Goal: Task Accomplishment & Management: Manage account settings

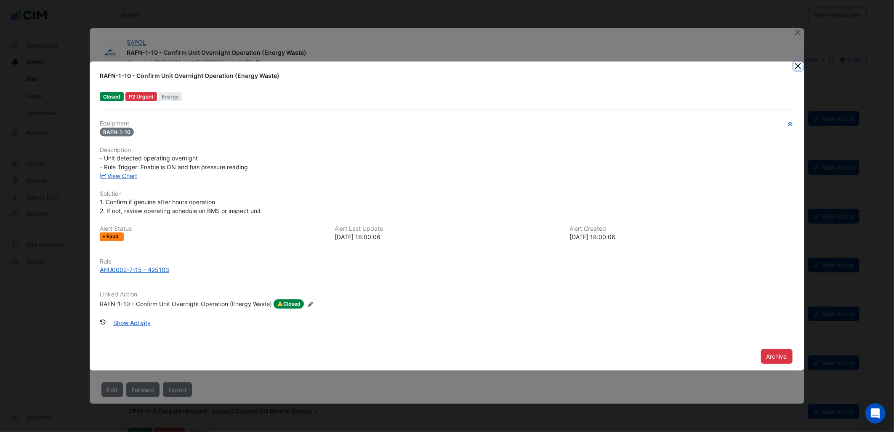
click at [801, 69] on button "Close" at bounding box center [798, 65] width 9 height 9
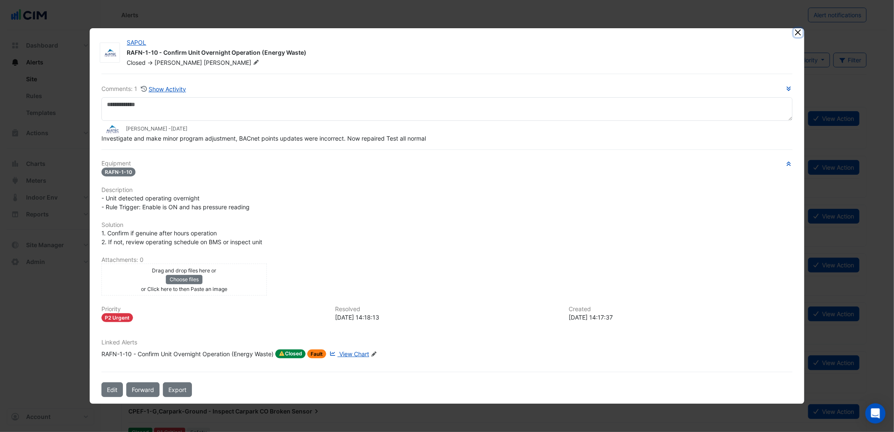
click at [794, 33] on button "Close" at bounding box center [798, 32] width 9 height 9
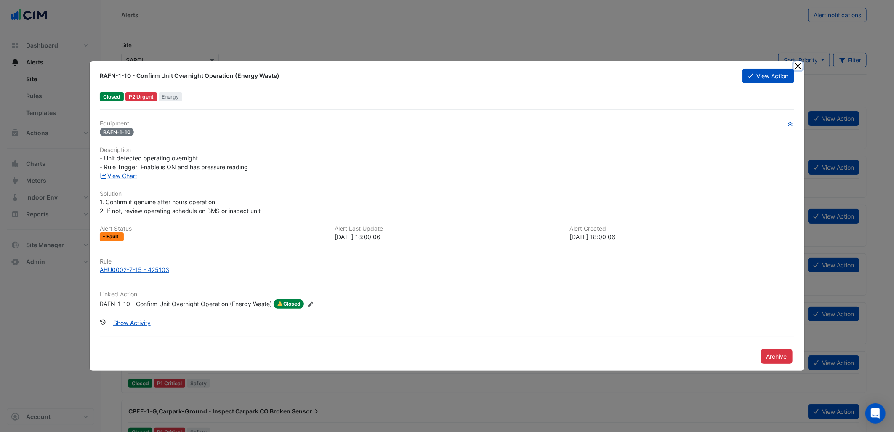
click at [797, 63] on button "Close" at bounding box center [798, 65] width 9 height 9
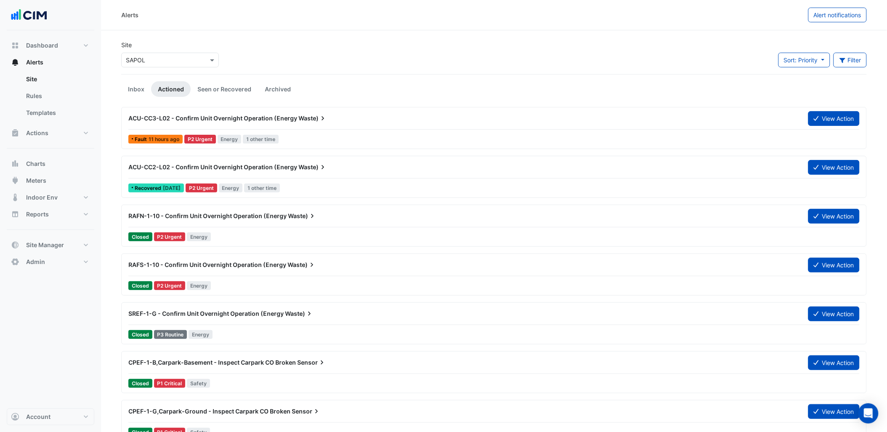
click at [157, 59] on input "text" at bounding box center [162, 60] width 72 height 9
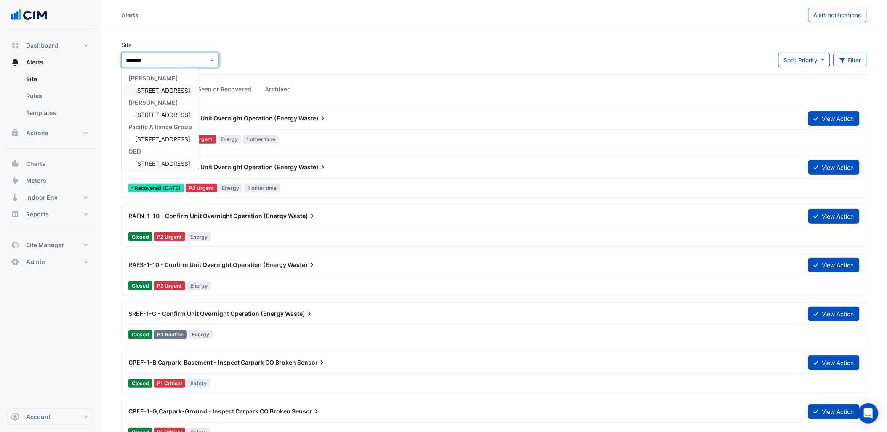
type input "********"
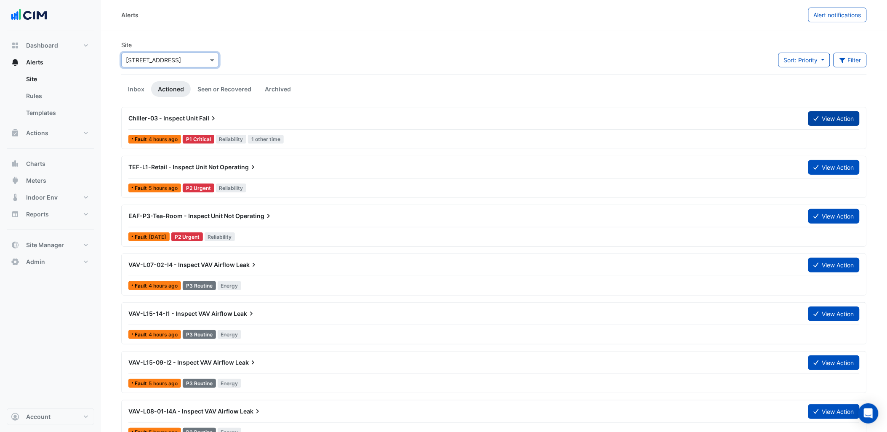
click at [832, 121] on button "View Action" at bounding box center [833, 118] width 51 height 15
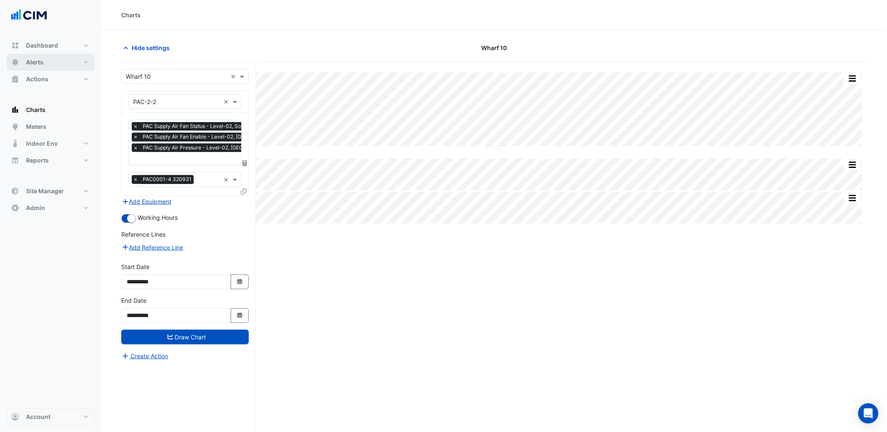
scroll to position [0, 4]
click at [62, 58] on button "Alerts" at bounding box center [51, 62] width 88 height 17
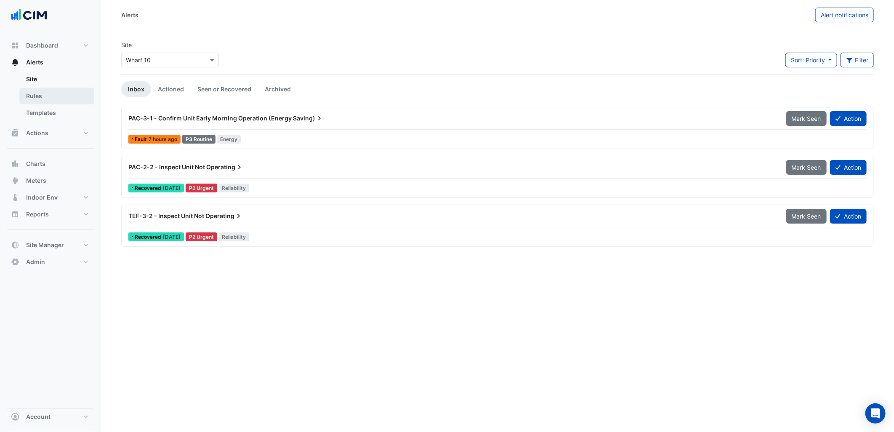
click at [38, 96] on link "Rules" at bounding box center [56, 96] width 75 height 17
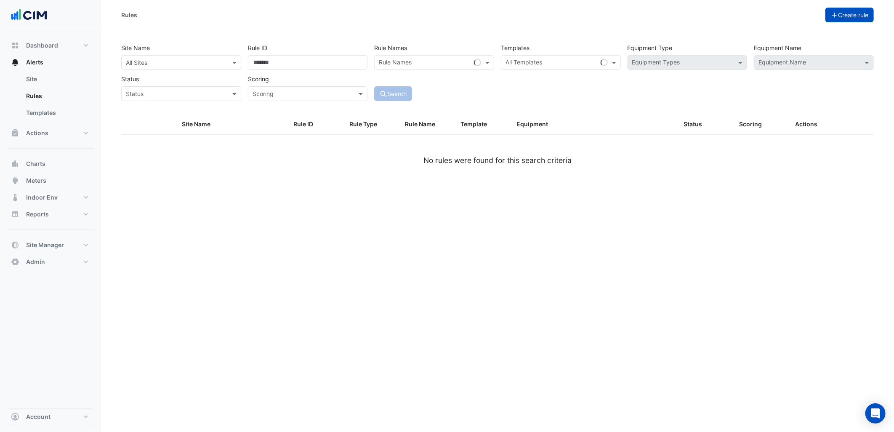
click at [845, 16] on button "Create rule" at bounding box center [850, 15] width 49 height 15
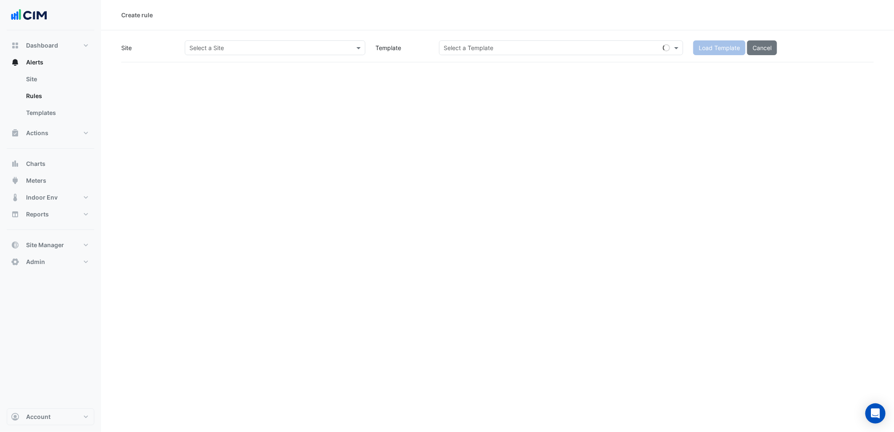
click at [335, 49] on input "text" at bounding box center [266, 48] width 155 height 9
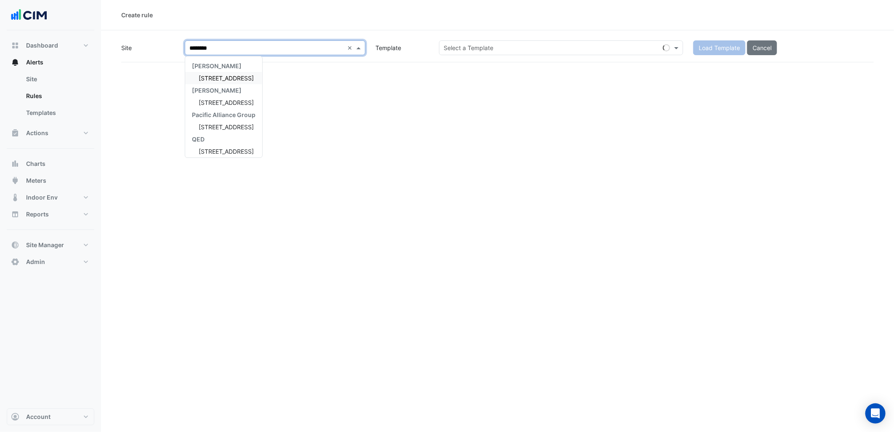
type input "*********"
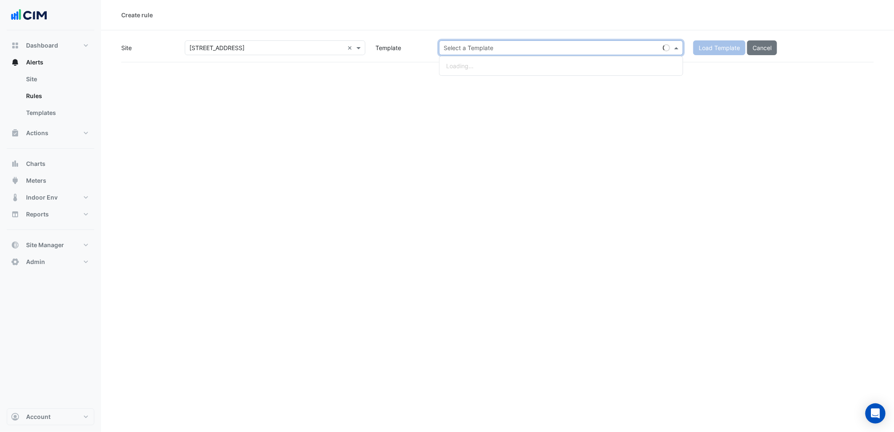
click at [536, 48] on input "text" at bounding box center [553, 48] width 218 height 9
paste input "**********"
type input "**********"
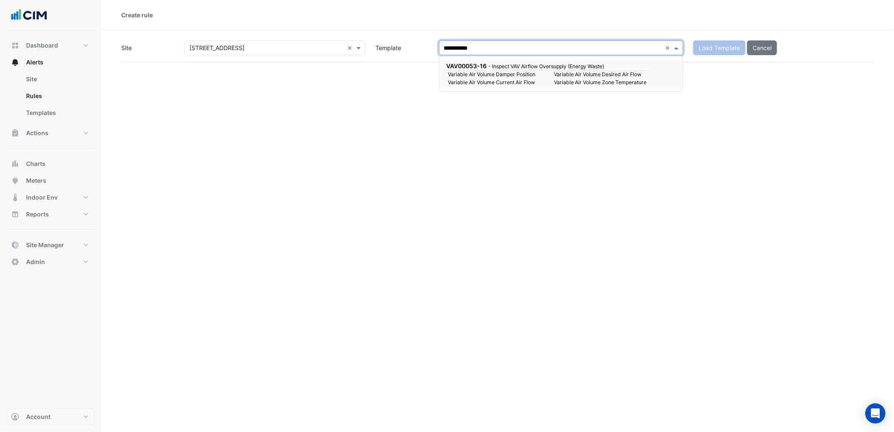
click at [598, 85] on small "Variable Air Volume Zone Temperature" at bounding box center [602, 83] width 106 height 8
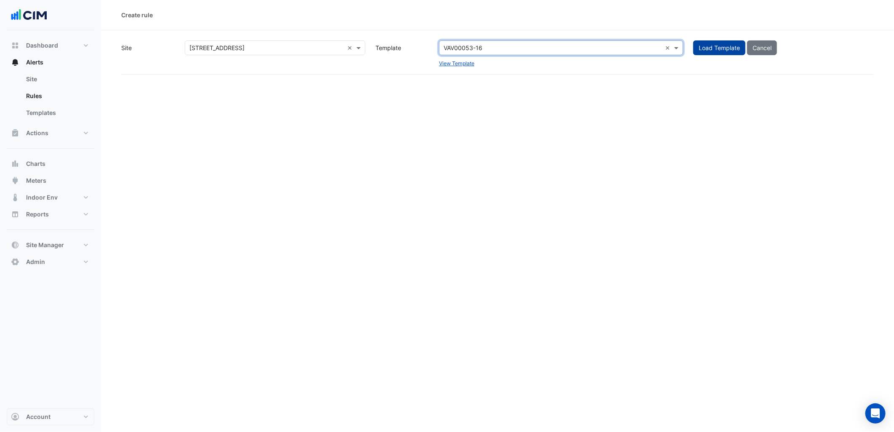
click at [722, 52] on button "Load Template" at bounding box center [719, 47] width 52 height 15
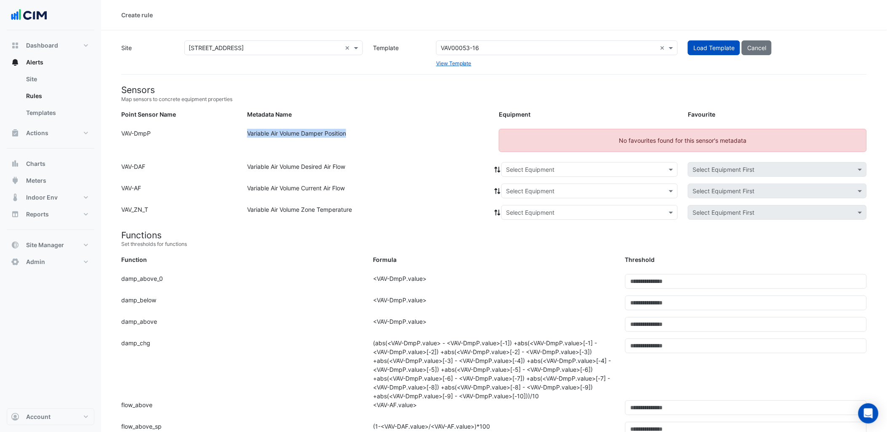
drag, startPoint x: 376, startPoint y: 141, endPoint x: 244, endPoint y: 138, distance: 132.2
click at [244, 138] on div "Variable Air Volume Damper Position" at bounding box center [368, 144] width 252 height 30
drag, startPoint x: 244, startPoint y: 138, endPoint x: 462, endPoint y: 245, distance: 242.7
click at [462, 245] on small "Set thresholds for functions" at bounding box center [494, 244] width 746 height 8
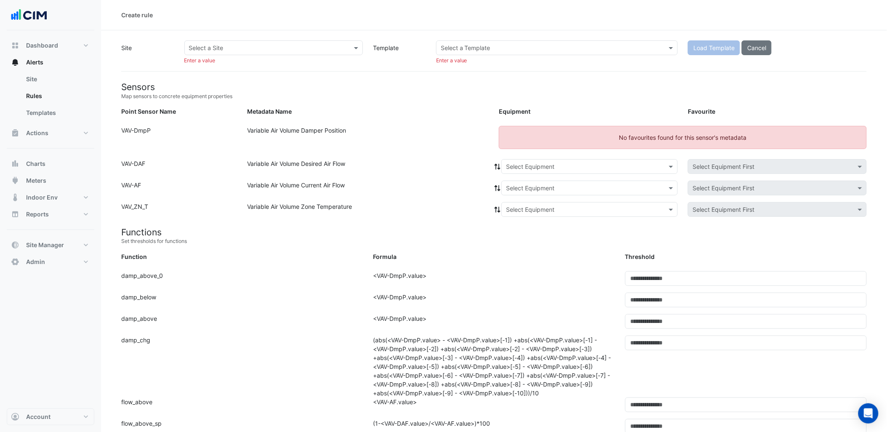
click at [490, 257] on div "Formula" at bounding box center [494, 258] width 252 height 12
click at [564, 275] on div "Formula: <VAV-DmpP.value>" at bounding box center [494, 281] width 252 height 21
click at [459, 216] on div "Variable Air Volume Zone Temperature" at bounding box center [368, 211] width 252 height 18
click at [47, 108] on link "Templates" at bounding box center [56, 112] width 75 height 17
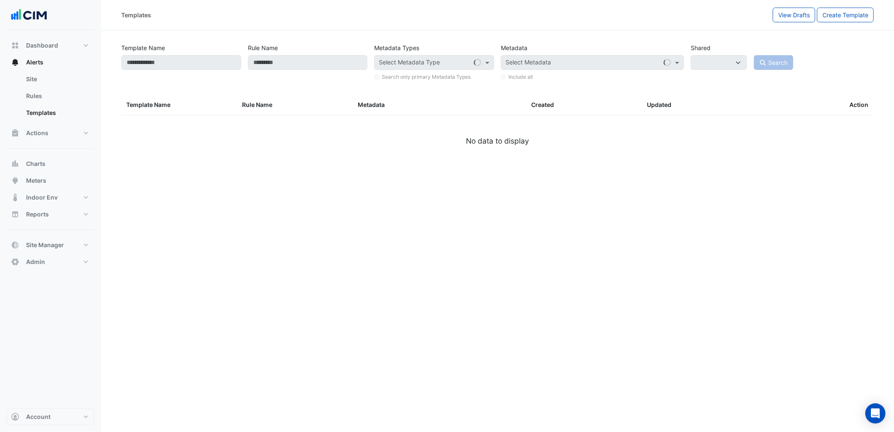
select select
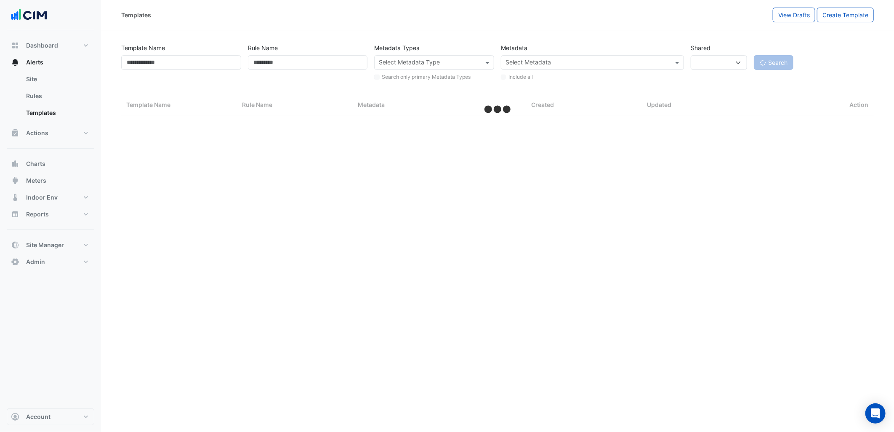
select select "***"
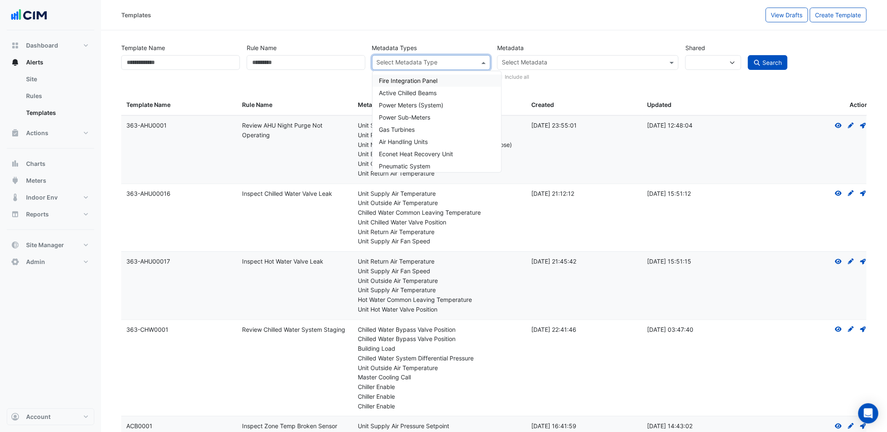
click at [467, 62] on input "text" at bounding box center [427, 63] width 100 height 9
click at [443, 77] on div "Variable Air Volume" at bounding box center [430, 81] width 115 height 12
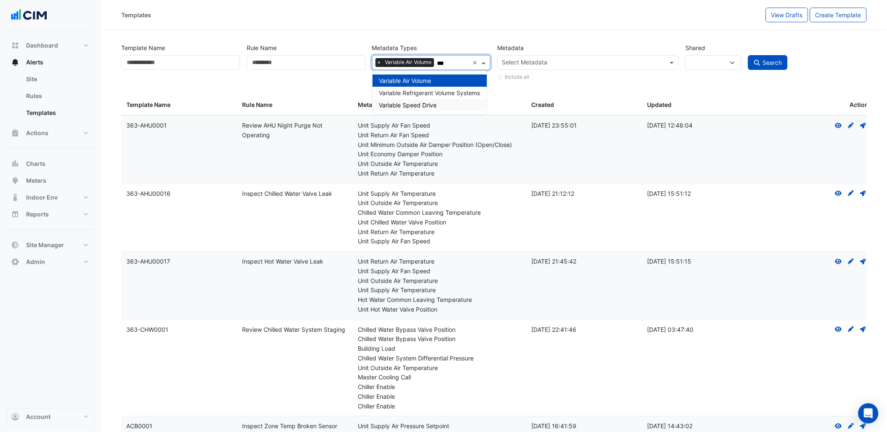
type input "***"
click at [334, 75] on div "Rule Name" at bounding box center [305, 60] width 125 height 41
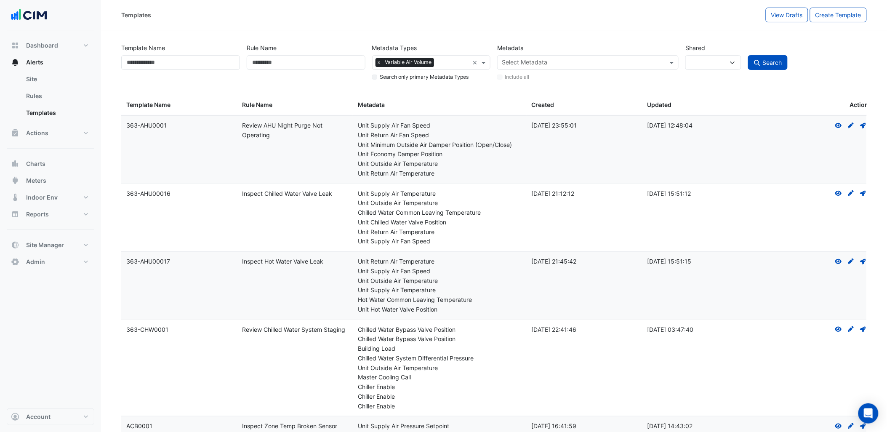
click at [391, 78] on label "Search only primary Metadata Types" at bounding box center [424, 77] width 89 height 8
click at [767, 61] on span "Search" at bounding box center [772, 62] width 19 height 7
select select
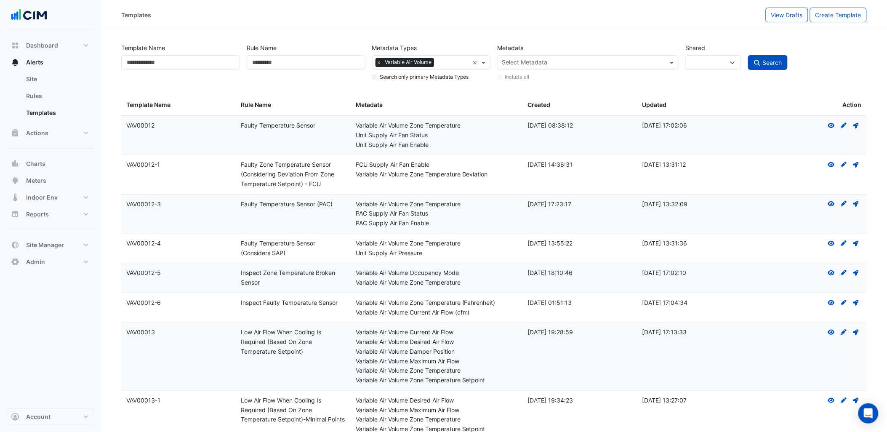
click at [570, 64] on input "text" at bounding box center [583, 63] width 163 height 9
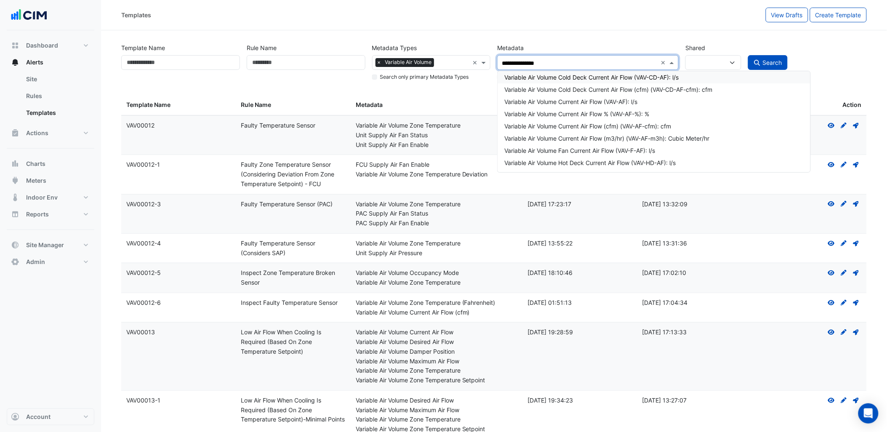
type input "**********"
click at [598, 101] on div "Variable Air Volume Current Air Flow (VAV-AF): l/s" at bounding box center [653, 101] width 299 height 9
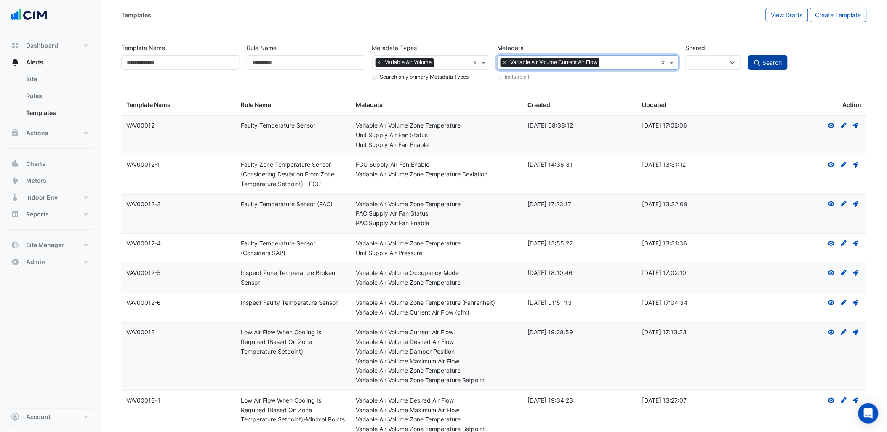
click at [769, 57] on button "Search" at bounding box center [768, 62] width 40 height 15
select select
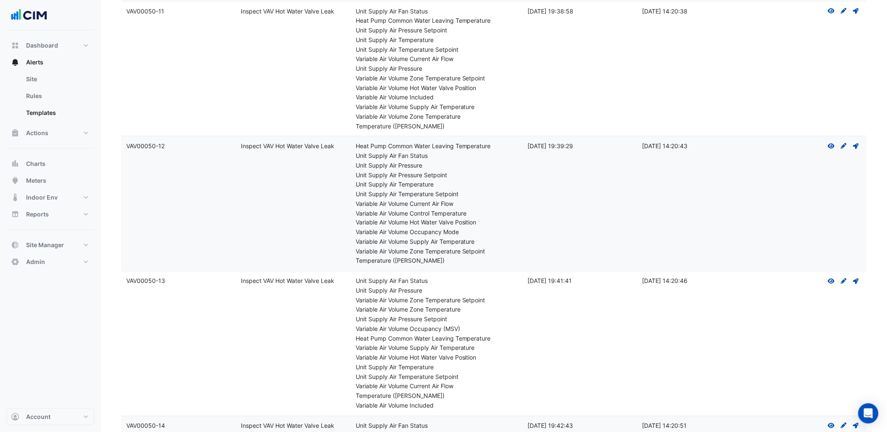
scroll to position [8580, 0]
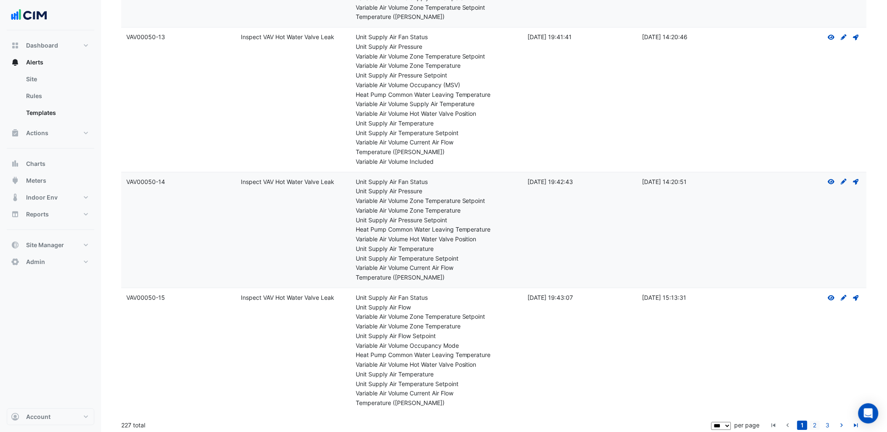
click at [818, 421] on link "2" at bounding box center [815, 425] width 10 height 9
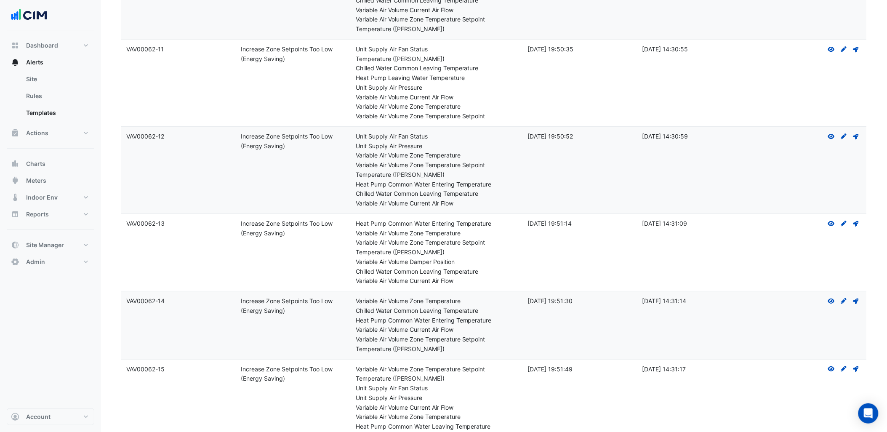
scroll to position [9164, 0]
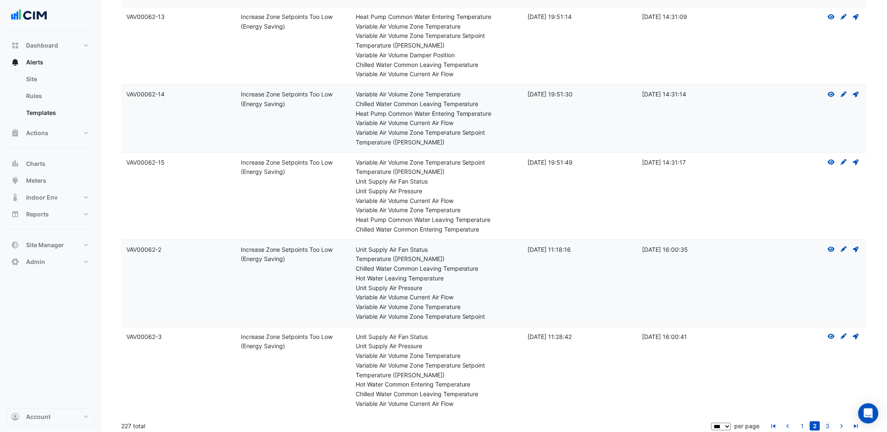
click at [825, 421] on link "3" at bounding box center [828, 425] width 10 height 9
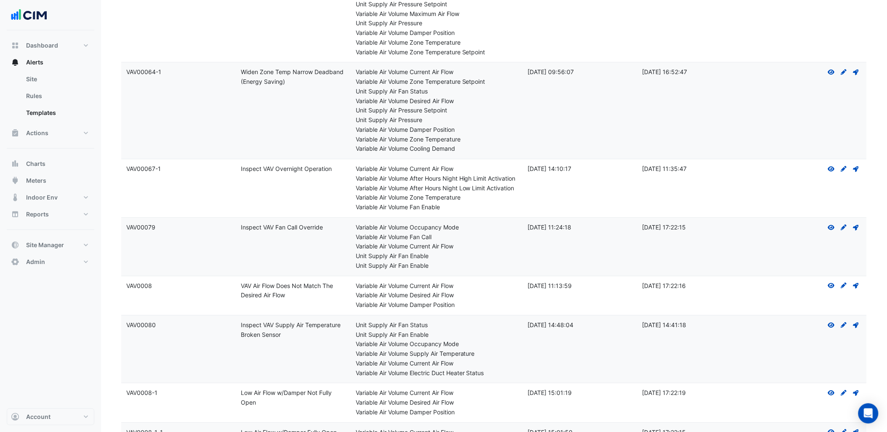
scroll to position [1446, 0]
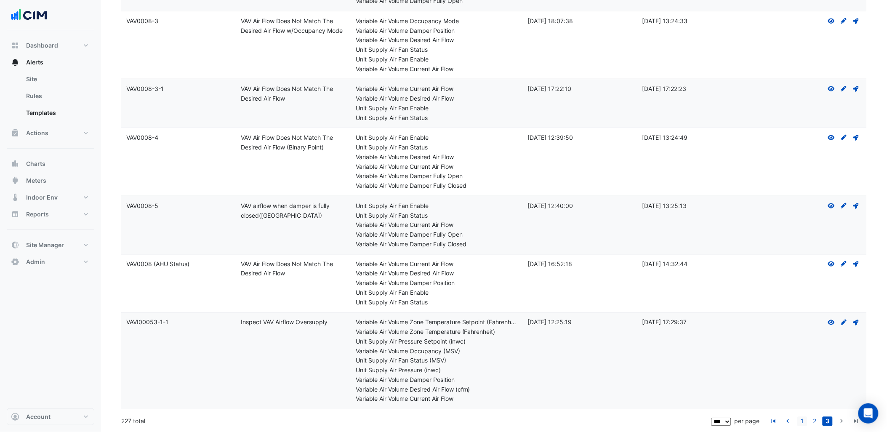
click at [805, 418] on link "1" at bounding box center [802, 421] width 10 height 9
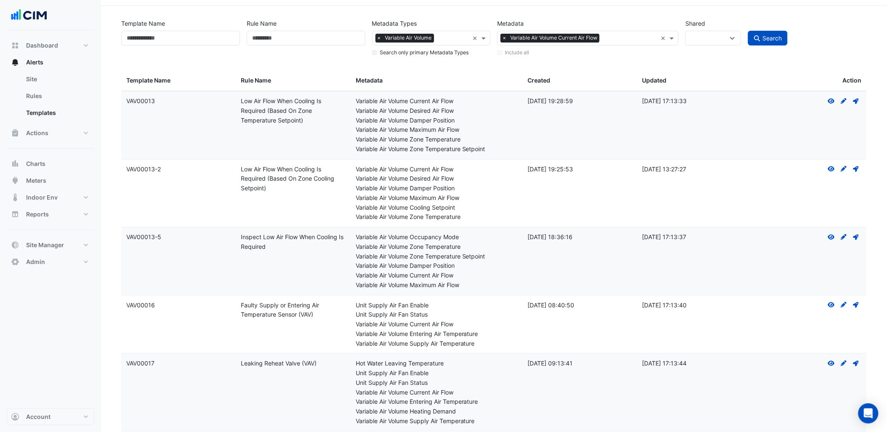
scroll to position [47, 0]
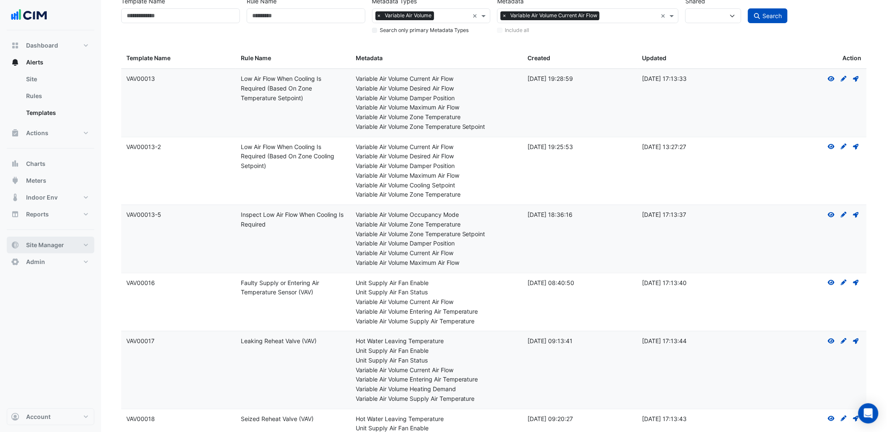
click at [70, 239] on button "Site Manager" at bounding box center [51, 245] width 88 height 17
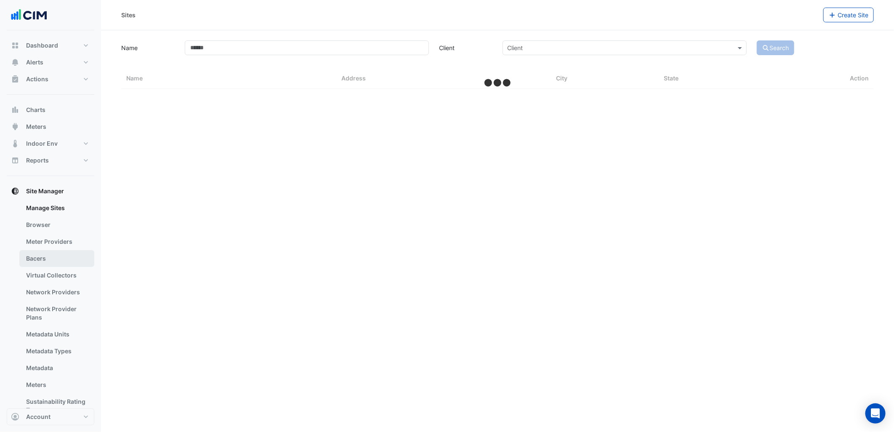
click at [64, 257] on link "Bacers" at bounding box center [56, 258] width 75 height 17
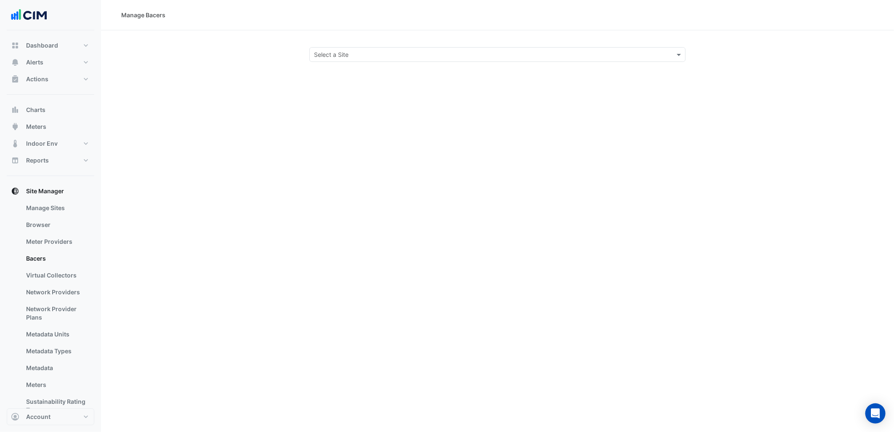
click at [413, 58] on input "text" at bounding box center [489, 55] width 350 height 9
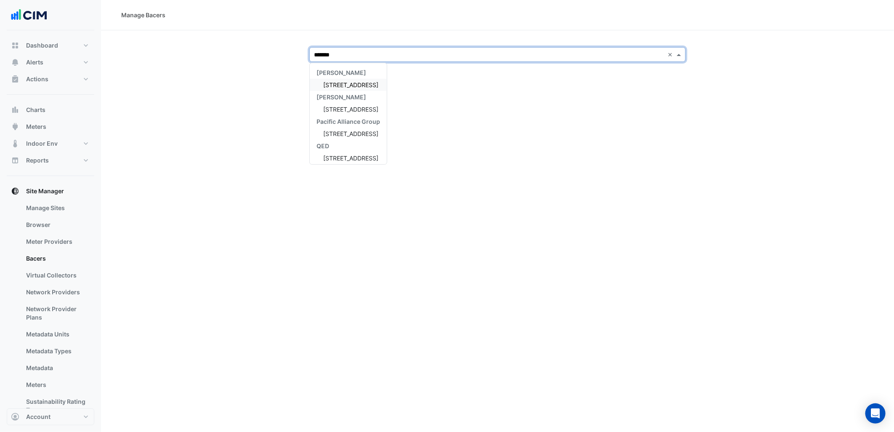
type input "********"
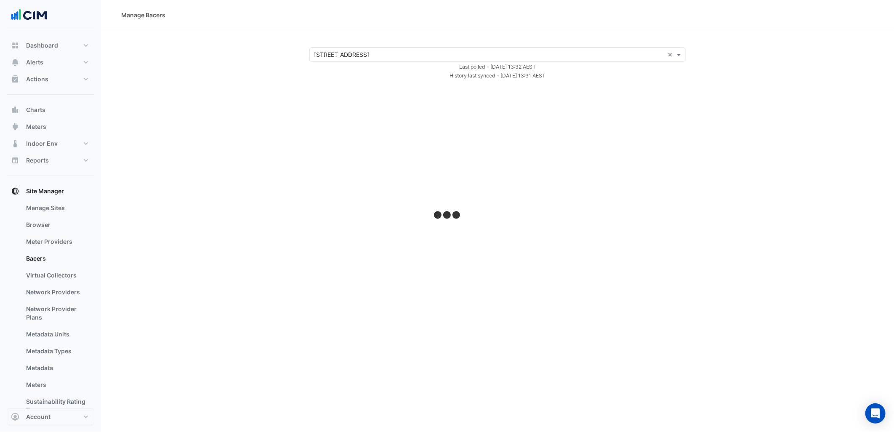
select select "***"
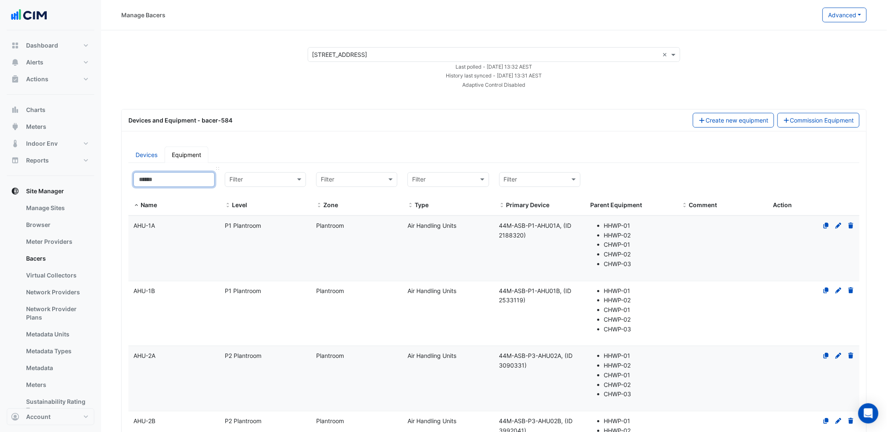
click at [188, 177] on input at bounding box center [173, 179] width 81 height 15
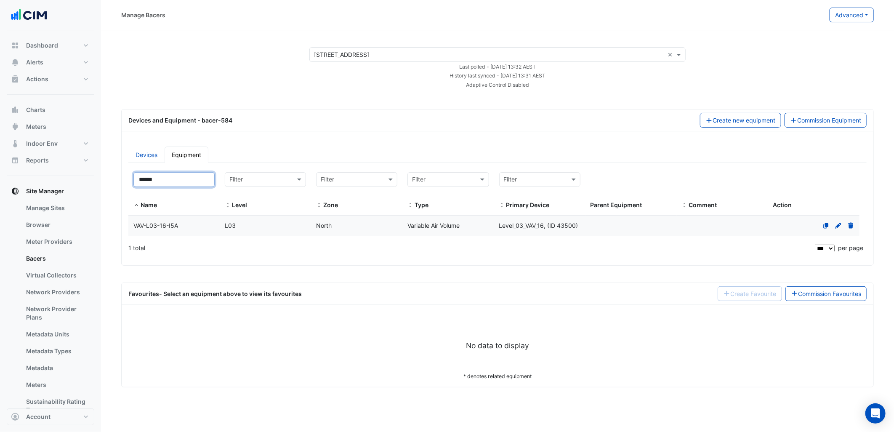
type input "******"
click at [173, 229] on div "VAV-L03-16-I5A" at bounding box center [173, 226] width 91 height 10
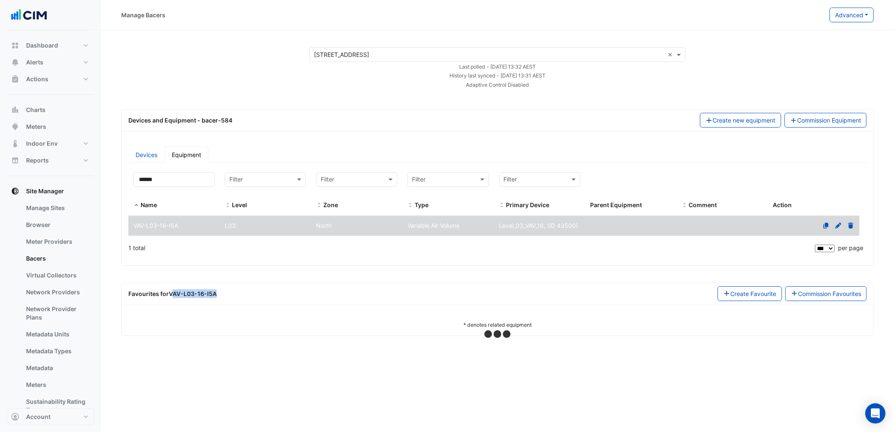
drag, startPoint x: 192, startPoint y: 292, endPoint x: 171, endPoint y: 293, distance: 21.1
click at [171, 293] on div "Favourites for VAV-L03-16-I5A Create Favourite Commission Favourites" at bounding box center [497, 293] width 738 height 15
click at [168, 293] on span "for VAV-L03-16-I5A" at bounding box center [188, 293] width 56 height 7
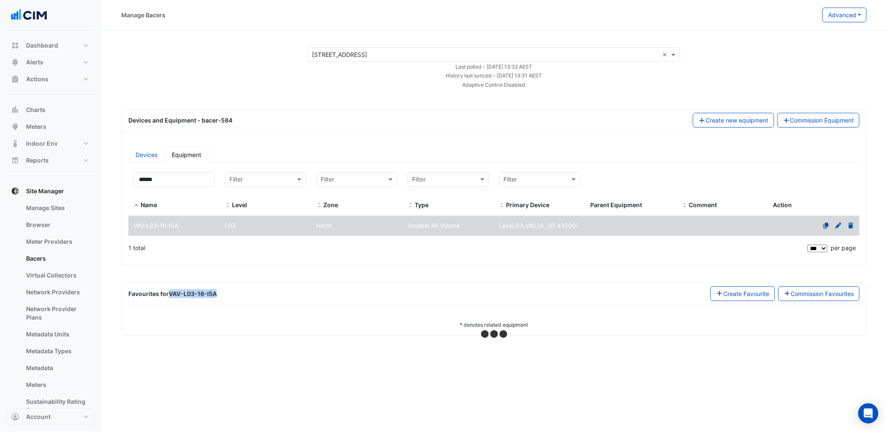
drag, startPoint x: 170, startPoint y: 293, endPoint x: 229, endPoint y: 293, distance: 59.8
click at [229, 293] on div "Favourites for VAV-L03-16-I5A Create Favourite Commission Favourites" at bounding box center [493, 293] width 731 height 15
select select "***"
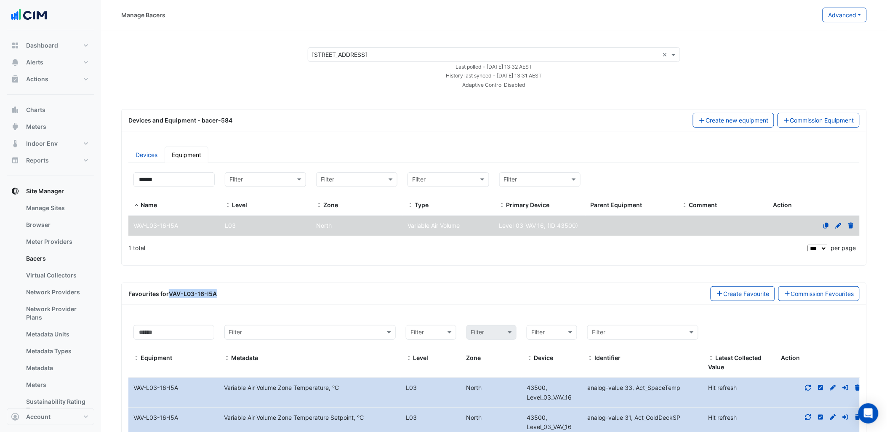
drag, startPoint x: 229, startPoint y: 293, endPoint x: 211, endPoint y: 295, distance: 18.3
copy strong "VAV-L03-16-I5A"
click at [71, 55] on button "Alerts" at bounding box center [51, 62] width 88 height 17
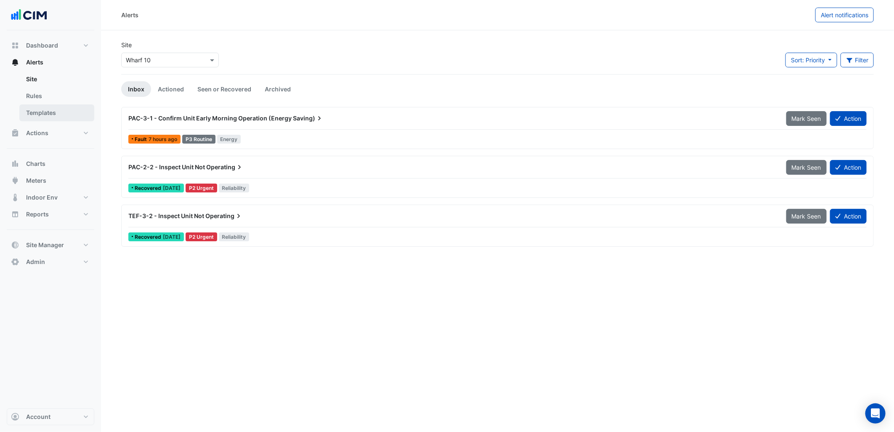
click at [64, 118] on link "Templates" at bounding box center [56, 112] width 75 height 17
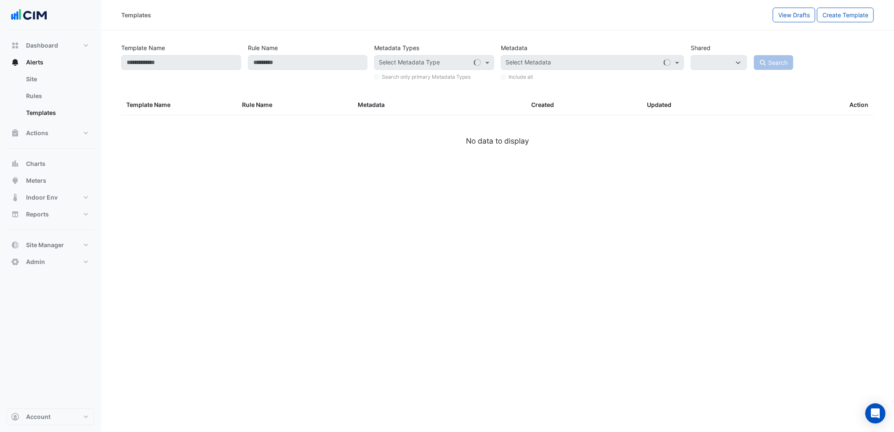
select select
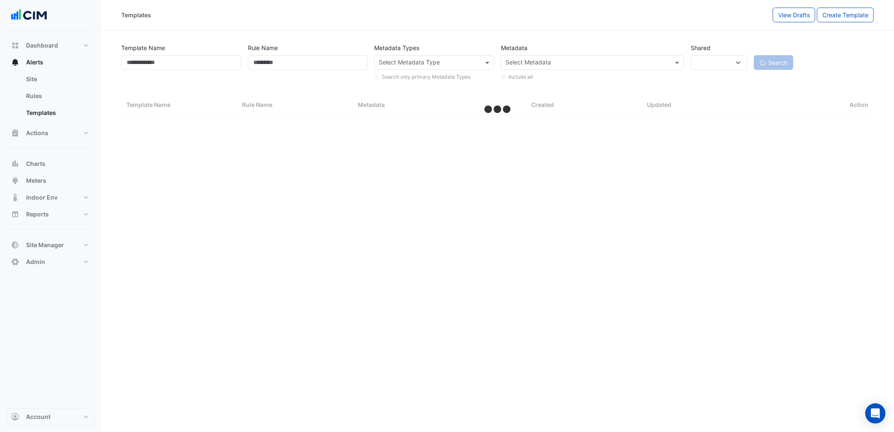
click at [418, 71] on div "Search only primary Metadata Types" at bounding box center [434, 75] width 120 height 11
click at [431, 59] on input "text" at bounding box center [429, 63] width 101 height 9
select select "***"
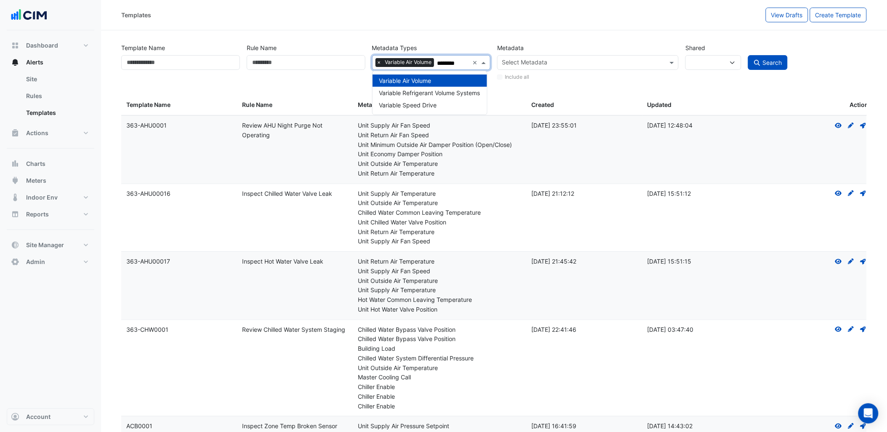
type input "********"
drag, startPoint x: 237, startPoint y: 0, endPoint x: 181, endPoint y: 66, distance: 86.0
click at [181, 66] on input "Template Name" at bounding box center [180, 62] width 119 height 15
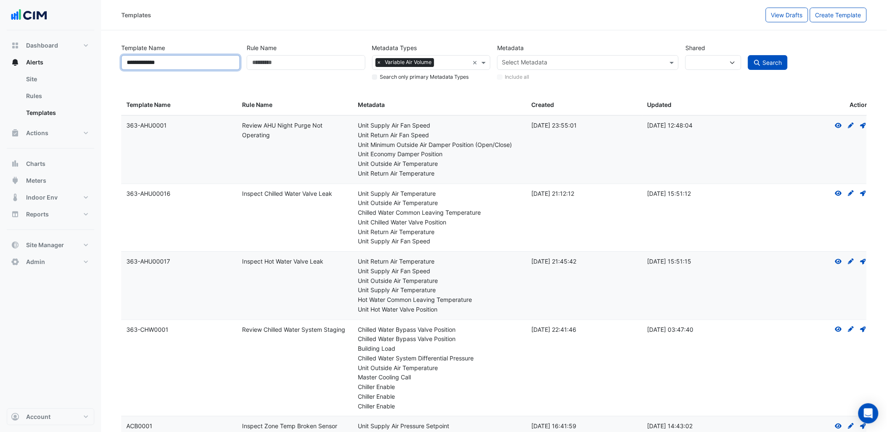
type input "**********"
click at [748, 55] on button "Search" at bounding box center [768, 62] width 40 height 15
select select
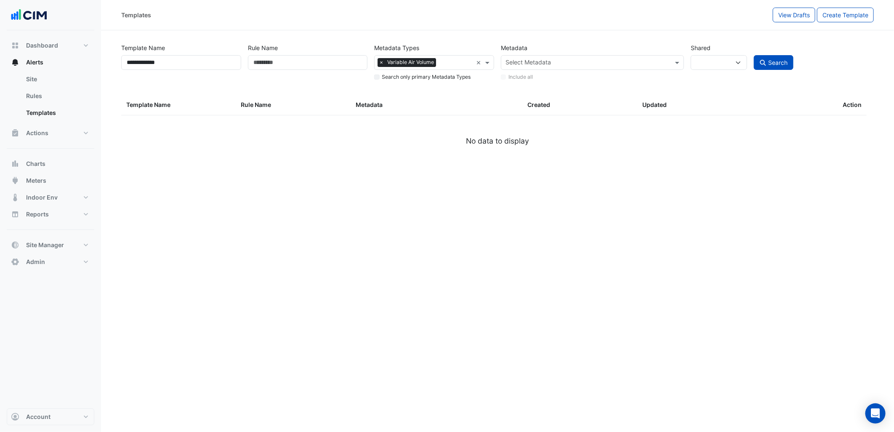
click at [381, 77] on div "Search only primary Metadata Types" at bounding box center [434, 75] width 120 height 11
drag, startPoint x: 183, startPoint y: 60, endPoint x: 74, endPoint y: 64, distance: 108.7
click at [43, 65] on div "**********" at bounding box center [447, 216] width 894 height 432
click at [263, 59] on input "Rule Name" at bounding box center [308, 62] width 120 height 15
paste input "**********"
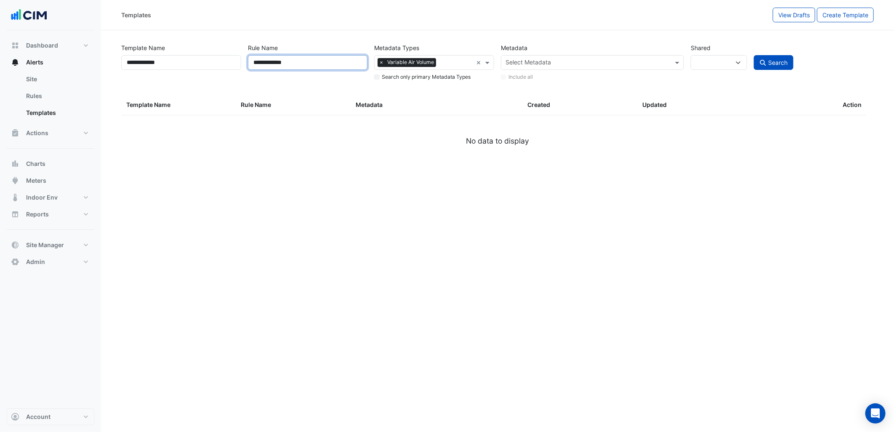
type input "**********"
drag, startPoint x: 118, startPoint y: 53, endPoint x: 9, endPoint y: 70, distance: 109.9
click at [9, 70] on div "**********" at bounding box center [447, 216] width 894 height 432
click at [754, 55] on button "Search" at bounding box center [774, 62] width 40 height 15
select select
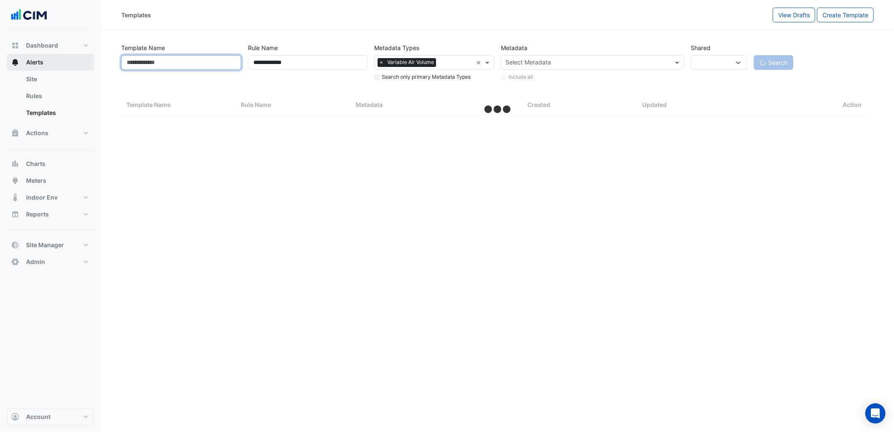
select select "***"
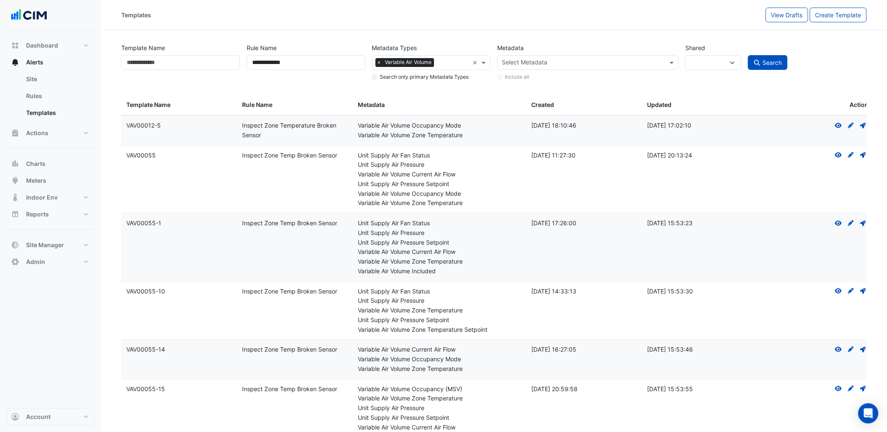
click at [474, 148] on datatable-body-cell "Metadata: Unit Supply Air Fan Status Unit Supply Air Pressure Variable Air Volu…" at bounding box center [440, 180] width 174 height 68
click at [299, 304] on datatable-body-cell "Rule Name: Inspect Zone Temp Broken Sensor" at bounding box center [295, 311] width 116 height 58
drag, startPoint x: 331, startPoint y: 63, endPoint x: 109, endPoint y: 35, distance: 223.2
type input "*******"
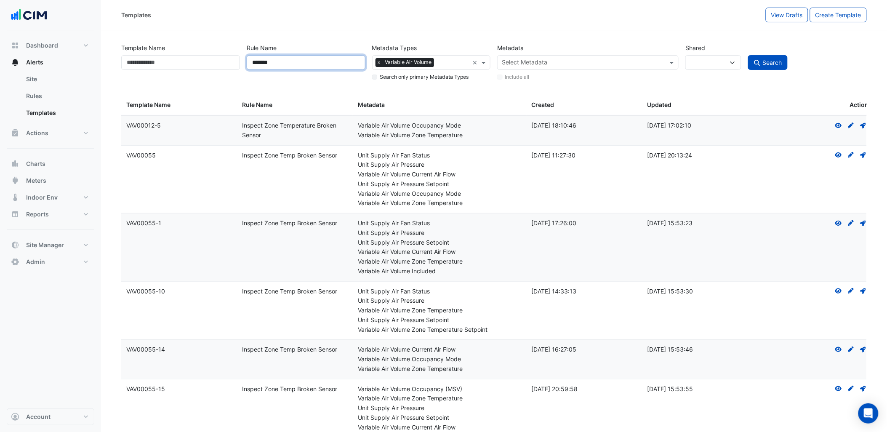
click at [748, 55] on button "Search" at bounding box center [768, 62] width 40 height 15
select select
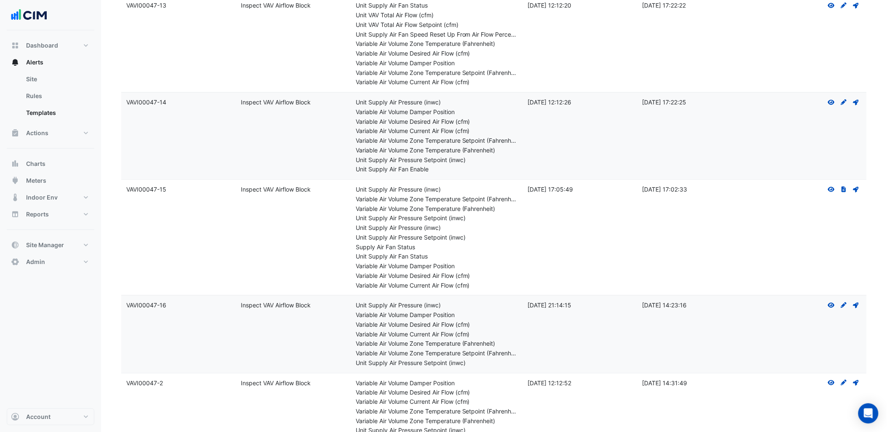
scroll to position [8217, 0]
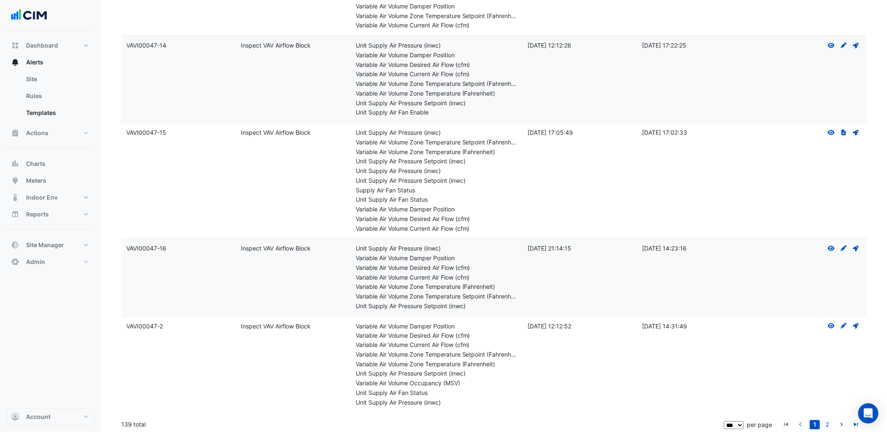
click at [826, 420] on link "2" at bounding box center [828, 424] width 10 height 9
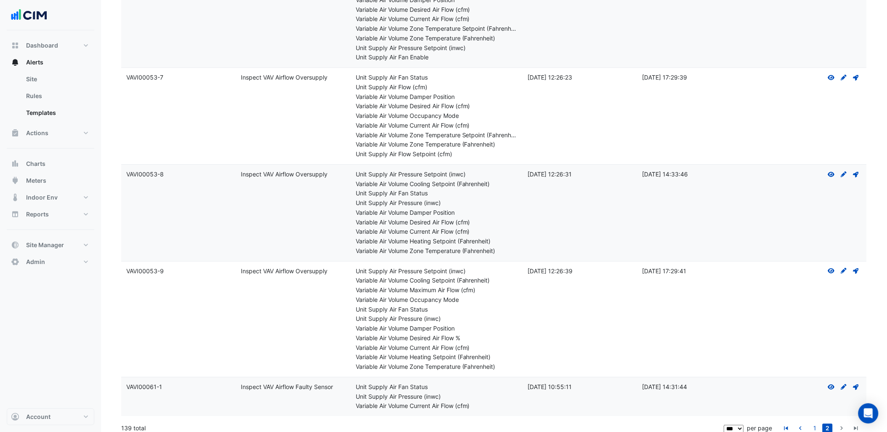
scroll to position [3142, 0]
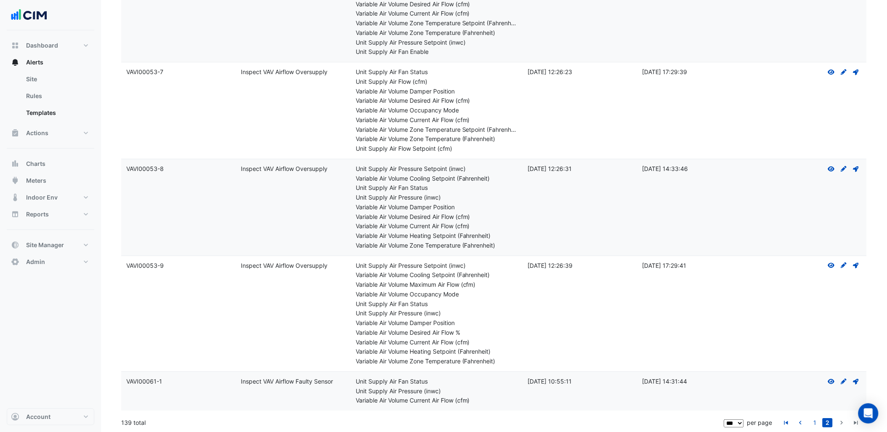
drag, startPoint x: 125, startPoint y: 381, endPoint x: 143, endPoint y: 379, distance: 18.2
click at [143, 379] on datatable-body-cell "Template Name: VAVI00061-1" at bounding box center [178, 391] width 115 height 39
drag, startPoint x: 143, startPoint y: 379, endPoint x: 188, endPoint y: 407, distance: 52.9
click at [188, 407] on datatable-body-cell "Template Name: VAVI00061-1" at bounding box center [178, 391] width 115 height 39
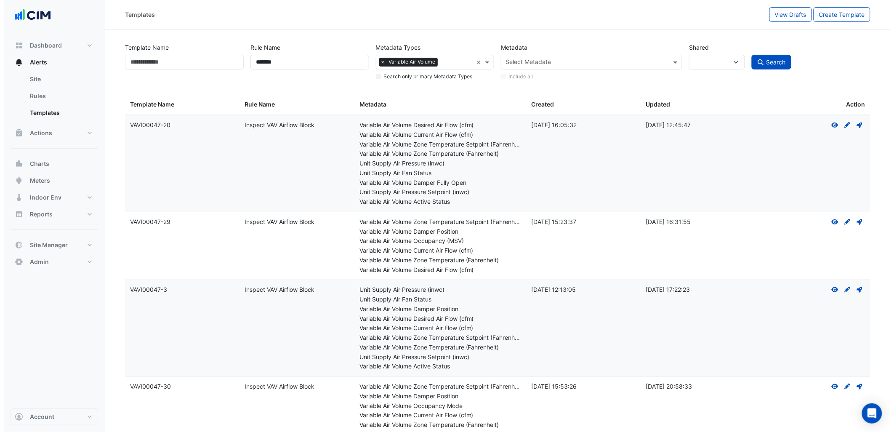
scroll to position [0, 0]
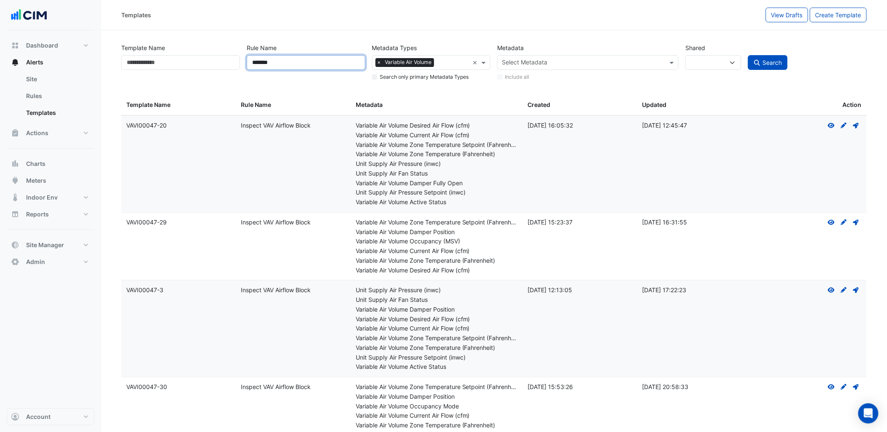
drag, startPoint x: 303, startPoint y: 63, endPoint x: 229, endPoint y: 59, distance: 74.2
click at [229, 59] on div "Template Name Rule Name ******* Metadata Types × Variable Air Volume × Search o…" at bounding box center [494, 60] width 752 height 43
click at [187, 56] on input "Template Name" at bounding box center [180, 62] width 119 height 15
type input "********"
click at [768, 56] on button "Search" at bounding box center [768, 62] width 40 height 15
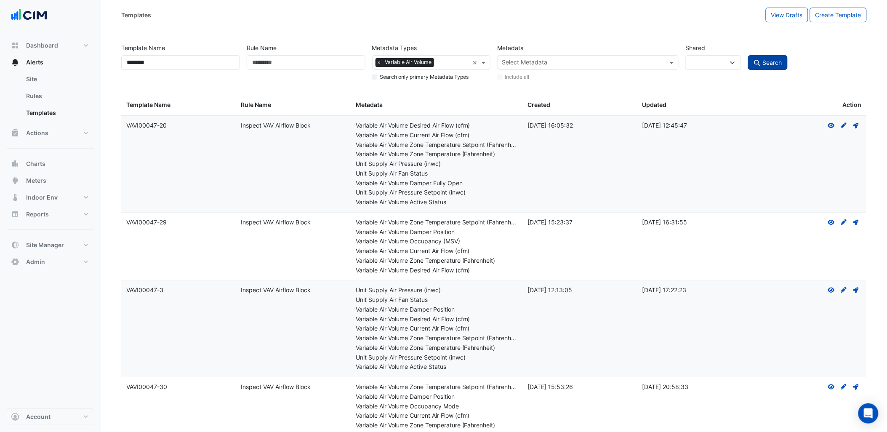
select select
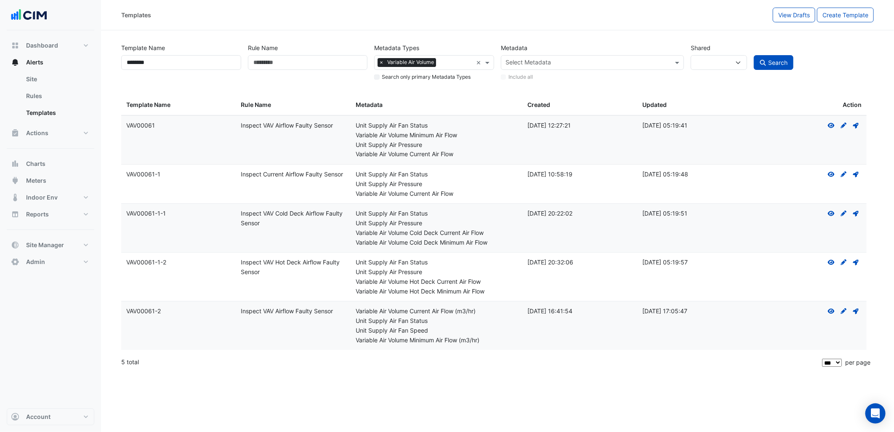
click at [309, 189] on datatable-body-cell "Rule Name: Inspect Current Airflow Faulty Sensor" at bounding box center [293, 184] width 115 height 39
click at [389, 191] on div "Variable Air Volume Current Air Flow" at bounding box center [437, 194] width 162 height 10
drag, startPoint x: 178, startPoint y: 172, endPoint x: 123, endPoint y: 181, distance: 55.6
click at [123, 181] on datatable-body-cell "Template Name: VAV00061-1" at bounding box center [178, 184] width 115 height 39
copy div "VAV00061-1"
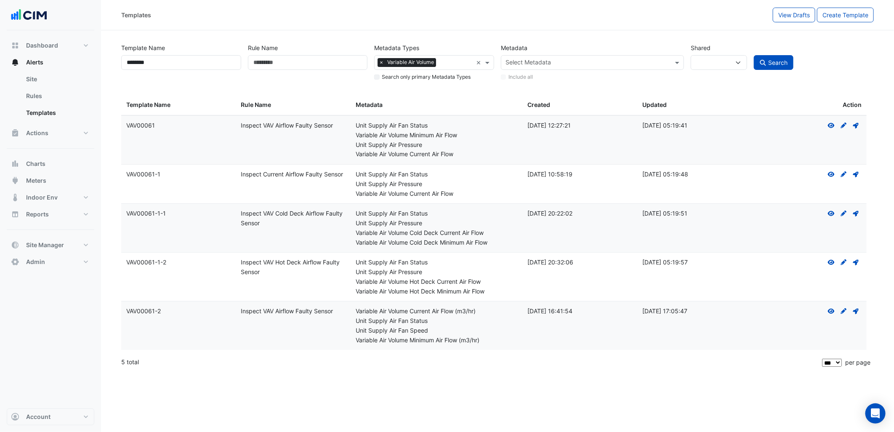
click at [208, 186] on datatable-body-cell "Template Name: VAV00061-1" at bounding box center [178, 184] width 115 height 39
drag, startPoint x: 163, startPoint y: 123, endPoint x: 125, endPoint y: 126, distance: 37.6
click at [126, 126] on div "Template Name: VAV00061" at bounding box center [178, 126] width 104 height 10
copy div "VAV00061"
click at [447, 257] on datatable-body-cell "Metadata: Unit Supply Air Fan Status Unit Supply Air Pressure Variable Air Volu…" at bounding box center [437, 277] width 172 height 48
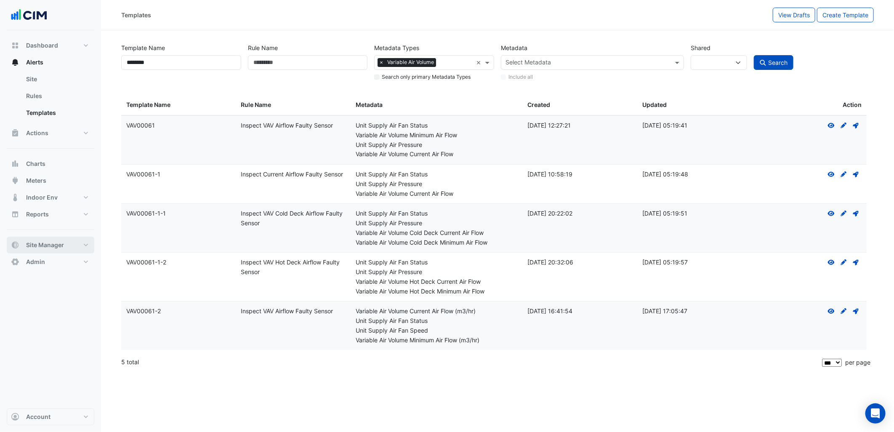
click at [69, 238] on button "Site Manager" at bounding box center [51, 245] width 88 height 17
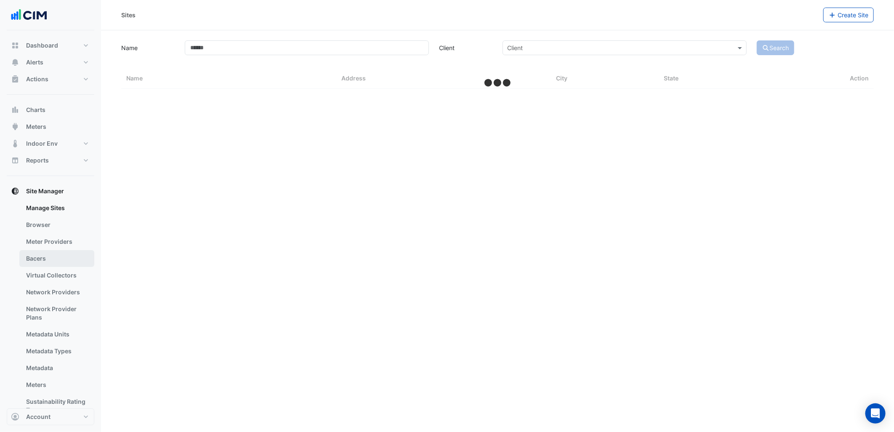
click at [66, 251] on link "Bacers" at bounding box center [56, 258] width 75 height 17
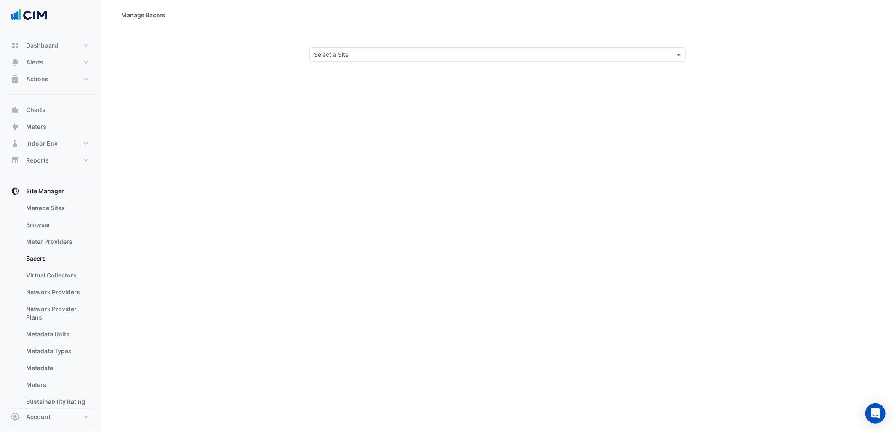
click at [422, 53] on input "text" at bounding box center [489, 55] width 350 height 9
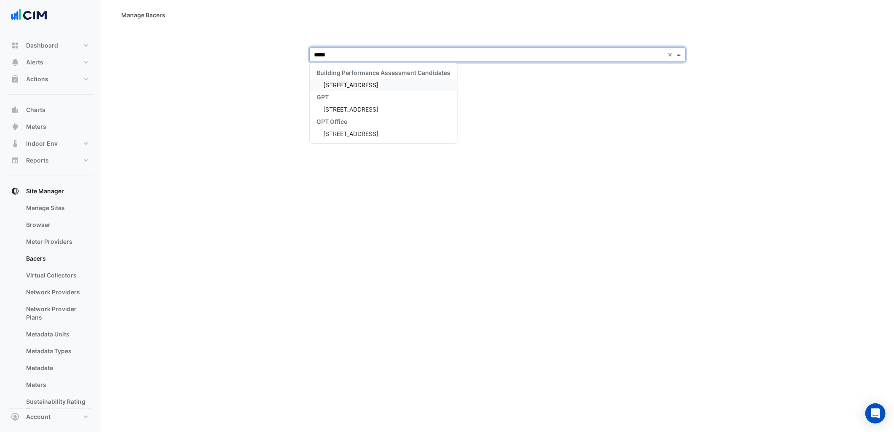
type input "******"
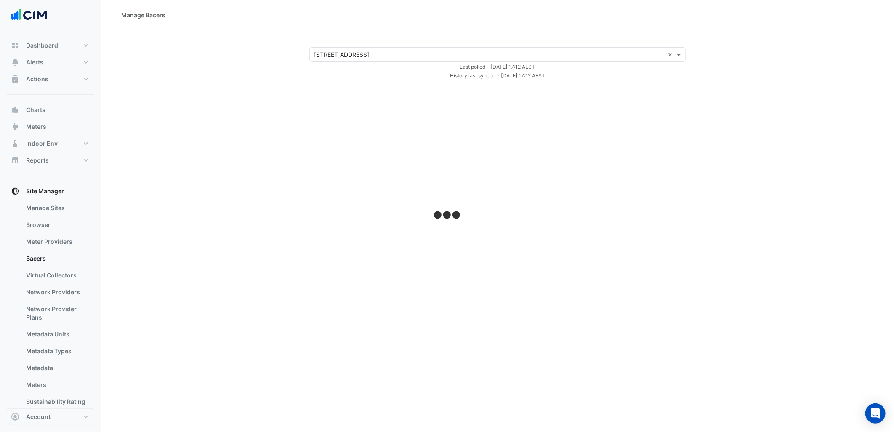
select select "***"
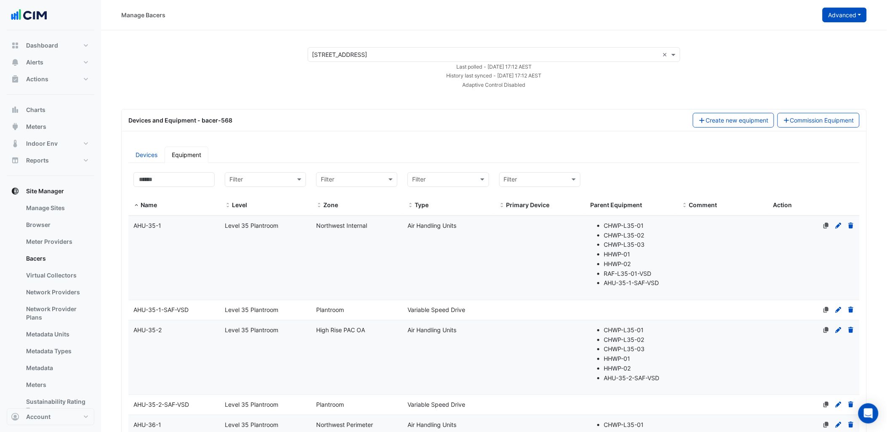
click at [848, 18] on button "Advanced" at bounding box center [845, 15] width 44 height 15
click at [827, 48] on button "View scan history" at bounding box center [812, 45] width 109 height 12
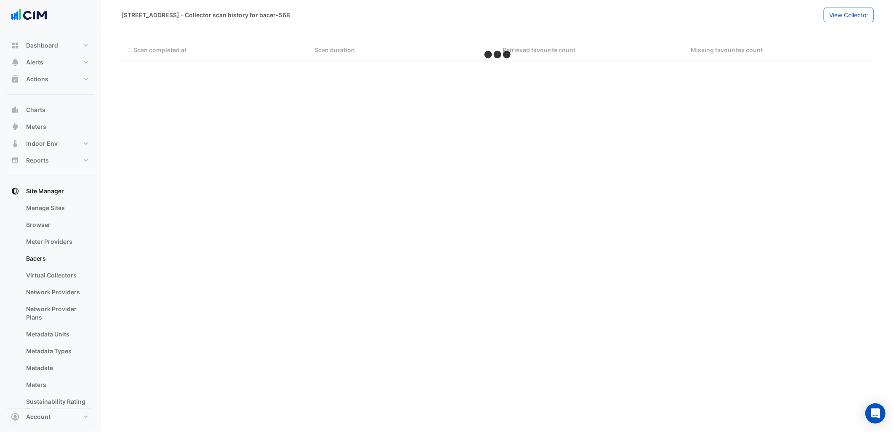
select select "***"
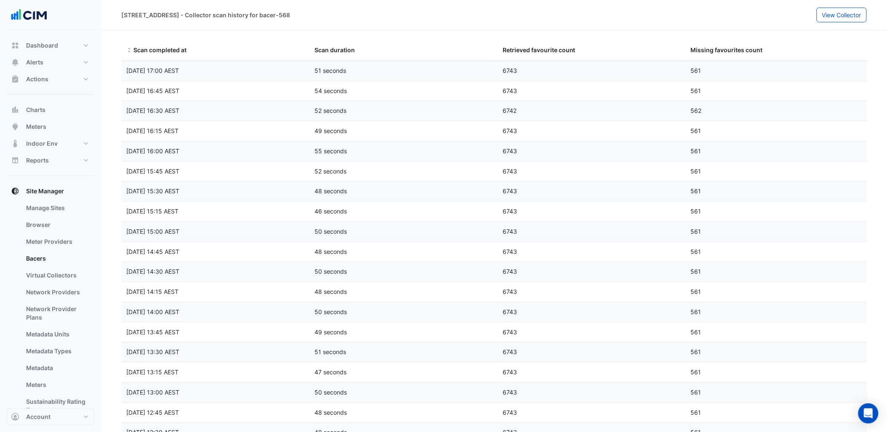
drag, startPoint x: 221, startPoint y: 70, endPoint x: 123, endPoint y: 71, distance: 98.9
click at [123, 71] on div "Fri 05-Sep-2025 17:00 AEST" at bounding box center [215, 71] width 188 height 10
copy span "Fri 05-Sep-2025 17:00 AEST"
click at [125, 48] on datatable-header-cell "Scan completed at" at bounding box center [215, 50] width 188 height 20
click at [67, 44] on button "Dashboard" at bounding box center [51, 45] width 88 height 17
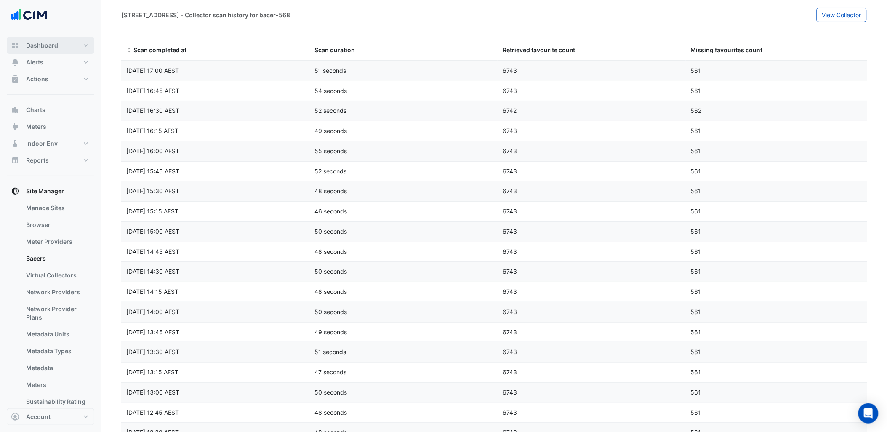
select select "***"
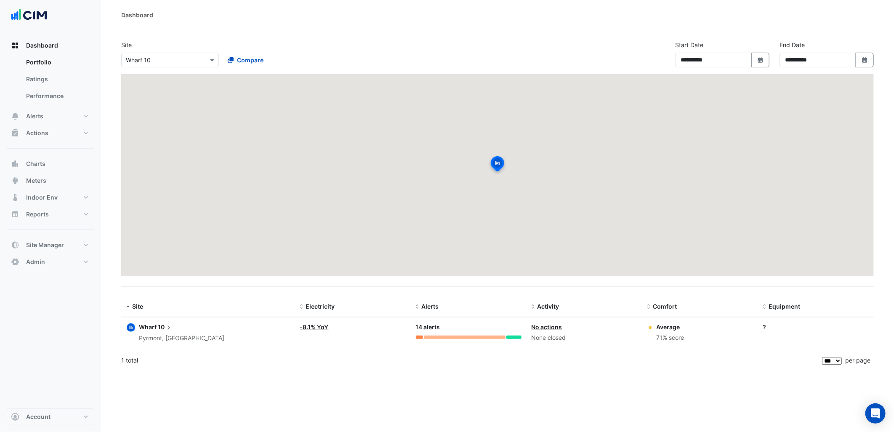
click at [153, 61] on input "text" at bounding box center [162, 60] width 72 height 9
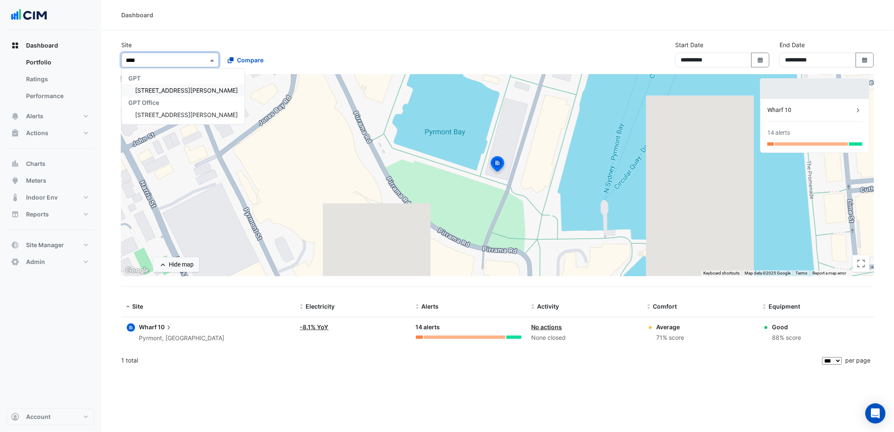
type input "*****"
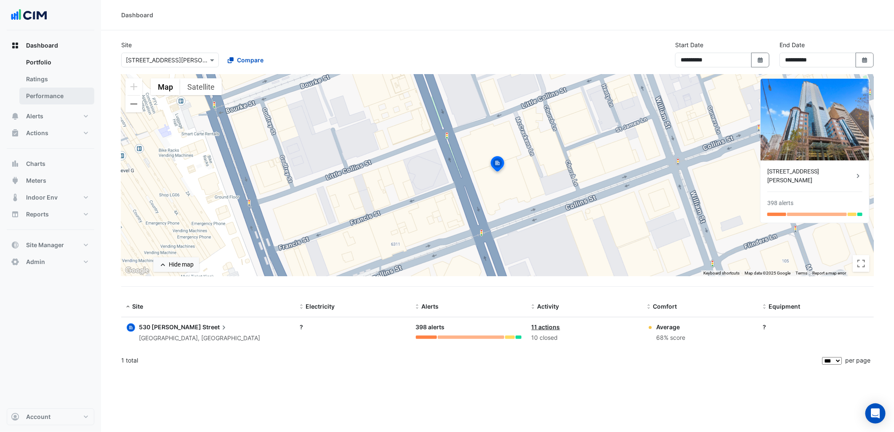
click at [48, 102] on link "Performance" at bounding box center [56, 96] width 75 height 17
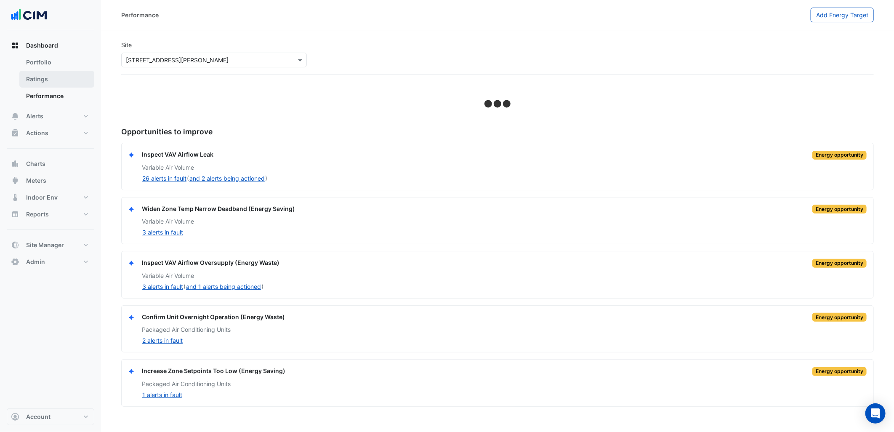
click at [51, 77] on link "Ratings" at bounding box center [56, 79] width 75 height 17
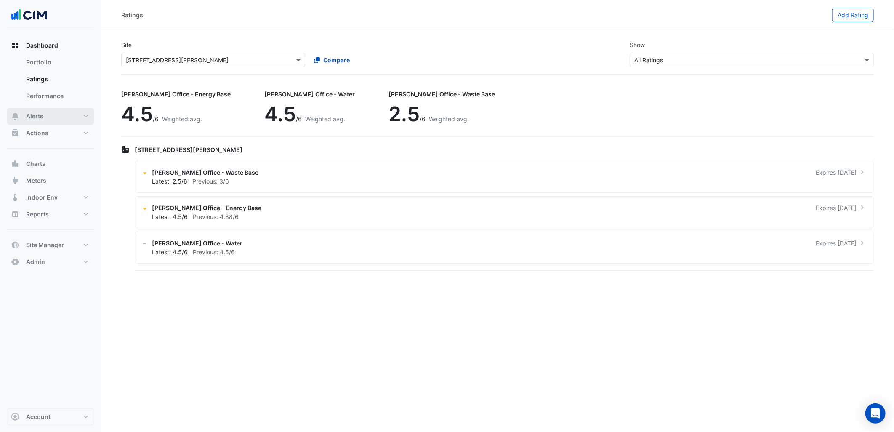
click at [70, 115] on button "Alerts" at bounding box center [51, 116] width 88 height 17
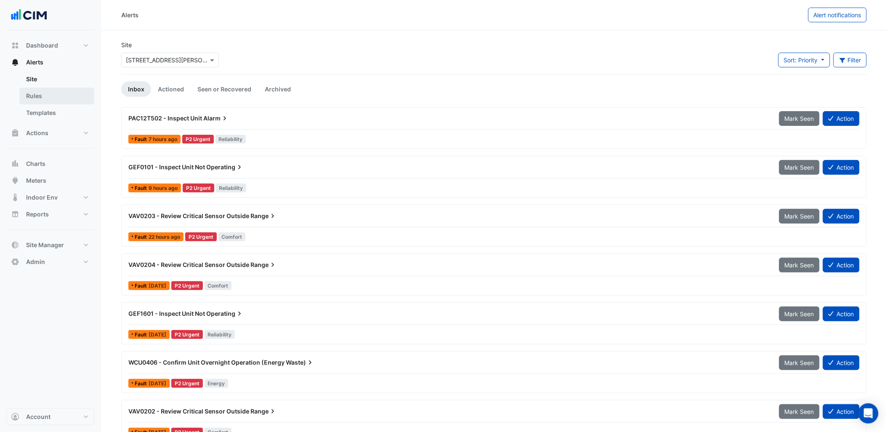
click at [55, 95] on link "Rules" at bounding box center [56, 96] width 75 height 17
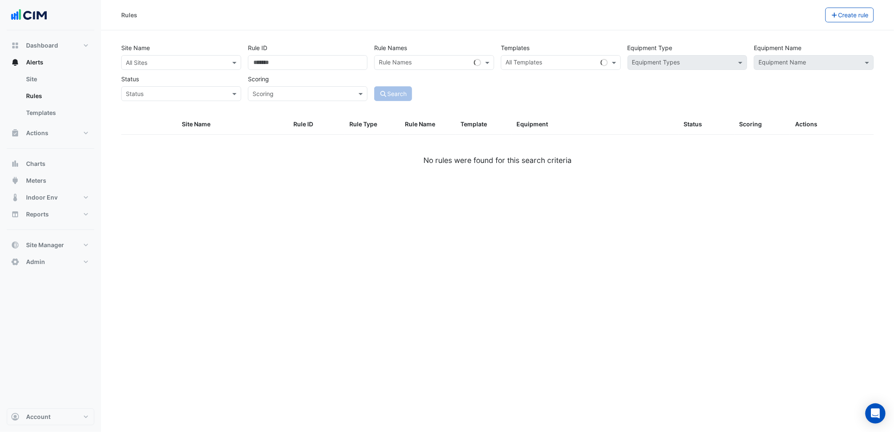
click at [155, 64] on input "text" at bounding box center [173, 63] width 94 height 9
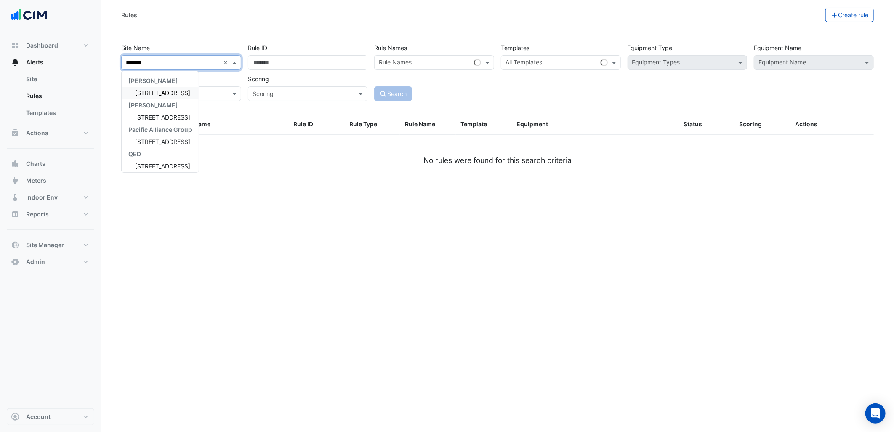
type input "********"
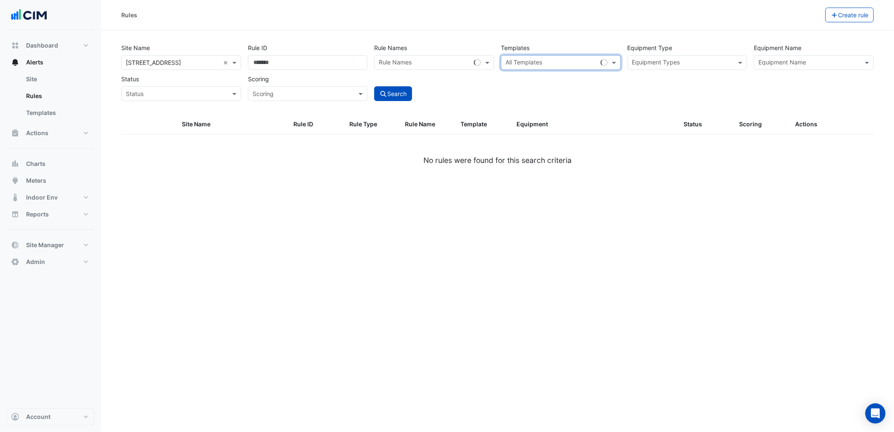
paste input "**********"
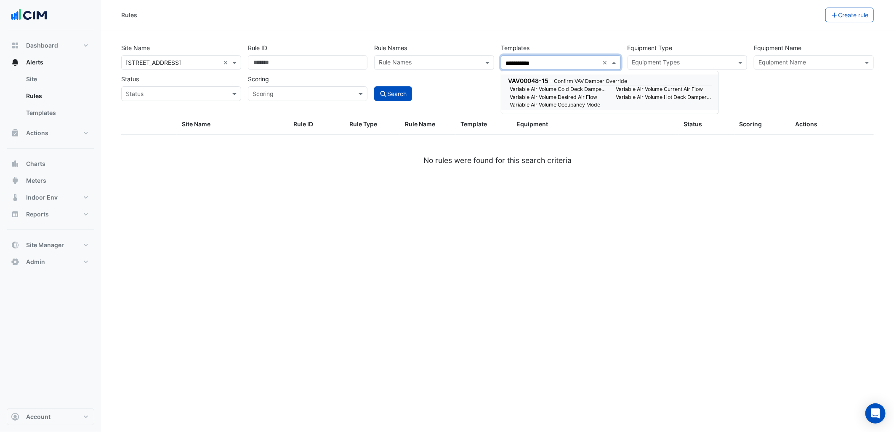
click at [520, 92] on small "Variable Air Volume Cold Deck Damper Position" at bounding box center [558, 89] width 106 height 8
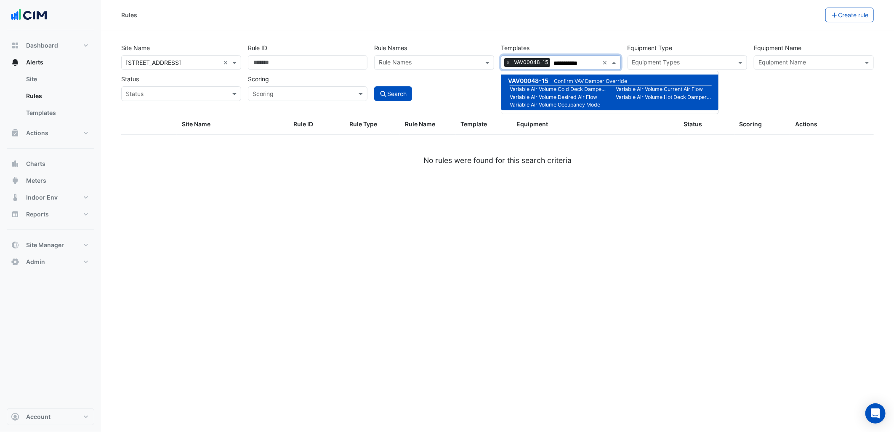
type input "**********"
click at [455, 89] on div "Search" at bounding box center [434, 86] width 127 height 29
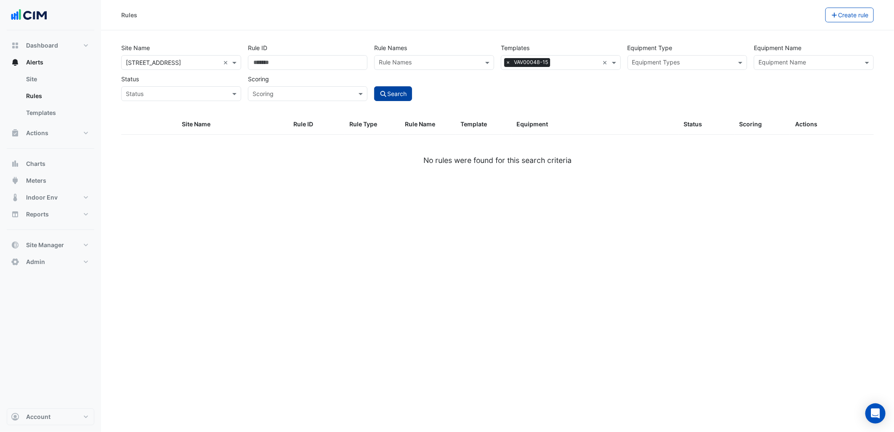
click at [403, 87] on button "Search" at bounding box center [393, 93] width 38 height 15
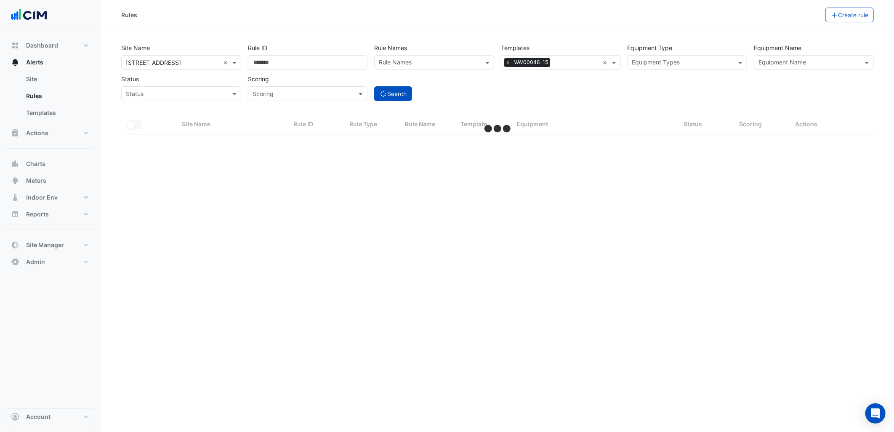
select select "***"
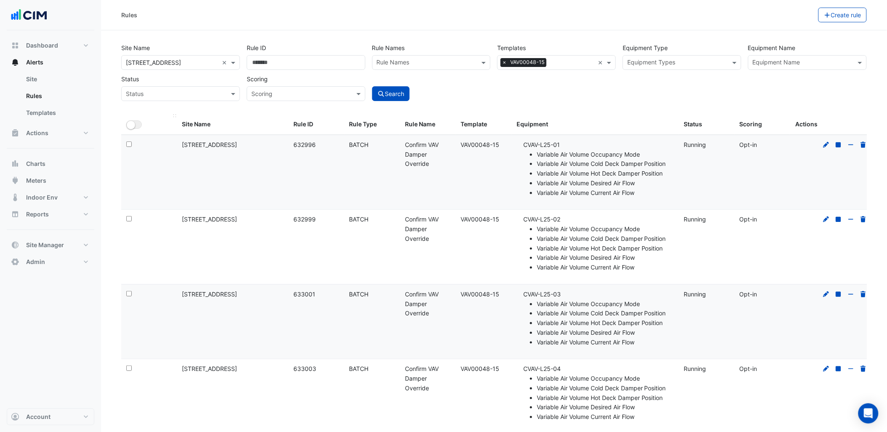
click at [133, 129] on datatable-header-cell "All Selected" at bounding box center [149, 125] width 56 height 20
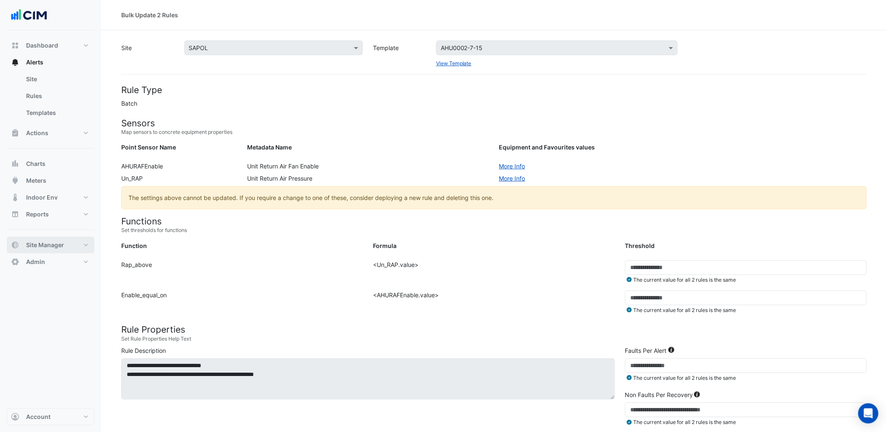
click at [72, 245] on button "Site Manager" at bounding box center [51, 245] width 88 height 17
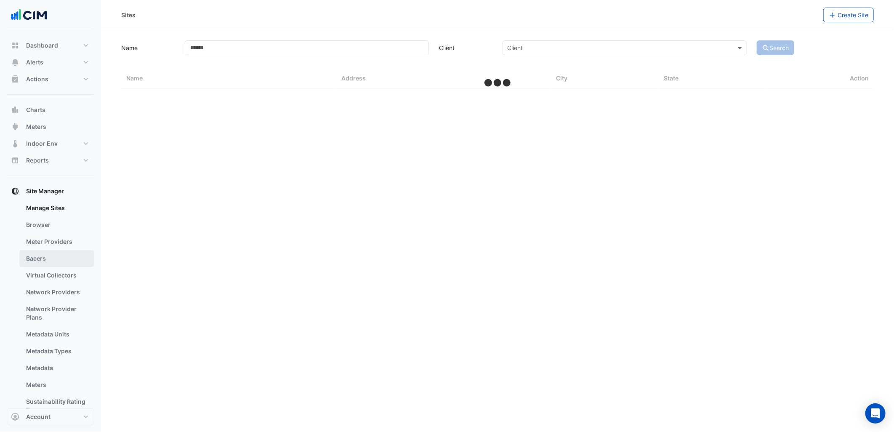
click at [63, 258] on link "Bacers" at bounding box center [56, 258] width 75 height 17
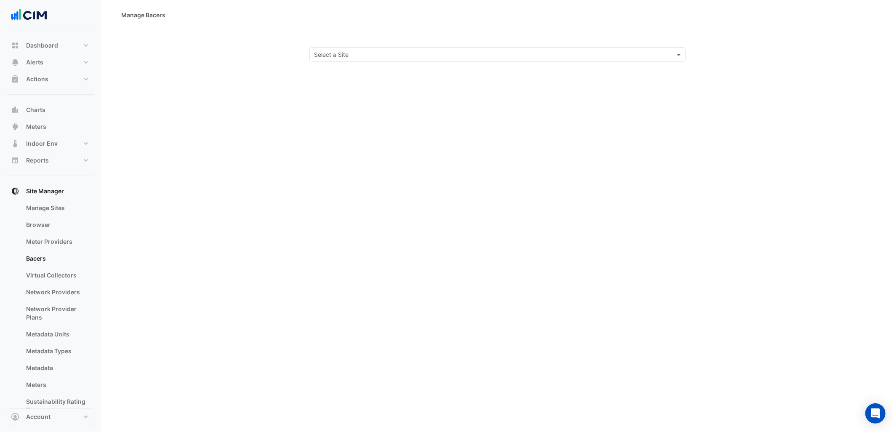
click at [448, 57] on input "text" at bounding box center [489, 55] width 350 height 9
type input "****"
select select "***"
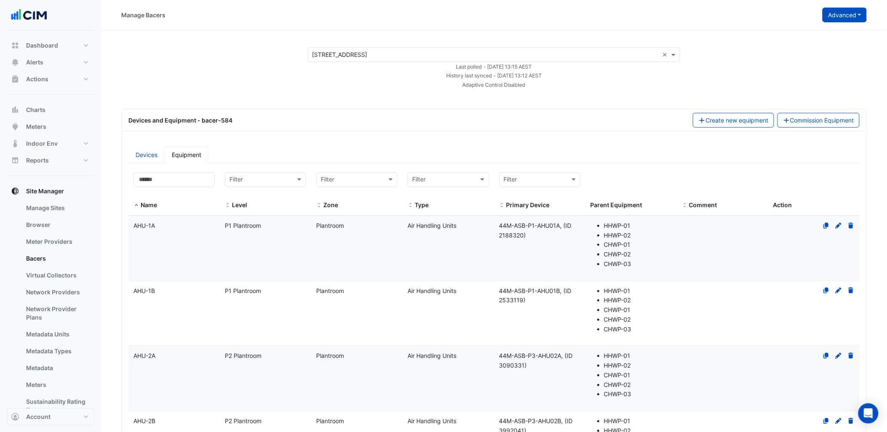
click at [853, 18] on button "Advanced" at bounding box center [845, 15] width 44 height 15
click at [814, 44] on span "View scan history" at bounding box center [798, 45] width 48 height 7
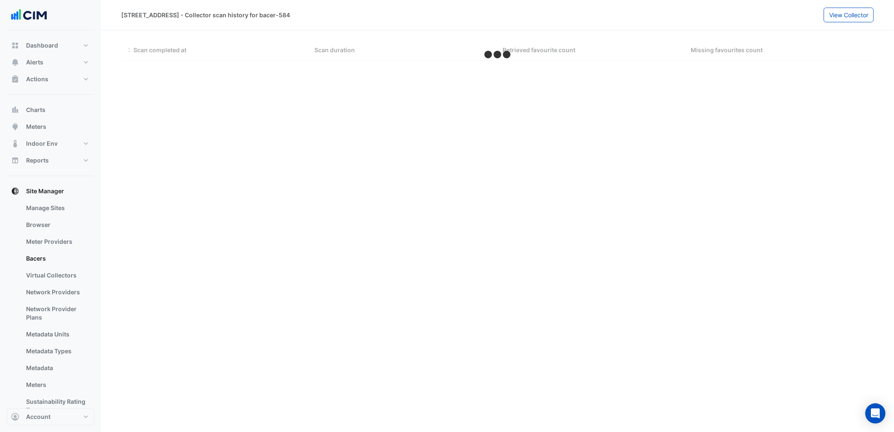
select select "***"
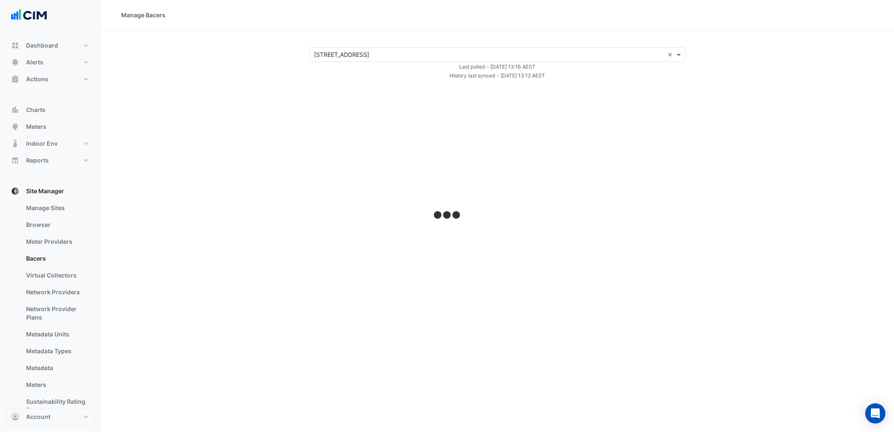
select select "***"
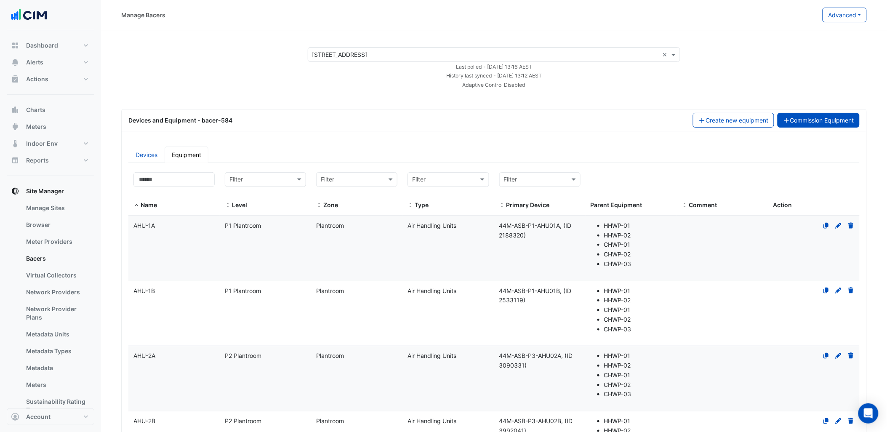
click at [816, 119] on button "Commission Equipment" at bounding box center [819, 120] width 83 height 15
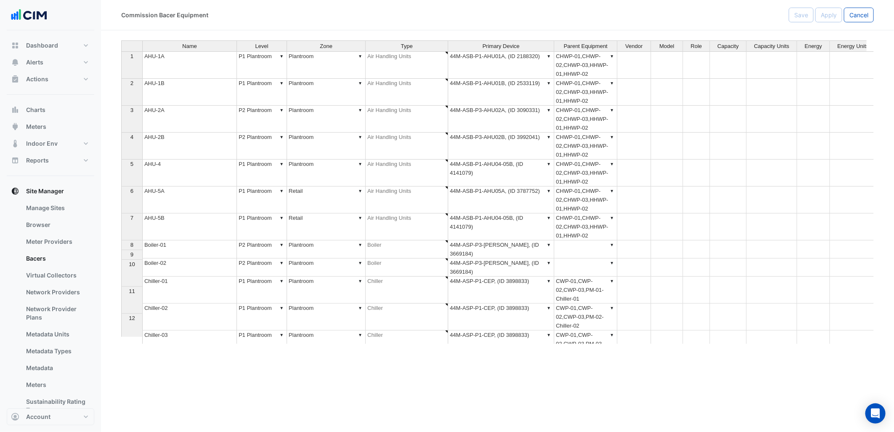
type textarea "**********"
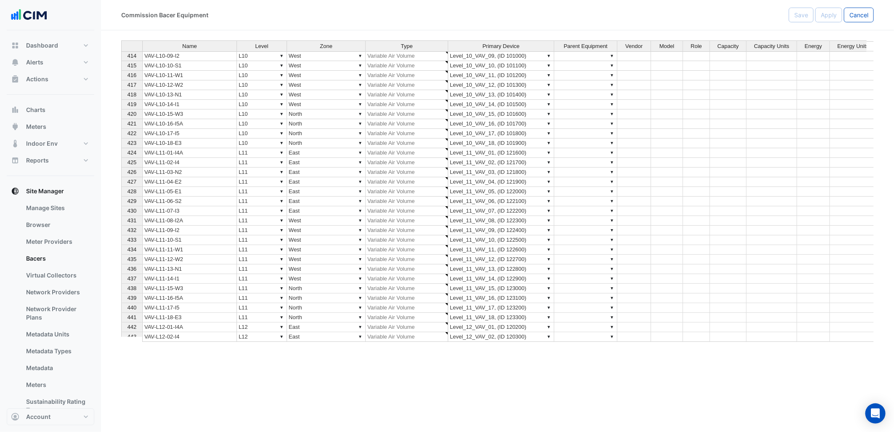
scroll to position [4456, 0]
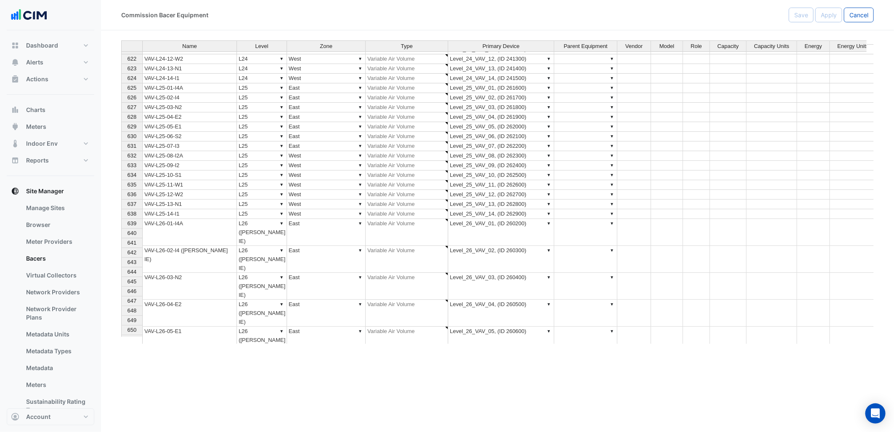
click at [548, 382] on div "Commission Bacer Equipment Save Apply Cancel Name Level Zone Type Primary Devic…" at bounding box center [497, 216] width 793 height 432
click at [75, 208] on link "Manage Sites" at bounding box center [56, 208] width 75 height 17
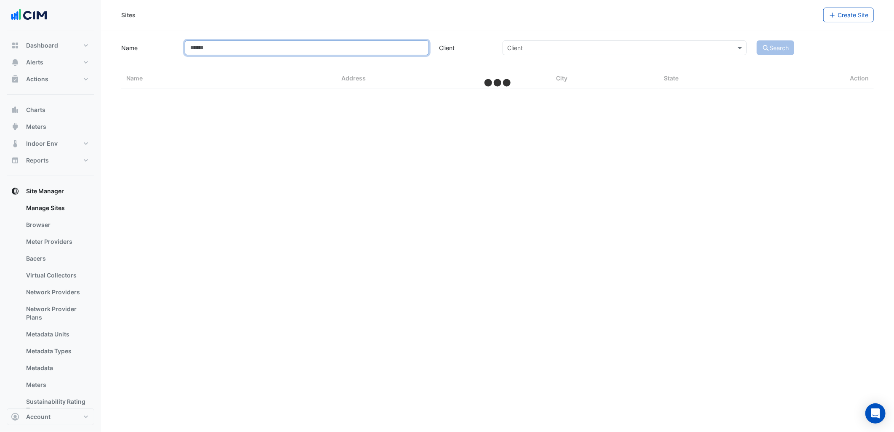
click at [292, 53] on input "Name" at bounding box center [307, 47] width 244 height 15
select select "***"
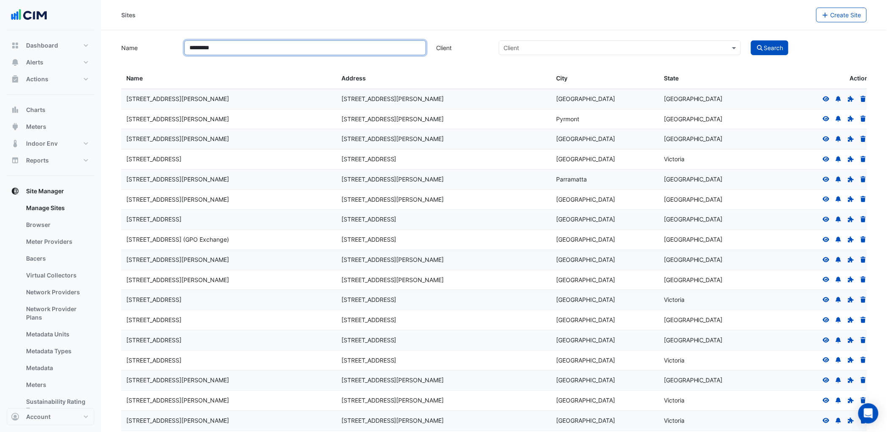
type input "*********"
click at [751, 40] on button "Search" at bounding box center [770, 47] width 38 height 15
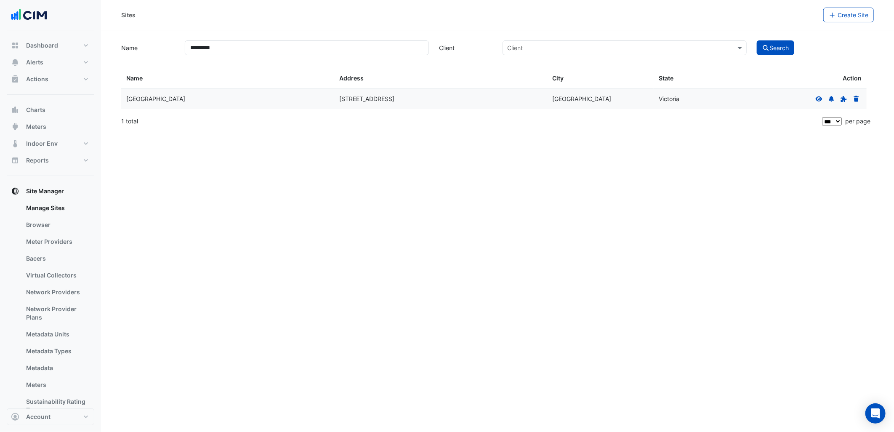
click at [818, 101] on icon at bounding box center [820, 99] width 8 height 6
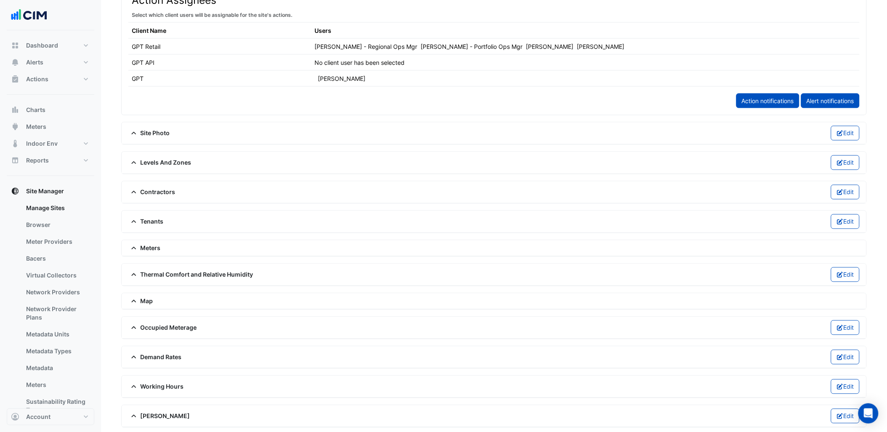
scroll to position [463, 0]
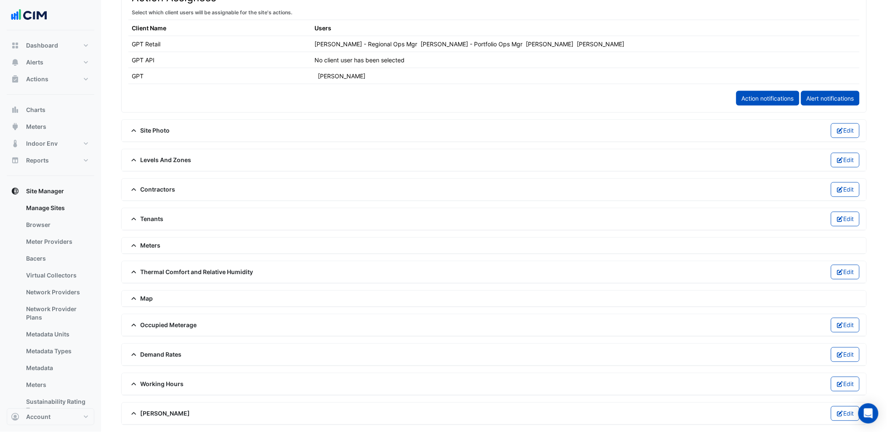
click at [181, 272] on span "Thermal Comfort and Relative Humidity" at bounding box center [190, 272] width 125 height 9
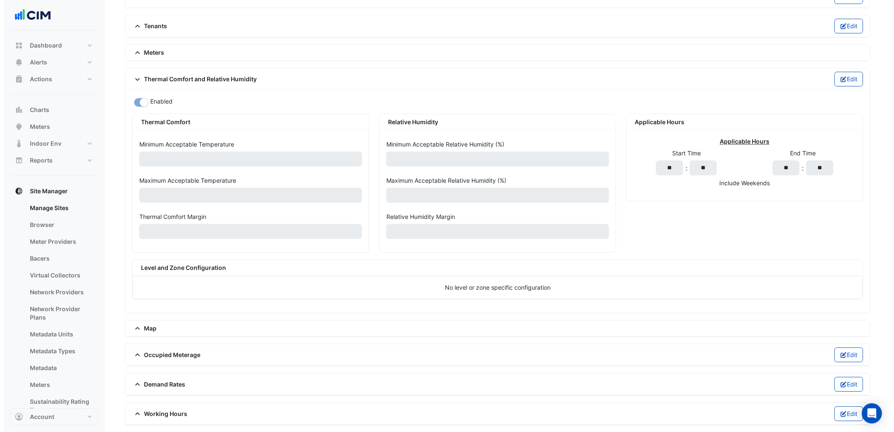
scroll to position [639, 0]
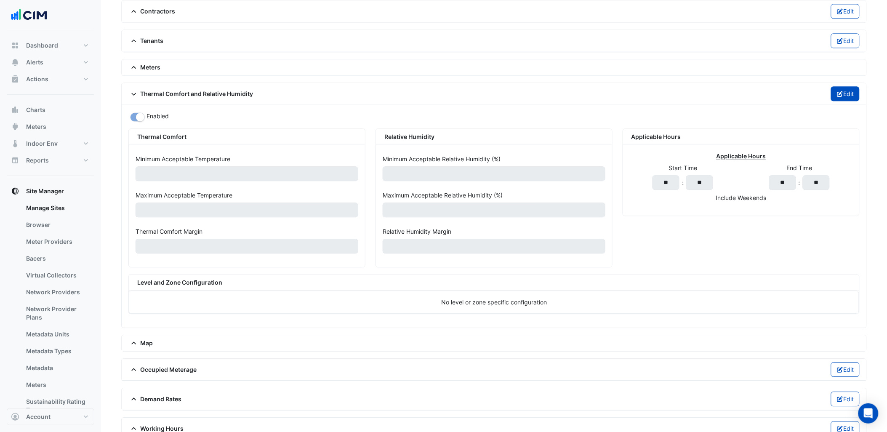
click at [847, 94] on button "Edit" at bounding box center [845, 93] width 29 height 15
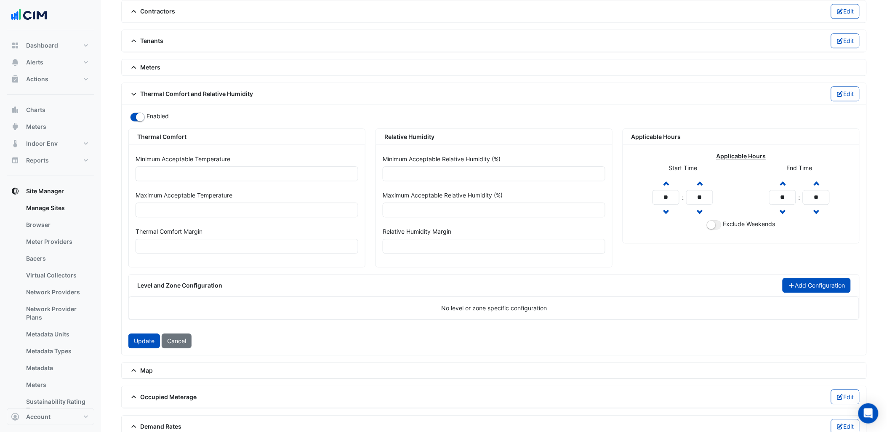
click at [783, 292] on button "Add Configuration" at bounding box center [817, 285] width 69 height 15
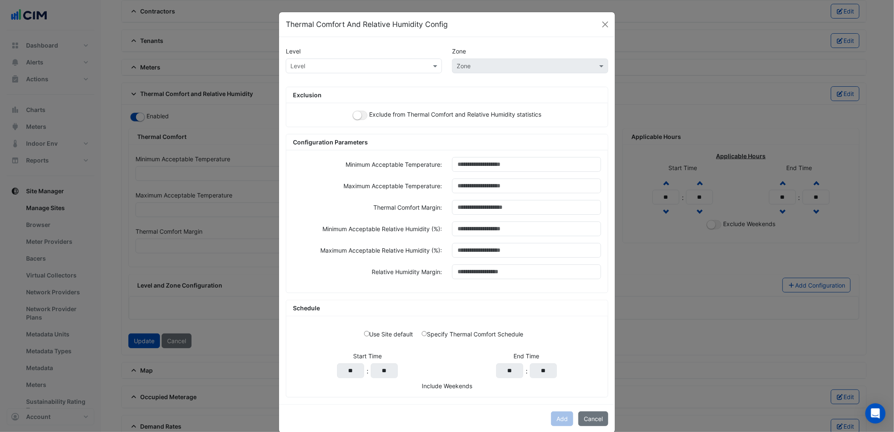
click at [404, 68] on input "text" at bounding box center [356, 66] width 130 height 9
click at [318, 132] on div "Plantroom" at bounding box center [311, 133] width 50 height 12
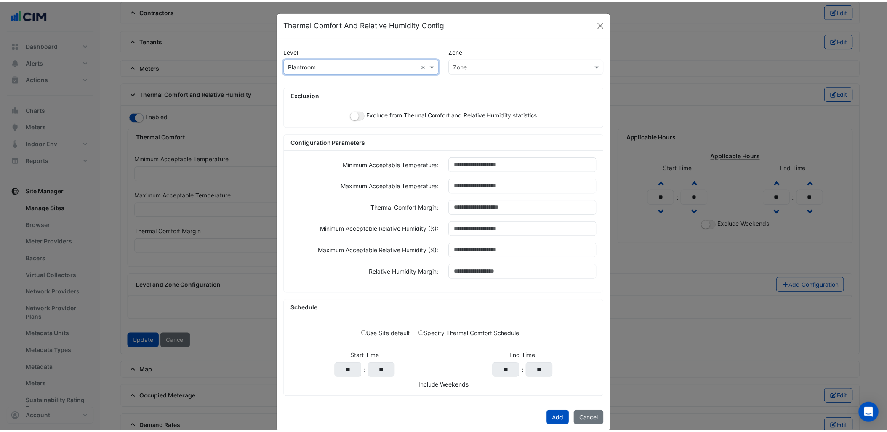
scroll to position [13, 0]
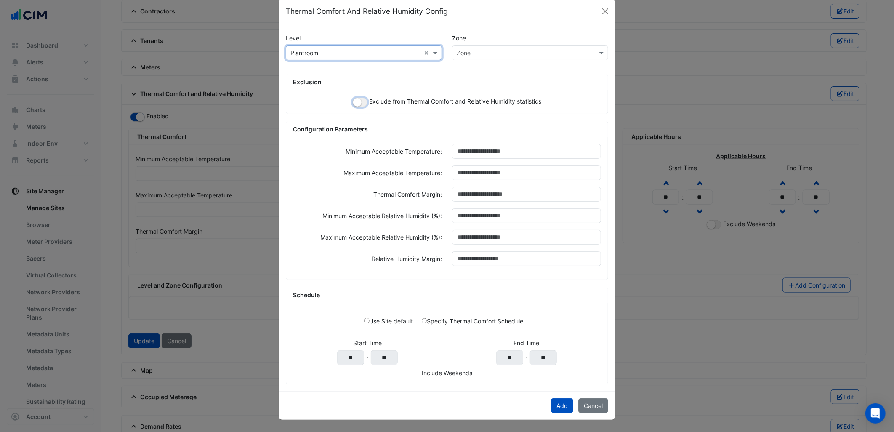
click at [357, 100] on small "button" at bounding box center [357, 102] width 8 height 8
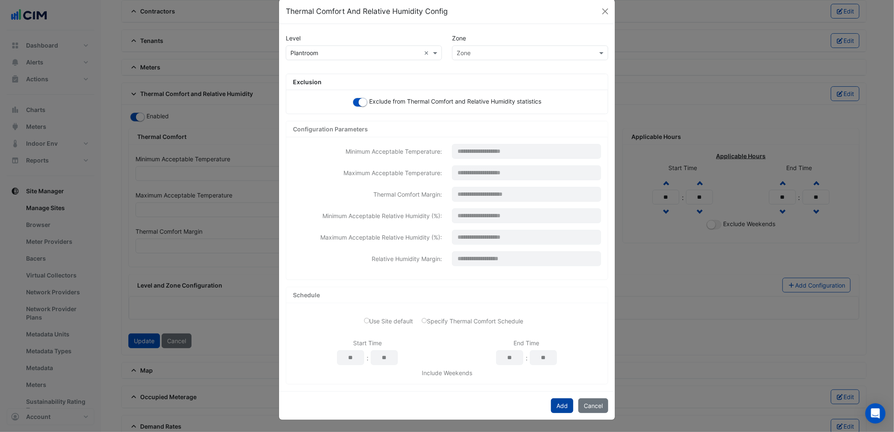
click at [553, 402] on button "Add" at bounding box center [562, 405] width 22 height 15
select select "***"
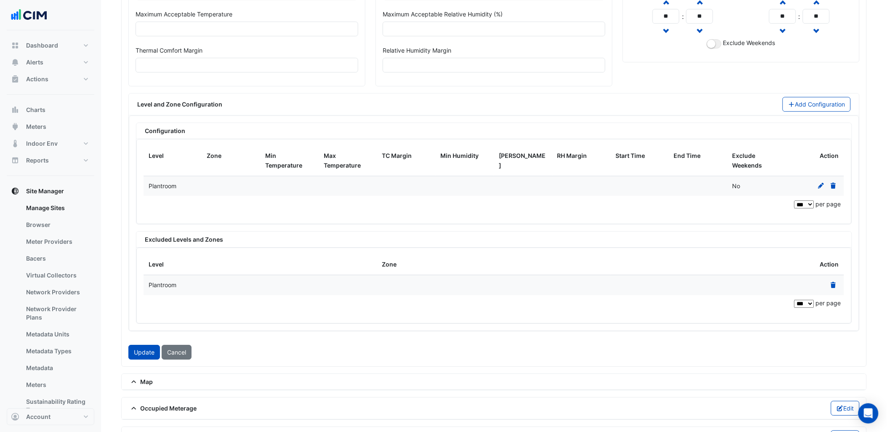
scroll to position [826, 0]
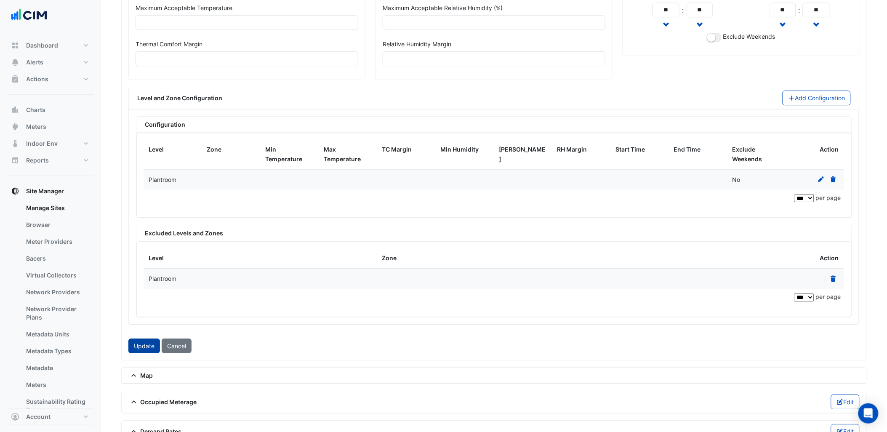
click at [133, 349] on button "Update" at bounding box center [144, 346] width 32 height 15
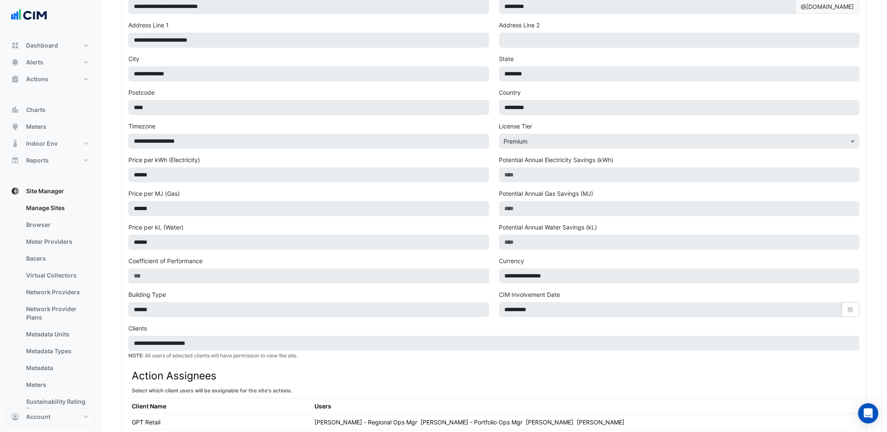
scroll to position [0, 0]
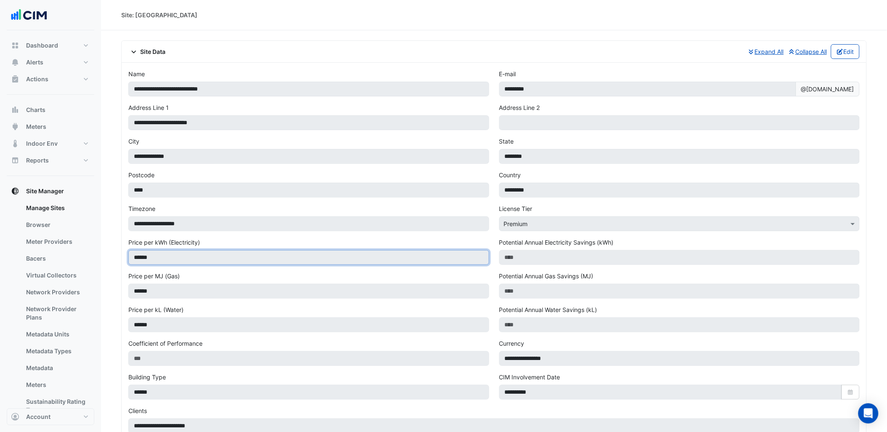
click at [356, 260] on input "******" at bounding box center [308, 257] width 361 height 15
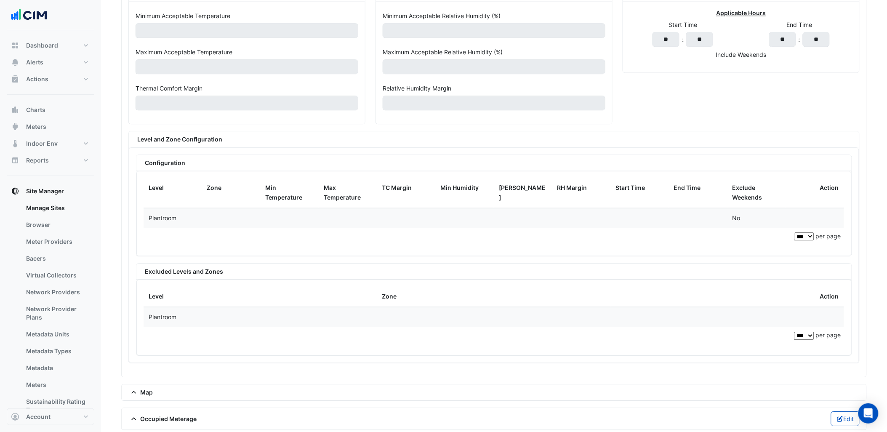
scroll to position [748, 0]
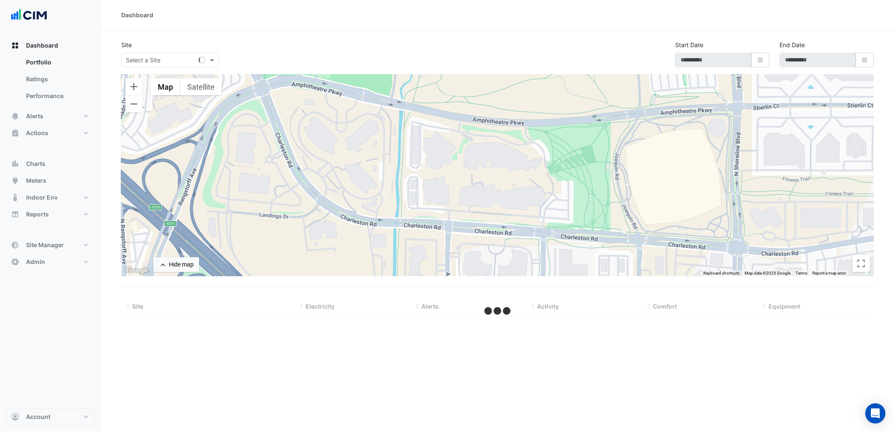
select select "***"
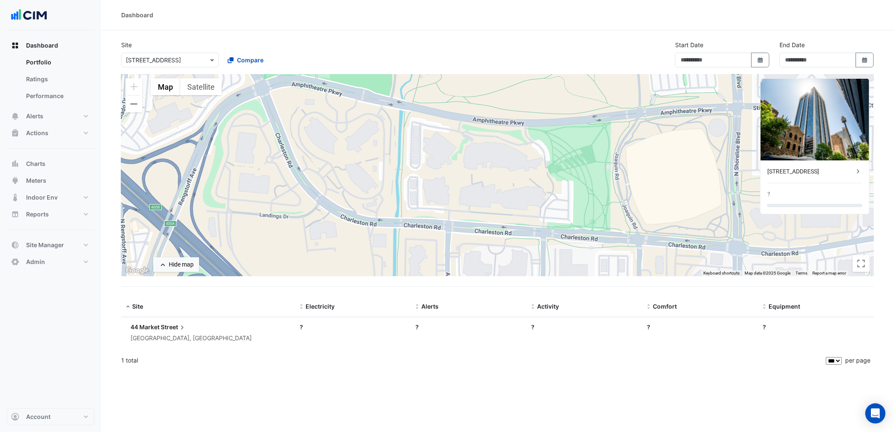
type input "**********"
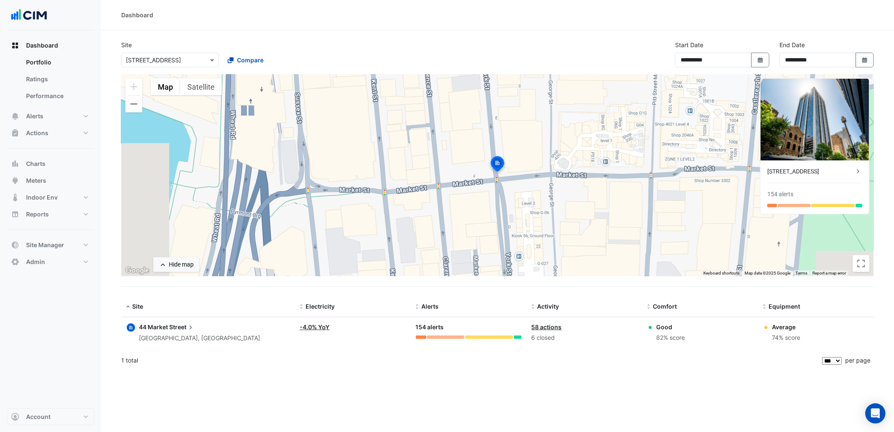
click at [187, 361] on div "1 total" at bounding box center [470, 360] width 699 height 21
click at [59, 163] on button "Charts" at bounding box center [51, 163] width 88 height 17
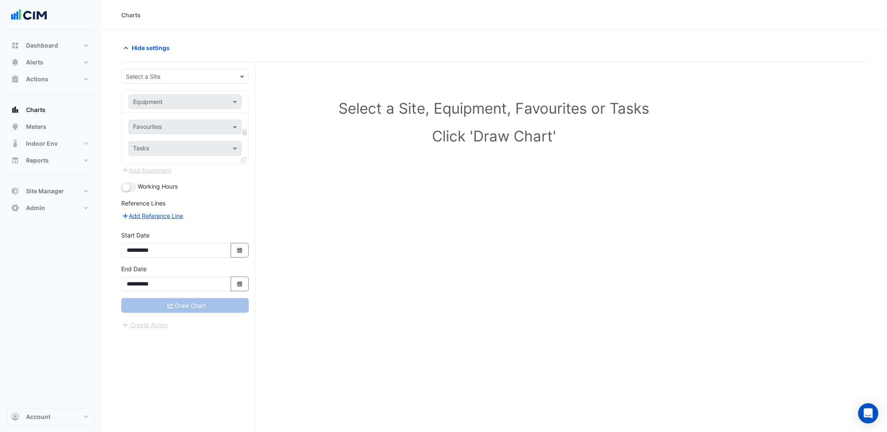
click at [181, 75] on input "text" at bounding box center [176, 76] width 101 height 9
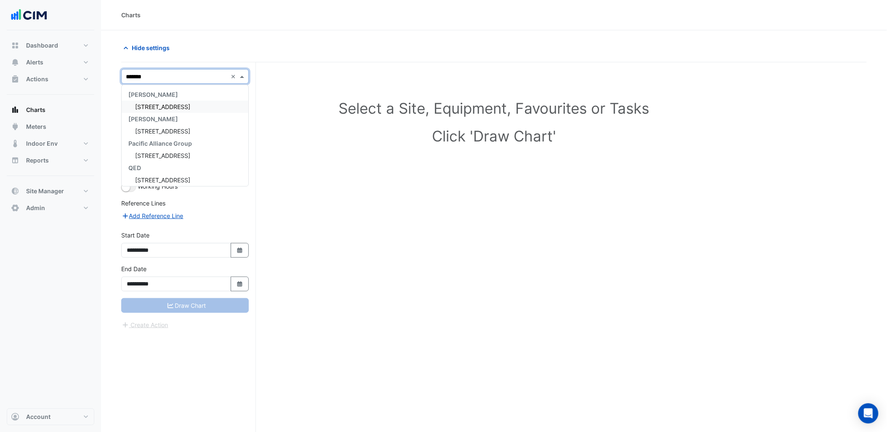
type input "********"
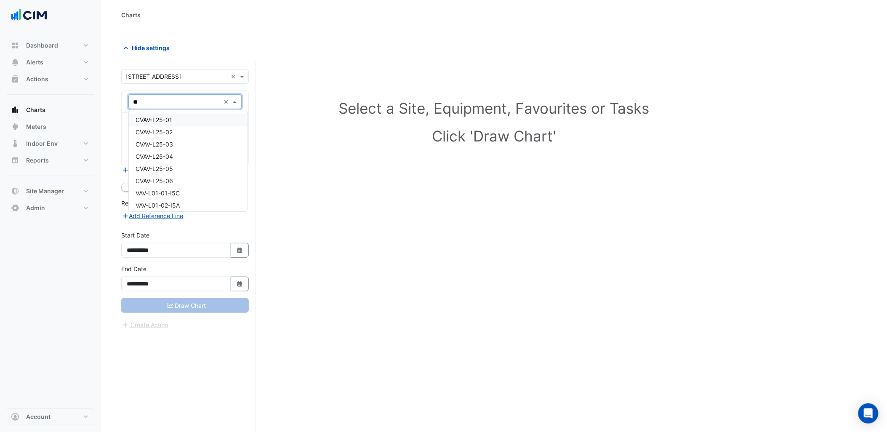
type input "***"
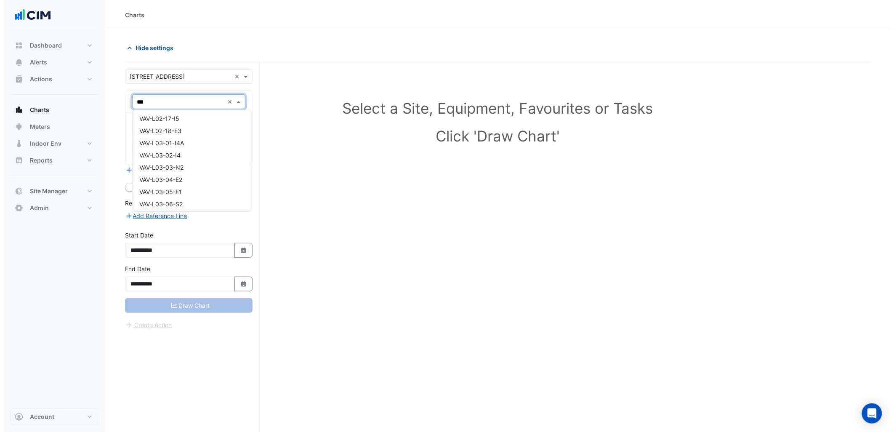
scroll to position [468, 0]
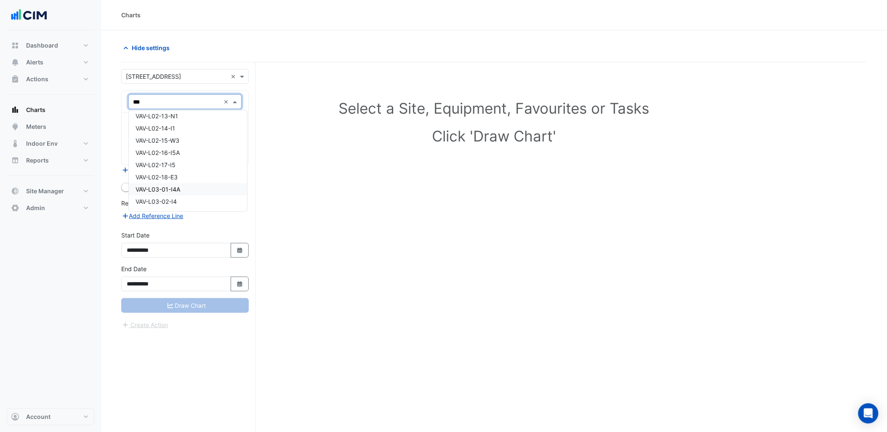
click at [185, 189] on div "VAV-L03-01-I4A" at bounding box center [188, 189] width 118 height 12
drag, startPoint x: 205, startPoint y: 128, endPoint x: 199, endPoint y: 133, distance: 7.5
click at [199, 133] on div at bounding box center [175, 128] width 86 height 11
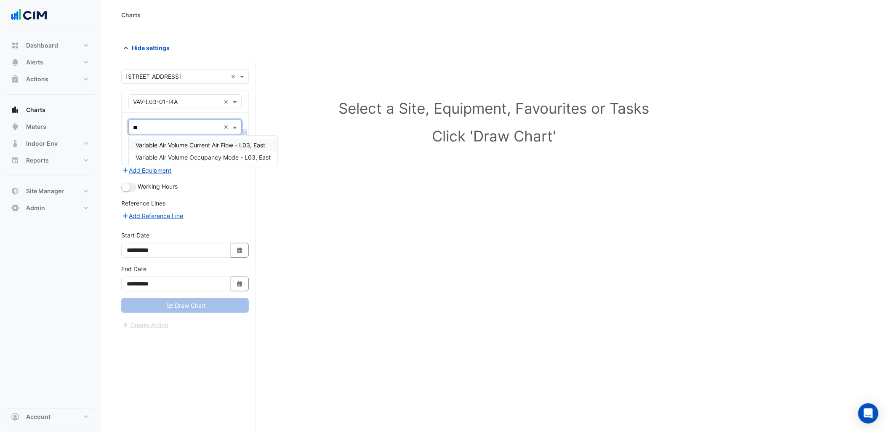
type input "***"
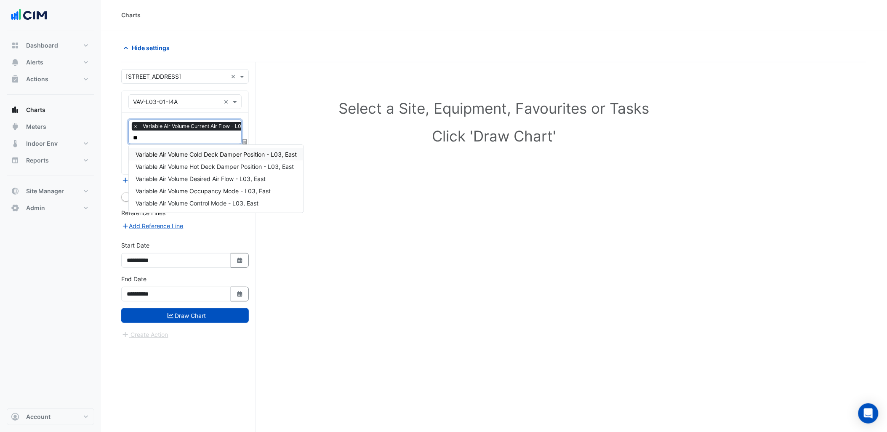
type input "***"
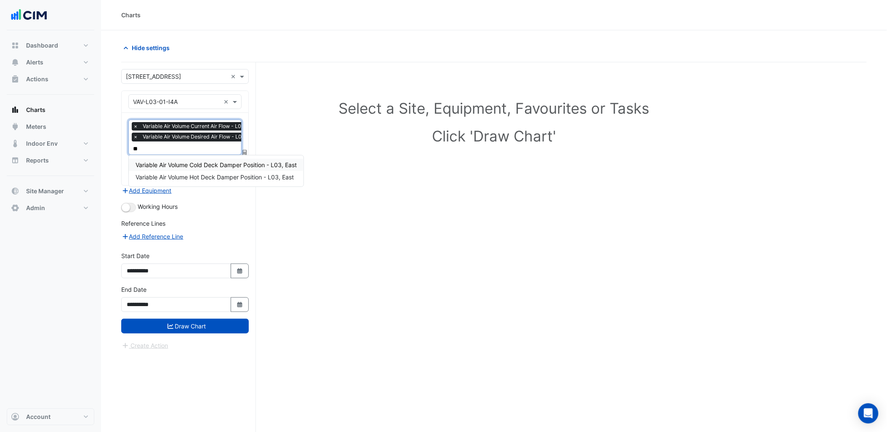
type input "***"
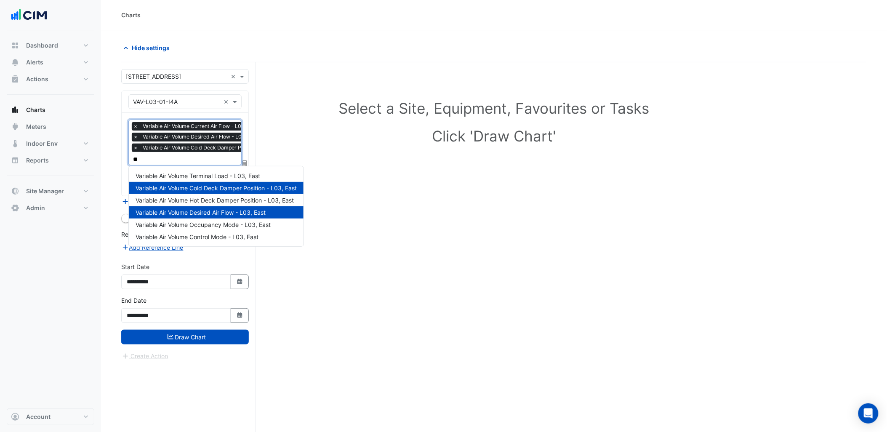
type input "***"
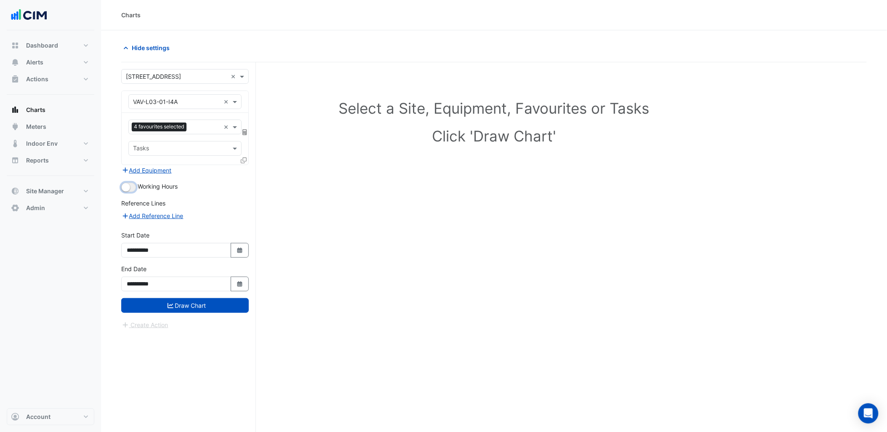
click at [136, 187] on button "button" at bounding box center [128, 187] width 15 height 9
click at [243, 160] on icon at bounding box center [244, 160] width 6 height 6
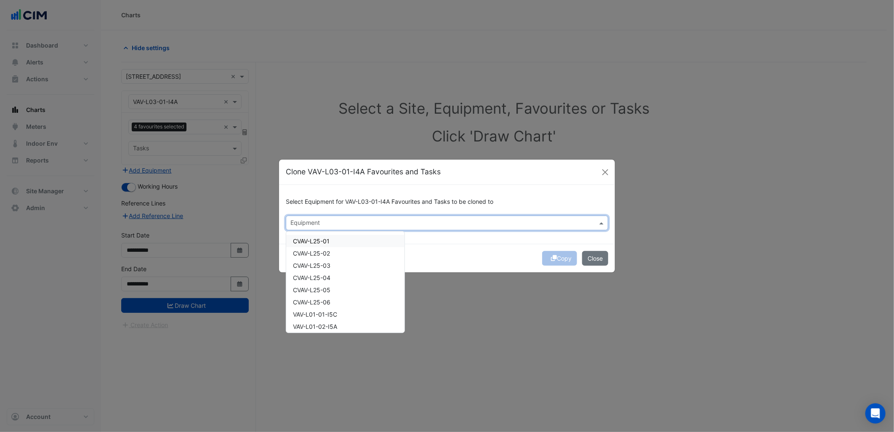
click at [308, 224] on input "text" at bounding box center [443, 223] width 304 height 9
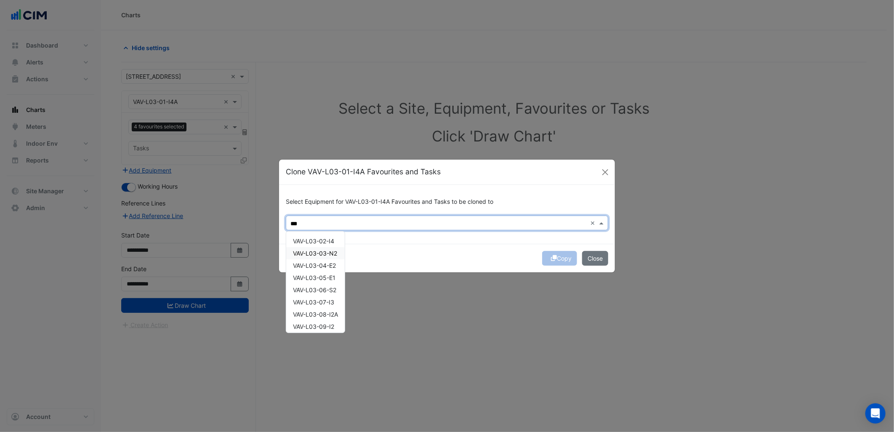
click at [320, 247] on div "VAV-L03-03-N2" at bounding box center [315, 253] width 59 height 12
click at [326, 243] on span "VAV-L03-02-I4" at bounding box center [313, 240] width 41 height 7
click at [319, 267] on span "VAV-L03-04-E2" at bounding box center [314, 265] width 43 height 7
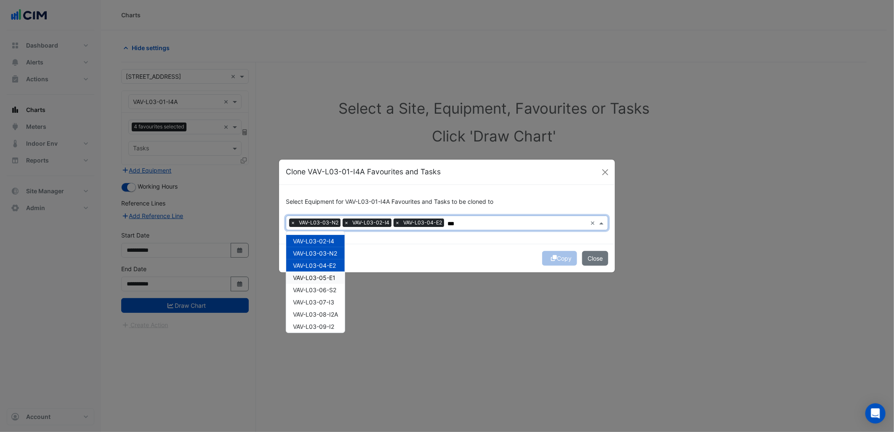
click at [318, 280] on span "VAV-L03-05-E1" at bounding box center [314, 277] width 43 height 7
click at [317, 296] on div "VAV-L03-07-I3" at bounding box center [315, 302] width 59 height 12
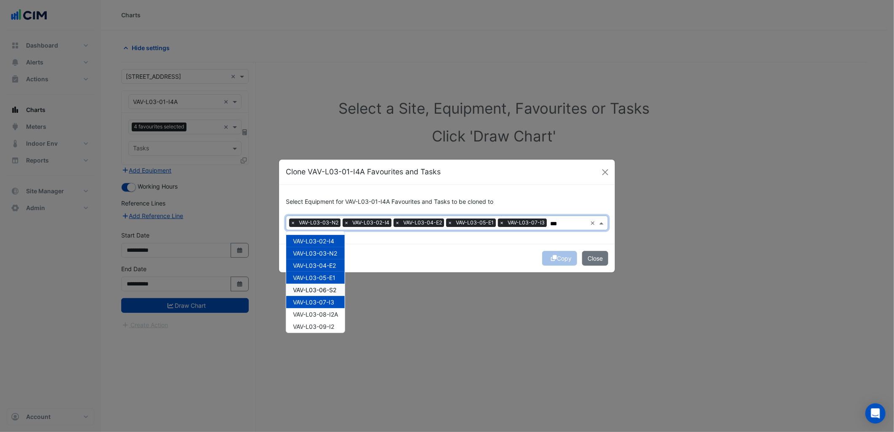
click at [321, 290] on span "VAV-L03-06-S2" at bounding box center [314, 289] width 43 height 7
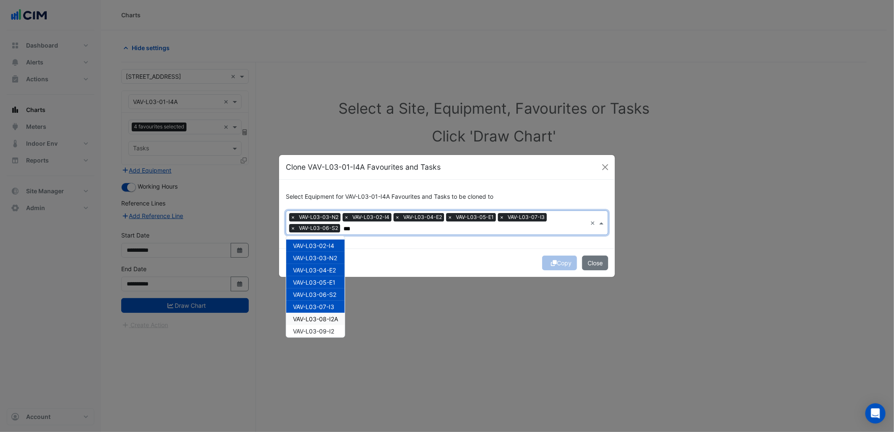
click at [323, 317] on span "VAV-L03-08-I2A" at bounding box center [315, 318] width 45 height 7
click at [325, 330] on span "VAV-L03-09-I2" at bounding box center [313, 331] width 41 height 7
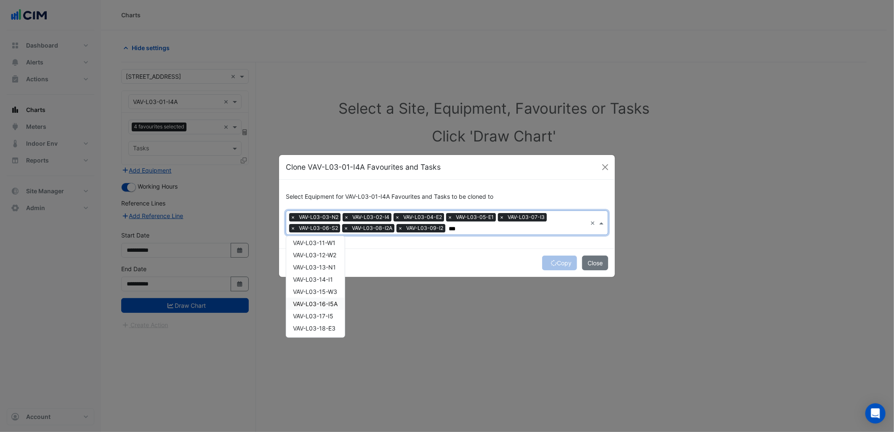
scroll to position [66, 0]
click at [325, 279] on span "VAV-L03-10-S1" at bounding box center [314, 277] width 42 height 7
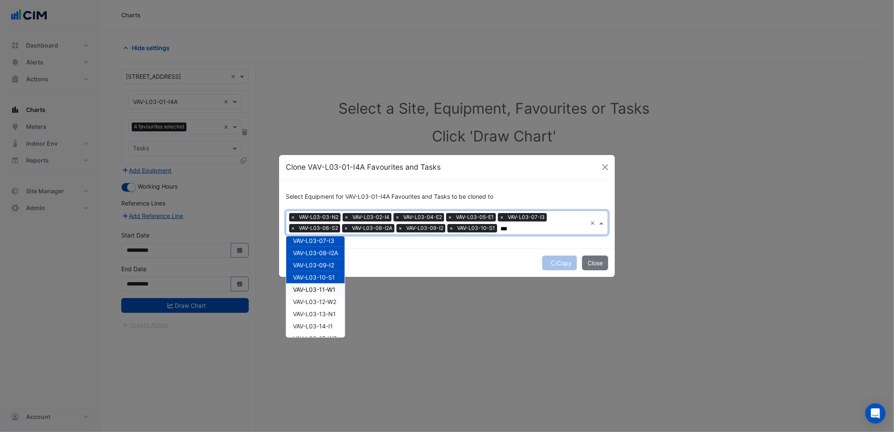
click at [321, 295] on div "VAV-L03-11-W1" at bounding box center [315, 289] width 59 height 12
click at [321, 308] on div "VAV-L03-13-N1" at bounding box center [315, 314] width 59 height 12
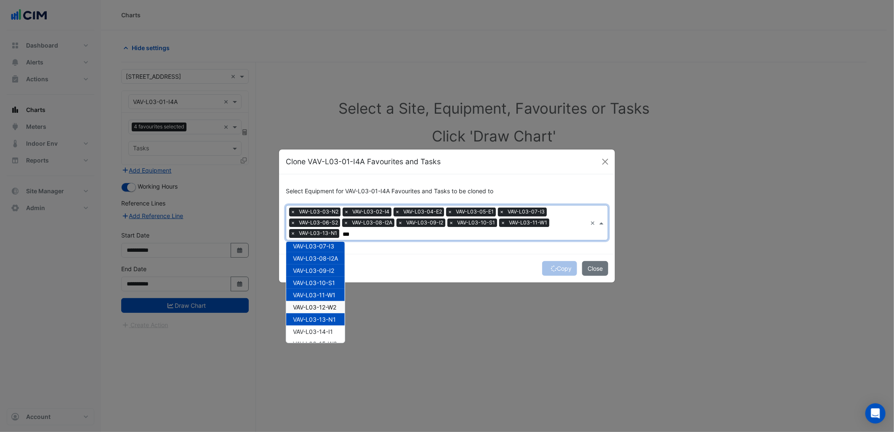
click at [323, 302] on div "VAV-L03-12-W2" at bounding box center [315, 307] width 59 height 12
click at [327, 330] on span "VAV-L03-14-I1" at bounding box center [313, 331] width 40 height 7
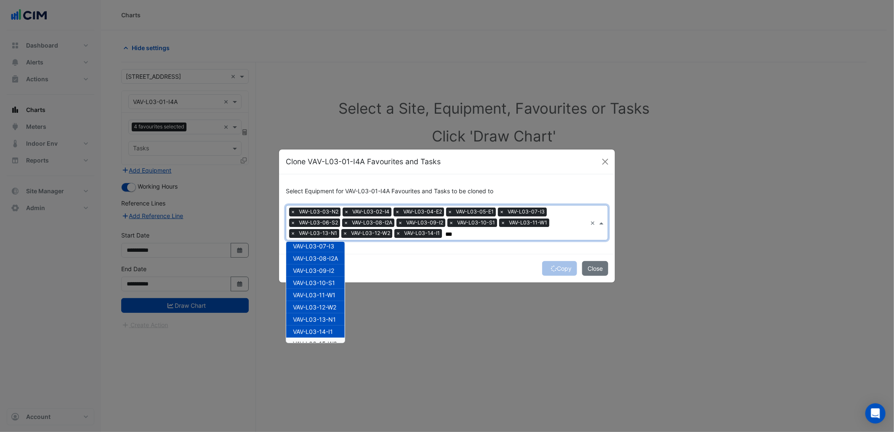
click at [328, 340] on span "VAV-L03-15-W3" at bounding box center [315, 343] width 44 height 7
click at [326, 306] on span "VAV-L03-16-I5A" at bounding box center [315, 309] width 45 height 7
click at [323, 322] on span "VAV-L03-17-I5" at bounding box center [313, 321] width 40 height 7
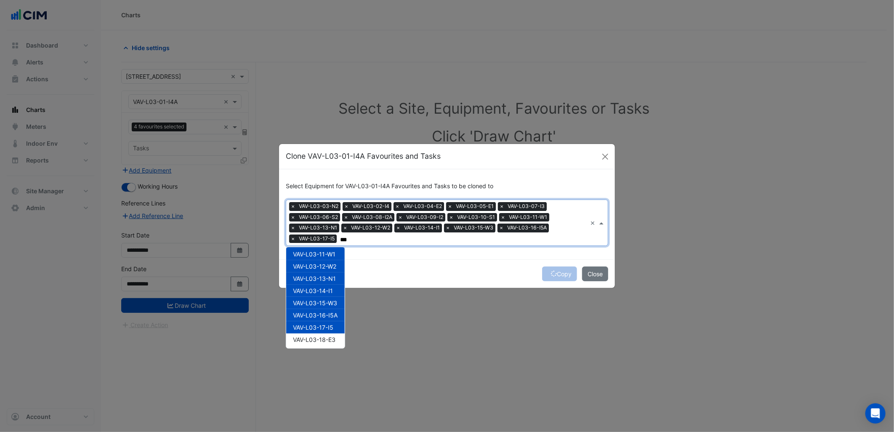
click at [325, 331] on div "VAV-L03-17-I5" at bounding box center [315, 327] width 59 height 12
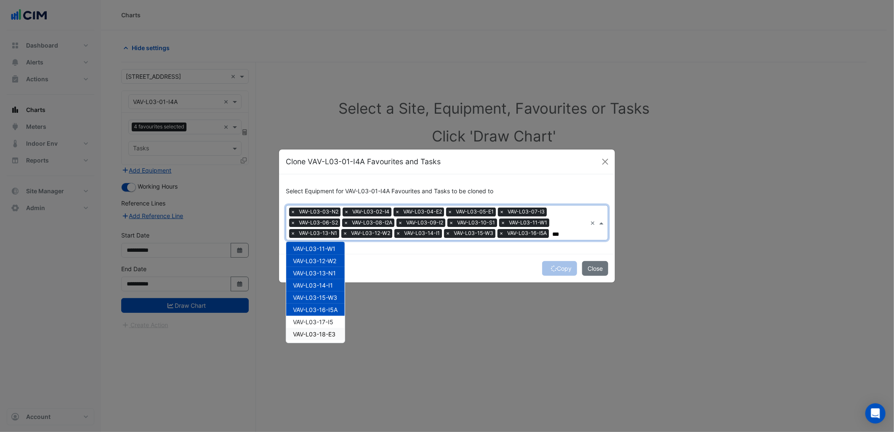
click at [325, 331] on span "VAV-L03-18-E3" at bounding box center [314, 334] width 43 height 7
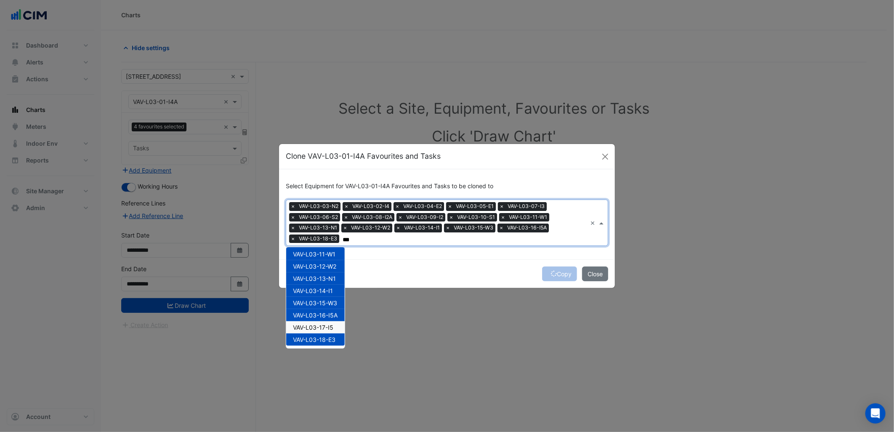
click at [327, 325] on span "VAV-L03-17-I5" at bounding box center [313, 327] width 40 height 7
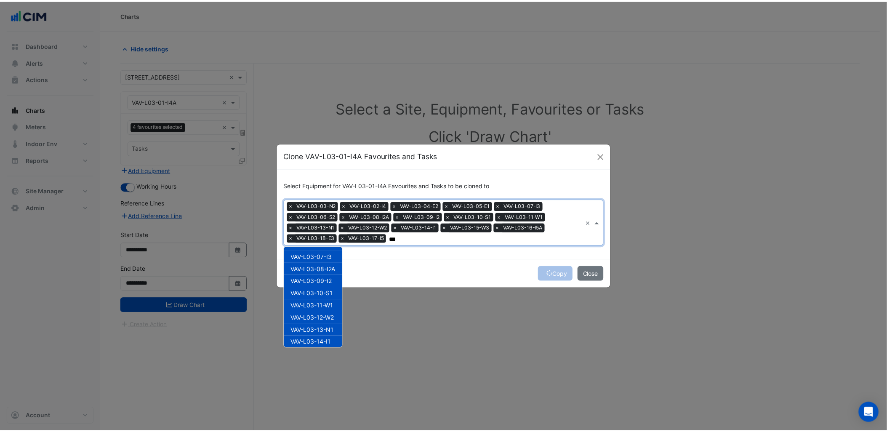
scroll to position [0, 0]
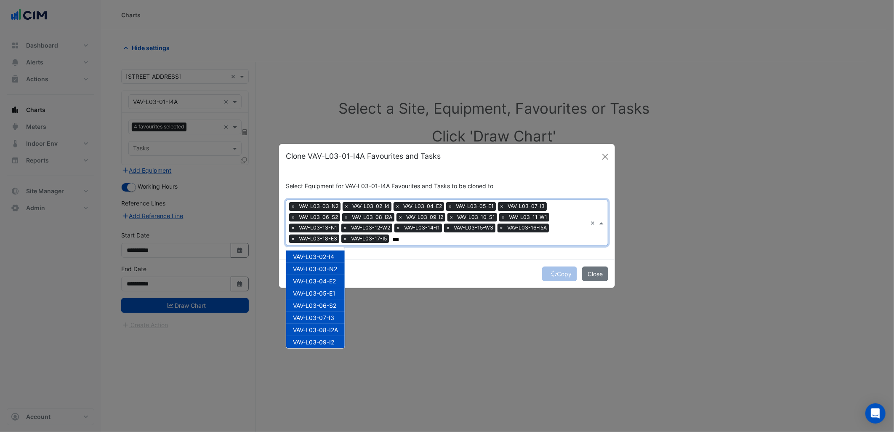
type input "***"
click at [389, 278] on div "Copy Close" at bounding box center [447, 273] width 336 height 29
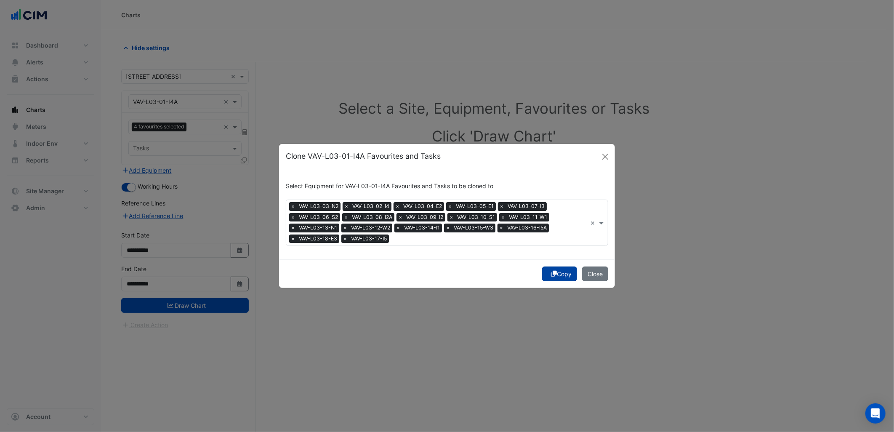
click at [553, 277] on button "Copy" at bounding box center [559, 274] width 35 height 15
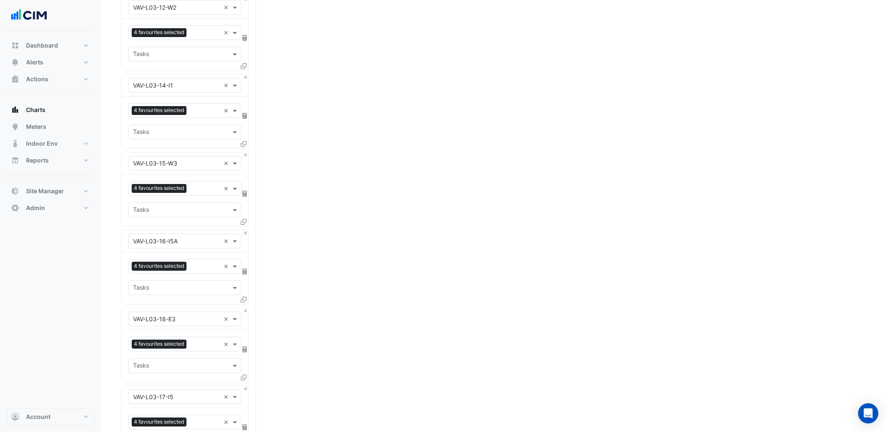
scroll to position [1229, 0]
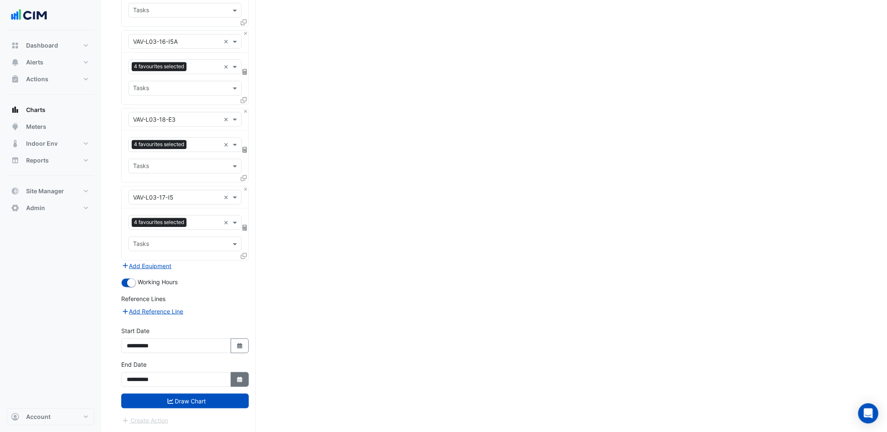
click at [242, 383] on button "Select Date" at bounding box center [240, 379] width 19 height 15
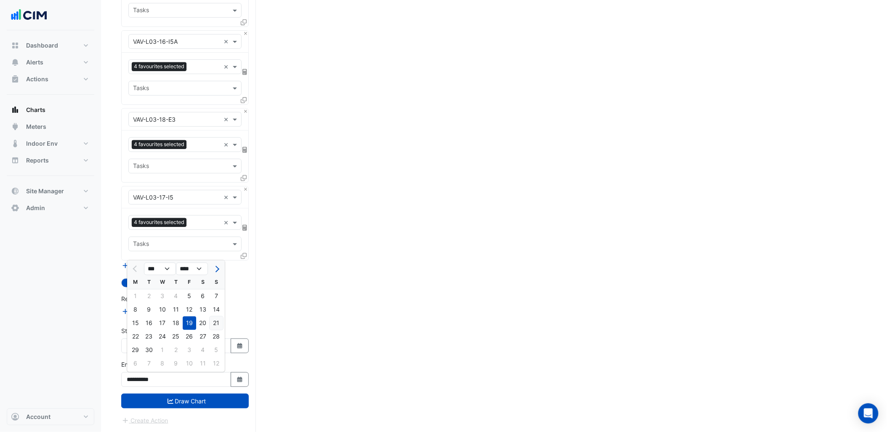
click at [213, 323] on div "21" at bounding box center [216, 323] width 13 height 13
type input "**********"
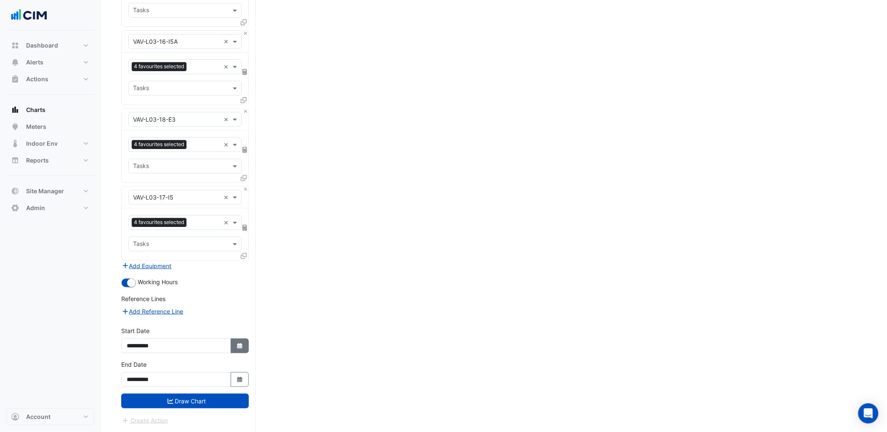
click at [247, 346] on button "Select Date" at bounding box center [240, 346] width 19 height 15
select select "*"
select select "****"
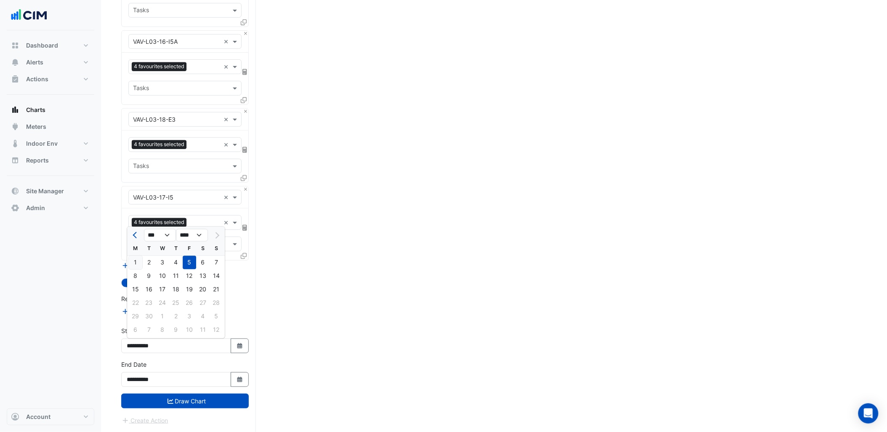
click at [137, 259] on div "1" at bounding box center [135, 262] width 13 height 13
type input "**********"
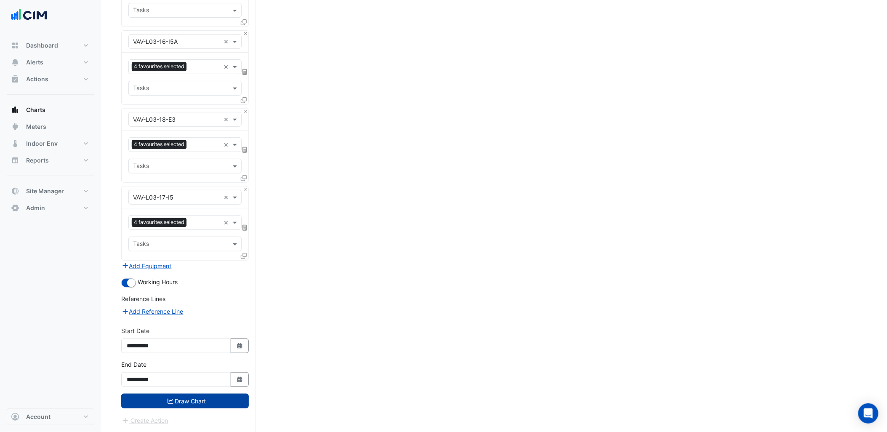
click at [204, 405] on button "Draw Chart" at bounding box center [185, 401] width 128 height 15
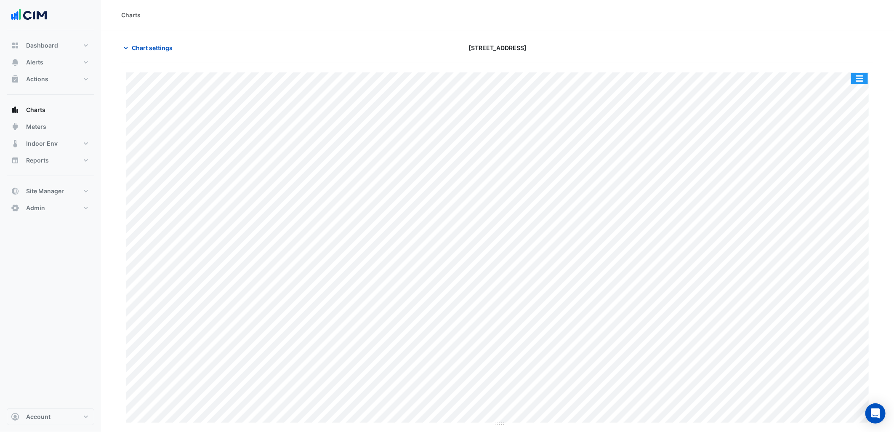
click at [860, 75] on button "button" at bounding box center [859, 78] width 17 height 11
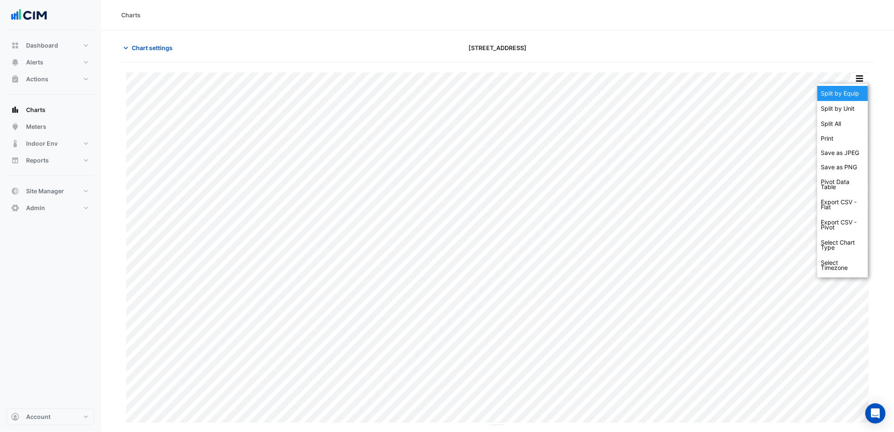
click at [851, 94] on div "Split by Equip" at bounding box center [843, 93] width 51 height 15
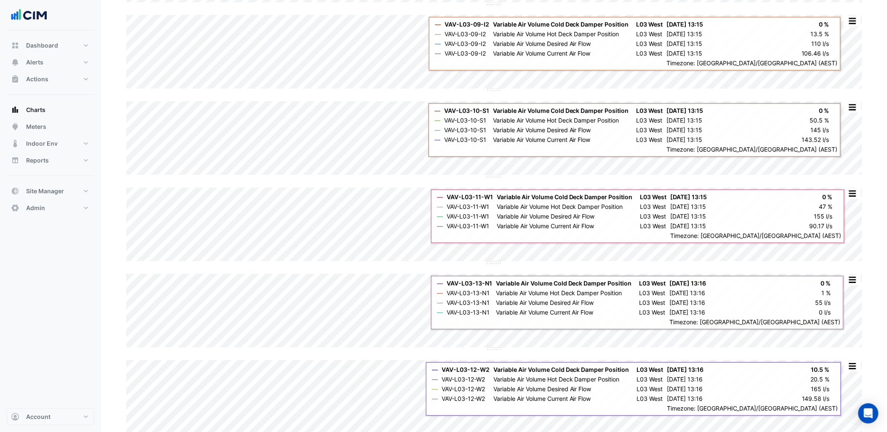
scroll to position [795, 0]
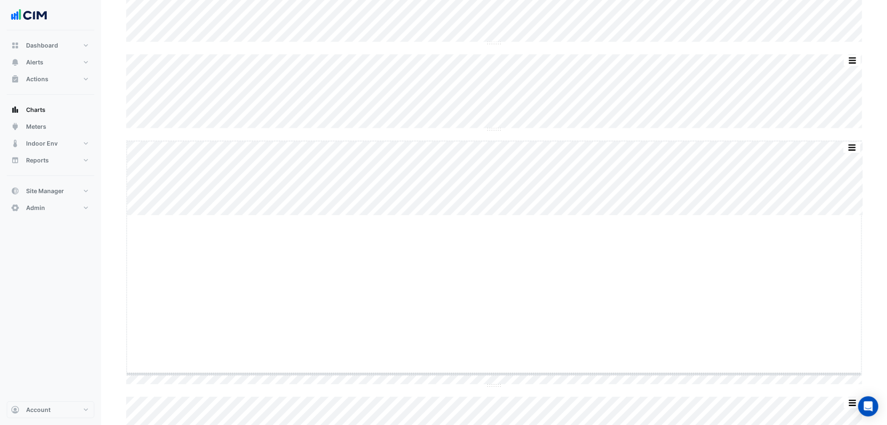
drag, startPoint x: 489, startPoint y: 215, endPoint x: 479, endPoint y: 373, distance: 159.0
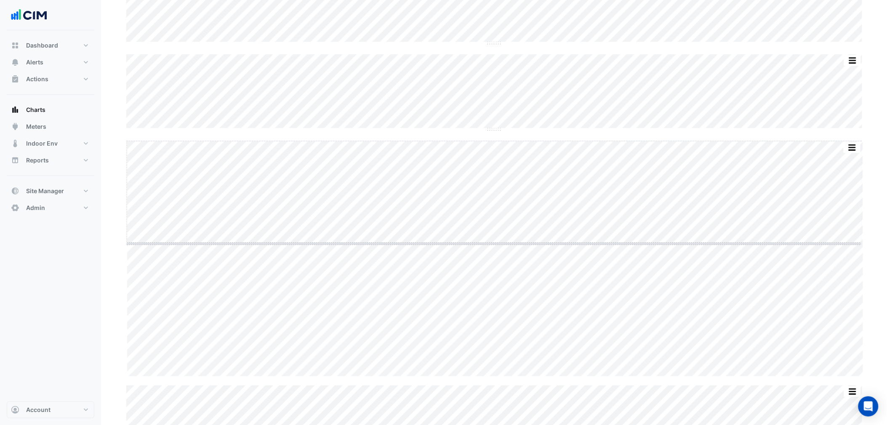
drag, startPoint x: 499, startPoint y: 376, endPoint x: 493, endPoint y: 242, distance: 134.0
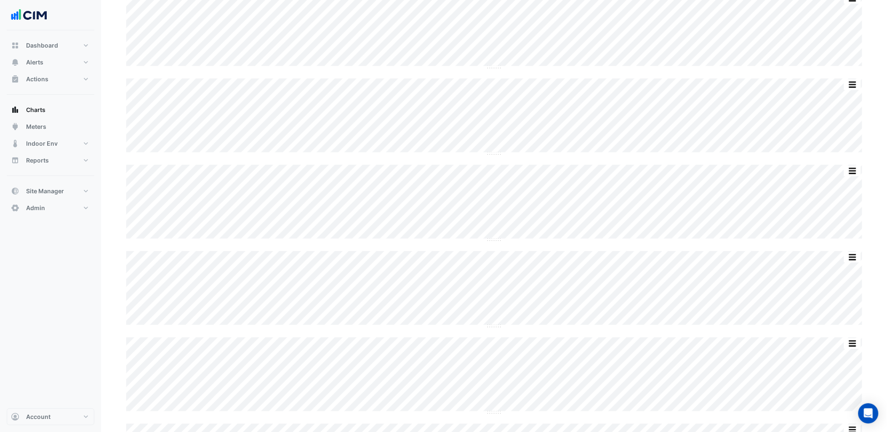
scroll to position [514, 0]
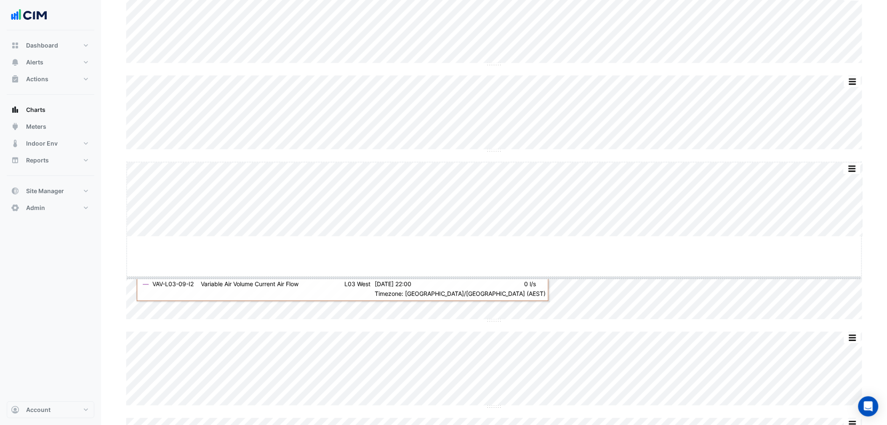
drag, startPoint x: 498, startPoint y: 237, endPoint x: 461, endPoint y: 324, distance: 94.9
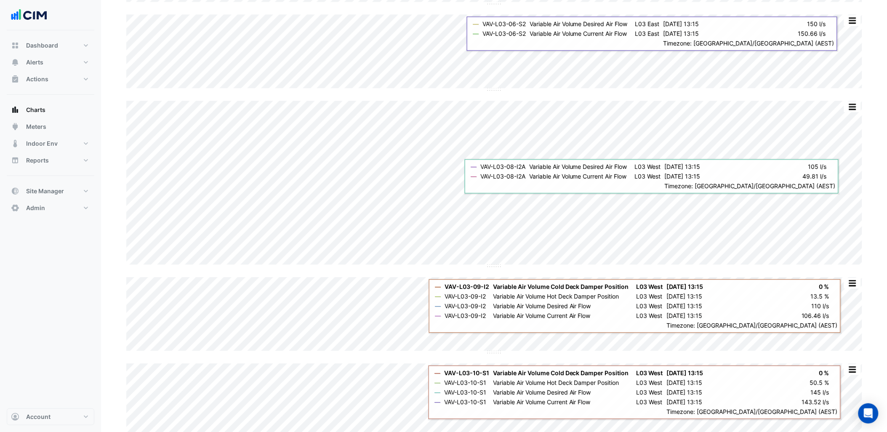
scroll to position [608, 0]
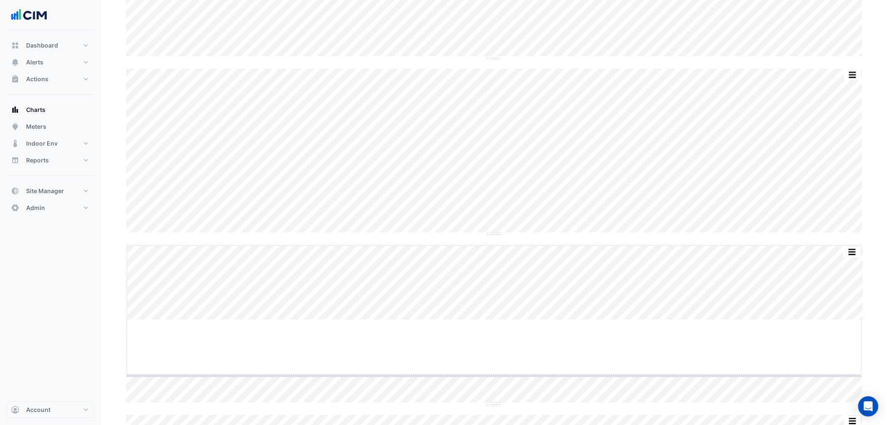
drag, startPoint x: 500, startPoint y: 320, endPoint x: 496, endPoint y: 327, distance: 7.9
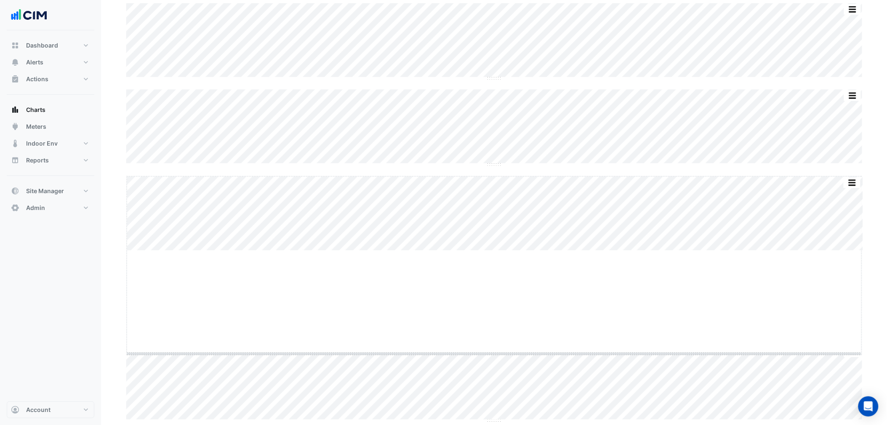
drag, startPoint x: 493, startPoint y: 248, endPoint x: 485, endPoint y: 357, distance: 108.9
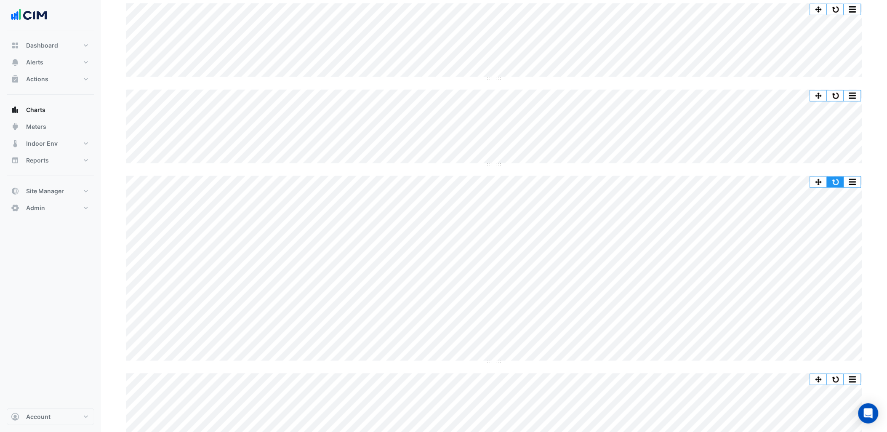
click at [838, 180] on button "button" at bounding box center [835, 182] width 17 height 11
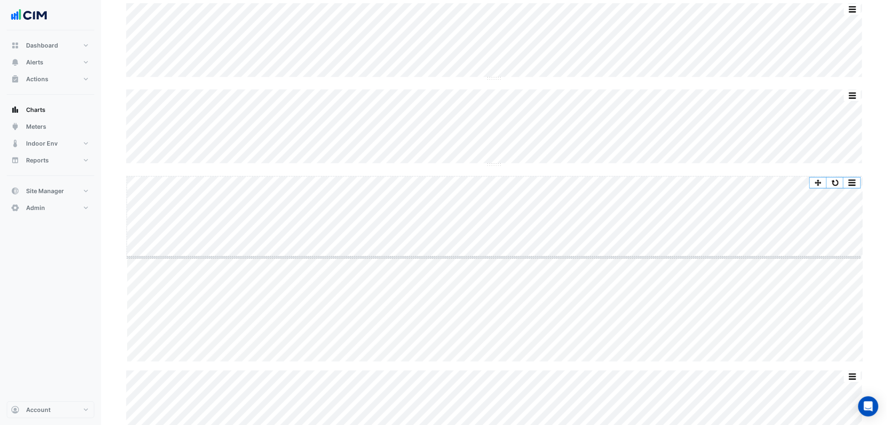
drag, startPoint x: 495, startPoint y: 363, endPoint x: 501, endPoint y: 246, distance: 116.8
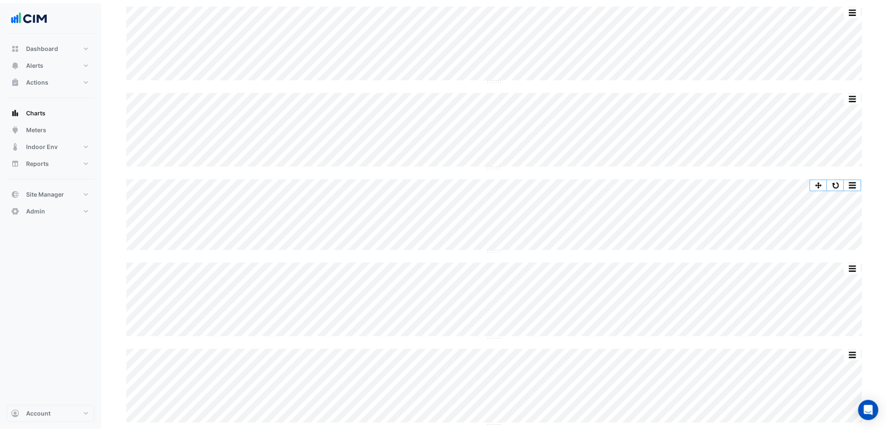
scroll to position [1382, 0]
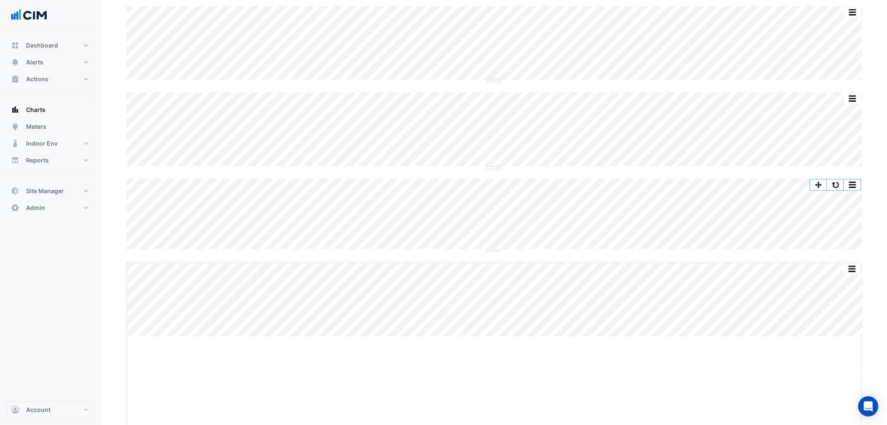
drag, startPoint x: 495, startPoint y: 335, endPoint x: 482, endPoint y: 433, distance: 98.6
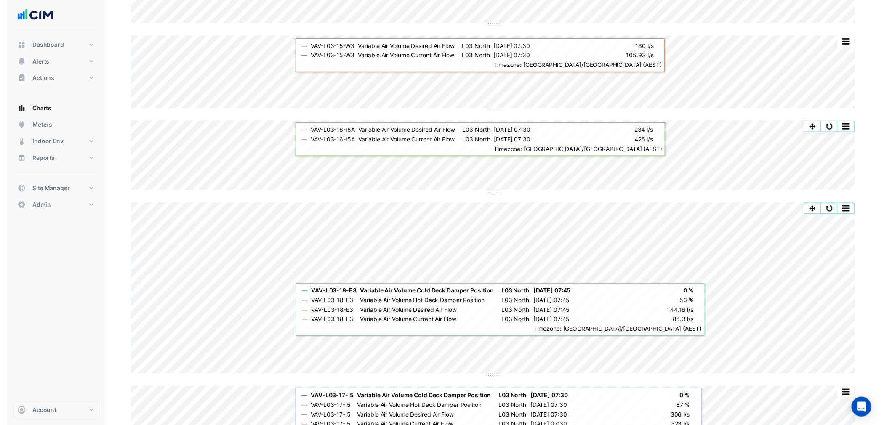
scroll to position [1435, 0]
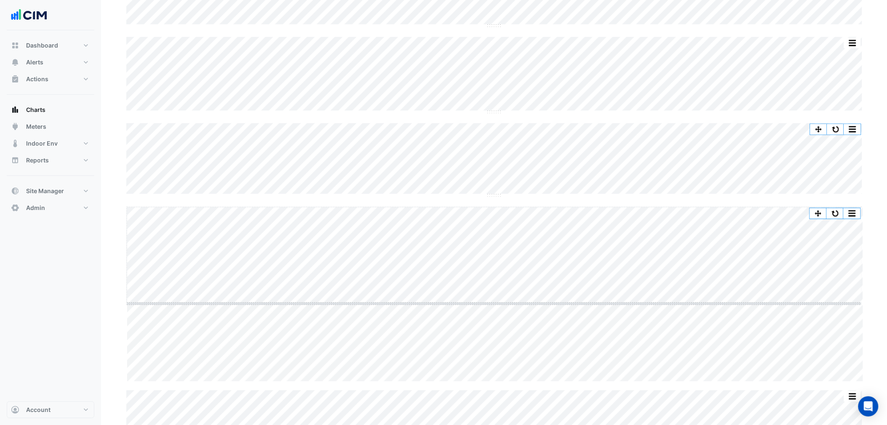
drag, startPoint x: 494, startPoint y: 380, endPoint x: 496, endPoint y: 296, distance: 83.8
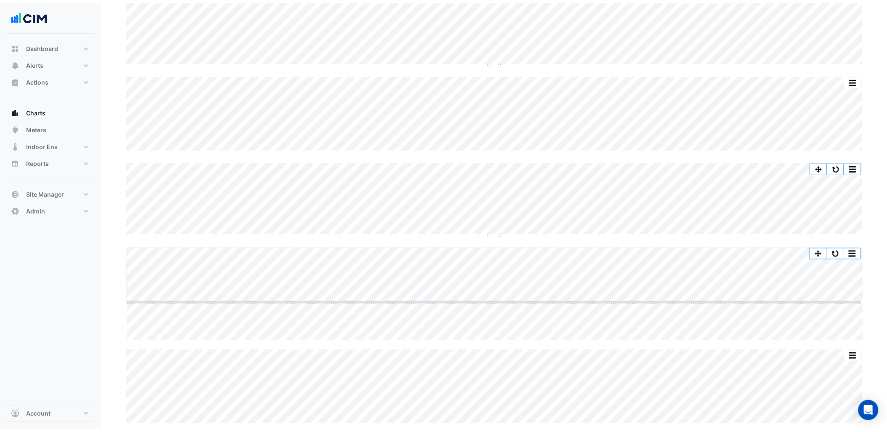
scroll to position [1365, 0]
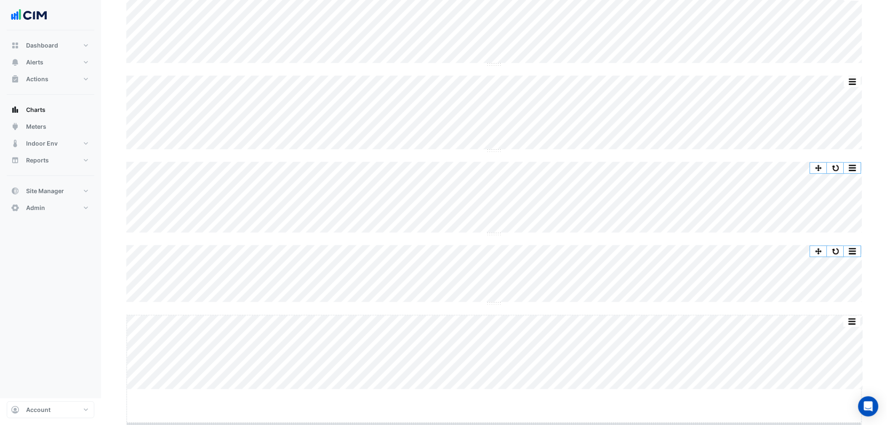
drag, startPoint x: 493, startPoint y: 421, endPoint x: 493, endPoint y: 456, distance: 34.5
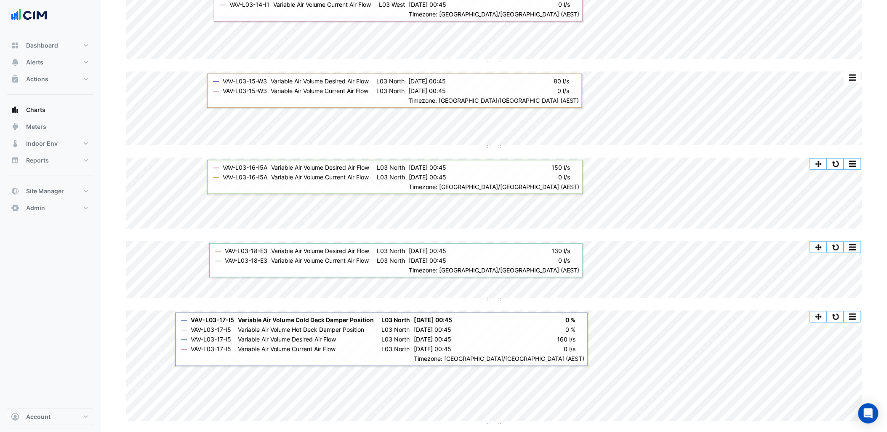
scroll to position [1402, 0]
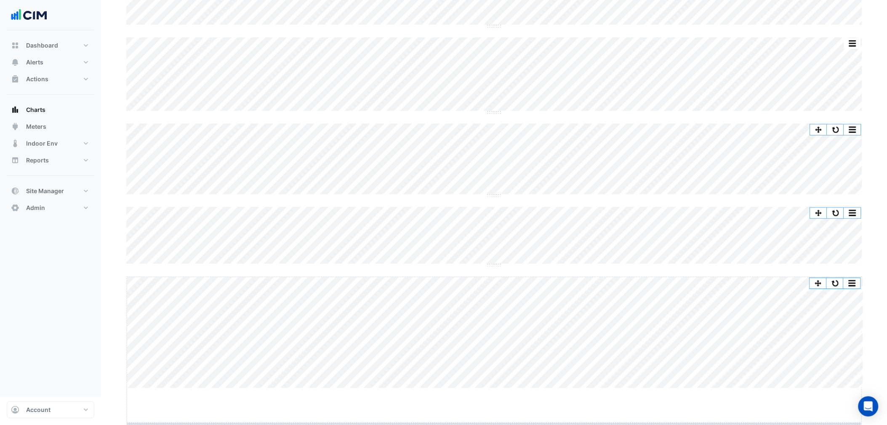
drag, startPoint x: 494, startPoint y: 420, endPoint x: 488, endPoint y: 456, distance: 36.3
drag, startPoint x: 496, startPoint y: 422, endPoint x: 498, endPoint y: 456, distance: 34.2
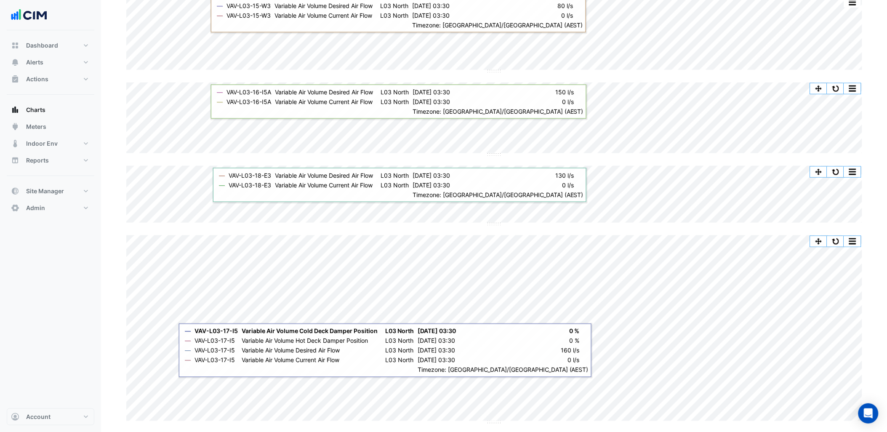
scroll to position [1477, 0]
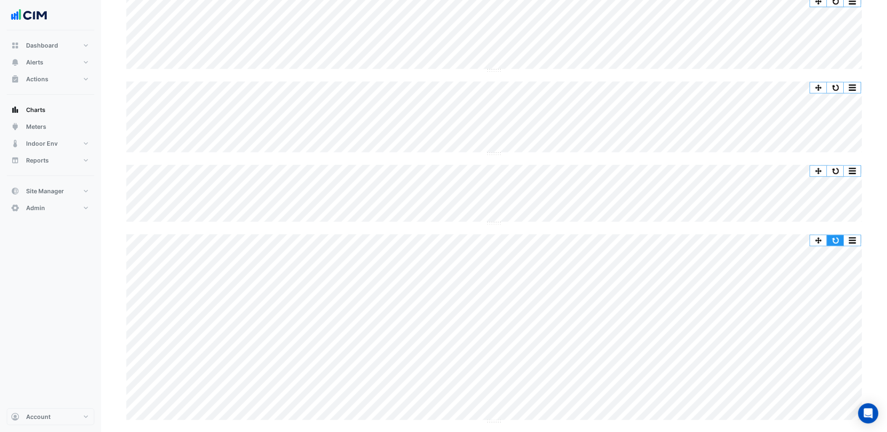
click at [838, 241] on button "button" at bounding box center [835, 240] width 17 height 11
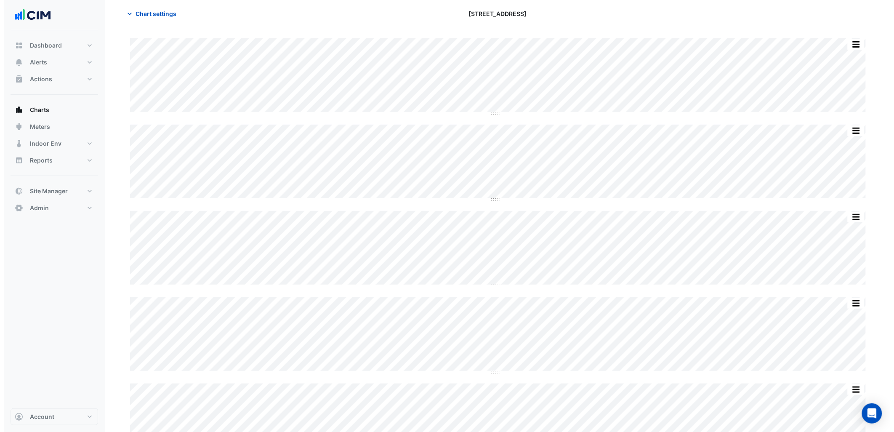
scroll to position [0, 0]
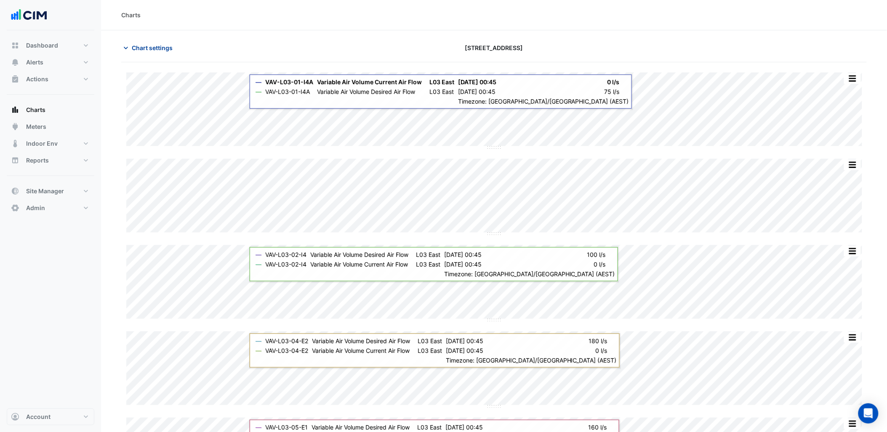
click at [154, 45] on span "Chart settings" at bounding box center [152, 47] width 41 height 9
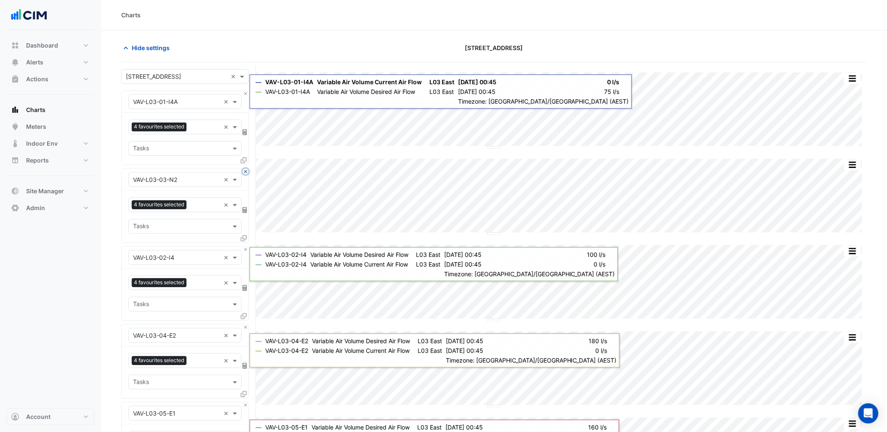
click at [246, 171] on button "Close" at bounding box center [245, 171] width 5 height 5
click at [246, 247] on button "Close" at bounding box center [245, 249] width 5 height 5
click at [246, 171] on button "Close" at bounding box center [245, 171] width 5 height 5
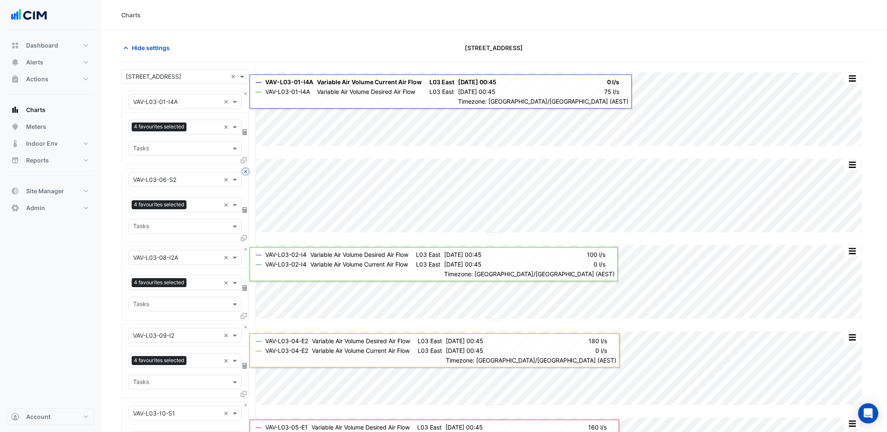
click at [246, 171] on button "Close" at bounding box center [245, 171] width 5 height 5
click at [246, 247] on button "Close" at bounding box center [245, 249] width 5 height 5
click at [246, 171] on button "Close" at bounding box center [245, 171] width 5 height 5
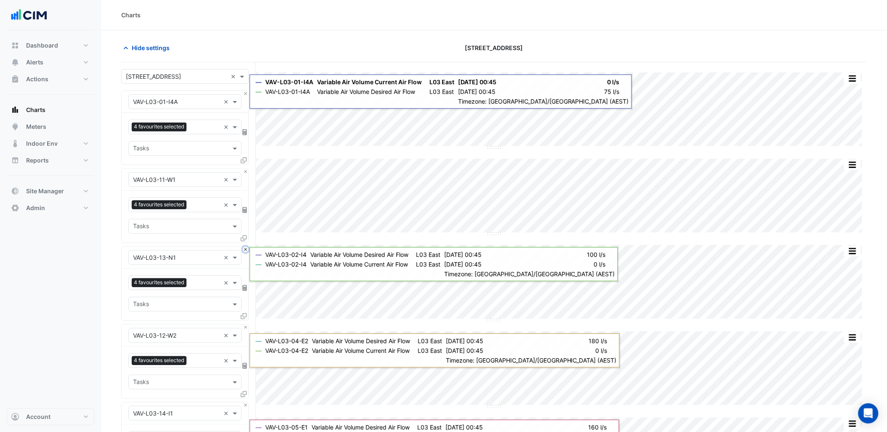
click at [246, 247] on button "Close" at bounding box center [245, 249] width 5 height 5
click at [246, 171] on button "Close" at bounding box center [245, 171] width 5 height 5
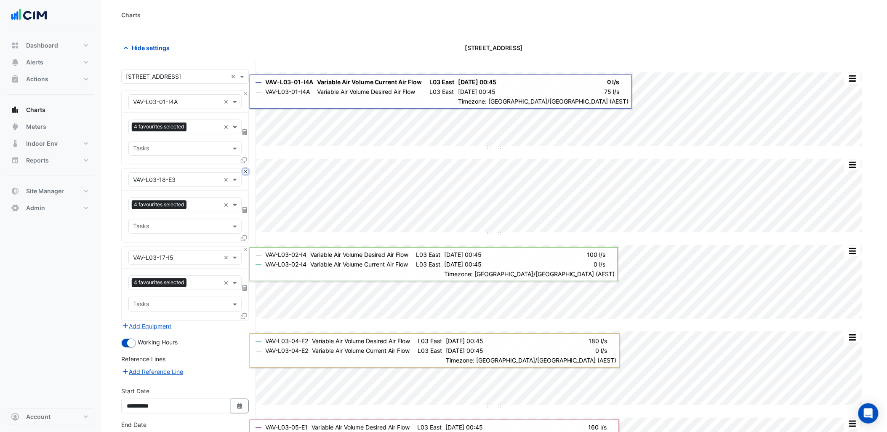
click at [246, 171] on button "Close" at bounding box center [245, 171] width 5 height 5
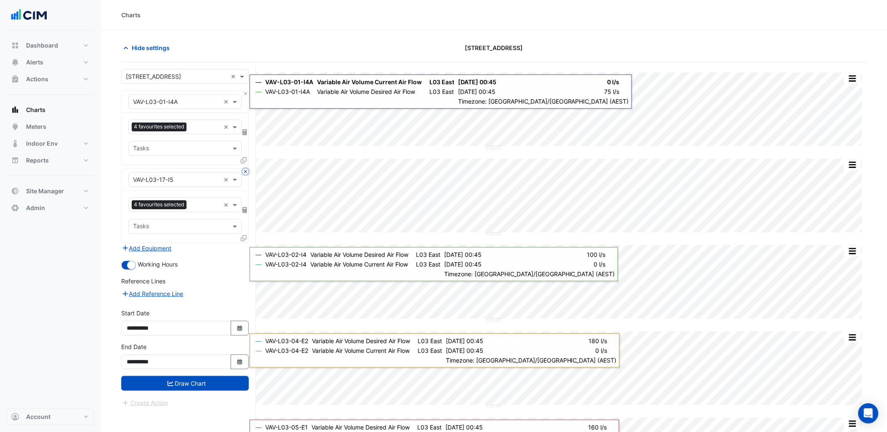
click at [246, 171] on button "Close" at bounding box center [245, 171] width 5 height 5
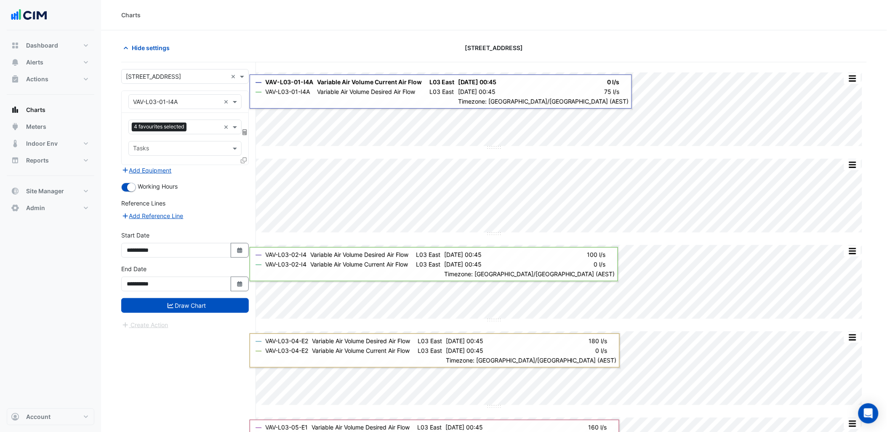
click at [246, 171] on div "Add Equipment" at bounding box center [185, 170] width 128 height 10
click at [241, 157] on icon at bounding box center [244, 160] width 6 height 6
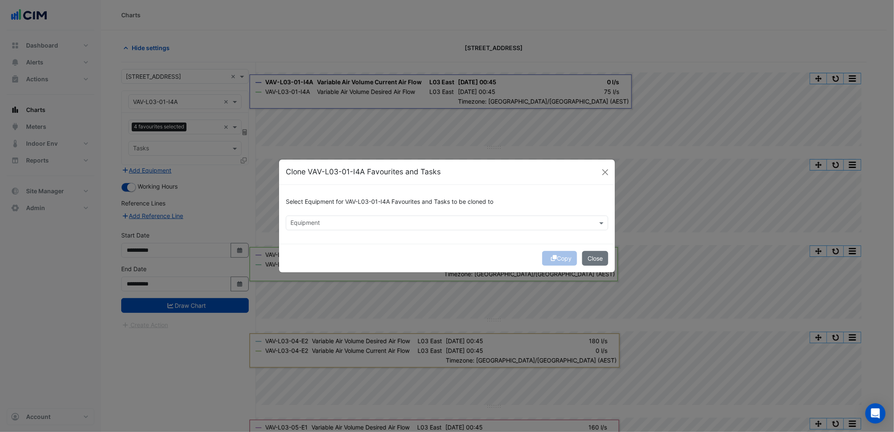
click at [298, 224] on input "text" at bounding box center [443, 223] width 304 height 9
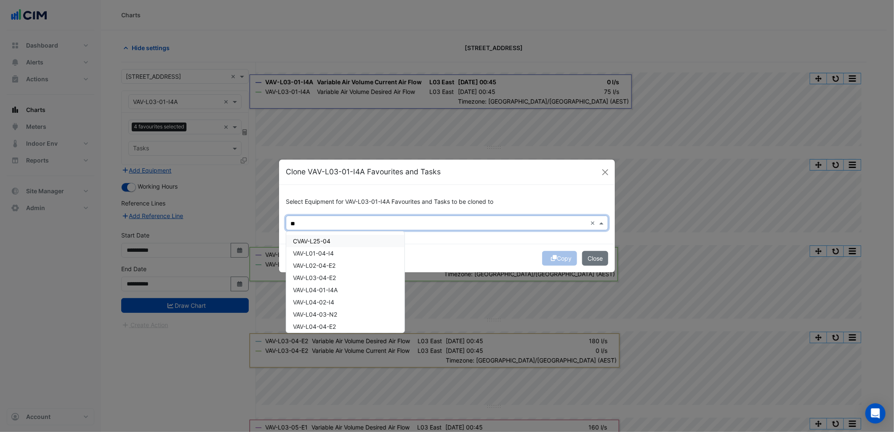
type input "*"
click at [335, 242] on span "VAV-L04-01-I4A" at bounding box center [315, 240] width 45 height 7
click at [334, 253] on span "VAV-L04-02-I4" at bounding box center [313, 253] width 41 height 7
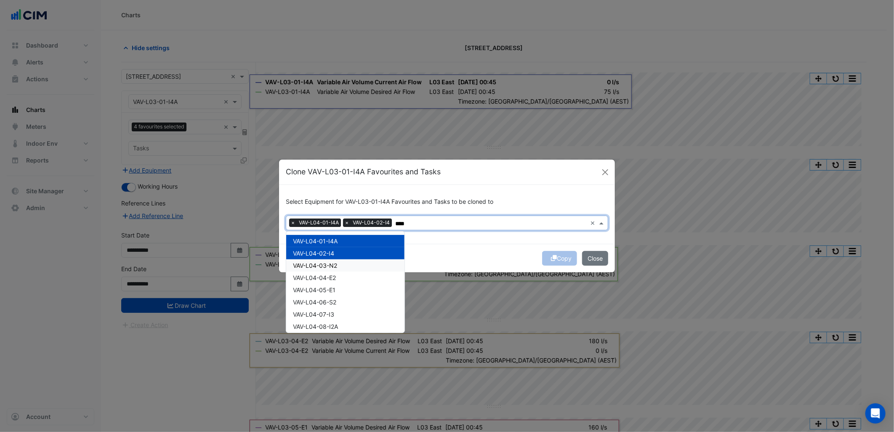
click at [335, 260] on div "VAV-L04-03-N2" at bounding box center [345, 265] width 118 height 12
click at [339, 280] on div "VAV-L04-04-E2" at bounding box center [345, 278] width 118 height 12
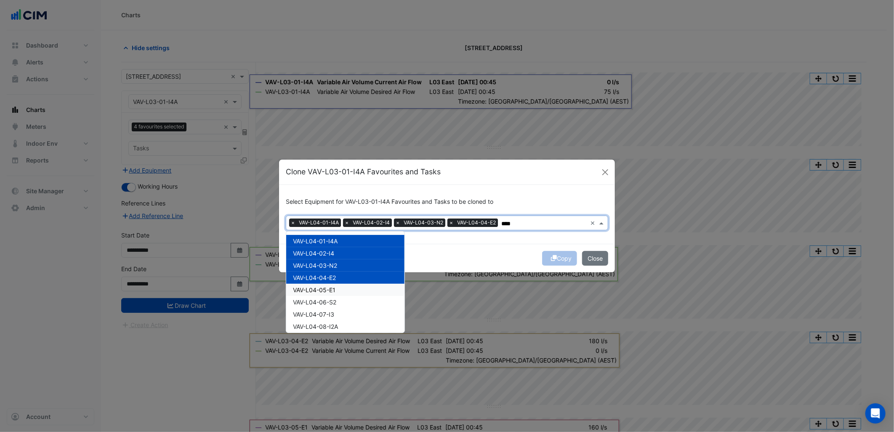
click at [341, 292] on div "VAV-L04-05-E1" at bounding box center [345, 290] width 118 height 12
click at [344, 304] on div "VAV-L04-06-S2" at bounding box center [345, 302] width 118 height 12
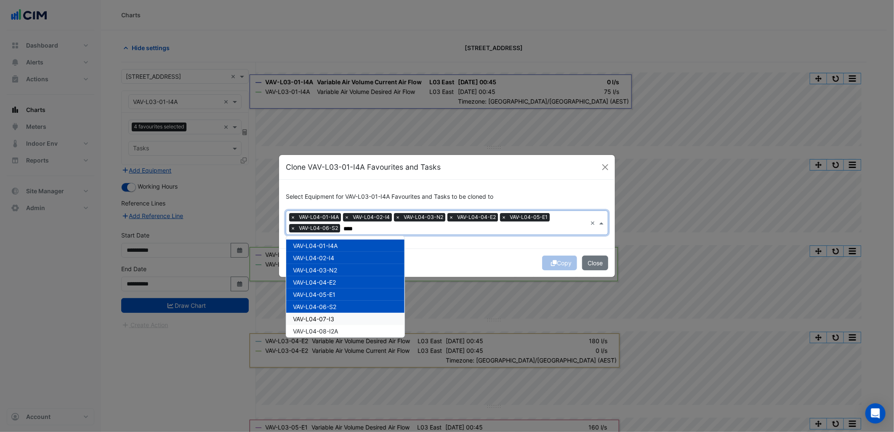
click at [337, 316] on div "VAV-L04-07-I3" at bounding box center [345, 319] width 118 height 12
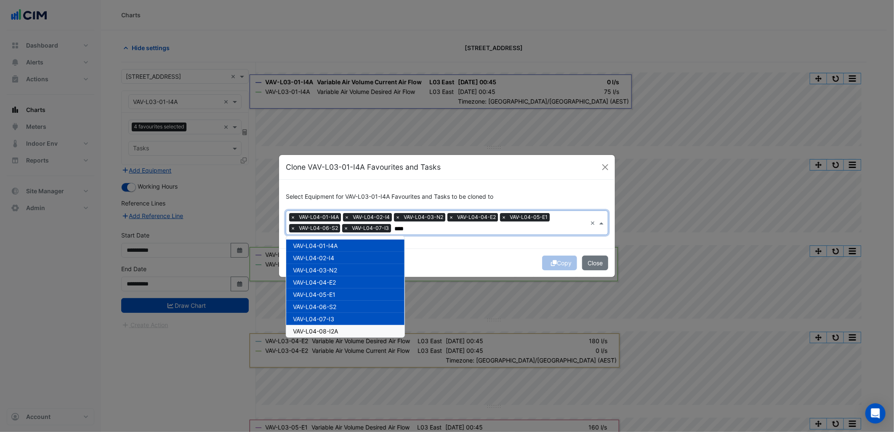
click at [346, 330] on div "VAV-L04-08-I2A" at bounding box center [345, 331] width 118 height 12
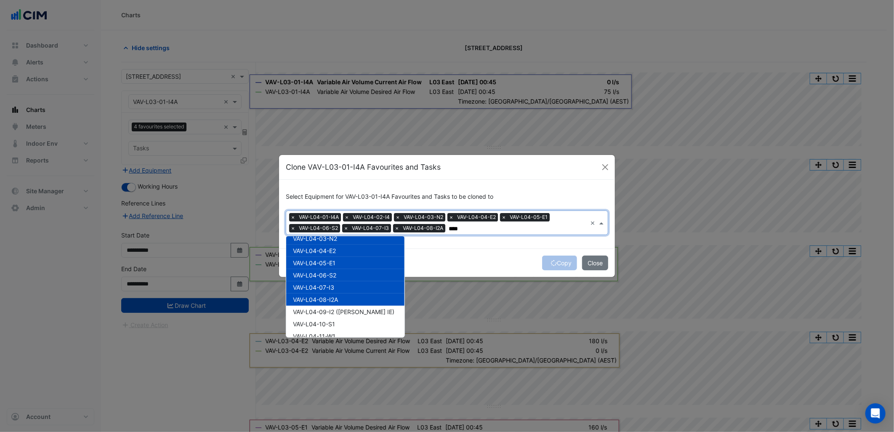
scroll to position [78, 0]
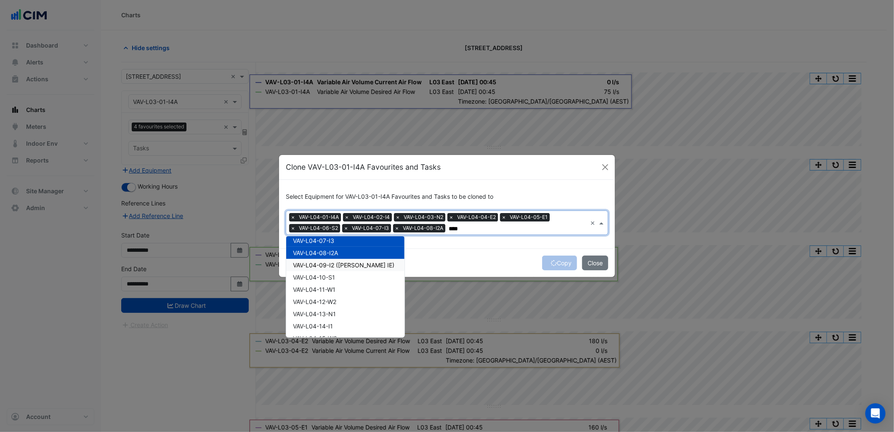
click at [349, 263] on span "VAV-L04-09-I2 (NABERS IE)" at bounding box center [343, 264] width 101 height 7
click at [340, 278] on div "VAV-L04-10-S1" at bounding box center [345, 277] width 118 height 12
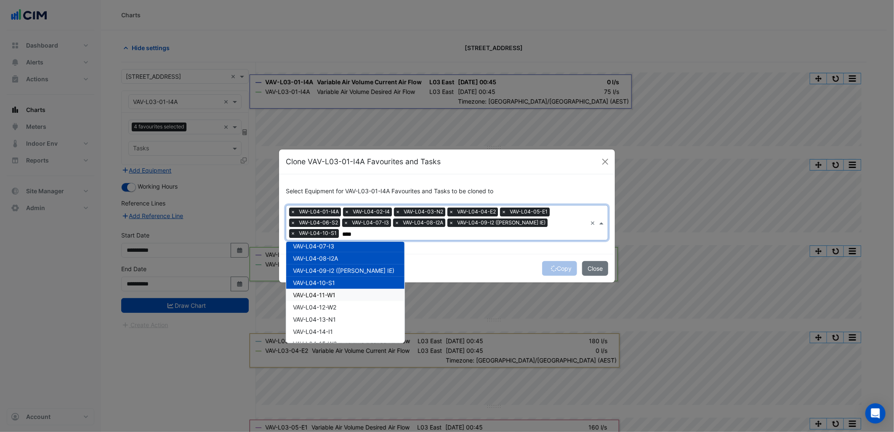
click at [339, 290] on div "VAV-L04-11-W1" at bounding box center [345, 295] width 118 height 12
click at [341, 304] on div "VAV-L04-12-W2" at bounding box center [345, 307] width 118 height 12
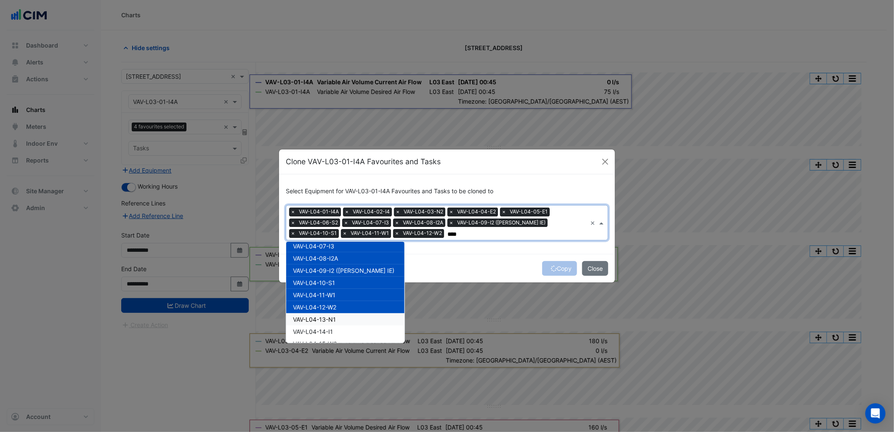
click at [343, 319] on div "VAV-L04-13-N1" at bounding box center [345, 319] width 118 height 12
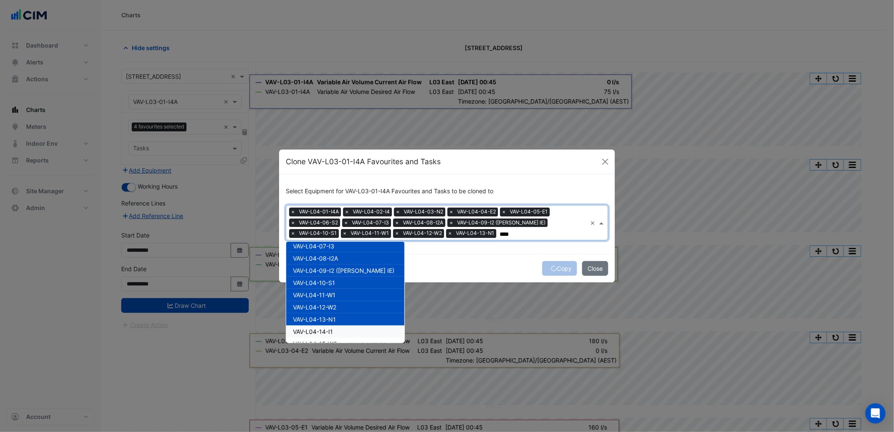
click at [339, 329] on div "VAV-L04-14-I1" at bounding box center [345, 331] width 118 height 12
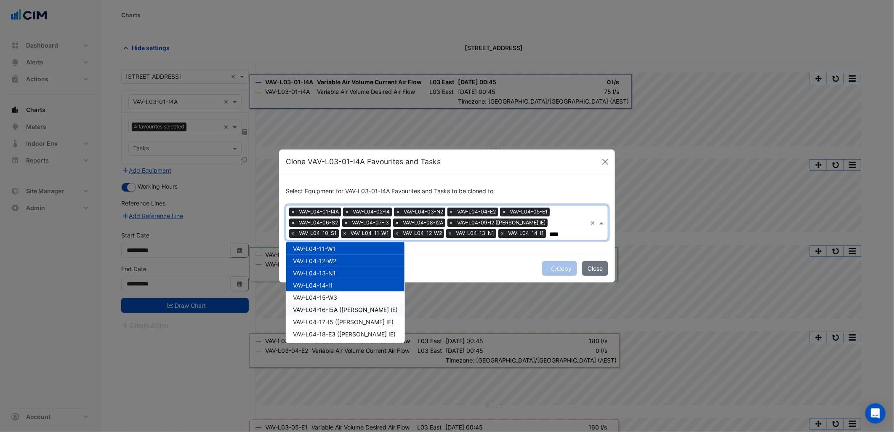
click at [347, 304] on div "VAV-L04-16-I5A (NABERS IE)" at bounding box center [345, 310] width 118 height 12
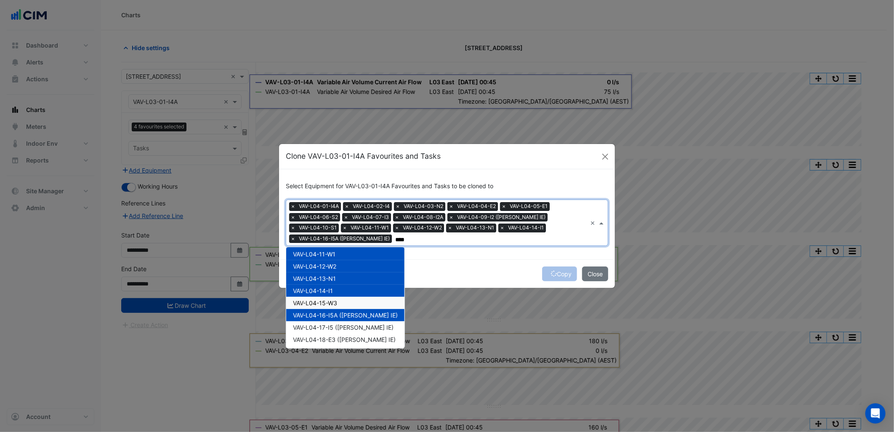
click at [354, 297] on div "VAV-L04-15-W3" at bounding box center [345, 303] width 118 height 12
click at [363, 334] on div "VAV-L04-18-E3 (NABERS IE)" at bounding box center [345, 339] width 118 height 12
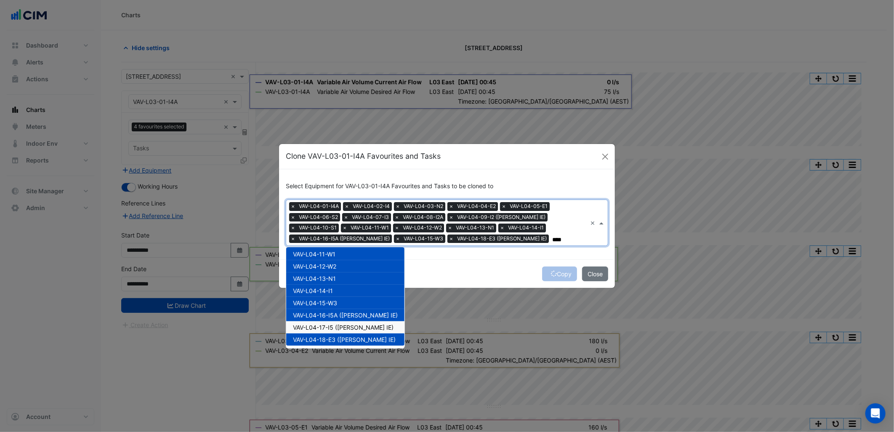
click at [370, 326] on span "VAV-L04-17-I5 (NABERS IE)" at bounding box center [343, 327] width 101 height 7
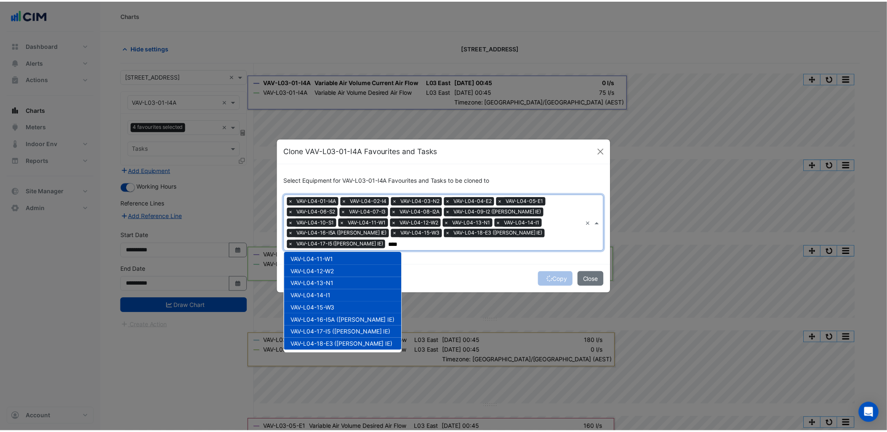
scroll to position [125, 0]
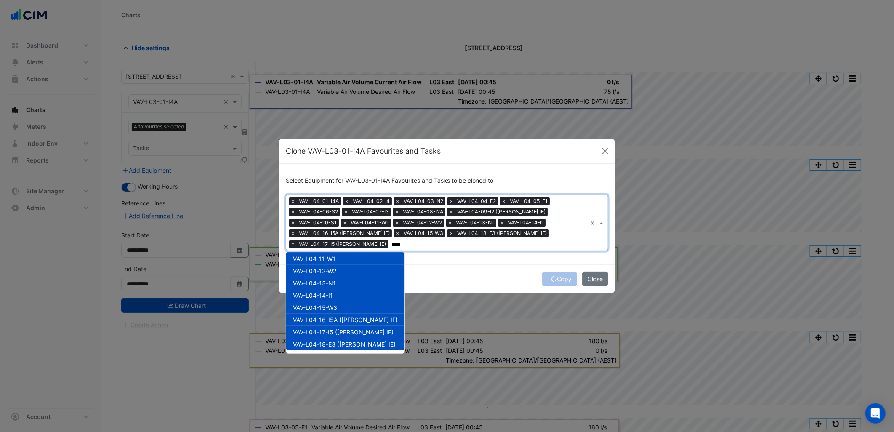
type input "****"
click at [437, 280] on div "Copy Close" at bounding box center [447, 278] width 336 height 29
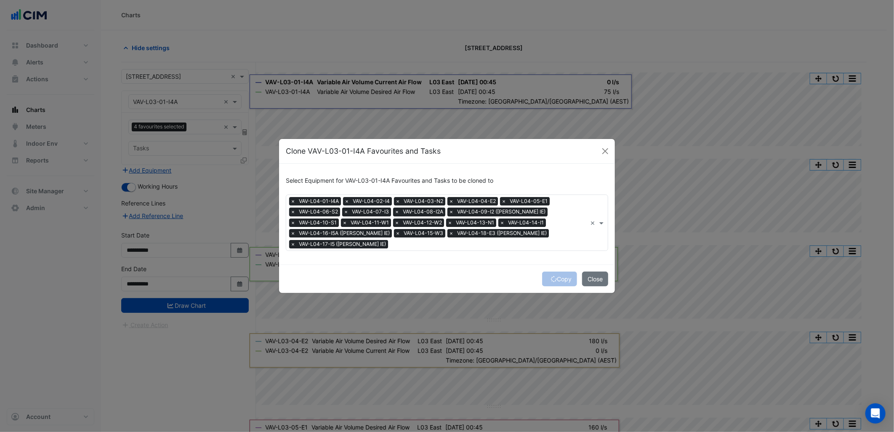
click at [559, 276] on div "Copy Close" at bounding box center [447, 278] width 336 height 29
click at [559, 276] on button "Copy" at bounding box center [559, 279] width 35 height 15
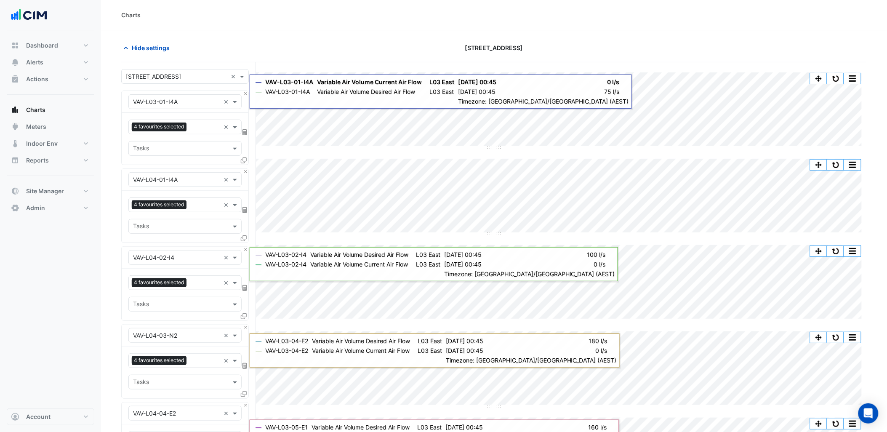
scroll to position [1477, 0]
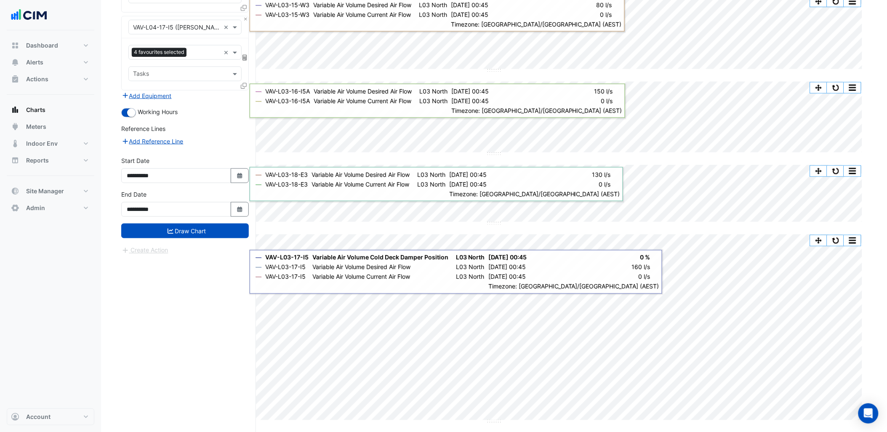
click at [220, 221] on div "**********" at bounding box center [185, 207] width 138 height 34
click at [208, 229] on button "Draw Chart" at bounding box center [185, 231] width 128 height 15
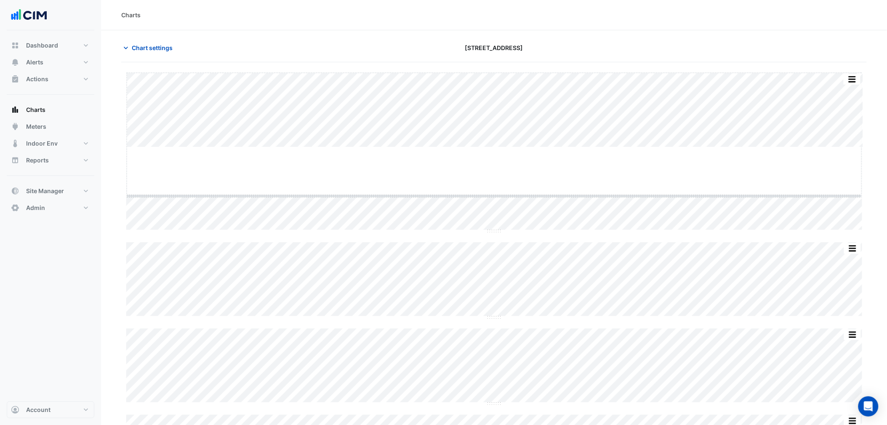
drag, startPoint x: 495, startPoint y: 148, endPoint x: 502, endPoint y: 251, distance: 103.0
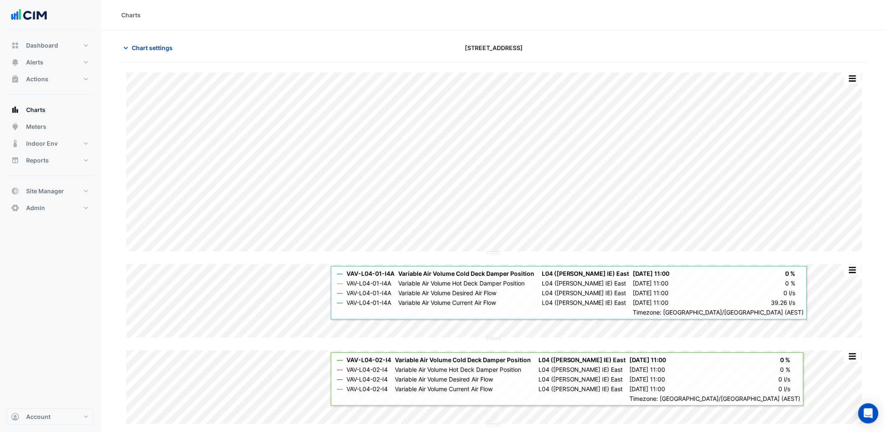
click at [156, 51] on span "Chart settings" at bounding box center [152, 47] width 41 height 9
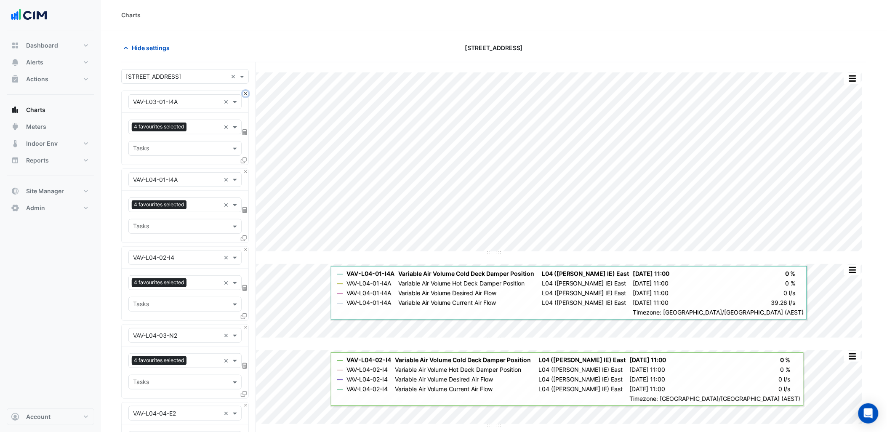
click at [247, 93] on button "Close" at bounding box center [245, 93] width 5 height 5
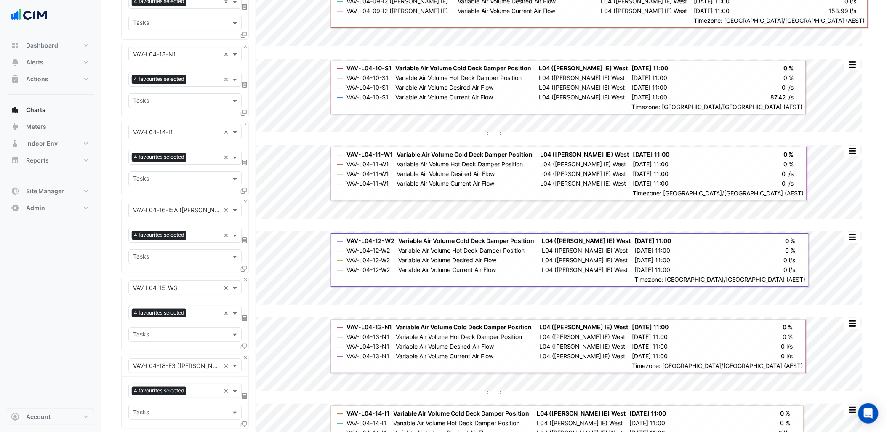
scroll to position [1385, 0]
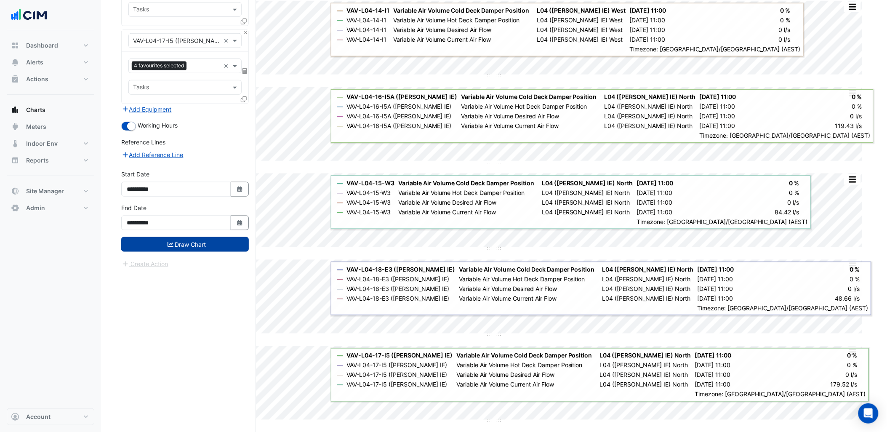
click at [213, 247] on button "Draw Chart" at bounding box center [185, 244] width 128 height 15
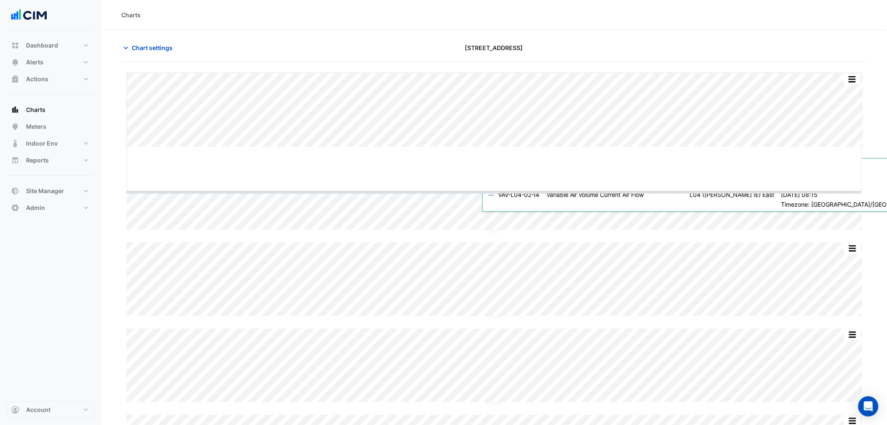
drag, startPoint x: 498, startPoint y: 146, endPoint x: 493, endPoint y: 208, distance: 61.6
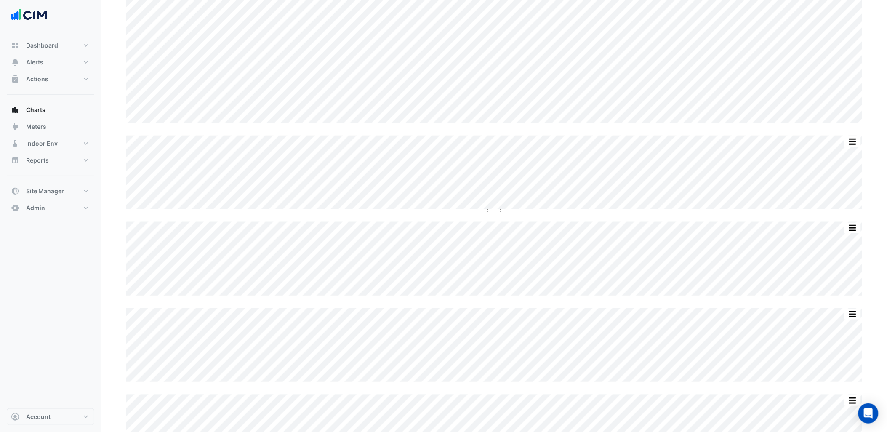
scroll to position [93, 0]
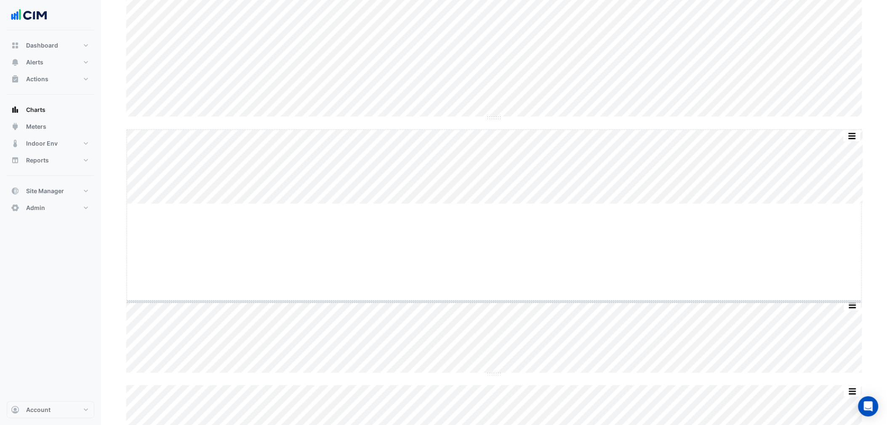
drag, startPoint x: 491, startPoint y: 205, endPoint x: 477, endPoint y: 297, distance: 93.2
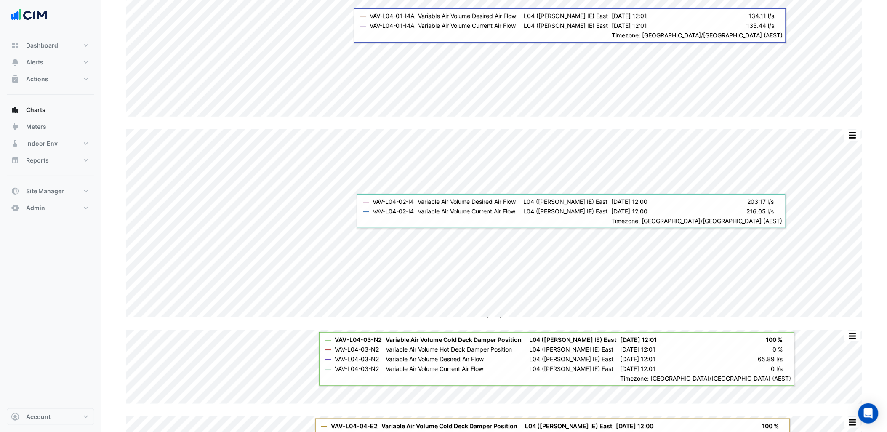
scroll to position [0, 0]
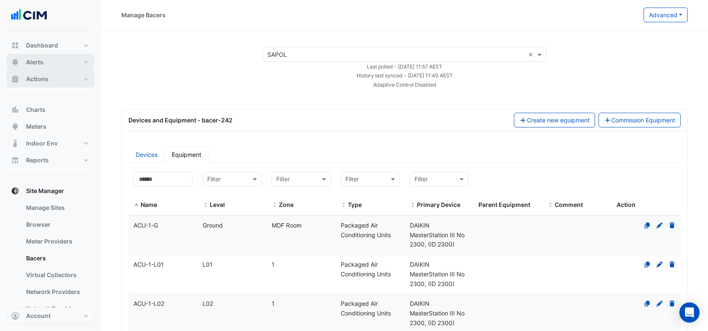
click at [48, 61] on button "Alerts" at bounding box center [51, 62] width 88 height 17
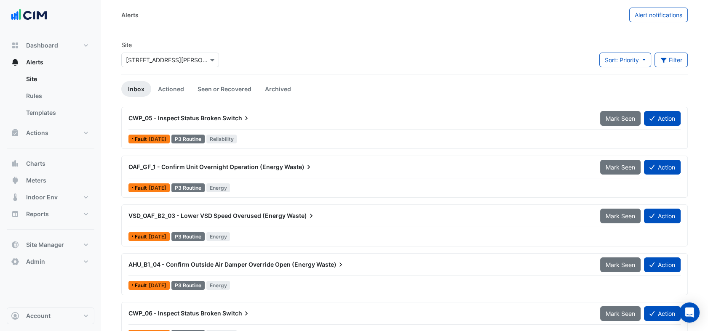
click at [192, 59] on input "text" at bounding box center [162, 60] width 72 height 9
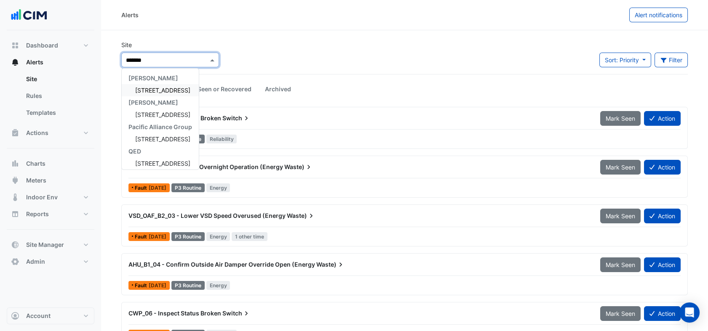
type input "********"
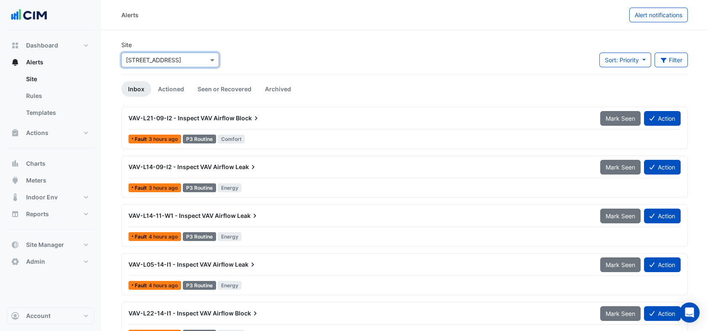
click at [272, 44] on div "Site × [STREET_ADDRESS] Sort: Priority Priority Updated Filter Title Priority F…" at bounding box center [404, 57] width 576 height 34
click at [664, 62] on icon "button" at bounding box center [664, 60] width 8 height 6
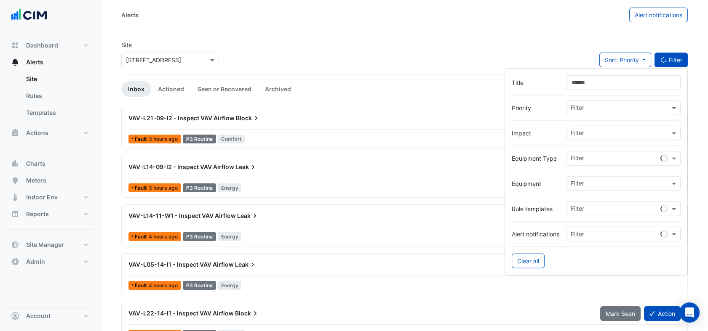
click at [618, 87] on input "Title" at bounding box center [623, 82] width 115 height 15
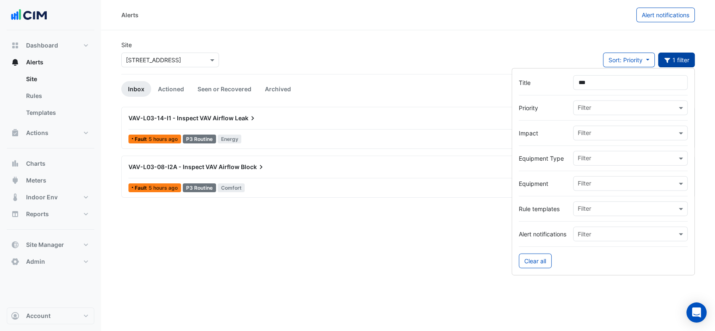
type input "***"
click at [507, 51] on div "Site × [STREET_ADDRESS] Sort: Priority Priority Updated 1 filter" at bounding box center [408, 57] width 584 height 34
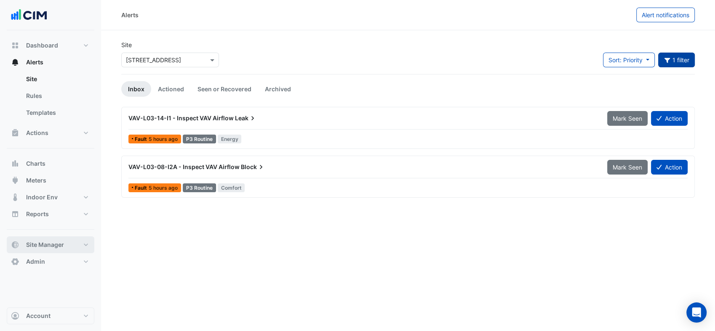
click at [80, 237] on button "Site Manager" at bounding box center [51, 245] width 88 height 17
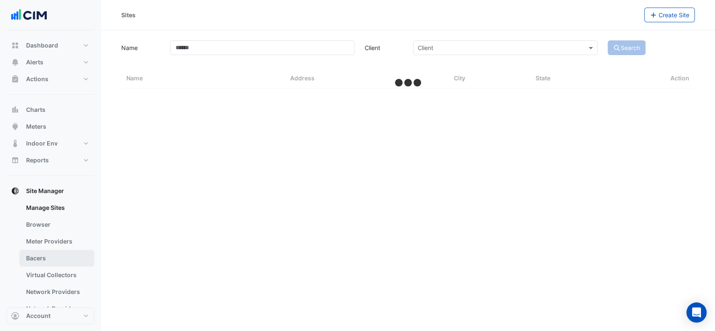
click at [59, 253] on link "Bacers" at bounding box center [56, 258] width 75 height 17
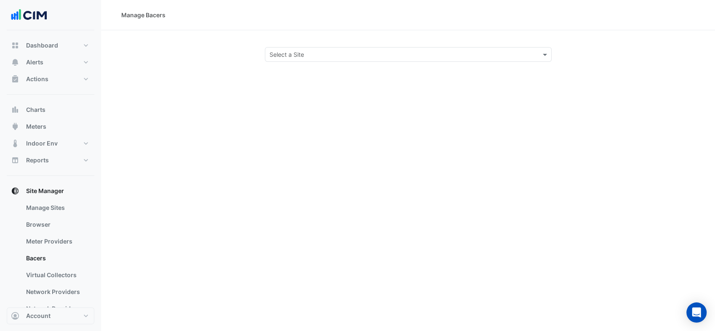
click at [328, 64] on div "Manage Bacers Select a Site" at bounding box center [408, 165] width 614 height 331
click at [331, 61] on div "Select a Site" at bounding box center [408, 54] width 287 height 15
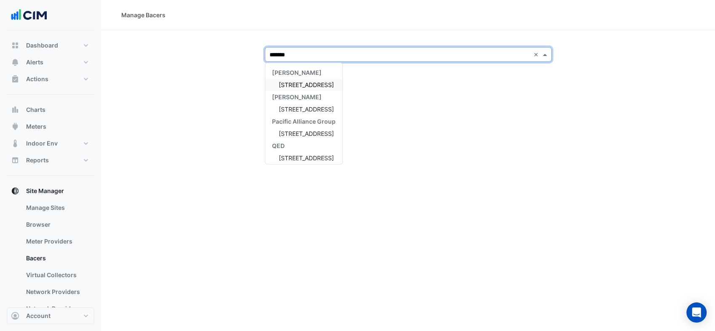
type input "********"
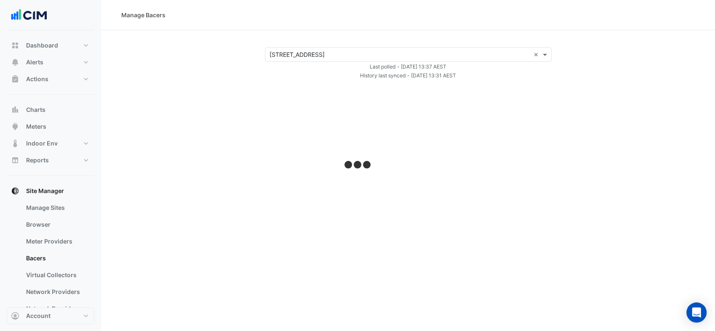
click at [229, 56] on div "× [STREET_ADDRESS] × Last polled - [DATE] 13:37 AEST History last synced - [DAT…" at bounding box center [408, 63] width 594 height 33
select select "***"
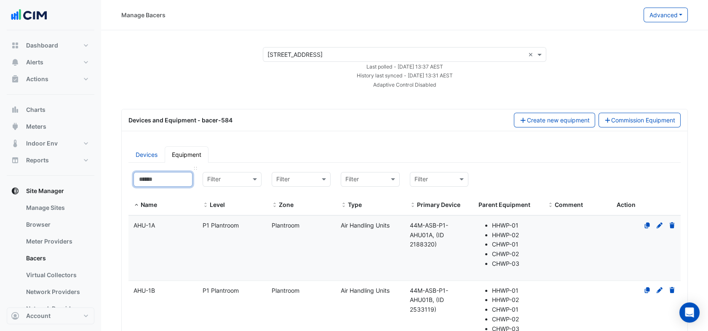
click at [166, 181] on input at bounding box center [162, 179] width 59 height 15
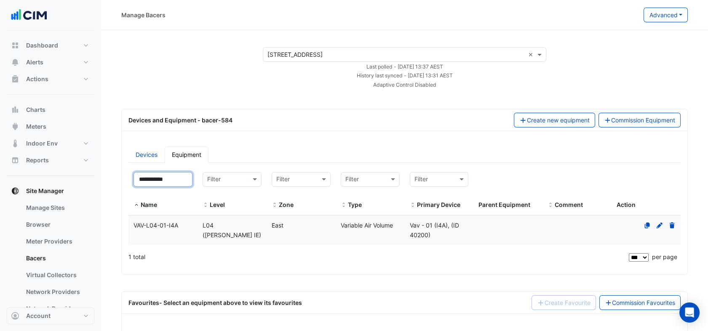
type input "**********"
click at [229, 232] on datatable-body-cell "Level L04 ([PERSON_NAME] IE)" at bounding box center [231, 230] width 69 height 29
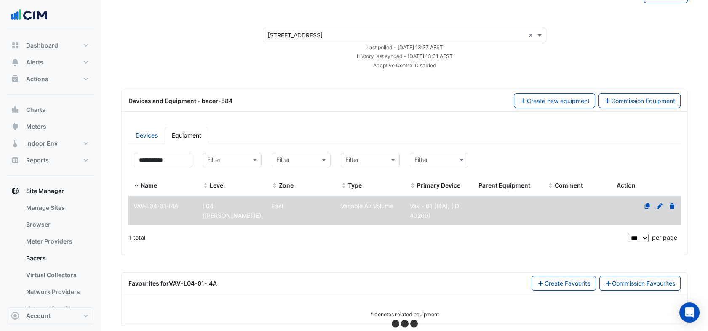
scroll to position [30, 0]
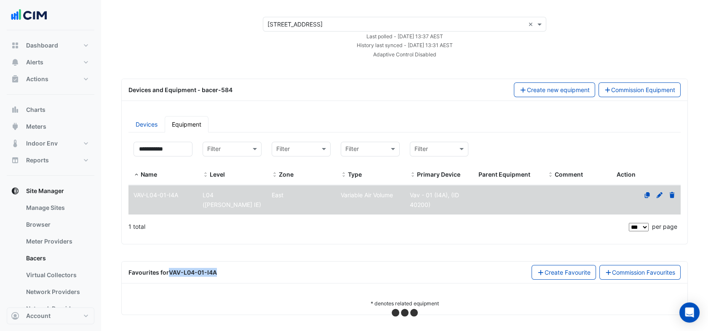
drag, startPoint x: 219, startPoint y: 272, endPoint x: 169, endPoint y: 271, distance: 49.7
click at [169, 271] on div "Favourites for VAV-L04-01-I4A Create Favourite Commission Favourites" at bounding box center [404, 272] width 552 height 15
copy strong "VAV-L04-01-I4A"
select select "***"
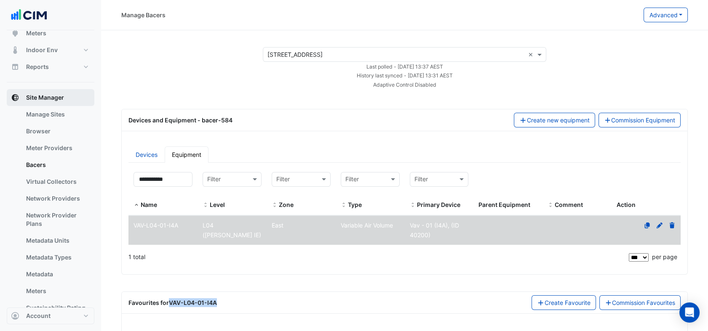
scroll to position [0, 0]
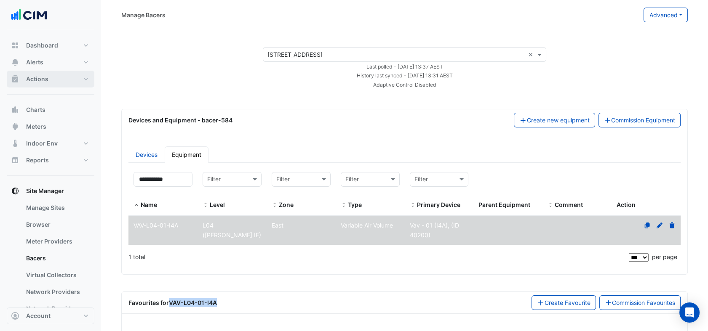
click at [64, 80] on button "Actions" at bounding box center [51, 79] width 88 height 17
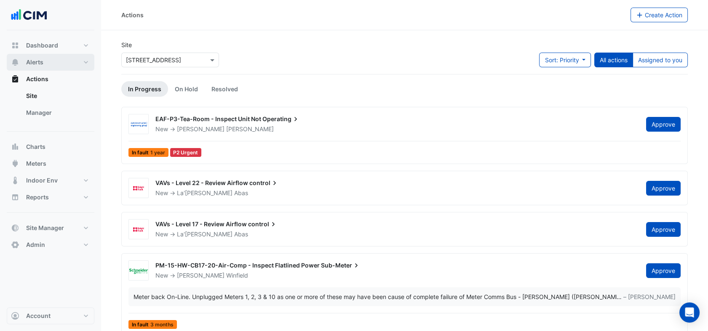
click at [69, 66] on button "Alerts" at bounding box center [51, 62] width 88 height 17
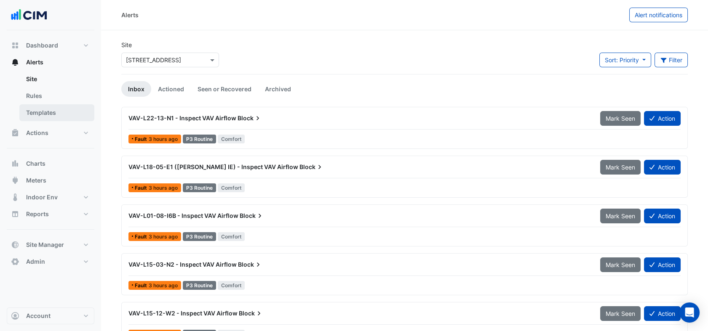
click at [67, 111] on link "Templates" at bounding box center [56, 112] width 75 height 17
select select
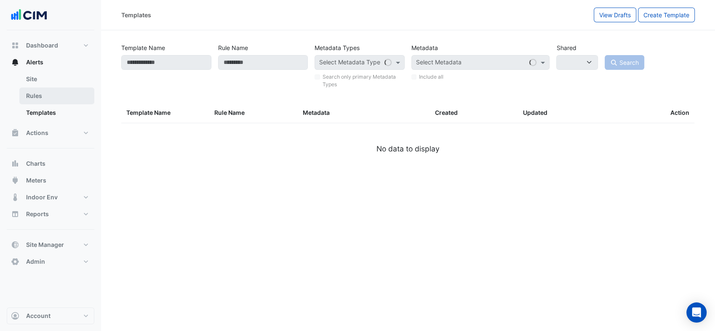
click at [64, 93] on link "Rules" at bounding box center [56, 96] width 75 height 17
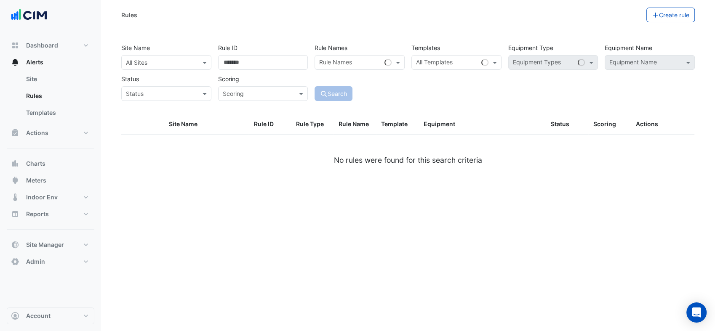
click at [152, 71] on div "Site Name All Sites Rule ID Rule Names Rule Names Templates All Templates Equip…" at bounding box center [408, 70] width 580 height 62
click at [154, 67] on div "All Sites" at bounding box center [166, 62] width 90 height 15
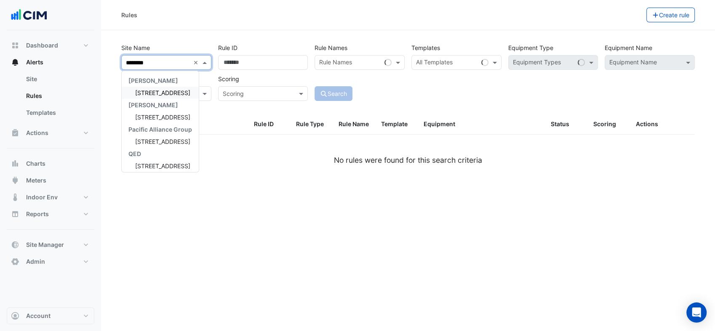
type input "*********"
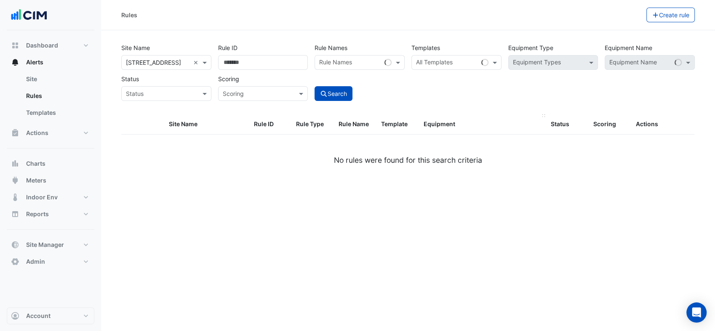
click at [476, 134] on datatable-header-cell "Equipment" at bounding box center [481, 125] width 127 height 20
click at [454, 54] on div "Templates All Templates" at bounding box center [456, 54] width 97 height 29
click at [474, 57] on div "All Templates" at bounding box center [445, 62] width 66 height 13
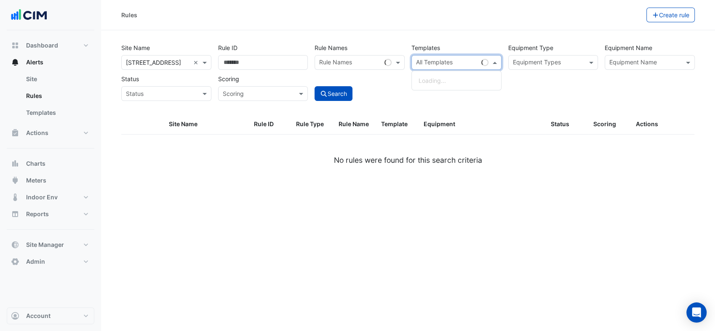
click at [474, 109] on div "Site Name × [STREET_ADDRESS] × Rule ID Rule Names Rule Names Templates All Temp…" at bounding box center [408, 77] width 584 height 74
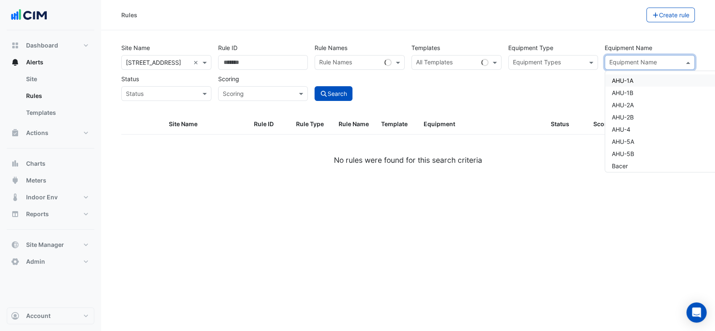
click at [648, 64] on input "text" at bounding box center [644, 63] width 71 height 9
click at [638, 81] on span "VAV-L04-02-I4" at bounding box center [632, 80] width 41 height 7
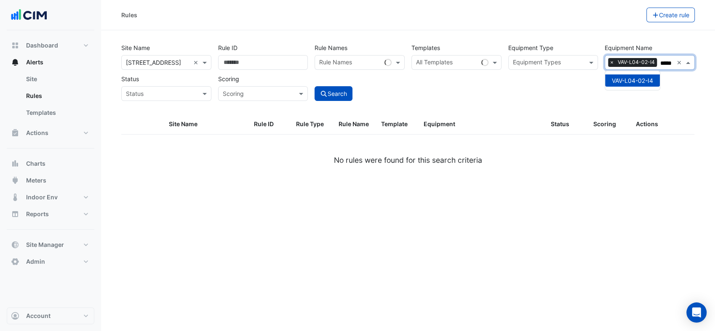
type input "*****"
click at [514, 92] on div "Site Name × [STREET_ADDRESS] × Rule ID Rule Names Rule Names Templates All Temp…" at bounding box center [408, 70] width 580 height 62
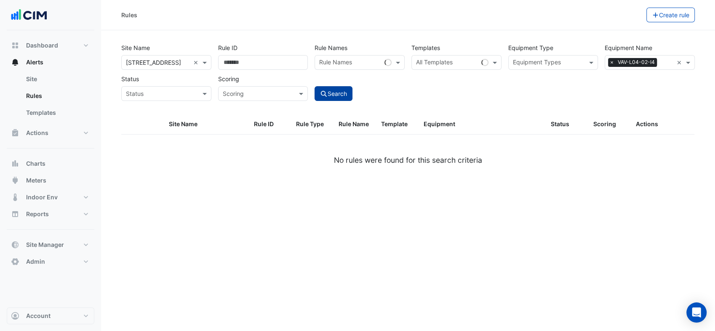
click at [341, 92] on button "Search" at bounding box center [334, 93] width 38 height 15
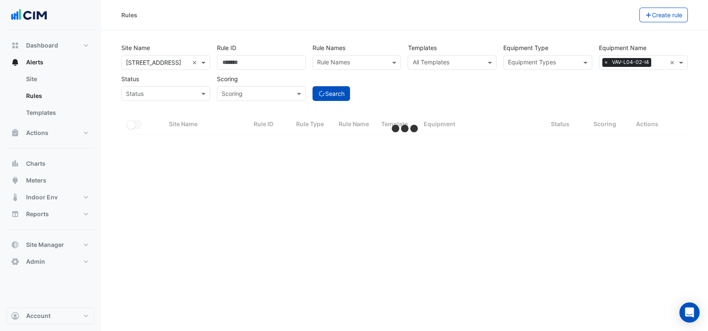
select select "***"
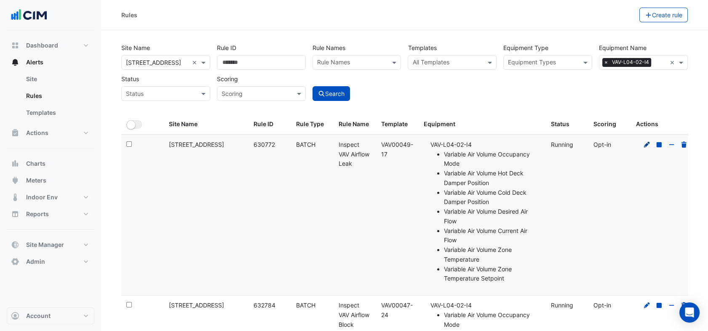
click at [647, 146] on icon at bounding box center [647, 145] width 8 height 6
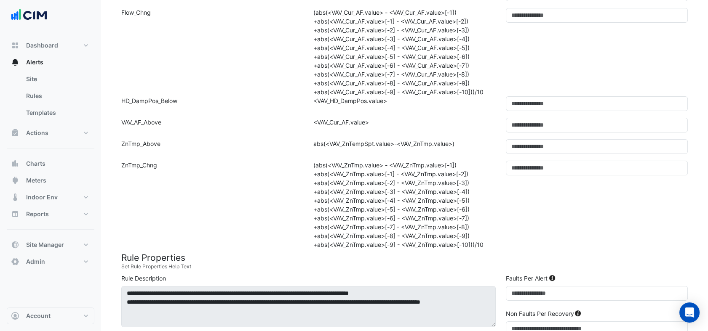
scroll to position [374, 0]
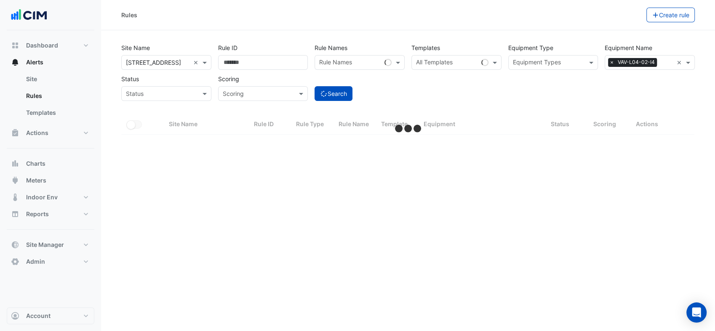
select select "***"
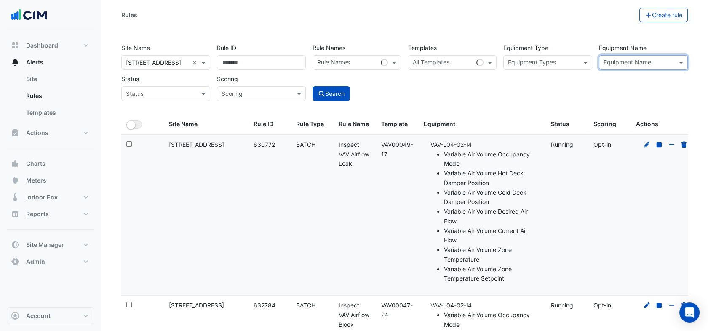
drag, startPoint x: 238, startPoint y: 159, endPoint x: 229, endPoint y: 158, distance: 9.3
click at [237, 159] on datatable-body-cell "Site Name: [STREET_ADDRESS]" at bounding box center [206, 215] width 85 height 160
drag, startPoint x: 397, startPoint y: 154, endPoint x: 381, endPoint y: 141, distance: 20.7
click at [381, 141] on div "Template: VAV00049-17" at bounding box center [397, 149] width 32 height 19
copy div "VAV00049-17"
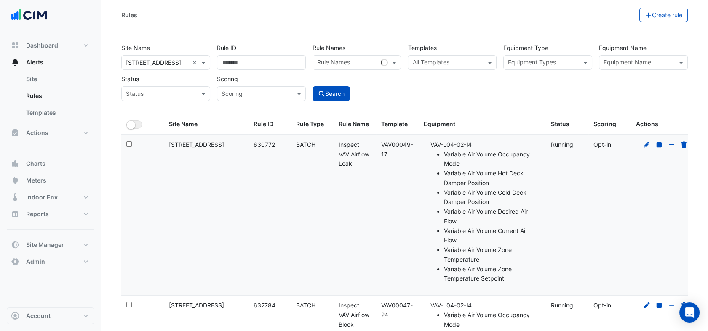
click at [432, 218] on ul "Variable Air Volume Occupancy Mode Variable Air Volume Hot Deck Damper Position…" at bounding box center [485, 217] width 110 height 134
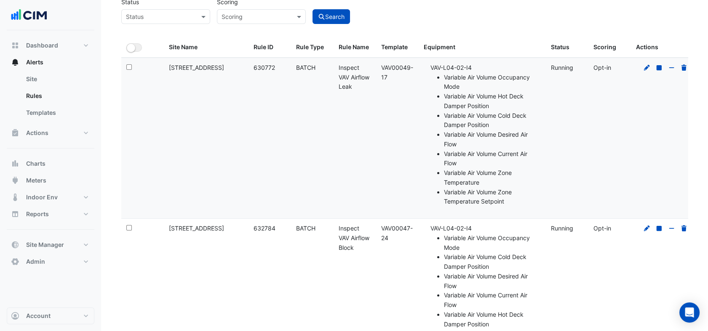
scroll to position [93, 0]
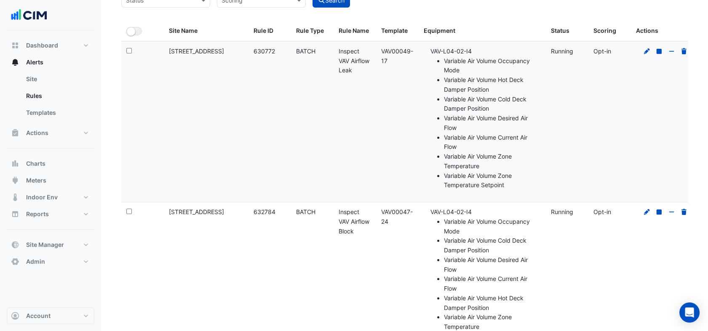
drag, startPoint x: 392, startPoint y: 226, endPoint x: 381, endPoint y: 213, distance: 16.5
click at [381, 213] on div "Template: VAV00047-24" at bounding box center [397, 217] width 32 height 19
copy div "VAV00047-24"
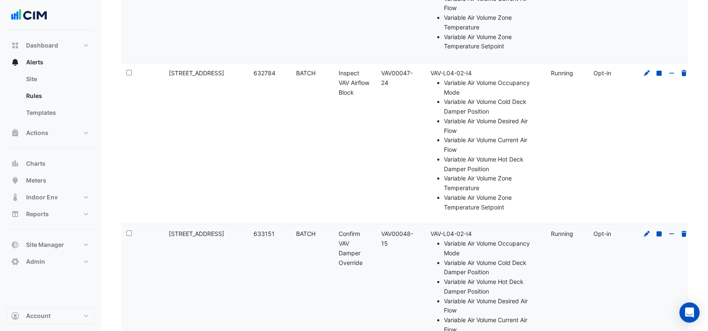
scroll to position [234, 0]
drag, startPoint x: 393, startPoint y: 246, endPoint x: 381, endPoint y: 229, distance: 21.1
click at [381, 229] on div "Template: VAV00048-15" at bounding box center [397, 237] width 32 height 19
drag, startPoint x: 381, startPoint y: 229, endPoint x: 390, endPoint y: 232, distance: 10.3
copy div "VAV00048-15"
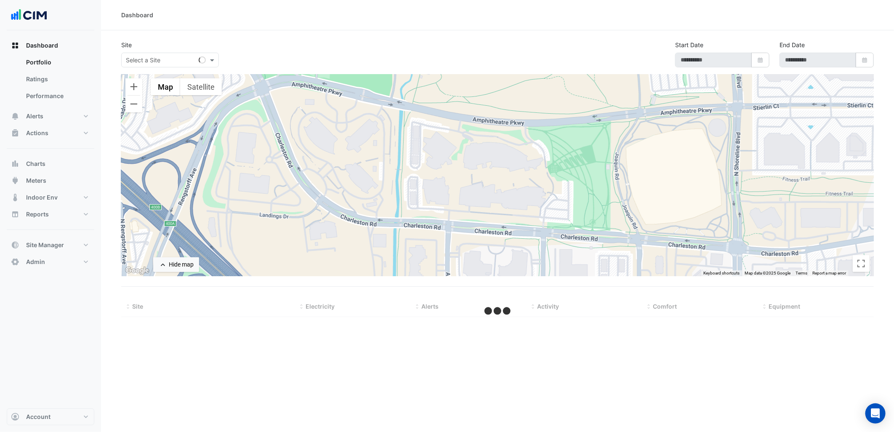
select select "***"
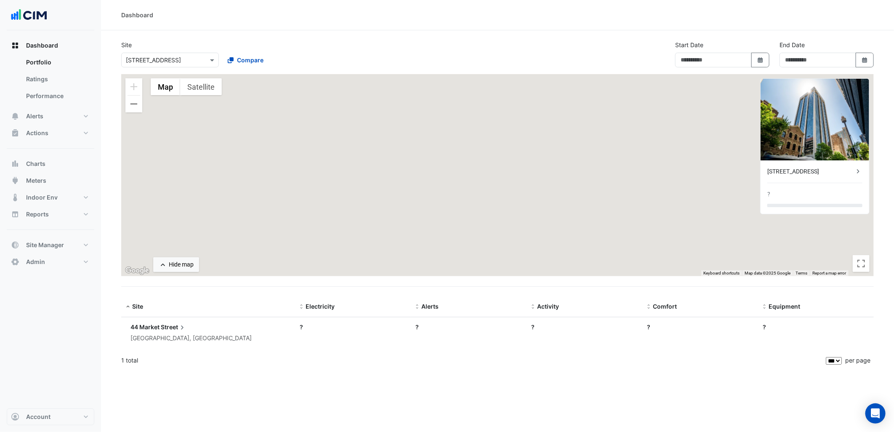
type input "**********"
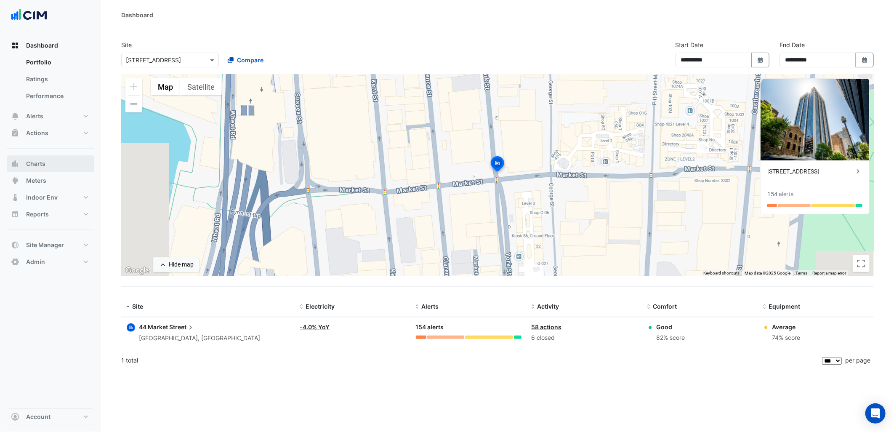
click at [64, 163] on button "Charts" at bounding box center [51, 163] width 88 height 17
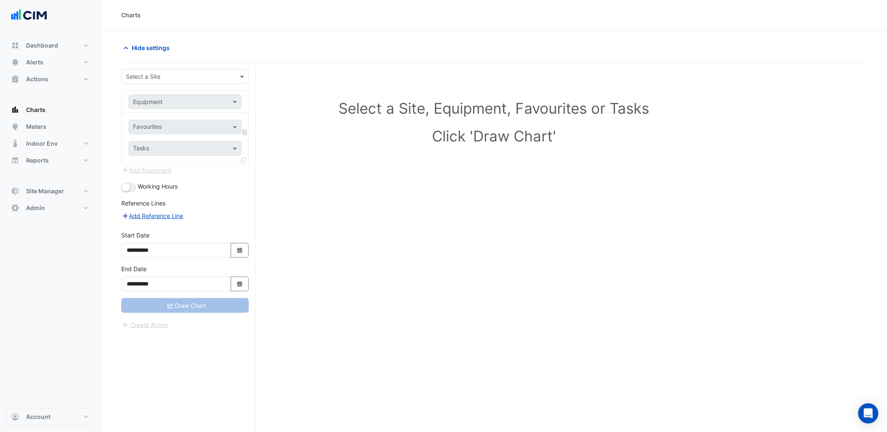
click at [186, 77] on input "text" at bounding box center [176, 76] width 101 height 9
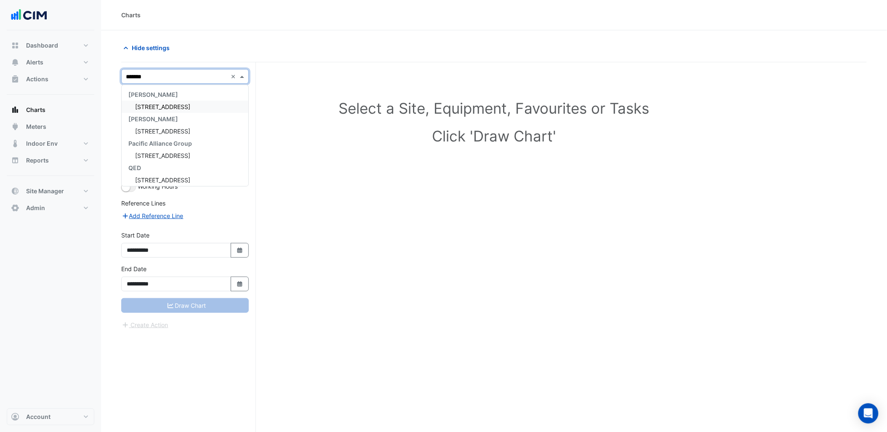
type input "********"
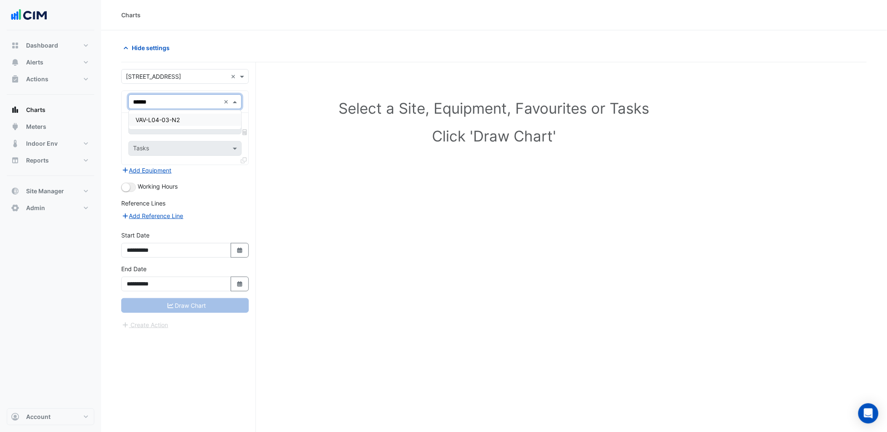
type input "*******"
click at [173, 122] on div "Favourites" at bounding box center [173, 126] width 89 height 13
type input "****"
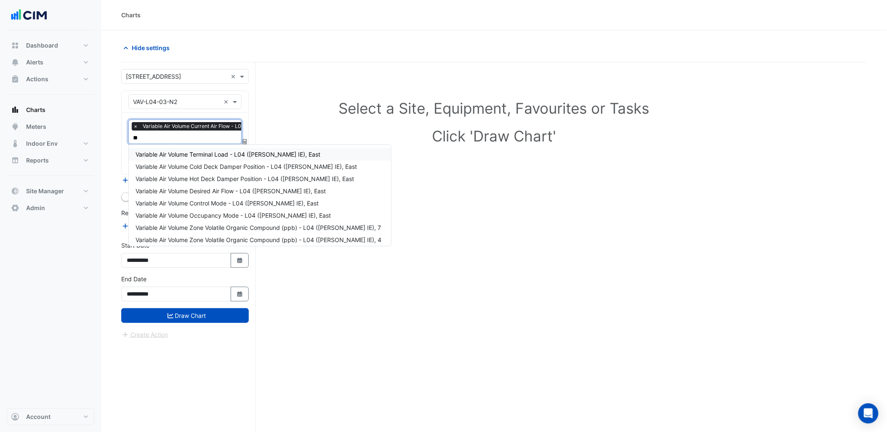
type input "***"
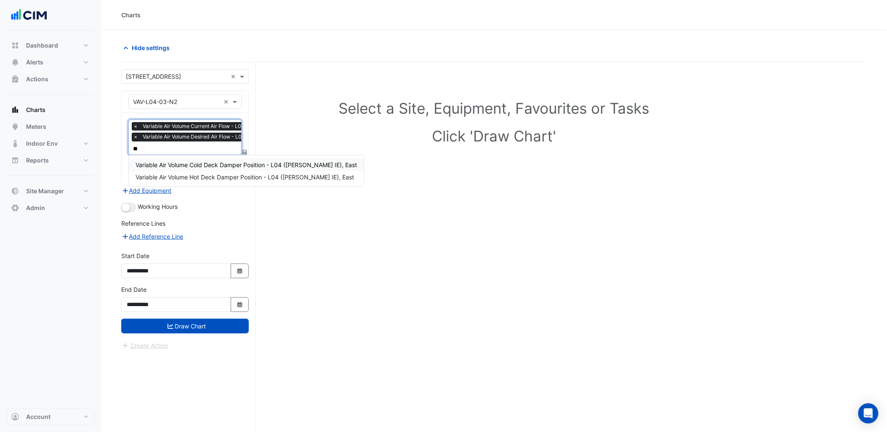
type input "***"
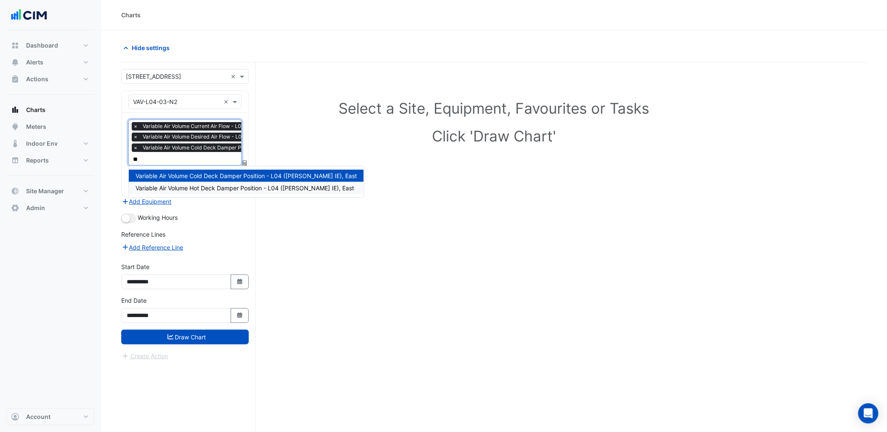
type input "***"
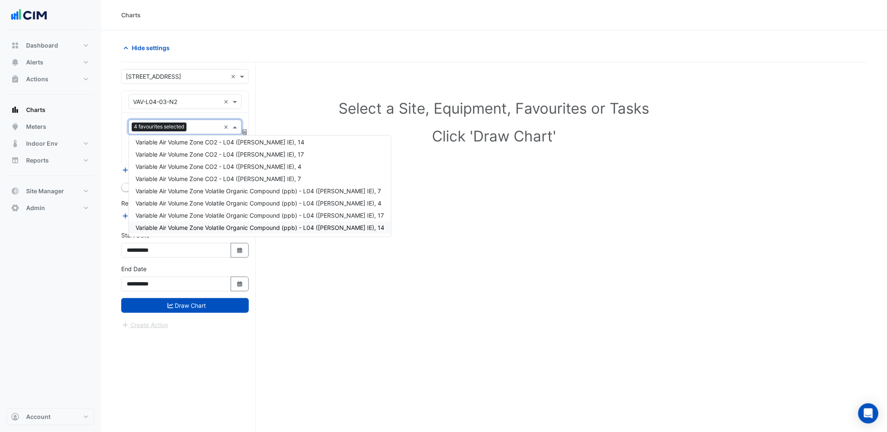
scroll to position [91, 0]
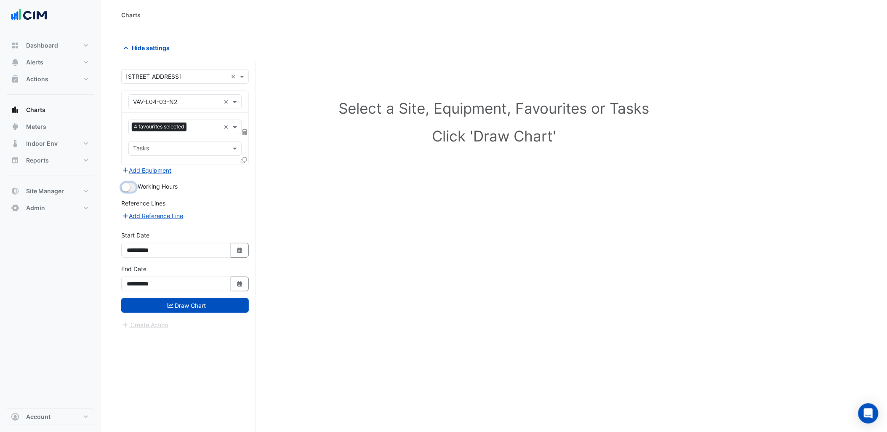
click at [125, 186] on small "button" at bounding box center [126, 187] width 8 height 8
click at [195, 307] on button "Draw Chart" at bounding box center [185, 305] width 128 height 15
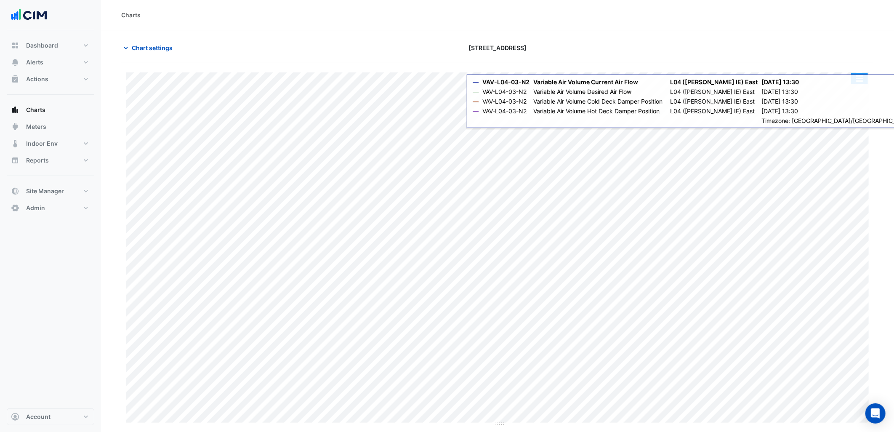
click at [866, 78] on button "button" at bounding box center [859, 78] width 17 height 11
click at [853, 96] on div "Split by Unit" at bounding box center [843, 93] width 51 height 15
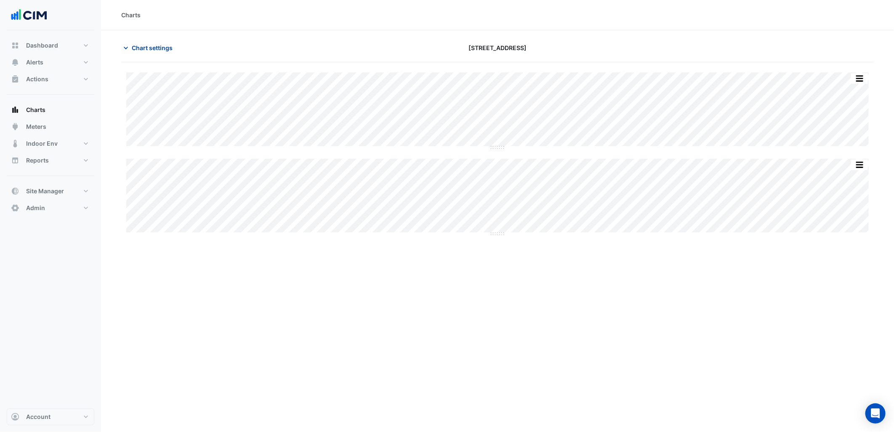
click at [136, 52] on span "Chart settings" at bounding box center [152, 47] width 41 height 9
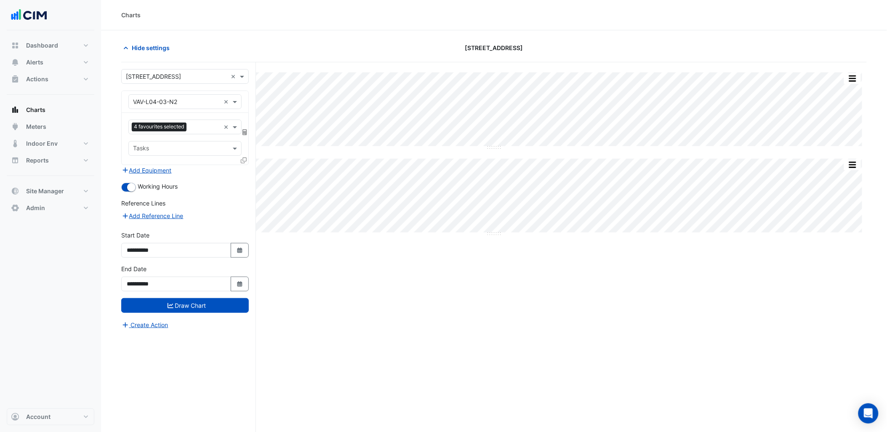
click at [242, 159] on icon at bounding box center [244, 160] width 6 height 6
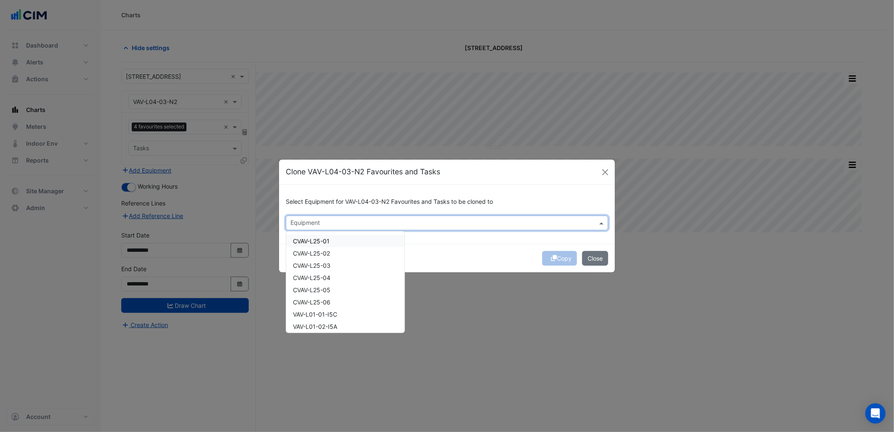
click at [345, 226] on input "text" at bounding box center [443, 223] width 304 height 9
type input "*****"
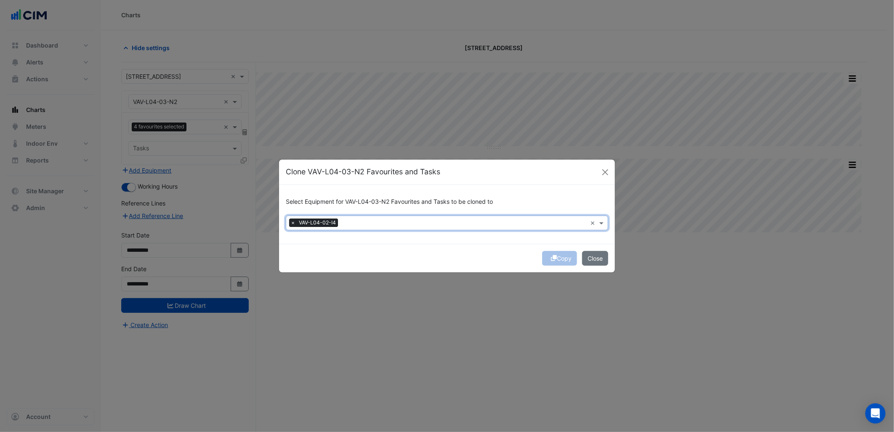
drag, startPoint x: 466, startPoint y: 236, endPoint x: 536, endPoint y: 241, distance: 70.5
click at [468, 236] on div "Select Equipment for VAV-L04-03-N2 Favourites and Tasks to be cloned to × VAV-L…" at bounding box center [447, 214] width 336 height 59
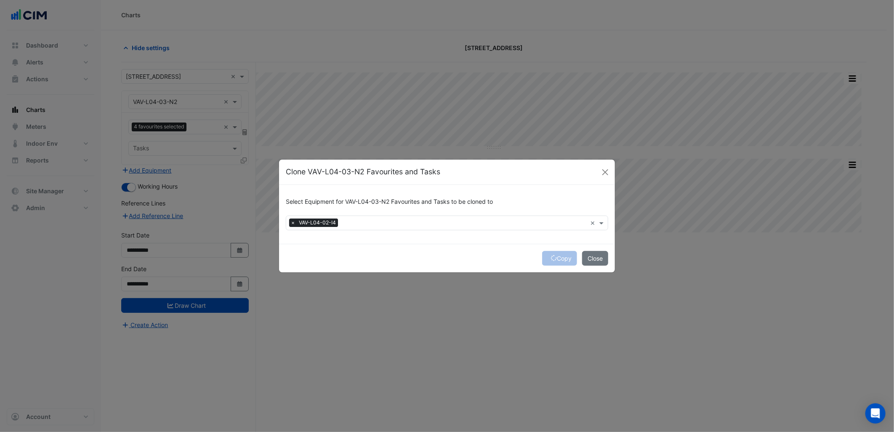
click at [563, 256] on div "Copy Close" at bounding box center [447, 258] width 336 height 29
click at [563, 256] on button "Copy" at bounding box center [559, 258] width 35 height 15
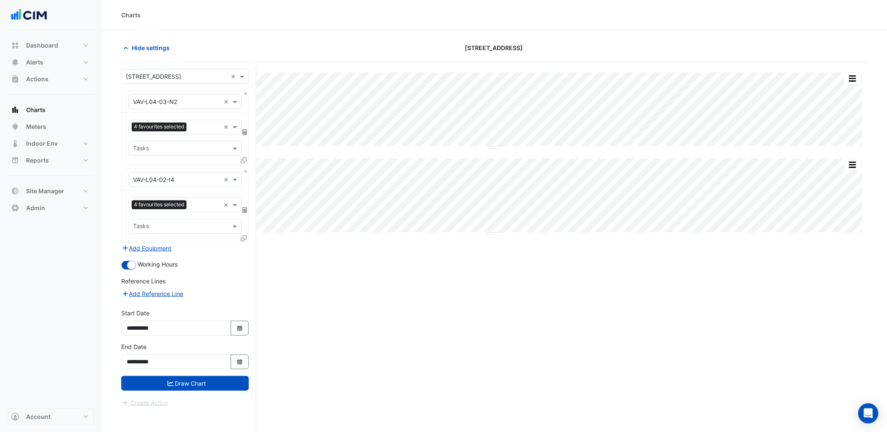
click at [248, 91] on div "× VAV-L04-03-N2 × 4 favourites selected × Tasks" at bounding box center [185, 128] width 128 height 75
click at [245, 91] on button "Close" at bounding box center [245, 93] width 5 height 5
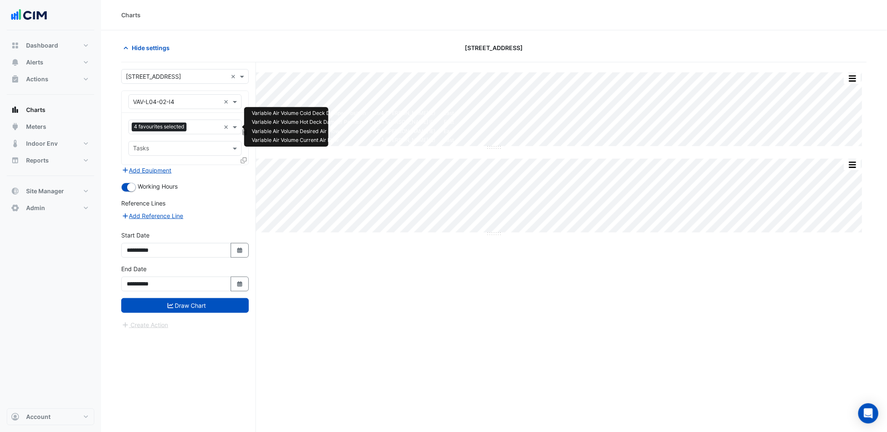
click at [184, 126] on span "4 favourites selected" at bounding box center [159, 127] width 55 height 8
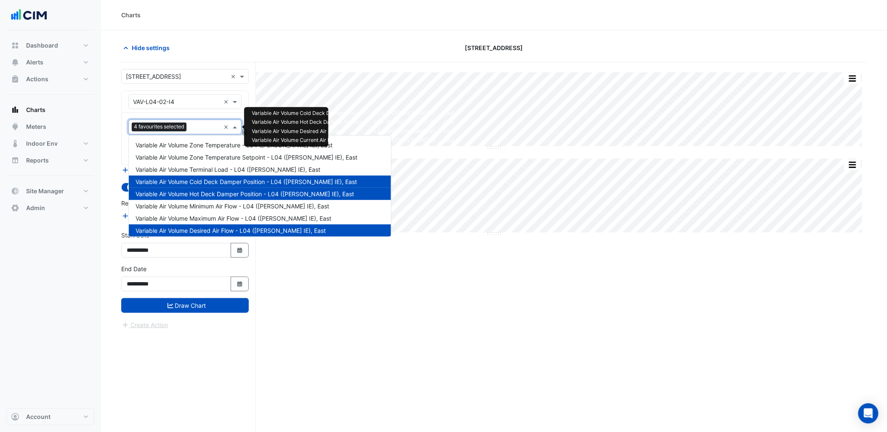
scroll to position [101, 0]
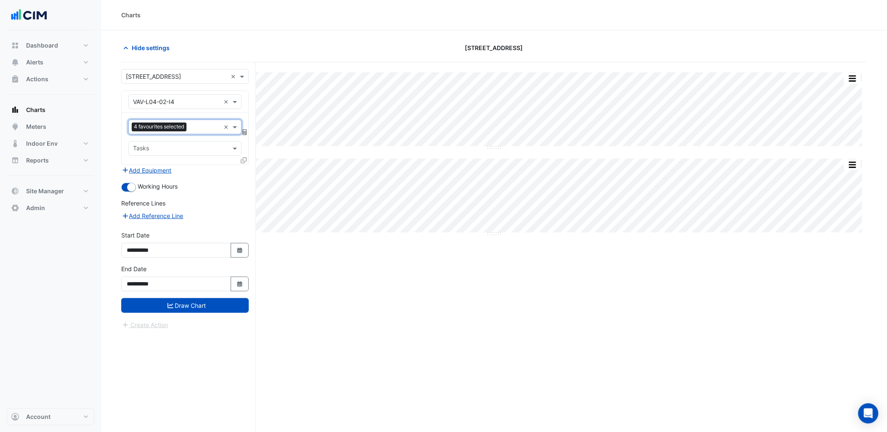
click at [203, 158] on div "4 favourites selected × Tasks" at bounding box center [185, 139] width 127 height 52
click at [216, 143] on div "Tasks" at bounding box center [178, 148] width 99 height 13
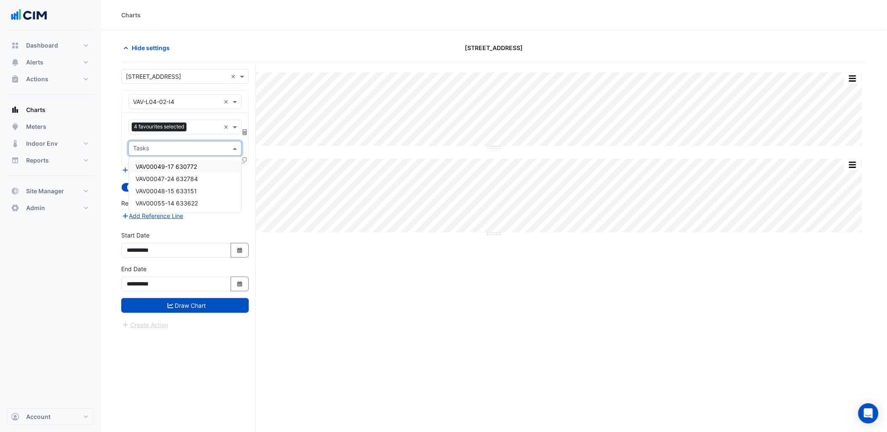
click at [181, 163] on span "VAV00049-17 630772" at bounding box center [166, 166] width 61 height 7
click at [195, 149] on span "VAV00049-17 630772" at bounding box center [170, 148] width 59 height 8
click at [192, 180] on span "VAV00047-24 632784" at bounding box center [167, 178] width 62 height 7
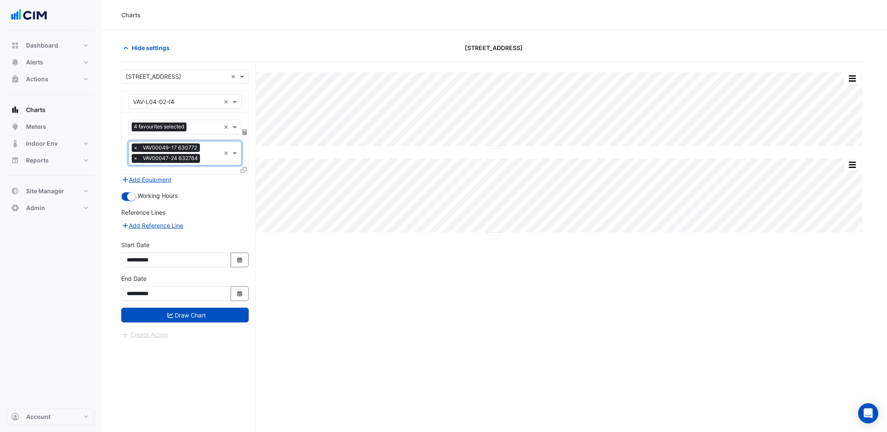
click at [199, 159] on span "VAV00047-24 632784" at bounding box center [170, 158] width 59 height 8
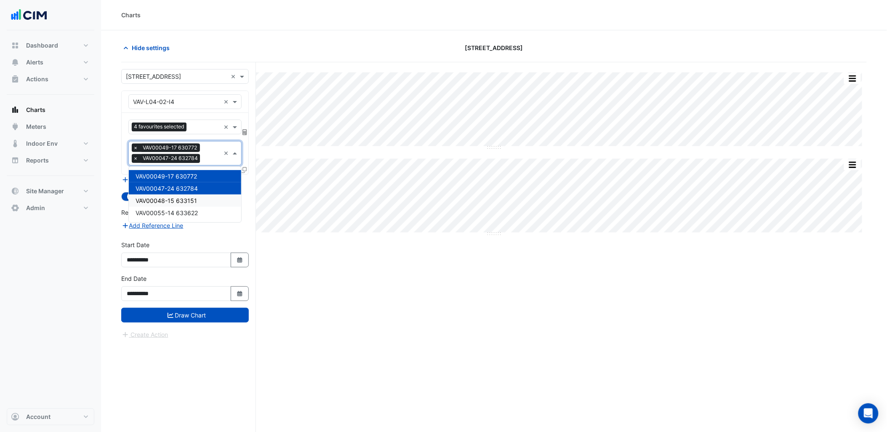
click at [187, 200] on span "VAV00048-15 633151" at bounding box center [166, 200] width 61 height 7
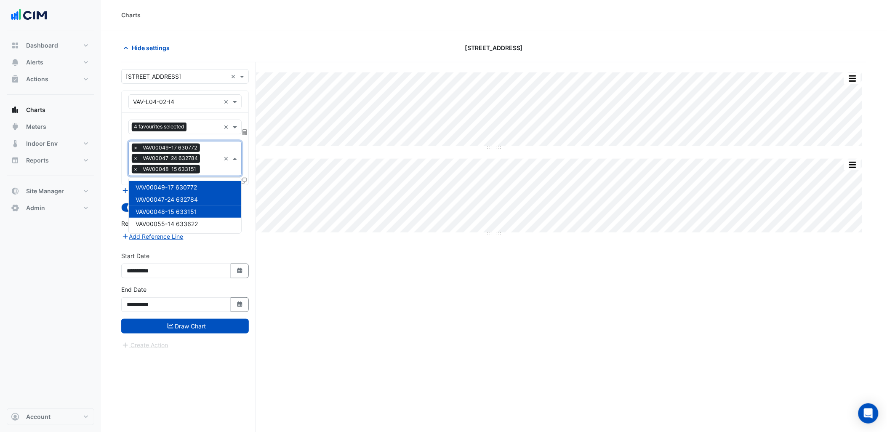
click at [218, 159] on input "text" at bounding box center [211, 159] width 17 height 9
click at [187, 220] on span "VAV00055-14 633622" at bounding box center [167, 223] width 62 height 7
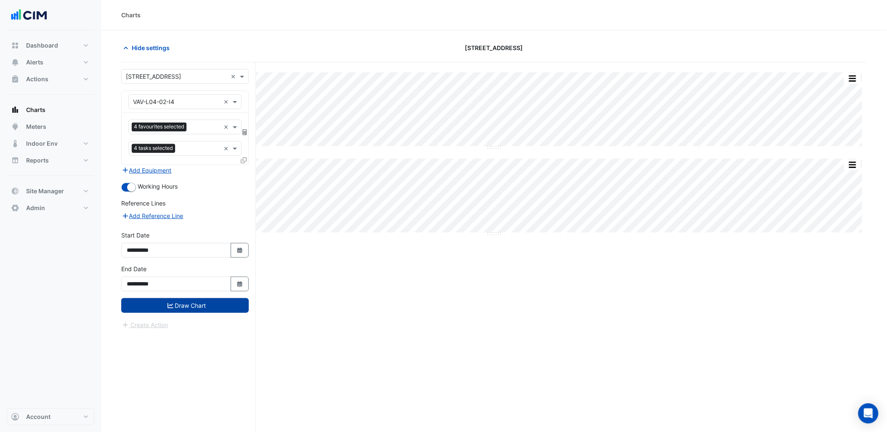
drag, startPoint x: 195, startPoint y: 305, endPoint x: 202, endPoint y: 307, distance: 6.9
click at [195, 306] on button "Draw Chart" at bounding box center [185, 305] width 128 height 15
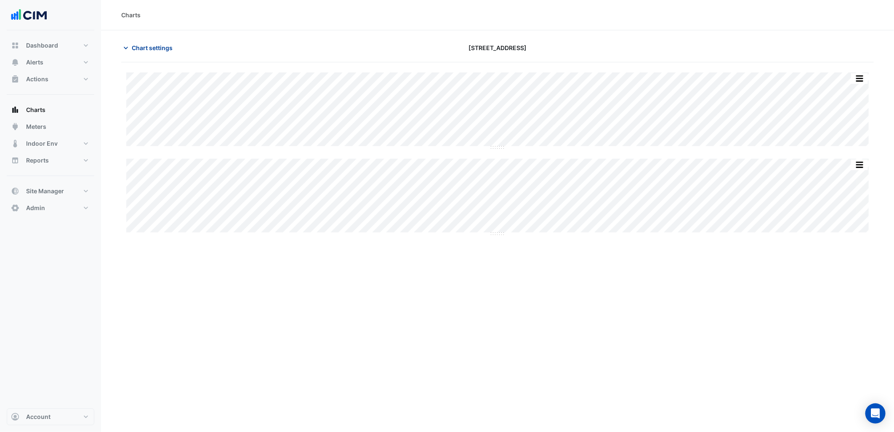
click at [159, 53] on button "Chart settings" at bounding box center [149, 47] width 57 height 15
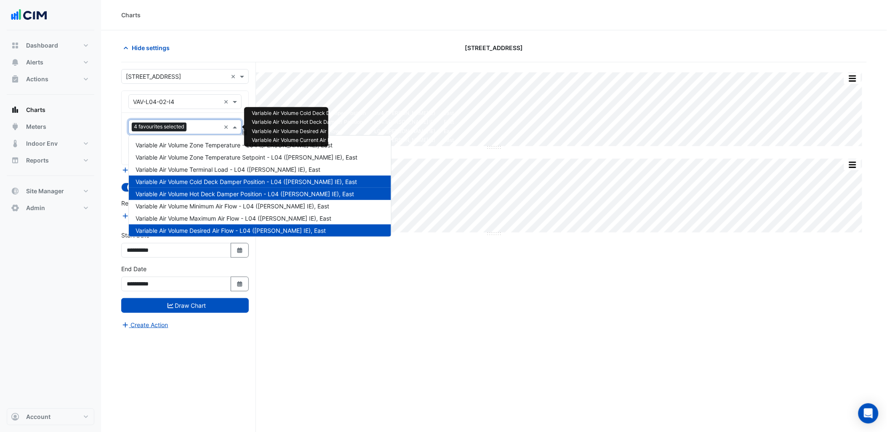
click at [197, 125] on input "text" at bounding box center [205, 127] width 30 height 9
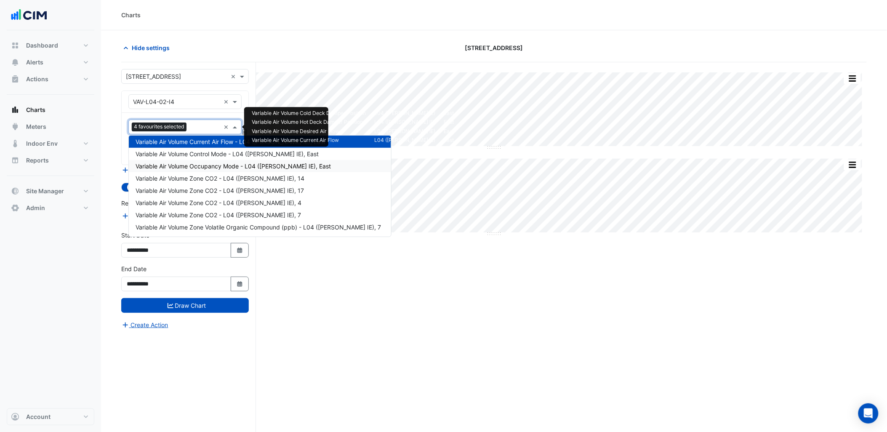
click at [211, 160] on div "Variable Air Volume Occupancy Mode - L04 ([PERSON_NAME] IE), East" at bounding box center [260, 166] width 262 height 12
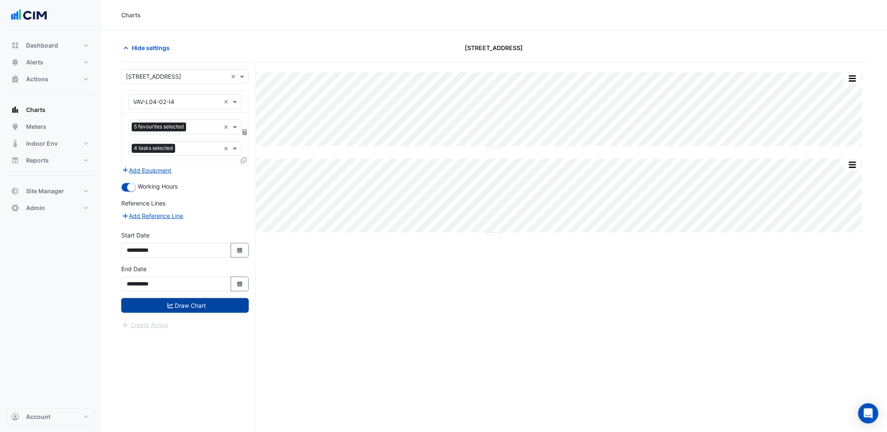
click at [217, 304] on button "Draw Chart" at bounding box center [185, 305] width 128 height 15
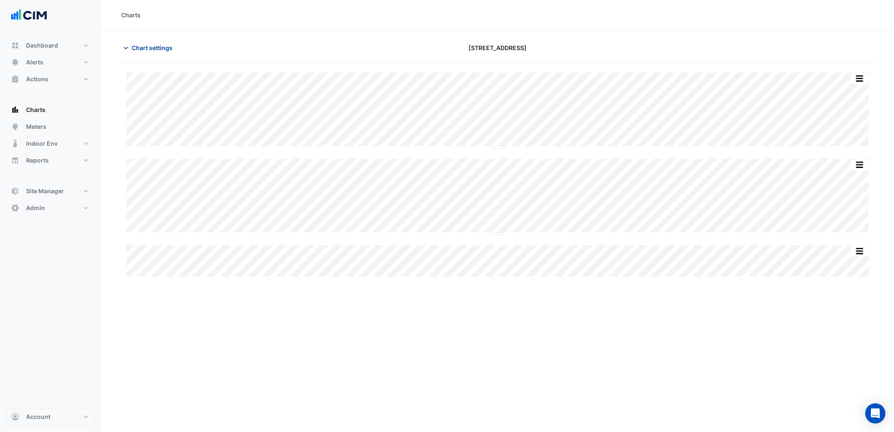
click at [159, 50] on span "Chart settings" at bounding box center [152, 47] width 41 height 9
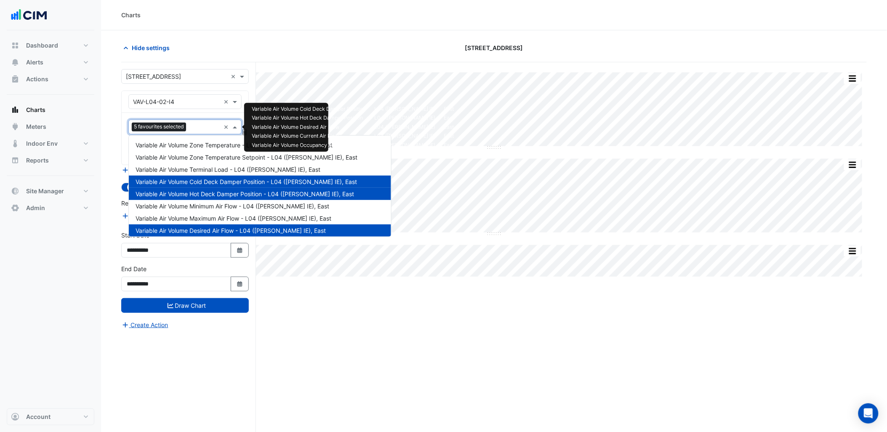
click at [203, 133] on div "5 favourites selected" at bounding box center [174, 126] width 91 height 13
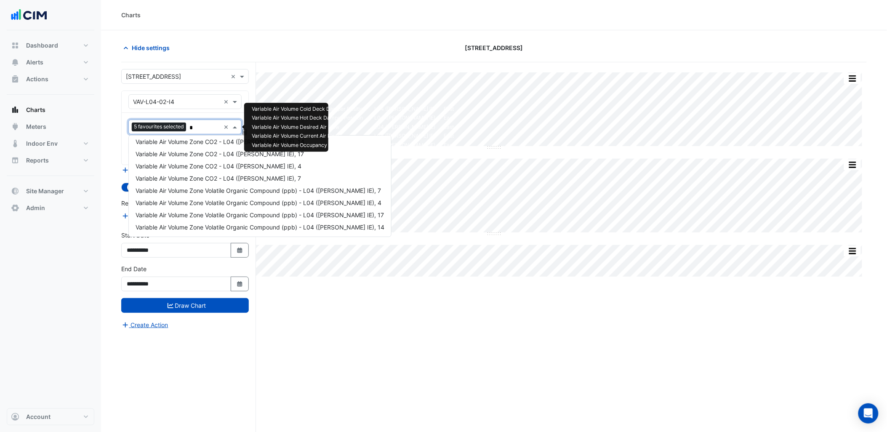
scroll to position [15, 0]
type input "****"
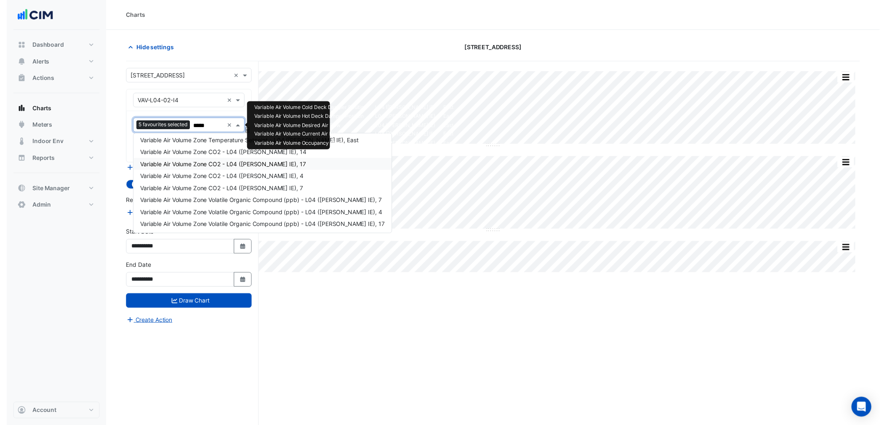
scroll to position [0, 0]
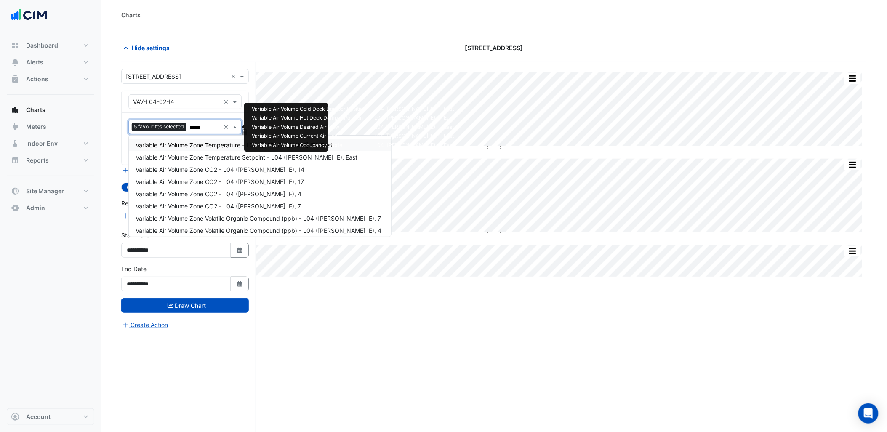
click at [227, 142] on span "Variable Air Volume Zone Temperature - L04 ([PERSON_NAME] IE), East" at bounding box center [234, 144] width 197 height 7
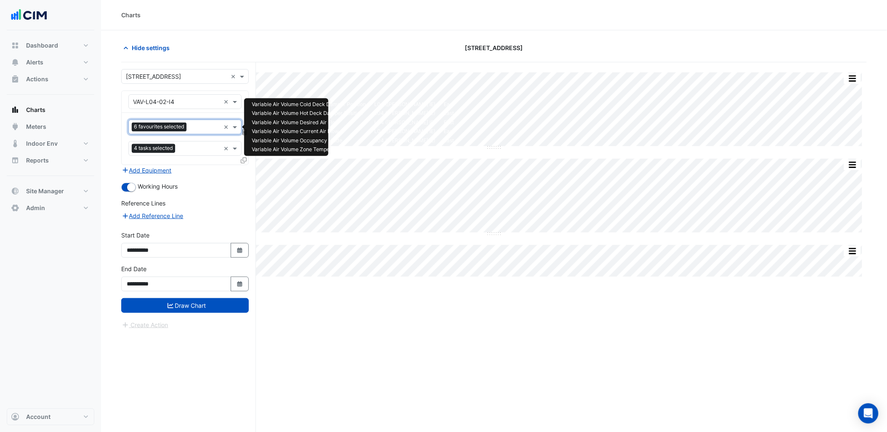
click at [190, 128] on div at bounding box center [205, 128] width 32 height 11
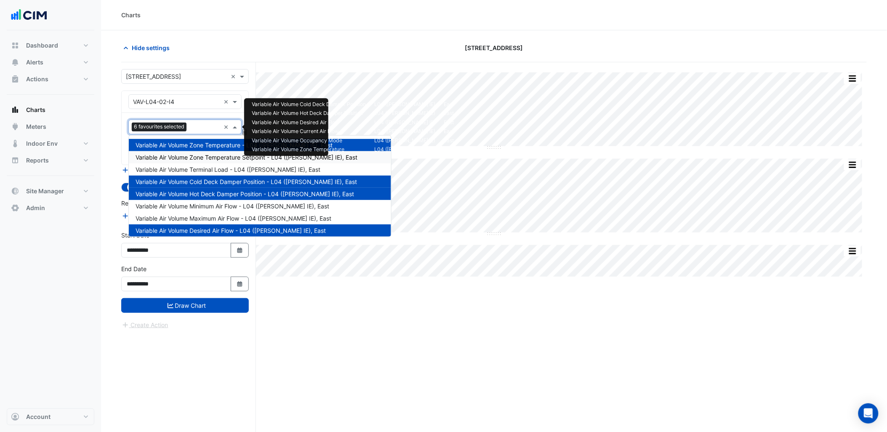
click at [226, 153] on div "Variable Air Volume Zone Temperature Setpoint - L04 ([PERSON_NAME] IE), East" at bounding box center [260, 157] width 262 height 12
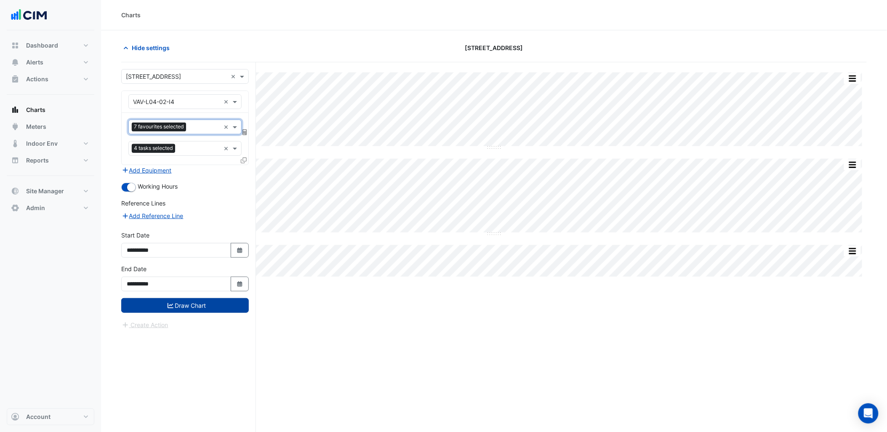
click at [184, 305] on button "Draw Chart" at bounding box center [185, 305] width 128 height 15
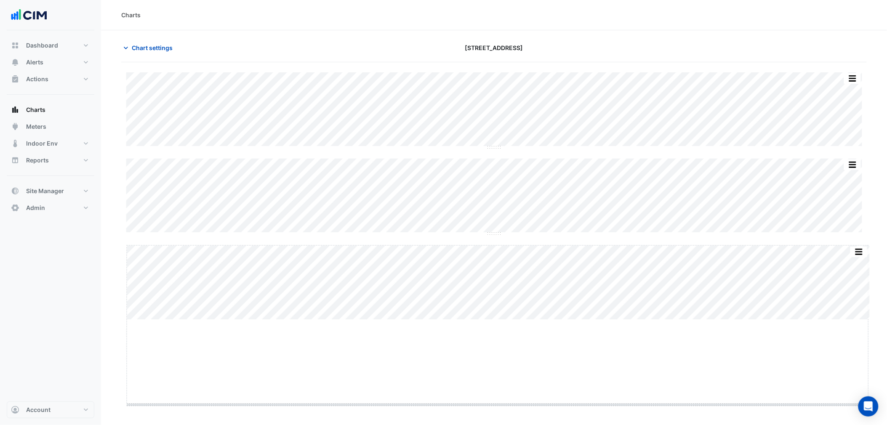
drag, startPoint x: 496, startPoint y: 320, endPoint x: 522, endPoint y: 426, distance: 109.0
click at [522, 425] on html "Charts Chart settings [STREET_ADDRESS] Split All Split None Print Save as JPEG …" at bounding box center [443, 212] width 887 height 425
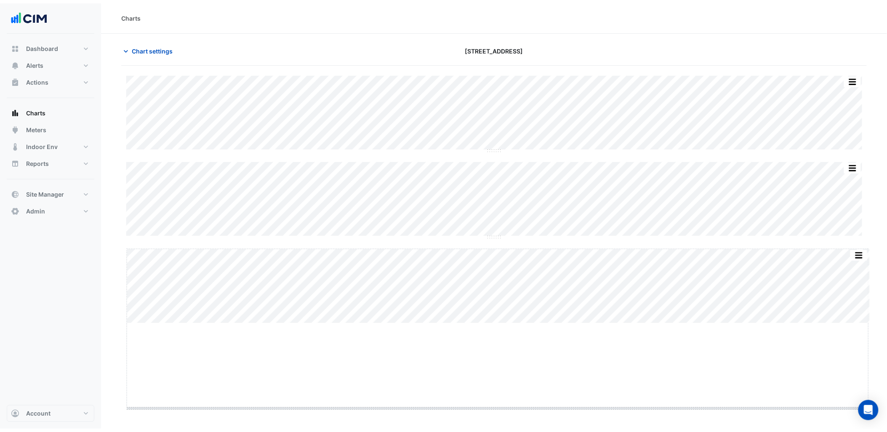
scroll to position [3, 0]
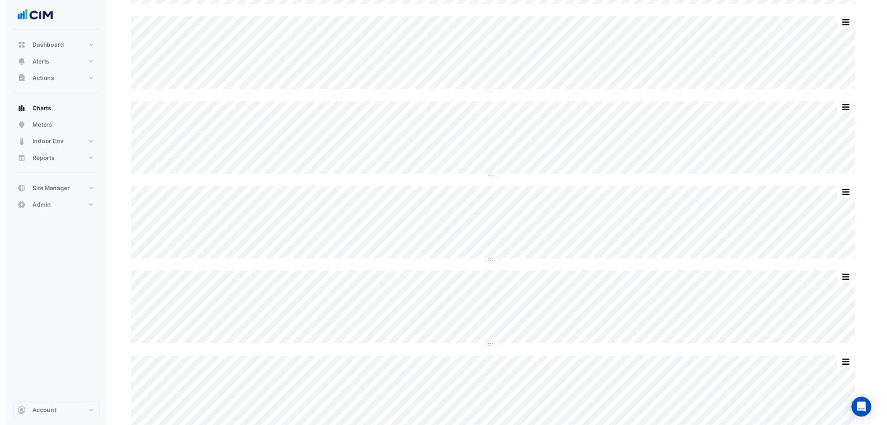
scroll to position [1216, 0]
drag, startPoint x: 493, startPoint y: 317, endPoint x: 495, endPoint y: 428, distance: 111.6
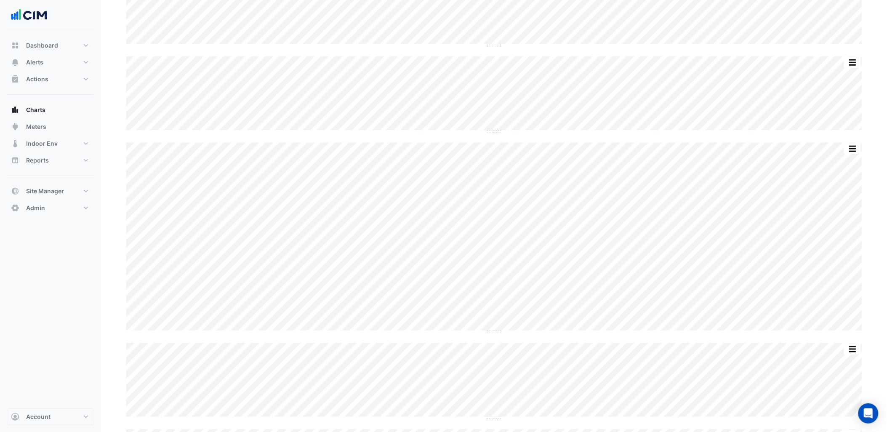
scroll to position [1363, 0]
click at [840, 98] on button "button" at bounding box center [835, 102] width 17 height 11
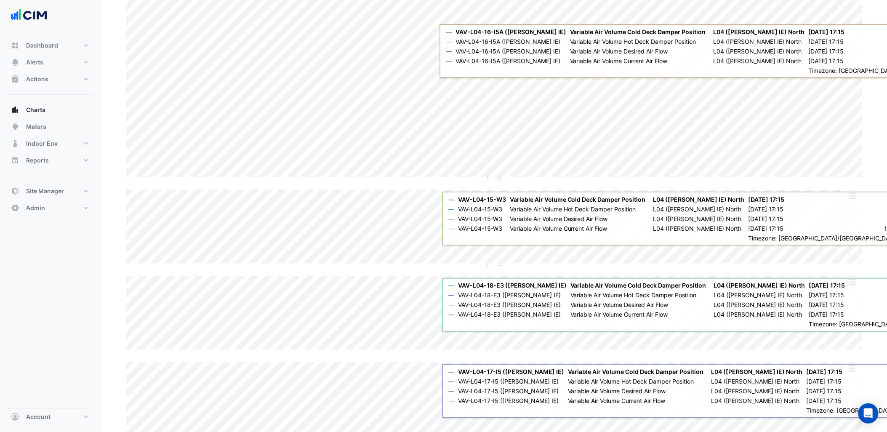
scroll to position [1486, 0]
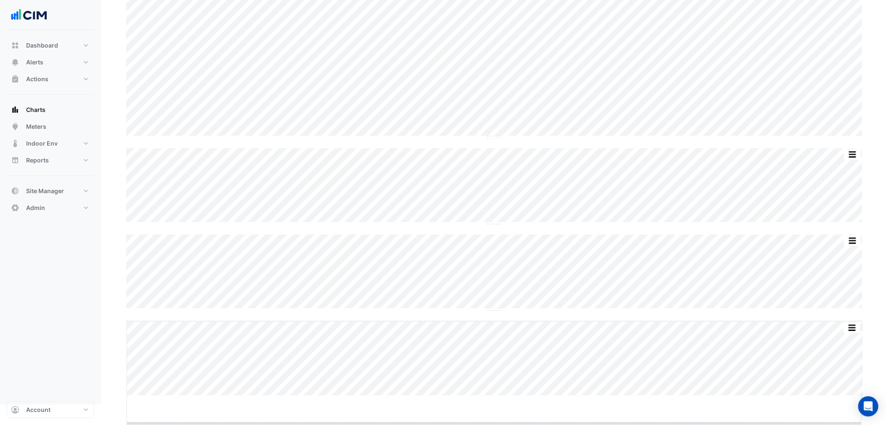
drag, startPoint x: 493, startPoint y: 420, endPoint x: 498, endPoint y: 456, distance: 36.1
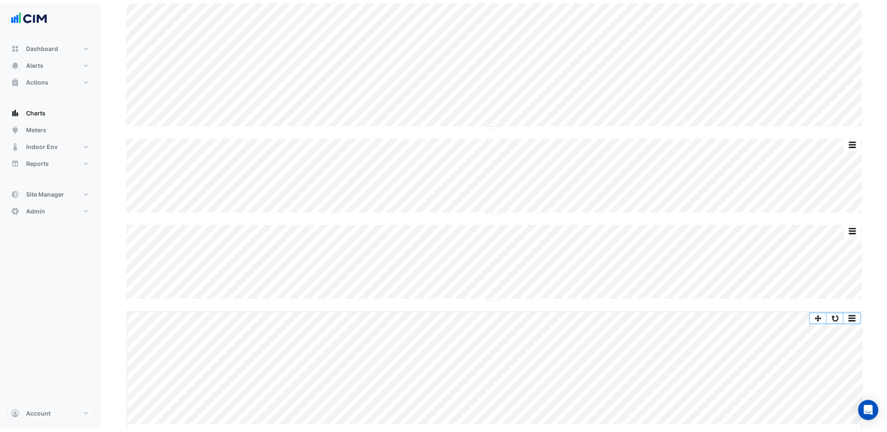
scroll to position [1556, 0]
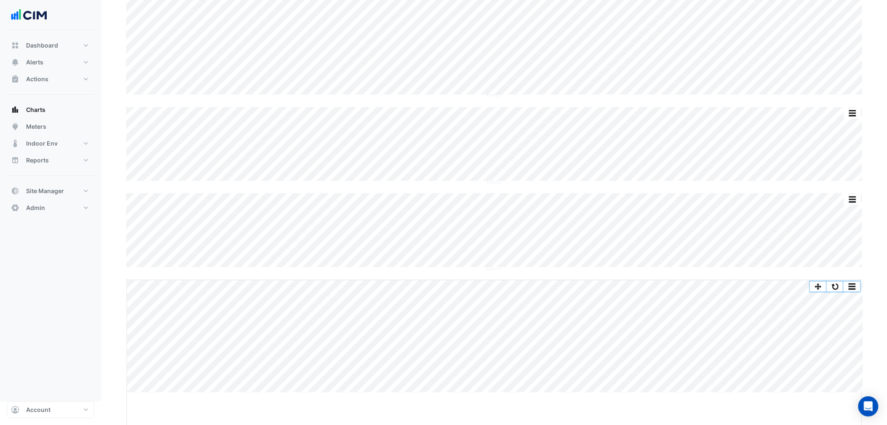
drag, startPoint x: 494, startPoint y: 421, endPoint x: 494, endPoint y: 456, distance: 34.5
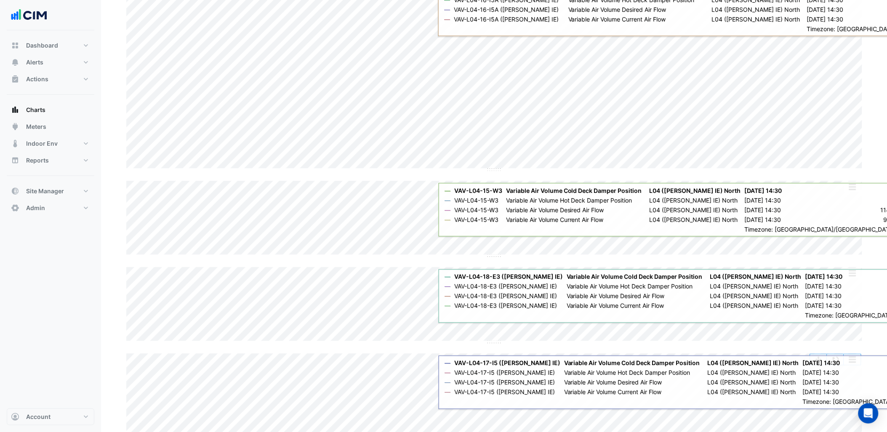
scroll to position [1561, 0]
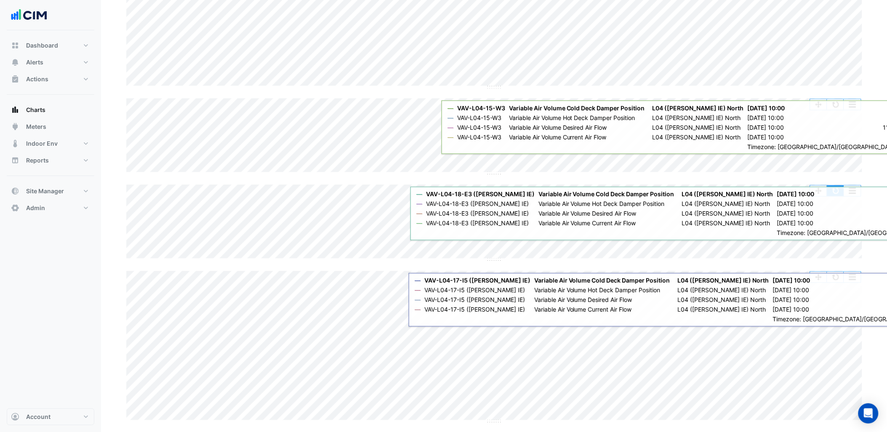
click at [834, 195] on button "button" at bounding box center [835, 191] width 17 height 11
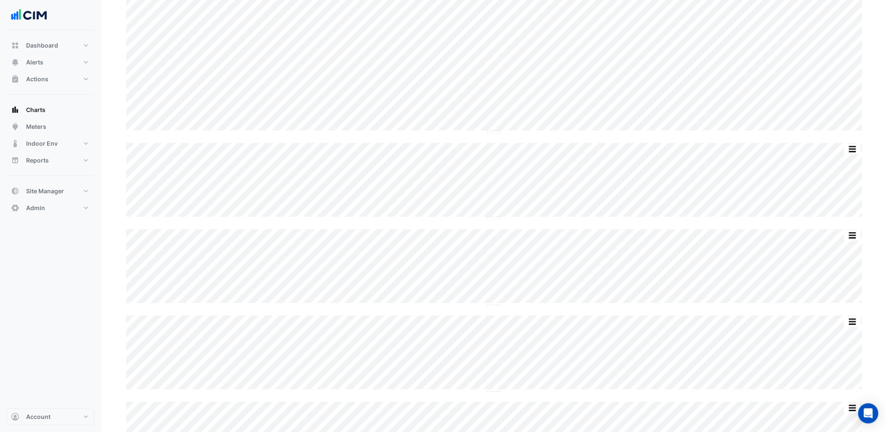
scroll to position [234, 0]
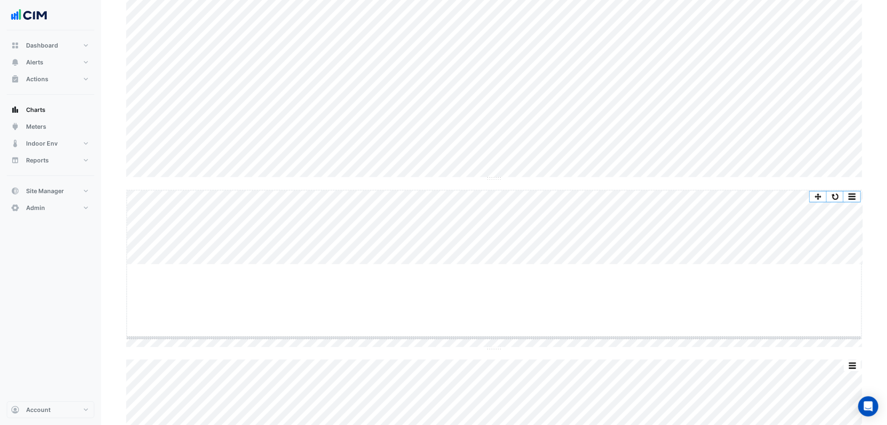
drag, startPoint x: 495, startPoint y: 264, endPoint x: 479, endPoint y: 365, distance: 101.5
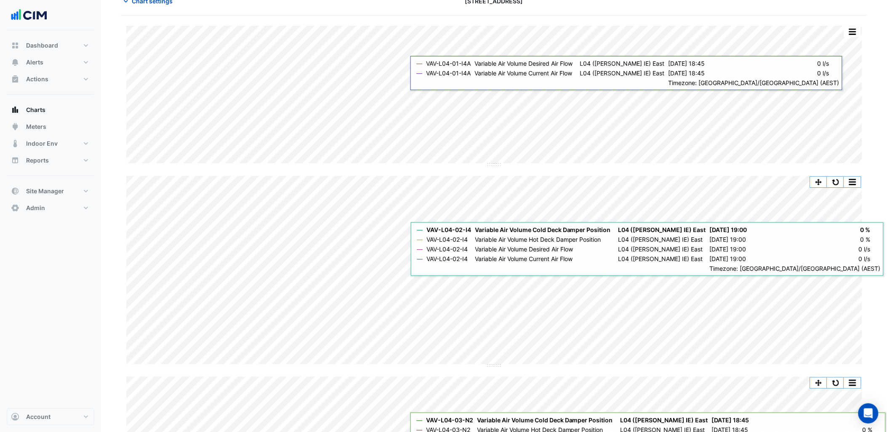
scroll to position [0, 0]
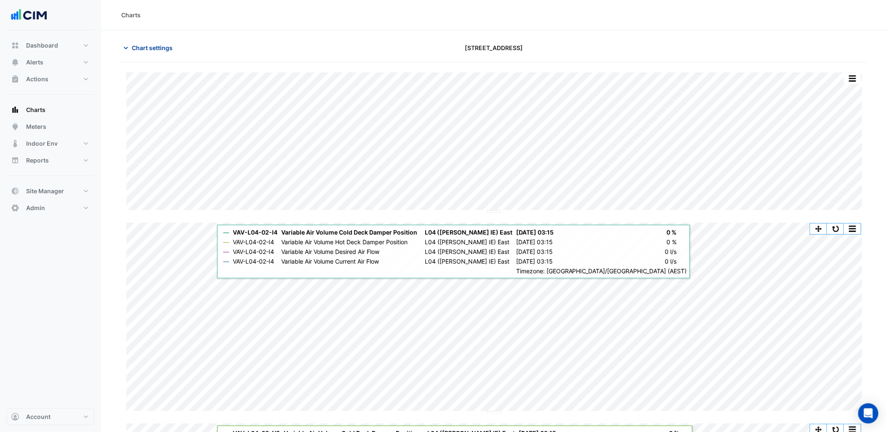
click at [169, 47] on span "Chart settings" at bounding box center [152, 47] width 41 height 9
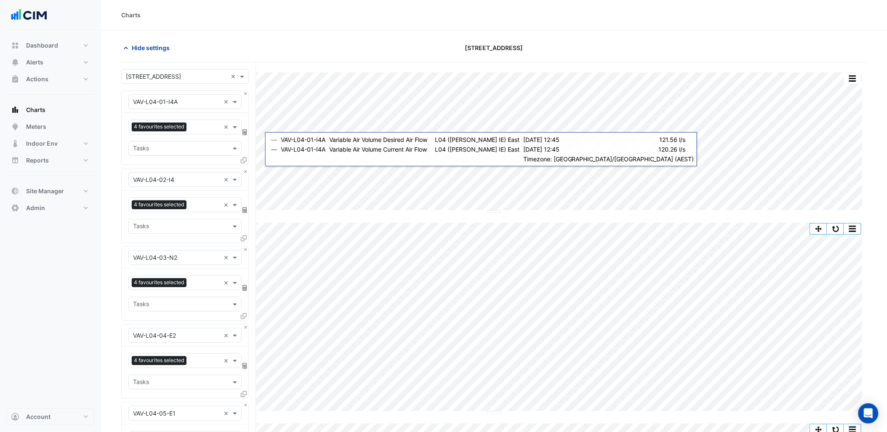
click at [154, 48] on span "Hide settings" at bounding box center [151, 47] width 38 height 9
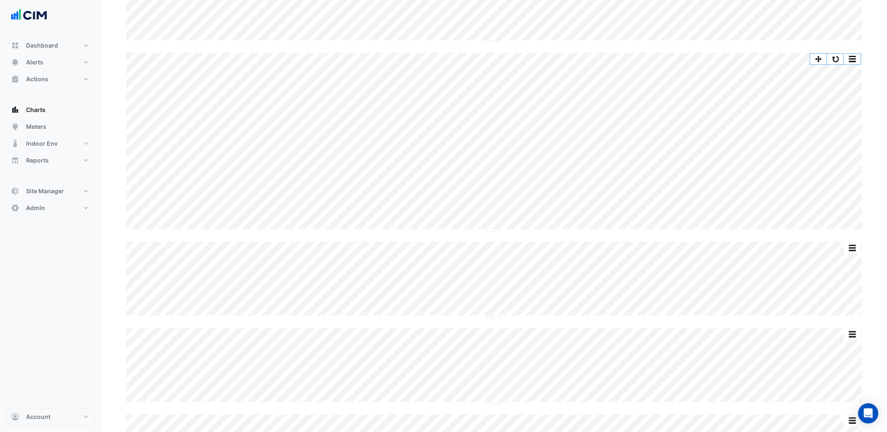
scroll to position [374, 0]
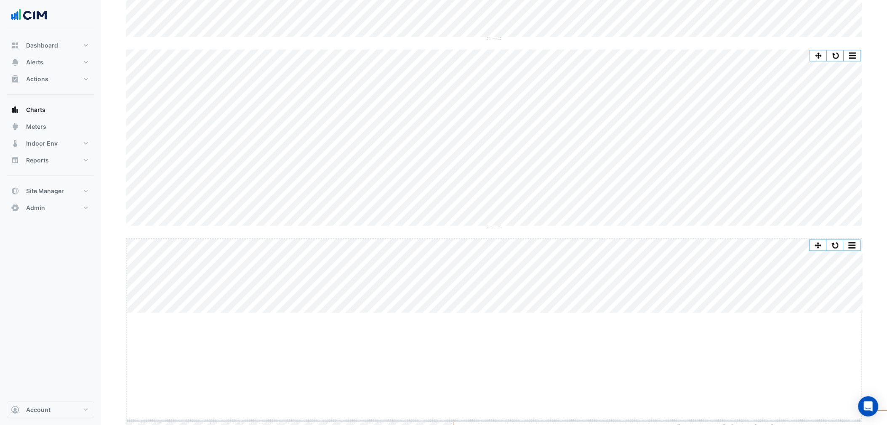
drag, startPoint x: 494, startPoint y: 314, endPoint x: 456, endPoint y: 404, distance: 98.1
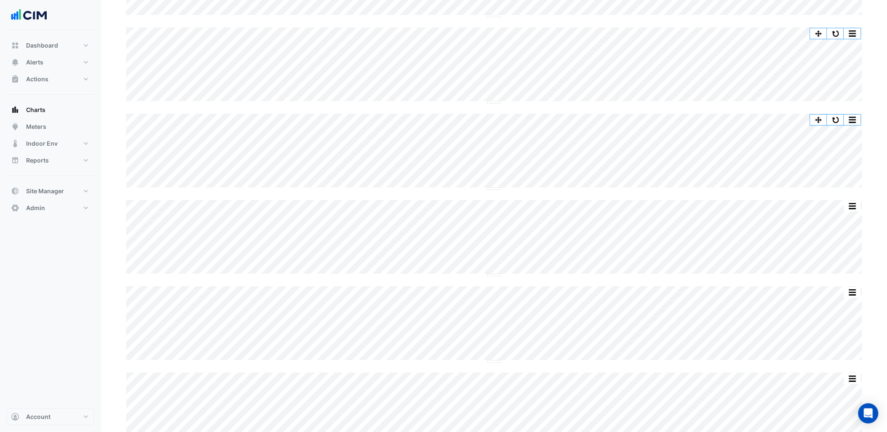
scroll to position [889, 0]
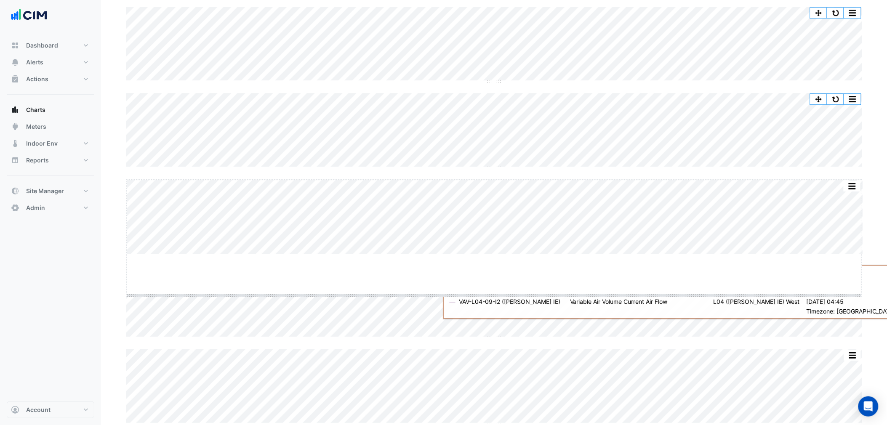
drag, startPoint x: 498, startPoint y: 255, endPoint x: 480, endPoint y: 348, distance: 94.7
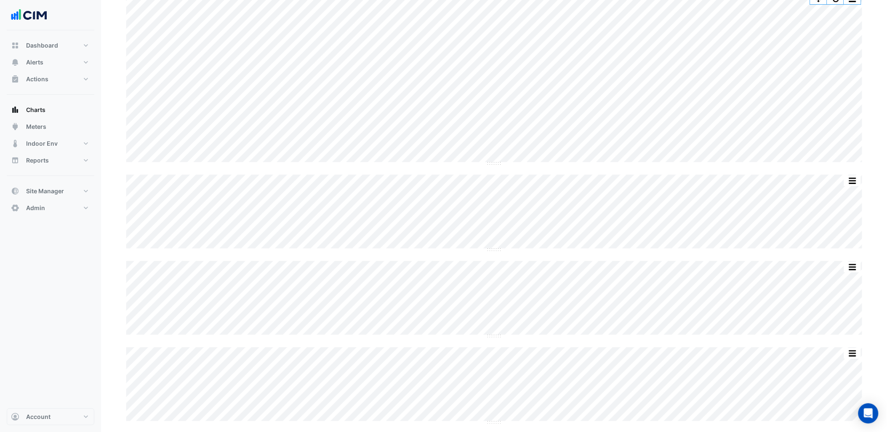
scroll to position [1076, 0]
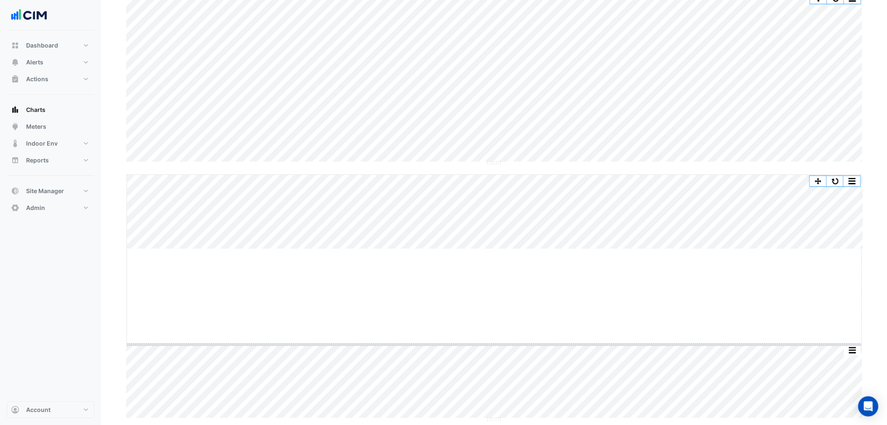
drag, startPoint x: 491, startPoint y: 248, endPoint x: 488, endPoint y: 344, distance: 95.6
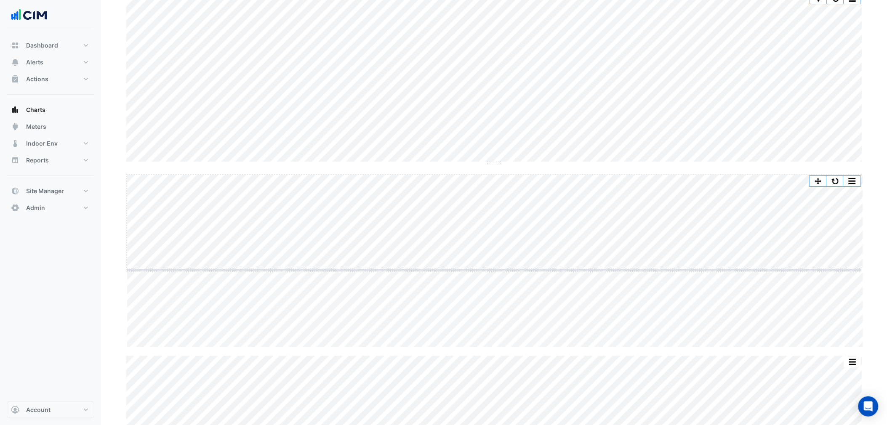
drag, startPoint x: 494, startPoint y: 347, endPoint x: 493, endPoint y: 270, distance: 77.1
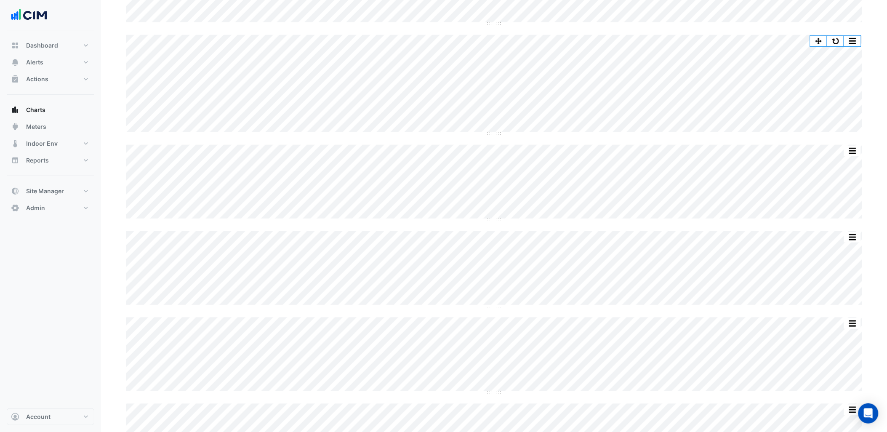
scroll to position [1216, 0]
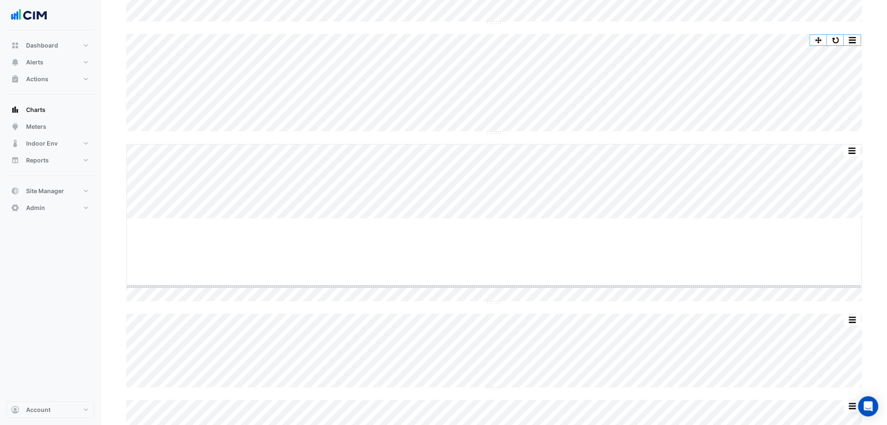
drag, startPoint x: 489, startPoint y: 218, endPoint x: 489, endPoint y: 341, distance: 123.4
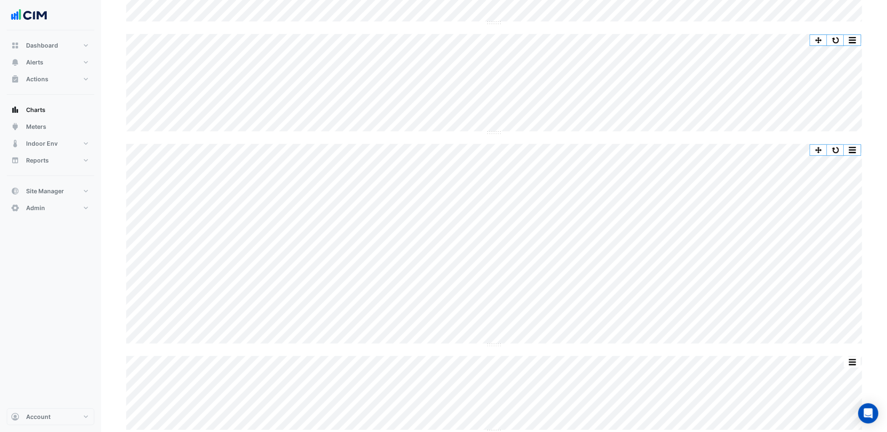
click at [357, 344] on div "Split by Unit Split All Split None Print Save as JPEG Save as PNG Pivot Data Ta…" at bounding box center [494, 245] width 736 height 202
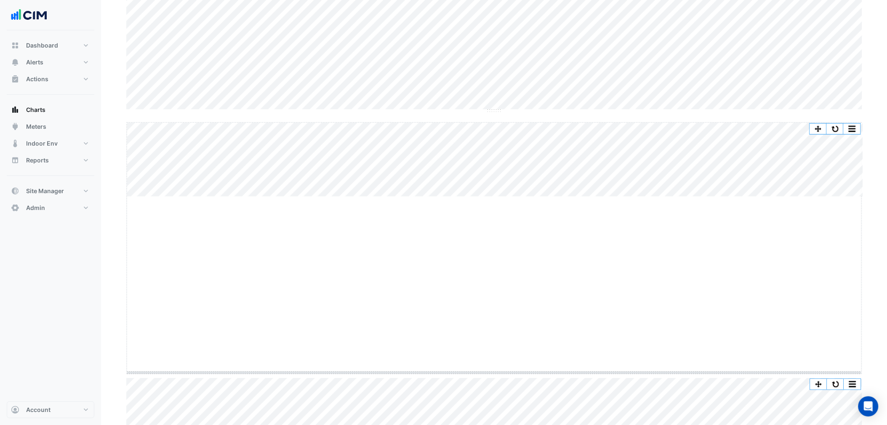
drag, startPoint x: 492, startPoint y: 197, endPoint x: 497, endPoint y: 373, distance: 176.1
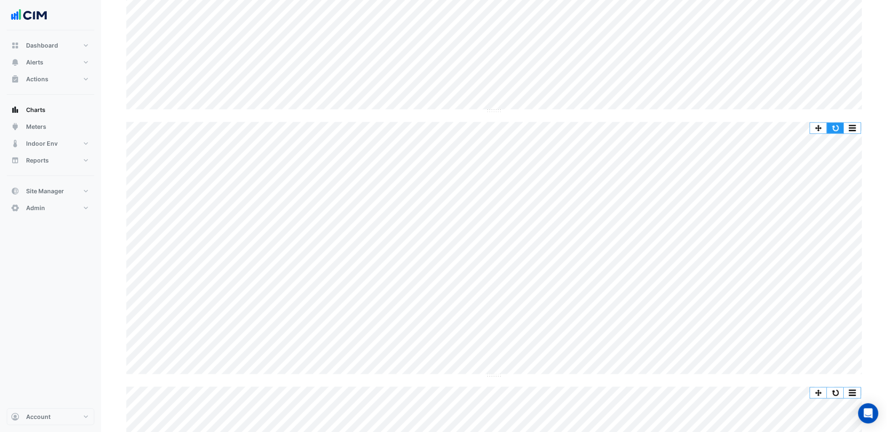
click at [836, 125] on button "button" at bounding box center [835, 128] width 17 height 11
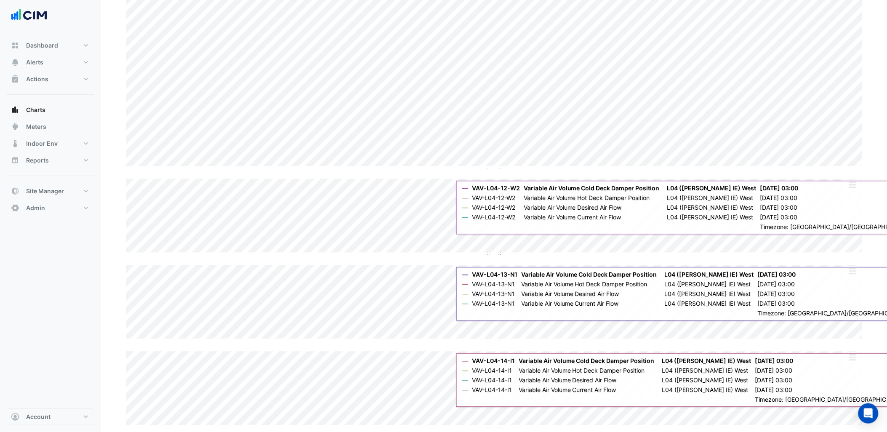
scroll to position [1684, 0]
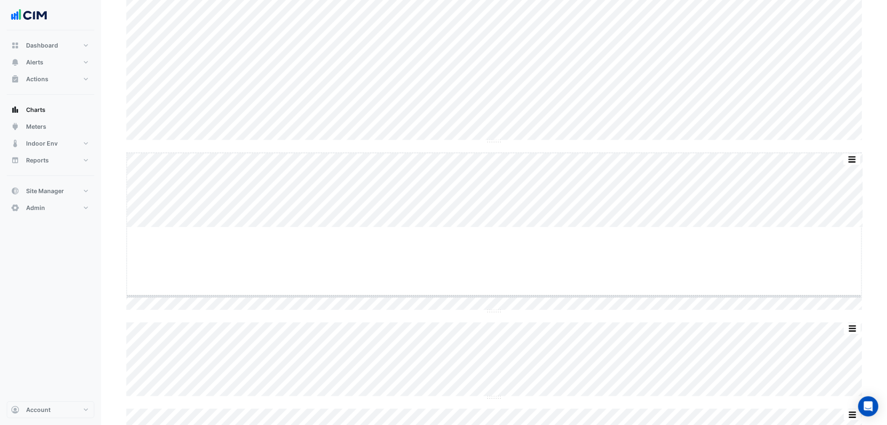
drag, startPoint x: 493, startPoint y: 227, endPoint x: 493, endPoint y: 349, distance: 122.1
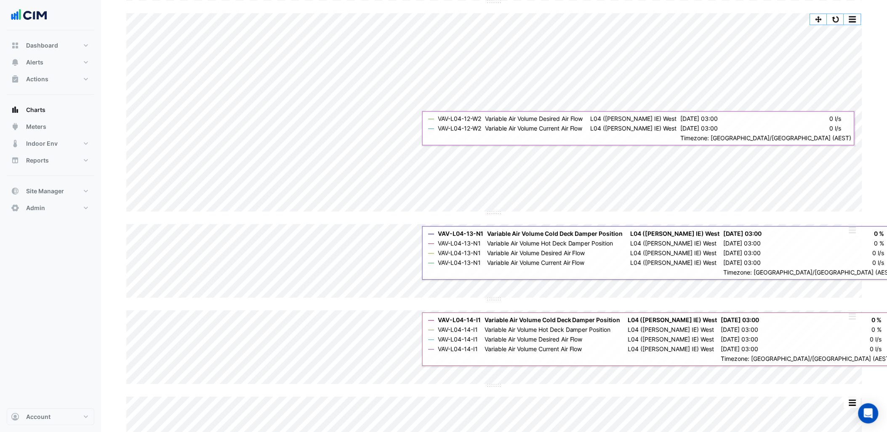
scroll to position [1824, 0]
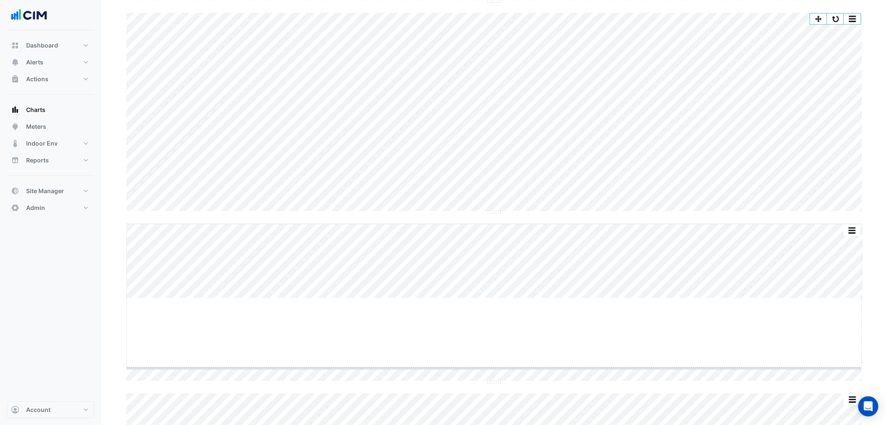
drag, startPoint x: 496, startPoint y: 297, endPoint x: 472, endPoint y: 395, distance: 100.5
drag, startPoint x: 497, startPoint y: 211, endPoint x: 491, endPoint y: 184, distance: 28.5
drag, startPoint x: 493, startPoint y: 57, endPoint x: 477, endPoint y: 106, distance: 51.4
drag, startPoint x: 497, startPoint y: 294, endPoint x: 442, endPoint y: 186, distance: 121.1
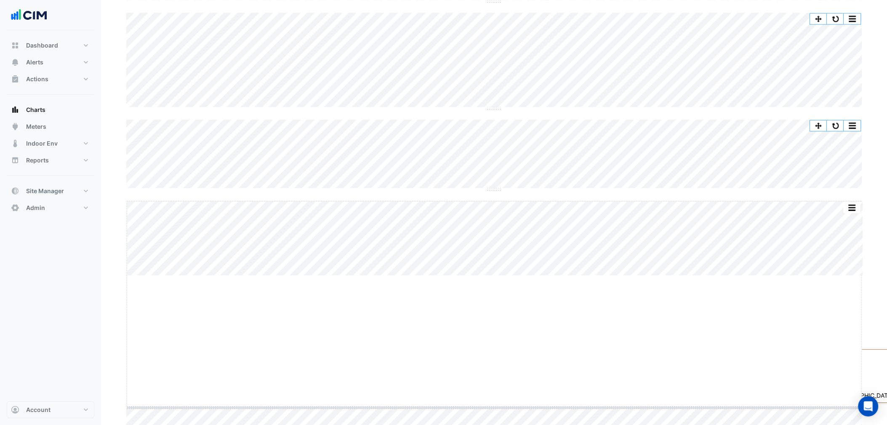
drag, startPoint x: 494, startPoint y: 275, endPoint x: 450, endPoint y: 412, distance: 144.2
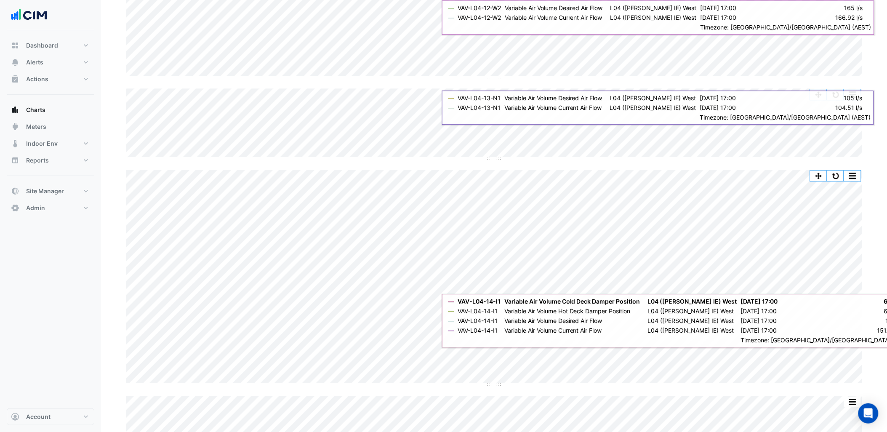
scroll to position [1918, 0]
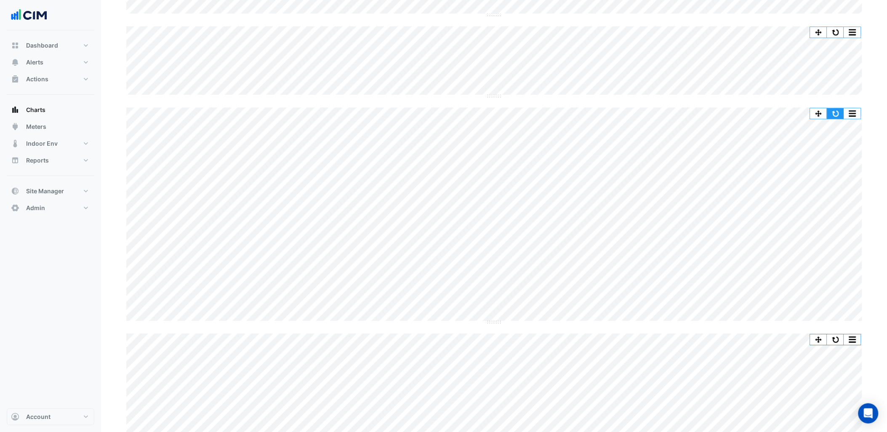
click at [843, 110] on button "button" at bounding box center [835, 113] width 17 height 11
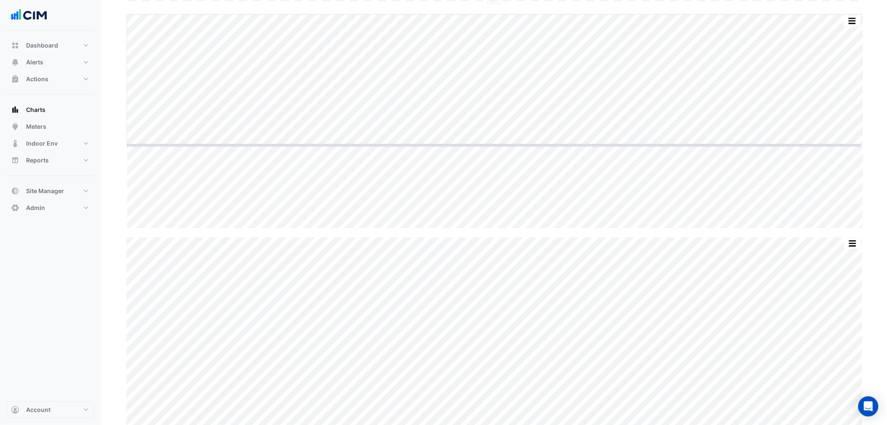
drag, startPoint x: 493, startPoint y: 227, endPoint x: 494, endPoint y: 144, distance: 83.4
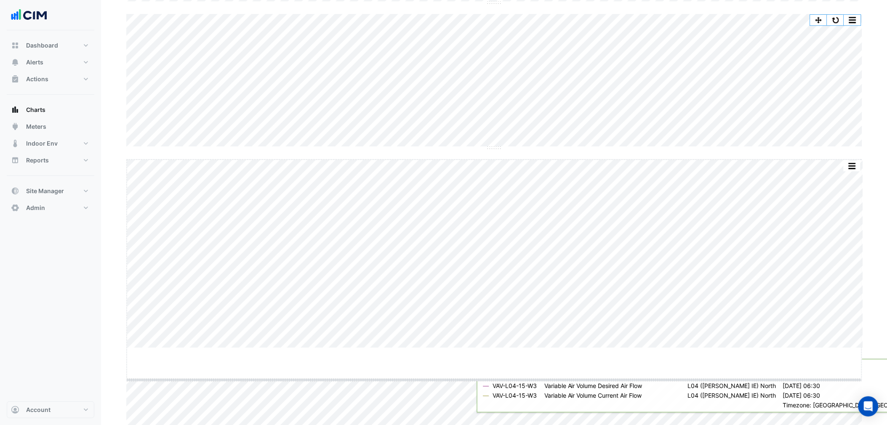
drag, startPoint x: 494, startPoint y: 348, endPoint x: 488, endPoint y: 389, distance: 40.8
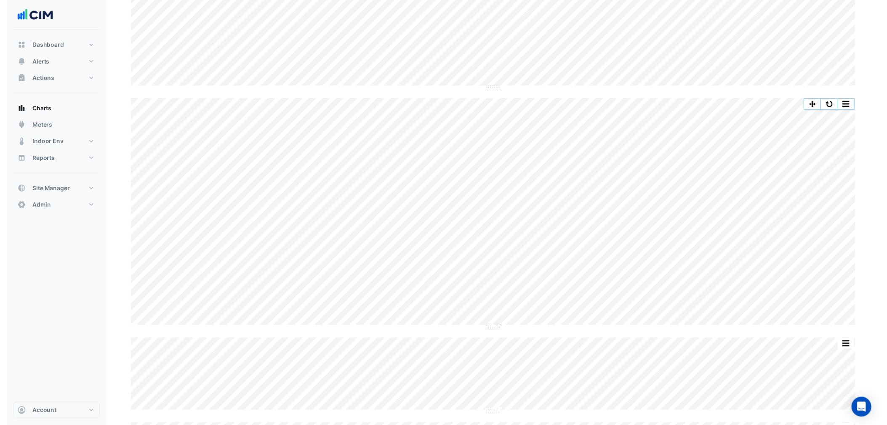
scroll to position [2058, 0]
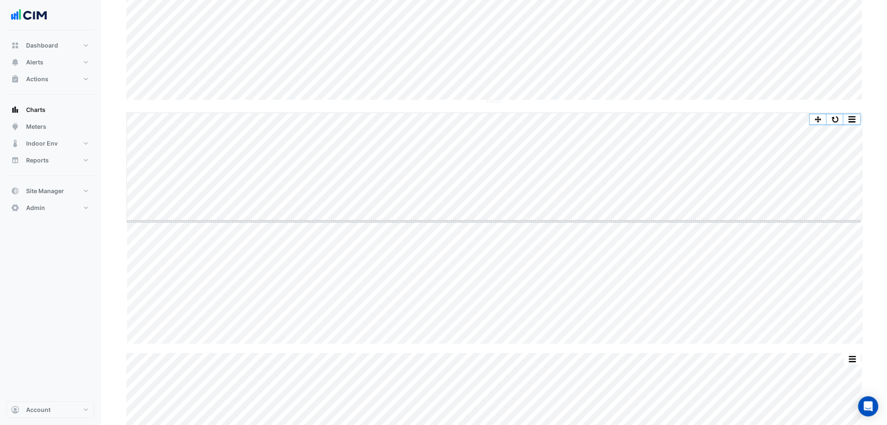
drag, startPoint x: 498, startPoint y: 344, endPoint x: 500, endPoint y: 215, distance: 128.9
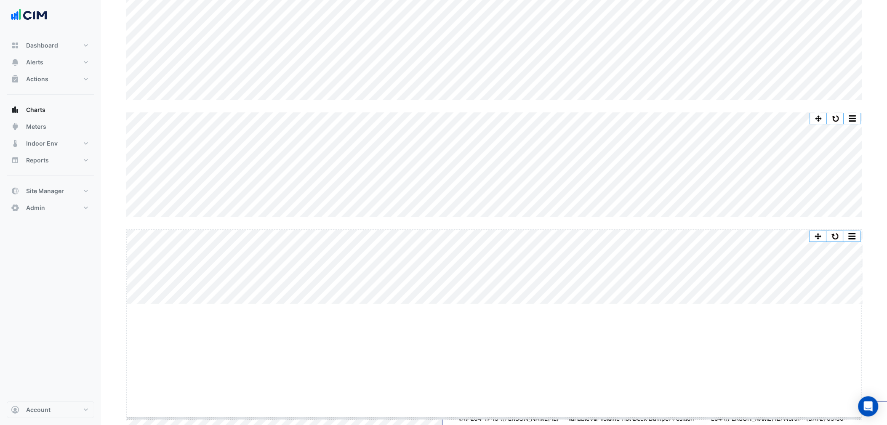
drag, startPoint x: 495, startPoint y: 304, endPoint x: 493, endPoint y: 394, distance: 90.1
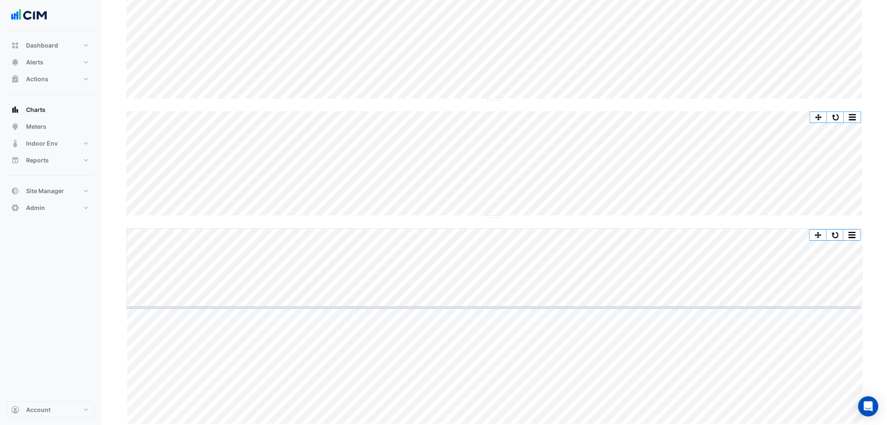
drag, startPoint x: 488, startPoint y: 425, endPoint x: 494, endPoint y: 283, distance: 142.0
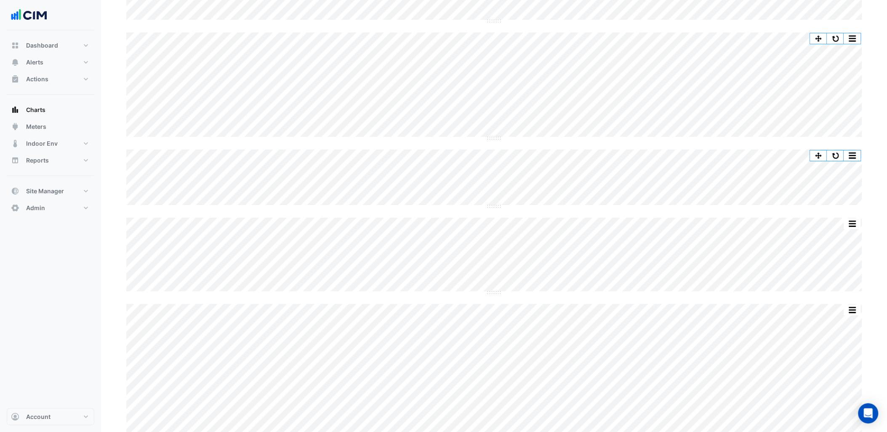
scroll to position [2171, 0]
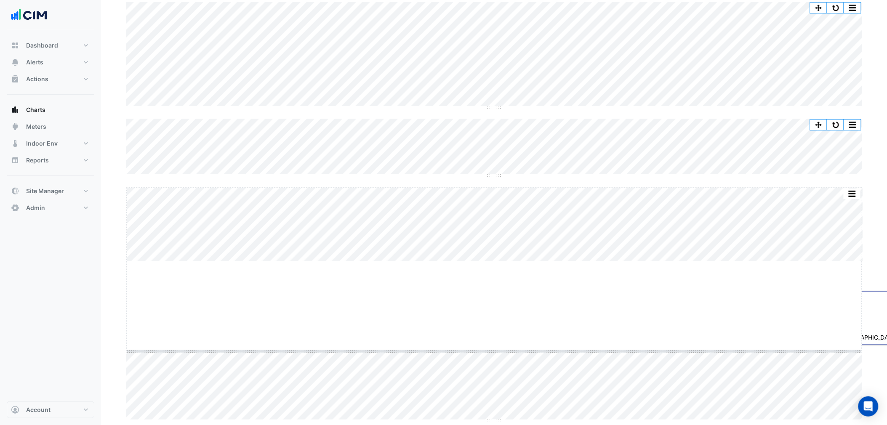
drag, startPoint x: 493, startPoint y: 259, endPoint x: 491, endPoint y: 453, distance: 194.5
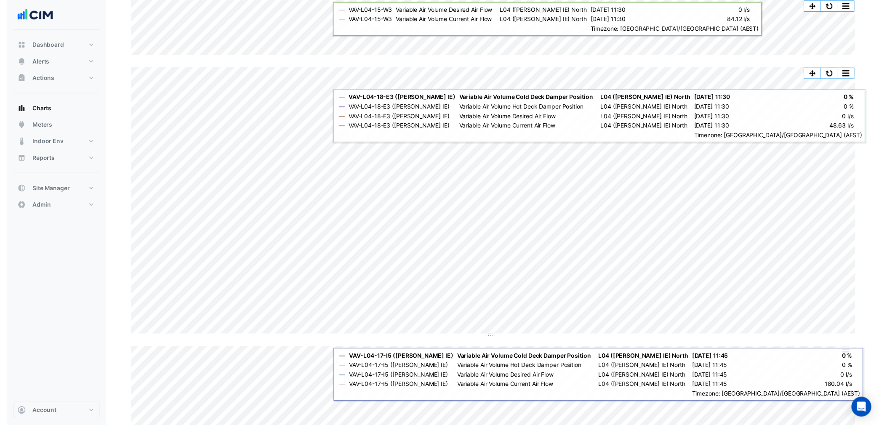
scroll to position [2295, 0]
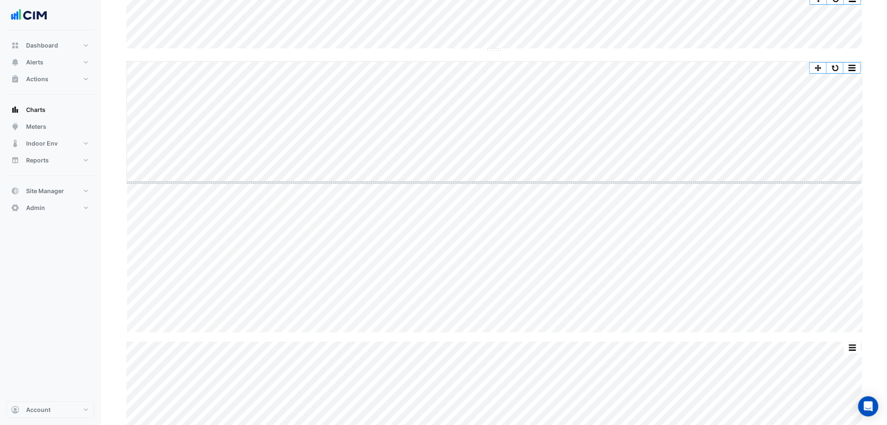
drag, startPoint x: 499, startPoint y: 333, endPoint x: 533, endPoint y: 160, distance: 176.3
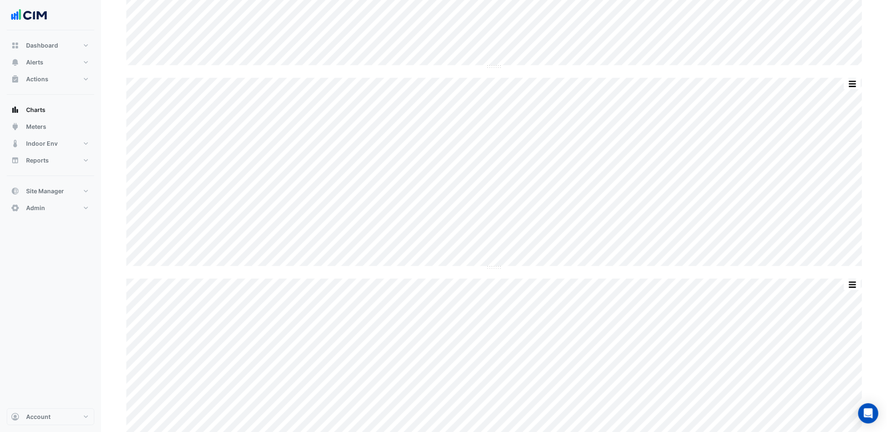
scroll to position [0, 0]
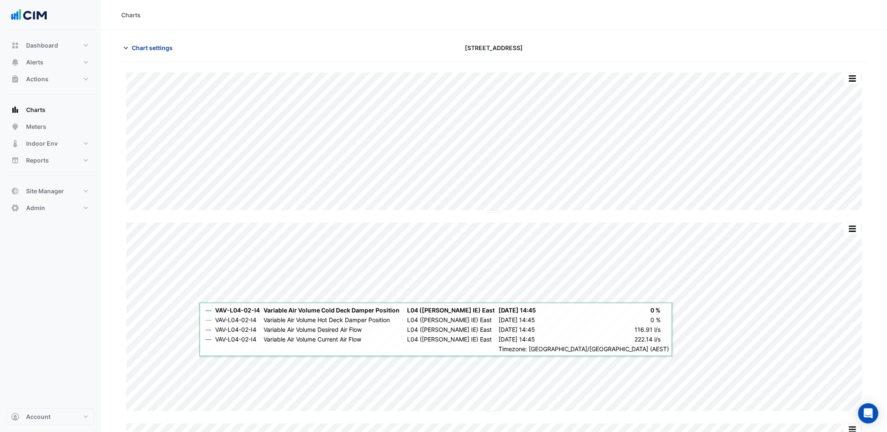
click at [140, 48] on span "Chart settings" at bounding box center [152, 47] width 41 height 9
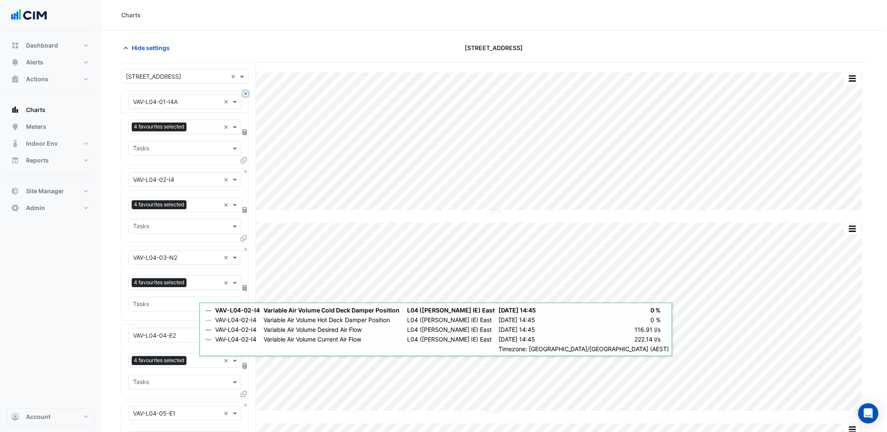
click at [244, 96] on button "Close" at bounding box center [245, 93] width 5 height 5
drag, startPoint x: 244, startPoint y: 96, endPoint x: 233, endPoint y: 95, distance: 11.0
click at [233, 95] on div "× VAV-L04-03-N2 ×" at bounding box center [185, 102] width 127 height 22
click at [233, 95] on div "× VAV-L04-03-N2 ×" at bounding box center [184, 101] width 113 height 15
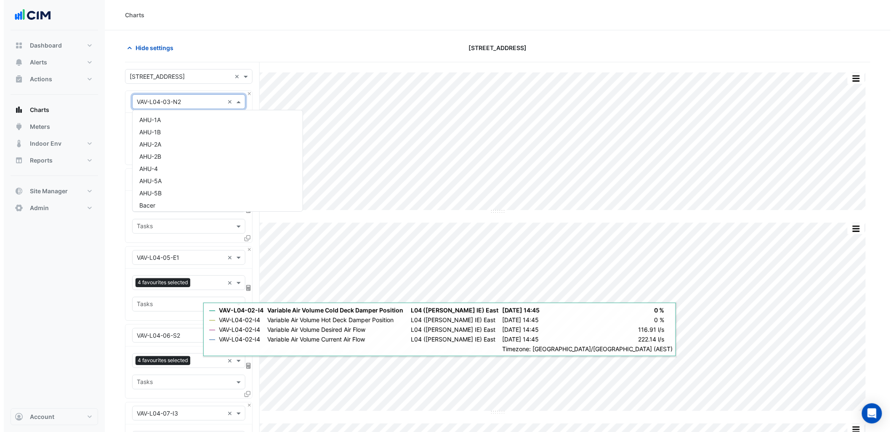
scroll to position [3749, 0]
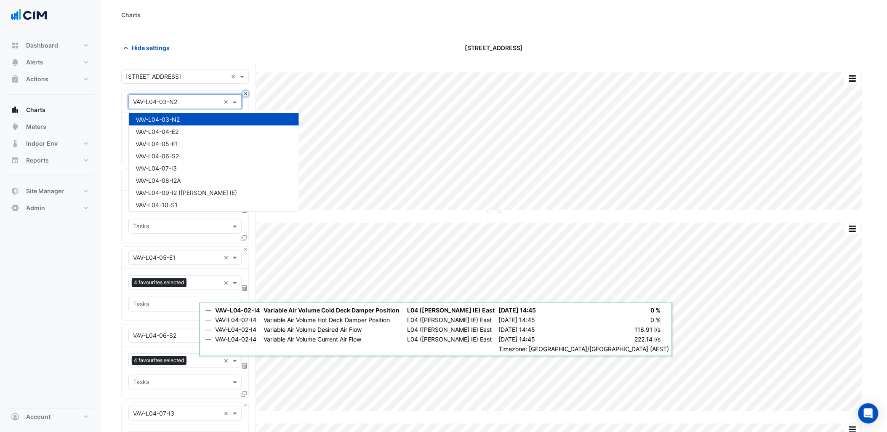
click at [245, 94] on button "Close" at bounding box center [245, 93] width 5 height 5
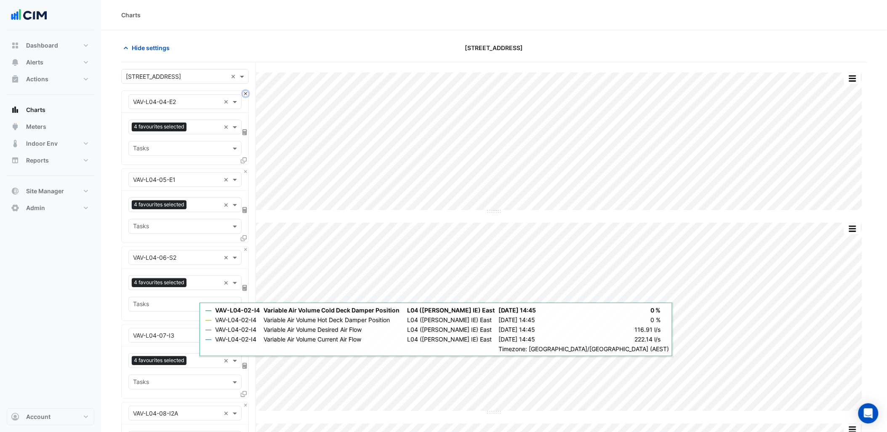
click at [245, 94] on button "Close" at bounding box center [245, 93] width 5 height 5
click at [245, 169] on button "Close" at bounding box center [245, 171] width 5 height 5
click at [245, 94] on button "Close" at bounding box center [245, 93] width 5 height 5
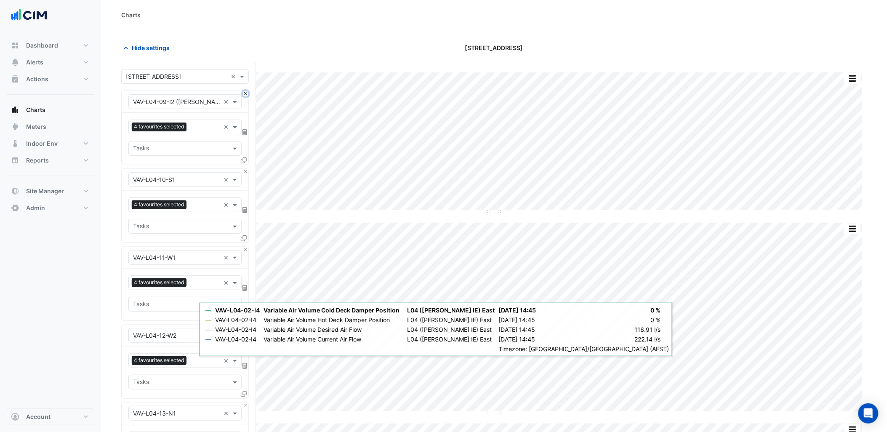
click at [245, 94] on button "Close" at bounding box center [245, 93] width 5 height 5
click at [245, 169] on button "Close" at bounding box center [245, 171] width 5 height 5
click at [245, 94] on button "Close" at bounding box center [245, 93] width 5 height 5
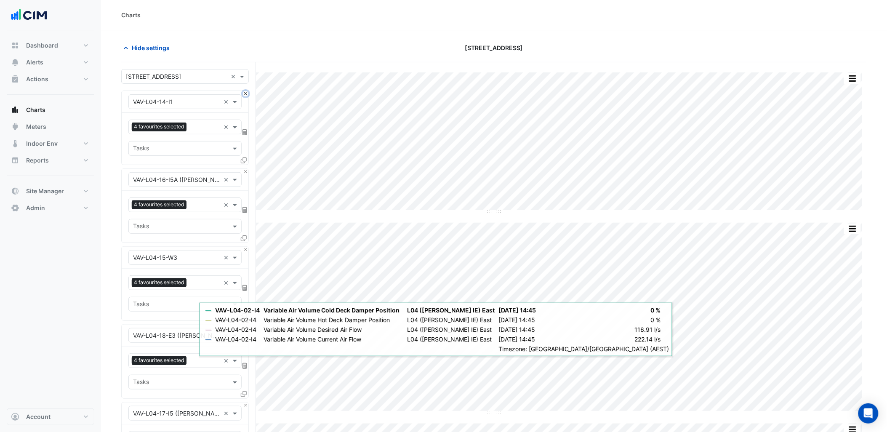
click at [245, 94] on button "Close" at bounding box center [245, 93] width 5 height 5
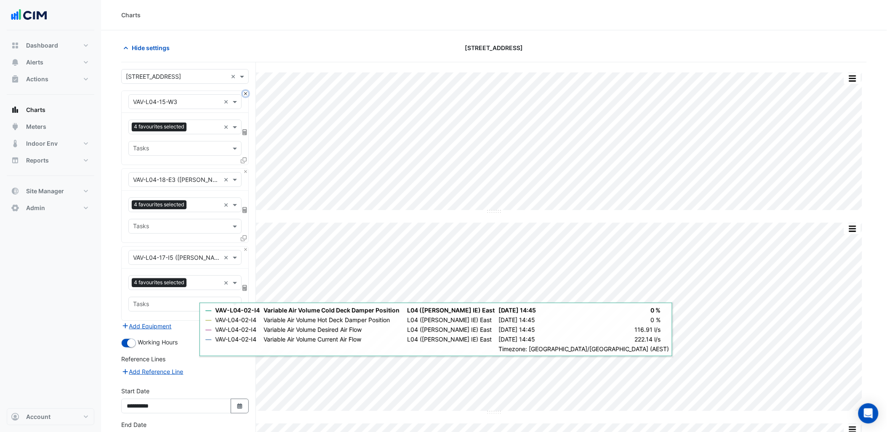
click at [245, 94] on button "Close" at bounding box center [245, 93] width 5 height 5
click at [245, 169] on button "Close" at bounding box center [245, 171] width 5 height 5
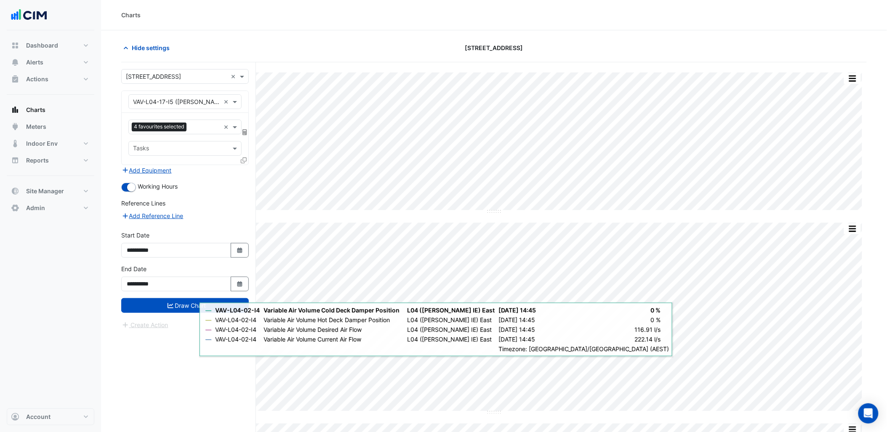
click at [245, 94] on div "× VAV-L04-17-I5 (NABERS IE) ×" at bounding box center [185, 102] width 127 height 22
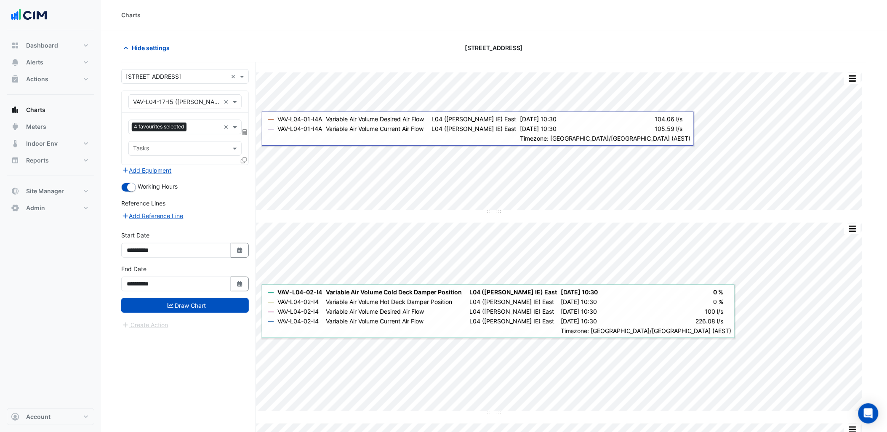
click at [246, 157] on icon at bounding box center [244, 160] width 6 height 6
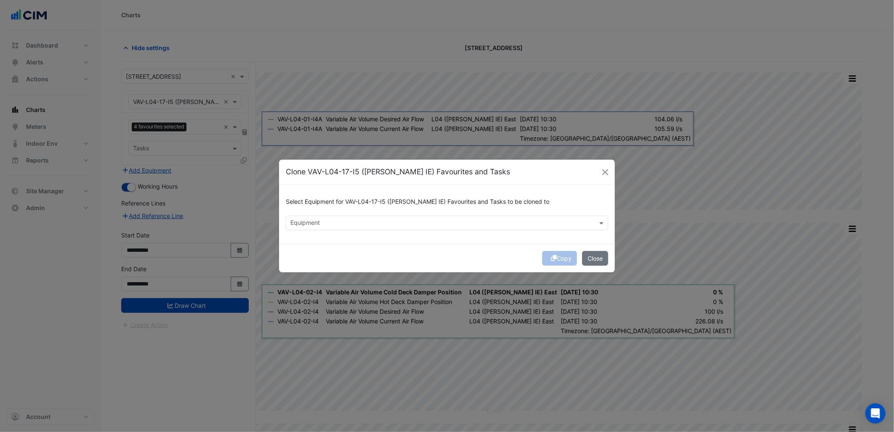
drag, startPoint x: 342, startPoint y: 212, endPoint x: 346, endPoint y: 219, distance: 8.7
click at [345, 218] on div "Select Equipment for VAV-L04-17-I5 (NABERS IE) Favourites and Tasks to be clone…" at bounding box center [447, 214] width 336 height 59
click at [347, 221] on input "text" at bounding box center [443, 223] width 304 height 9
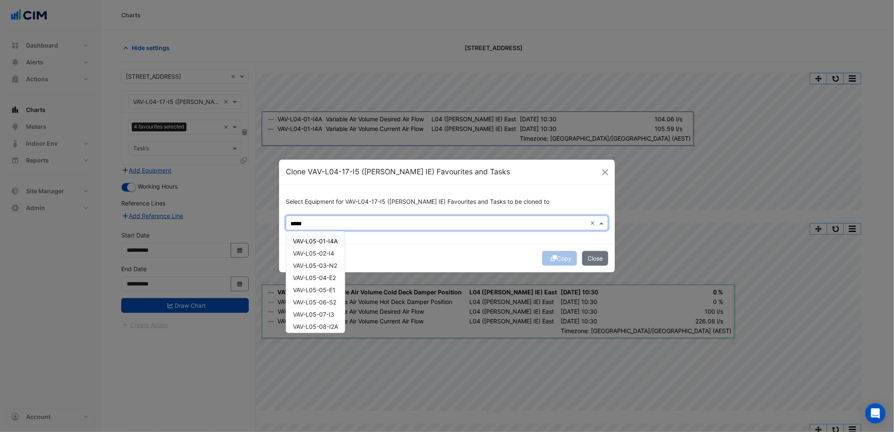
click at [306, 236] on div "VAV-L05-01-I4A" at bounding box center [315, 241] width 59 height 12
click at [332, 255] on span "VAV-L05-02-I4" at bounding box center [313, 253] width 41 height 7
click at [324, 265] on span "VAV-L05-03-N2" at bounding box center [315, 265] width 44 height 7
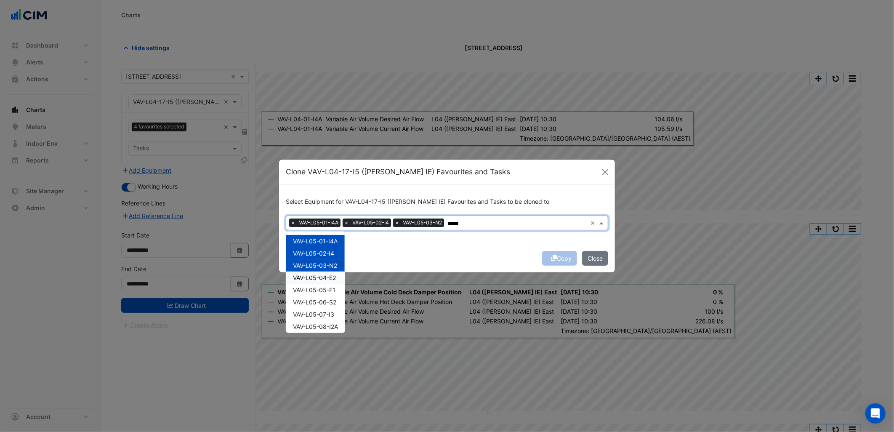
click at [323, 272] on div "VAV-L05-04-E2" at bounding box center [315, 278] width 59 height 12
drag, startPoint x: 322, startPoint y: 290, endPoint x: 322, endPoint y: 297, distance: 7.6
click at [322, 292] on span "VAV-L05-05-E1" at bounding box center [314, 289] width 43 height 7
drag, startPoint x: 322, startPoint y: 297, endPoint x: 317, endPoint y: 318, distance: 21.3
click at [321, 309] on div "VAV-L05-01-I4A VAV-L05-02-I4 VAV-L05-03-N2 VAV-L05-04-E2 VAV-L05-05-E1 VAV-L05-…" at bounding box center [315, 369] width 59 height 269
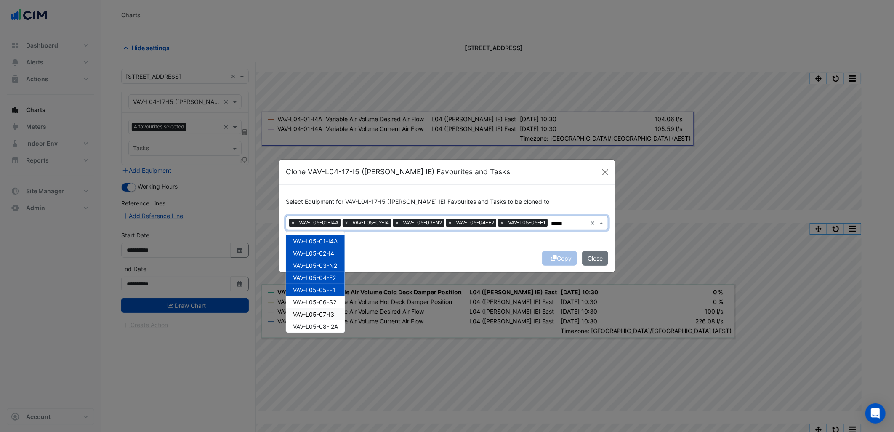
click at [315, 318] on div "VAV-L05-07-I3" at bounding box center [315, 314] width 59 height 12
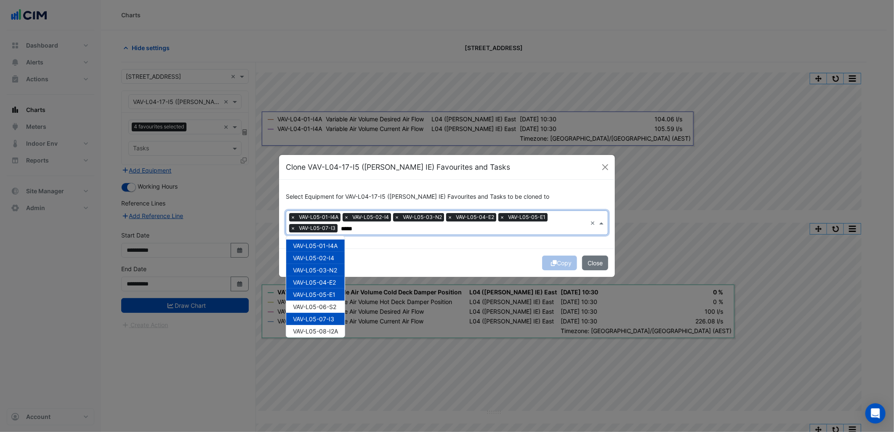
click at [314, 324] on div "VAV-L05-07-I3" at bounding box center [315, 319] width 59 height 12
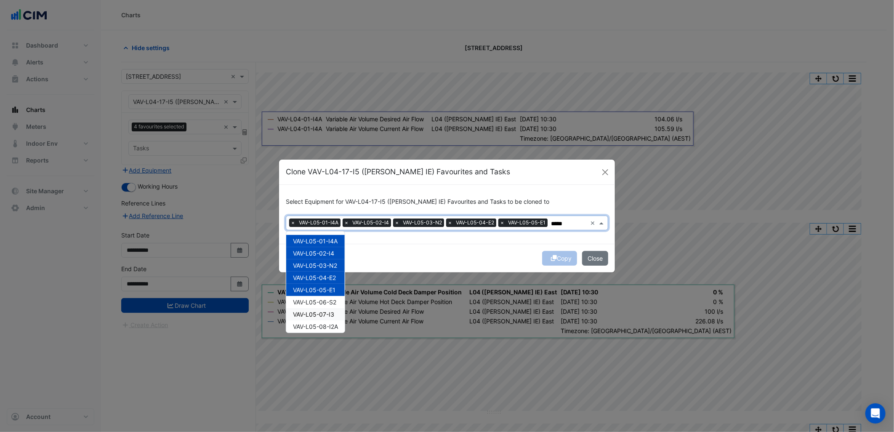
click at [320, 306] on div "VAV-L05-06-S2" at bounding box center [315, 302] width 59 height 12
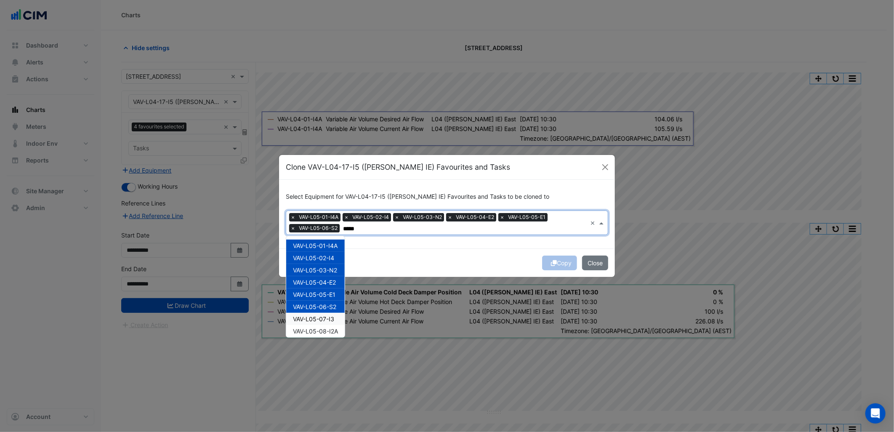
click at [322, 315] on span "VAV-L05-07-I3" at bounding box center [313, 318] width 41 height 7
click at [334, 328] on span "VAV-L05-08-I2A" at bounding box center [315, 331] width 45 height 7
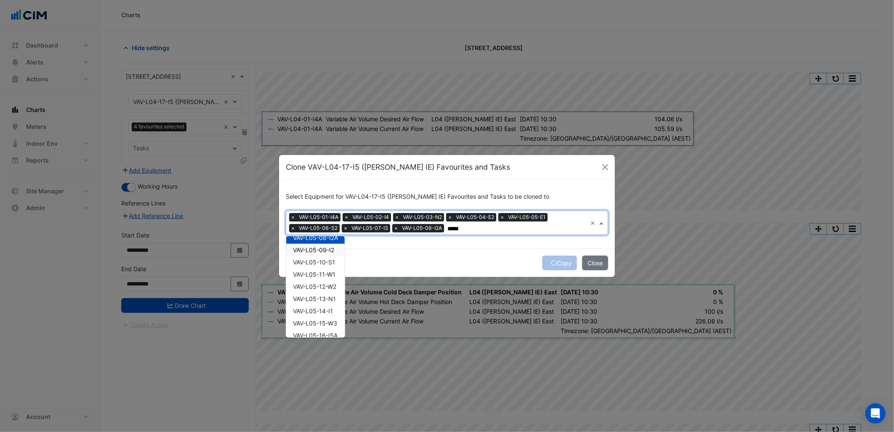
click at [320, 251] on span "VAV-L05-09-I2" at bounding box center [313, 249] width 41 height 7
click at [319, 269] on div "VAV-L05-11-W1" at bounding box center [315, 274] width 59 height 12
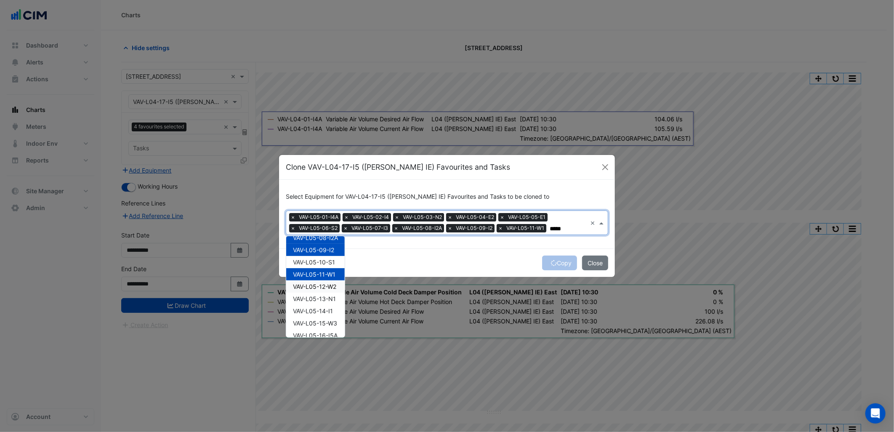
click at [320, 288] on span "VAV-L05-12-W2" at bounding box center [314, 286] width 43 height 7
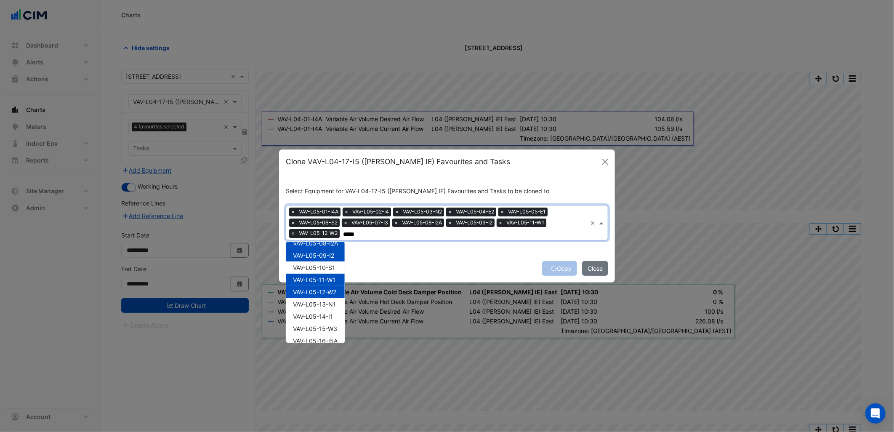
drag, startPoint x: 322, startPoint y: 297, endPoint x: 325, endPoint y: 317, distance: 20.5
click at [322, 298] on div "VAV-L05-01-I4A VAV-L05-02-I4 VAV-L05-03-N2 VAV-L05-04-E2 VAV-L05-05-E1 VAV-L05-…" at bounding box center [315, 286] width 59 height 269
click at [325, 317] on span "VAV-L05-14-I1" at bounding box center [313, 316] width 40 height 7
click at [323, 339] on span "VAV-L05-16-I5A" at bounding box center [315, 340] width 45 height 7
click at [327, 325] on span "VAV-L05-15-W3" at bounding box center [315, 328] width 44 height 7
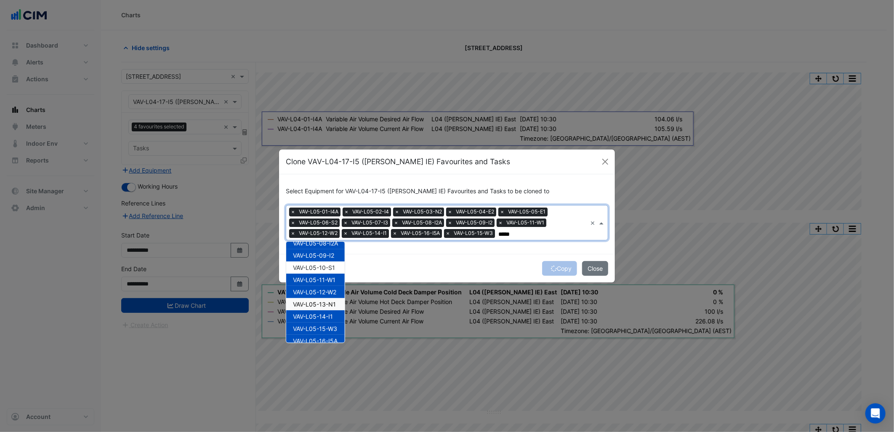
click at [329, 301] on span "VAV-L05-13-N1" at bounding box center [314, 304] width 43 height 7
click at [320, 266] on span "VAV-L05-10-S1" at bounding box center [314, 267] width 42 height 7
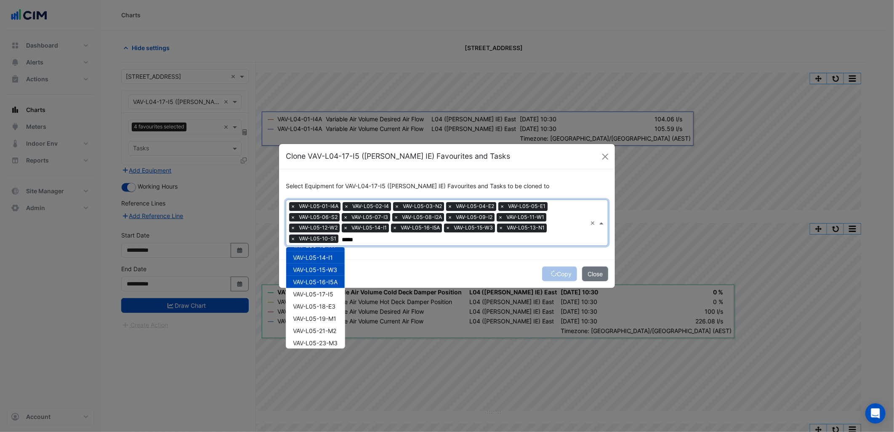
scroll to position [174, 0]
click at [327, 275] on span "VAV-L05-17-I5" at bounding box center [313, 278] width 40 height 7
click at [317, 295] on div "VAV-L05-18-E3" at bounding box center [315, 290] width 59 height 12
click at [319, 311] on span "VAV-L05-21-M2" at bounding box center [314, 314] width 43 height 7
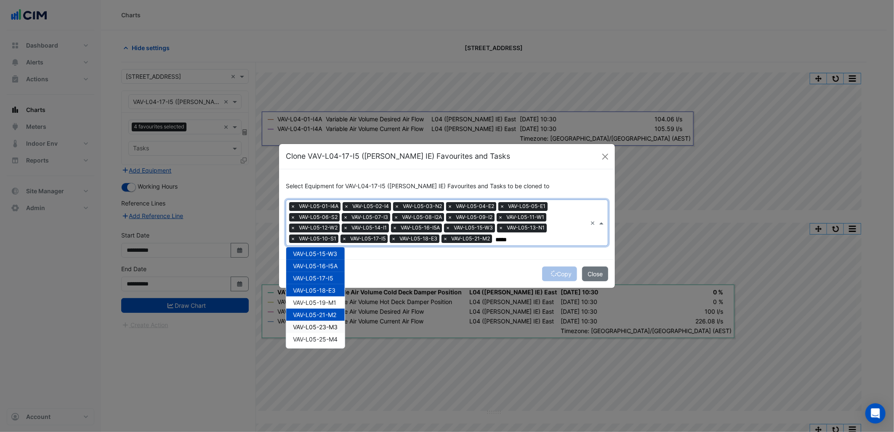
click at [325, 328] on span "VAV-L05-23-M3" at bounding box center [315, 326] width 45 height 7
click at [323, 333] on div "VAV-L05-25-M4" at bounding box center [315, 339] width 59 height 12
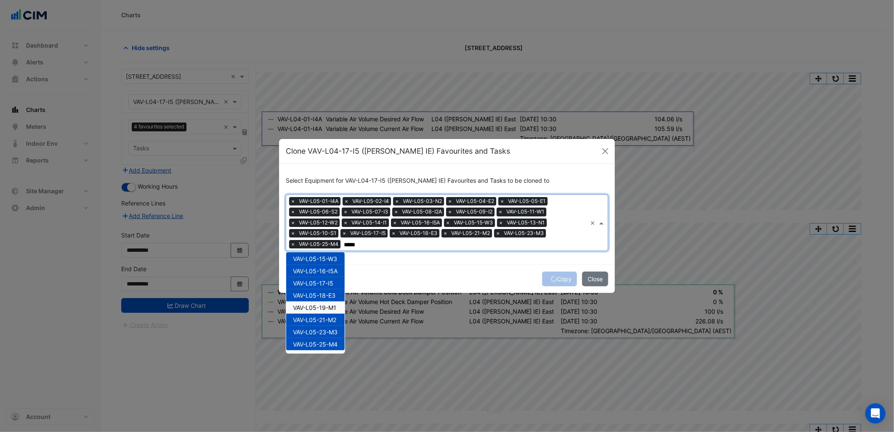
click at [327, 302] on div "VAV-L05-19-M1" at bounding box center [315, 307] width 59 height 12
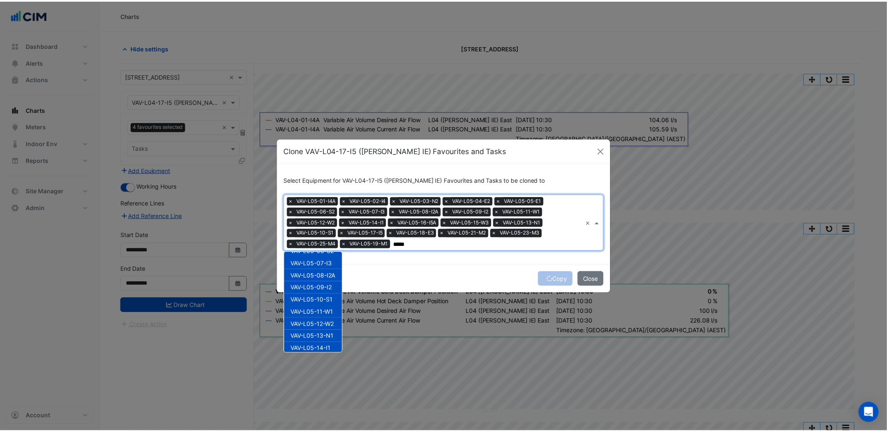
scroll to position [0, 0]
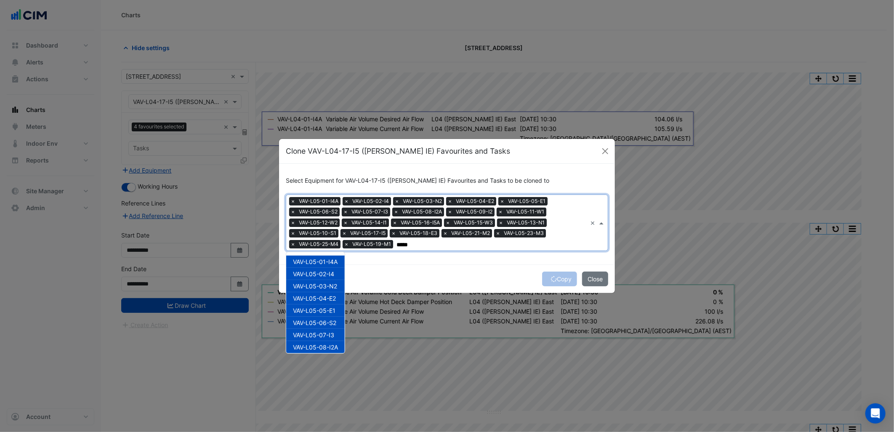
type input "*****"
click at [429, 267] on div "Copy Close" at bounding box center [447, 278] width 336 height 29
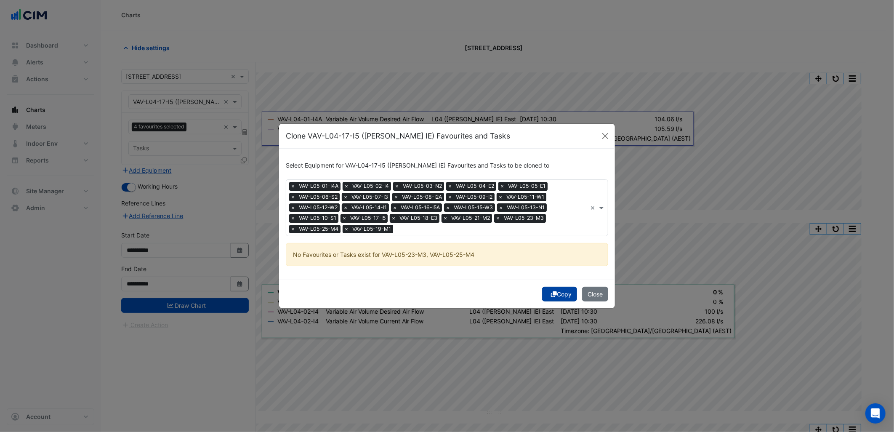
click at [563, 295] on button "Copy" at bounding box center [559, 294] width 35 height 15
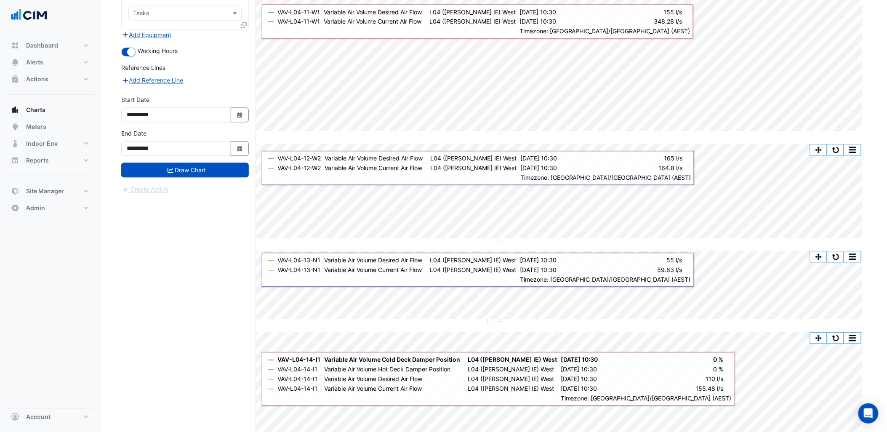
scroll to position [1683, 0]
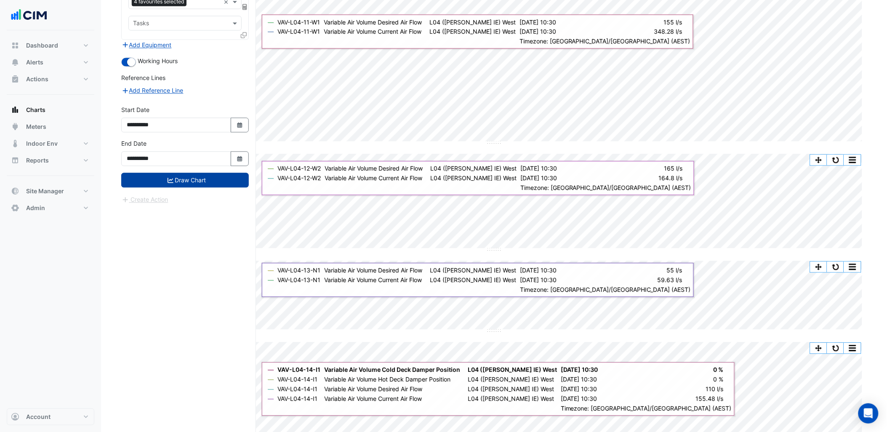
click at [215, 184] on button "Draw Chart" at bounding box center [185, 180] width 128 height 15
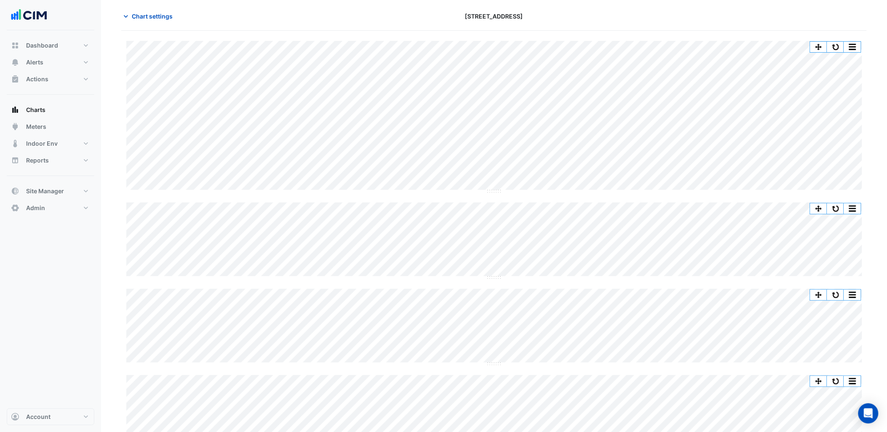
scroll to position [47, 0]
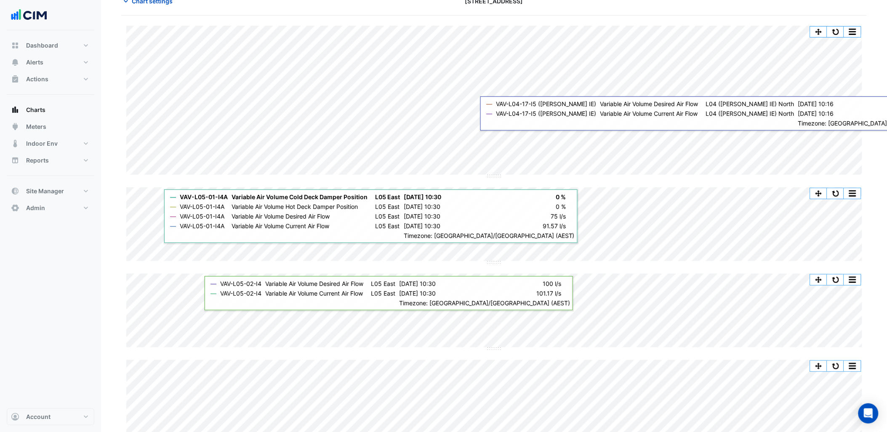
click at [81, 280] on div "Dashboard Portfolio Ratings Performance Alerts Site Rules Templates Actions Sit…" at bounding box center [51, 219] width 88 height 378
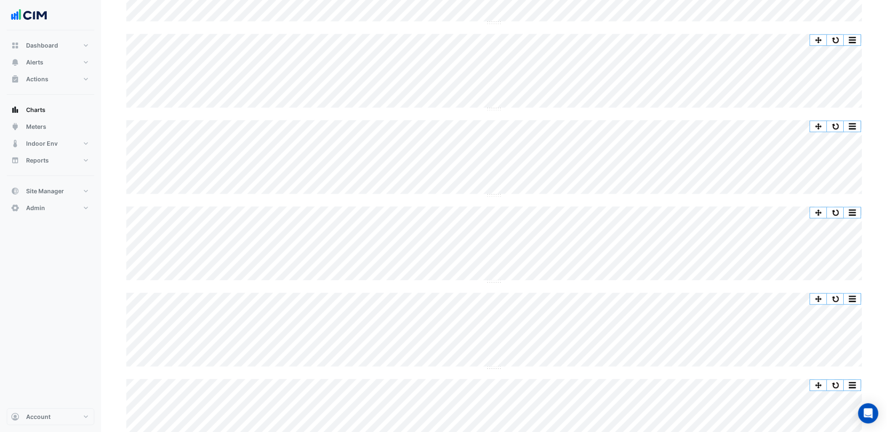
click at [94, 255] on div "Dashboard Portfolio Ratings Performance Alerts Site Rules Templates Actions Sit…" at bounding box center [51, 219] width 88 height 378
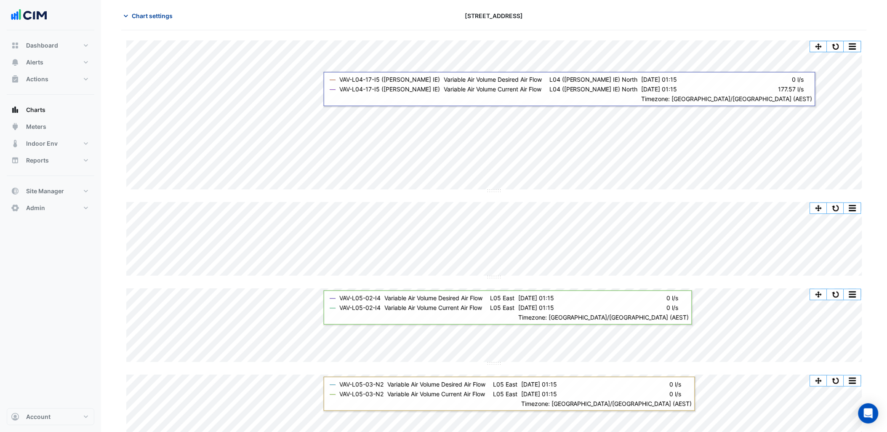
scroll to position [47, 0]
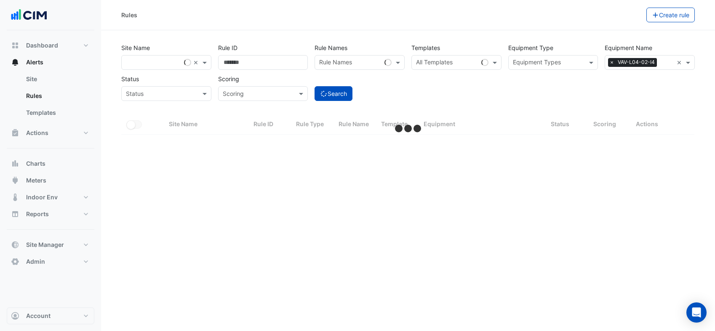
select select "***"
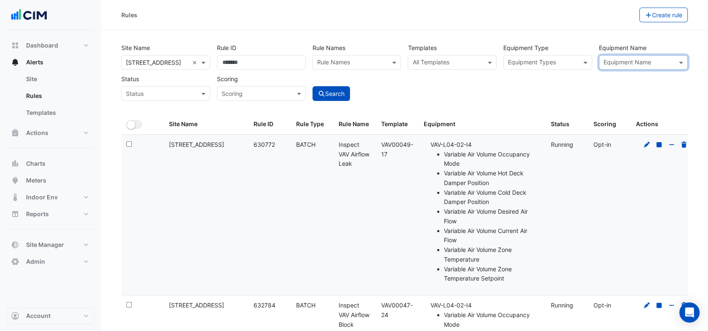
click at [458, 59] on input "text" at bounding box center [447, 63] width 70 height 9
click at [468, 62] on input "text" at bounding box center [447, 63] width 70 height 9
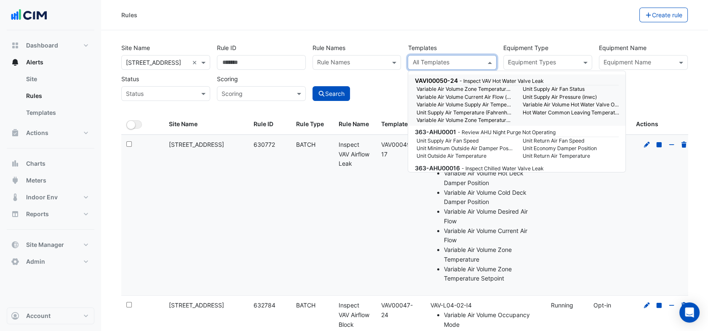
paste input "**********"
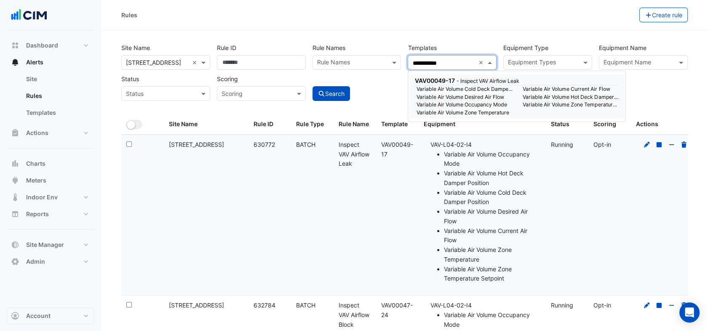
click at [451, 103] on small "Variable Air Volume Occupancy Mode" at bounding box center [464, 105] width 106 height 8
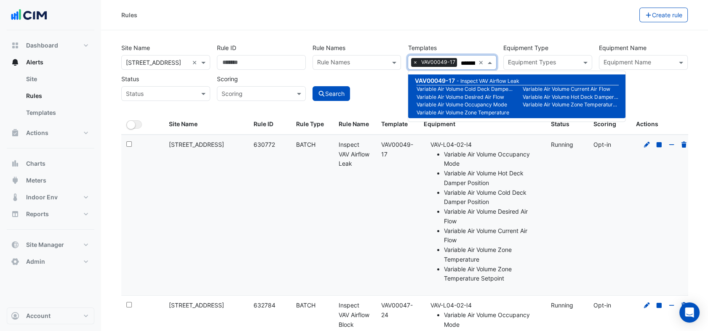
type input "**********"
click at [389, 87] on div "Search" at bounding box center [357, 86] width 96 height 29
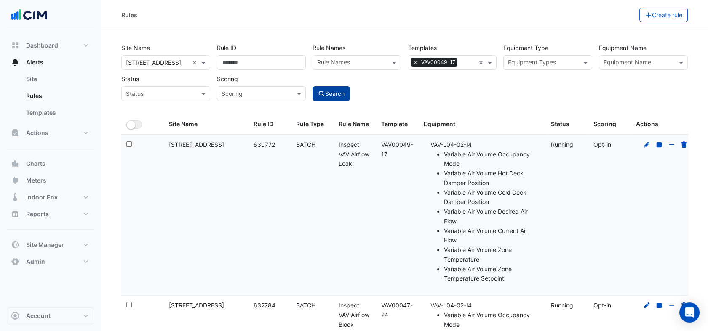
click at [342, 91] on button "Search" at bounding box center [331, 93] width 38 height 15
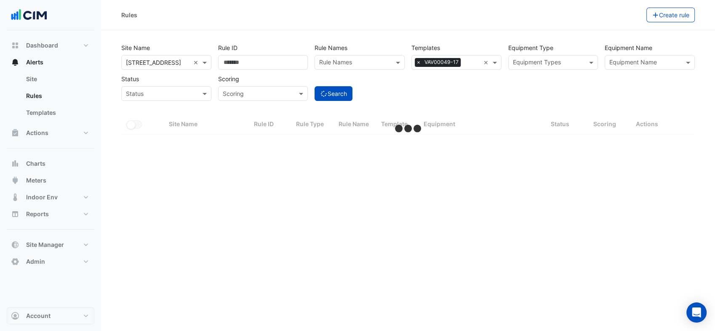
select select "***"
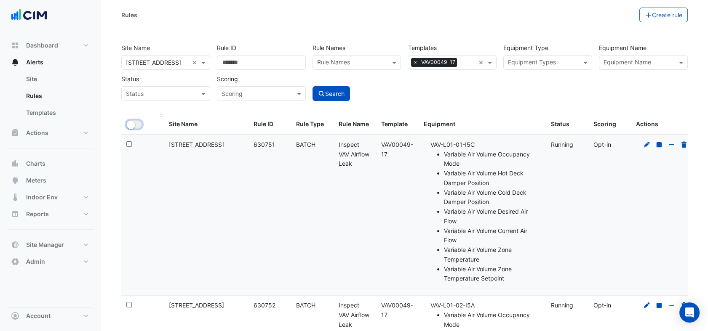
click at [135, 125] on button "All Selected" at bounding box center [134, 124] width 16 height 8
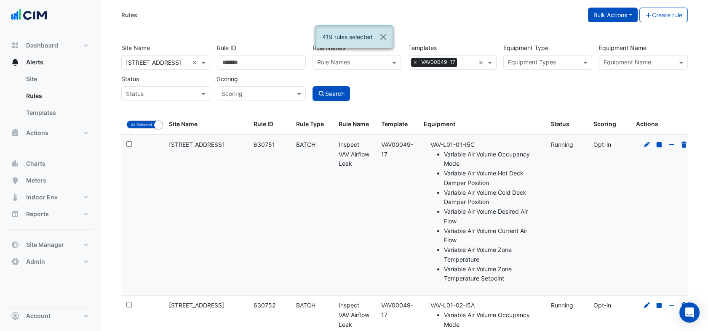
click at [628, 14] on button "Bulk Actions" at bounding box center [613, 15] width 50 height 15
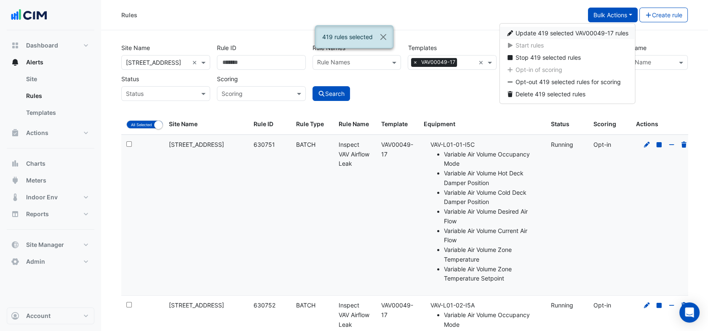
click at [583, 34] on span "Update 419 selected VAV00049-17 rules" at bounding box center [571, 32] width 113 height 7
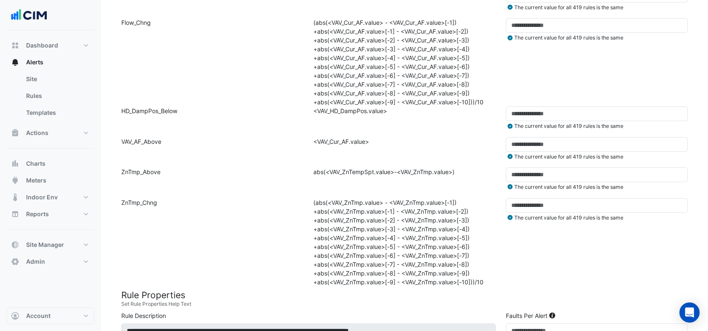
scroll to position [365, 0]
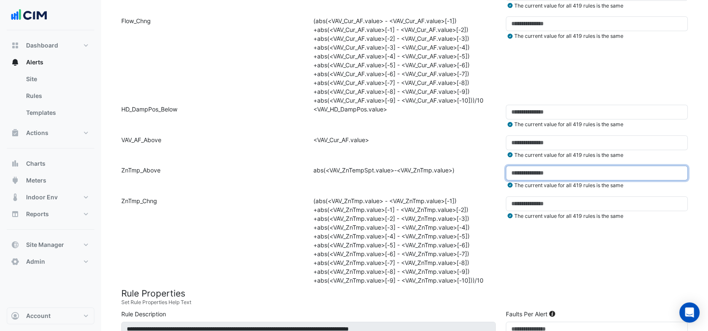
drag, startPoint x: 537, startPoint y: 170, endPoint x: 485, endPoint y: 168, distance: 51.8
click at [485, 168] on div "Function: ZnTmp_Above Formula: abs(<VAV_ZnTempSpt.value>-<VAV_ZnTmp.value>) Thr…" at bounding box center [404, 181] width 576 height 30
type input "***"
click at [331, 201] on div "Formula: (abs(<VAV_ZnTmp.value> - <VAV_ZnTmp.value>[-1]) +abs(<VAV_ZnTmp.value>…" at bounding box center [404, 241] width 192 height 88
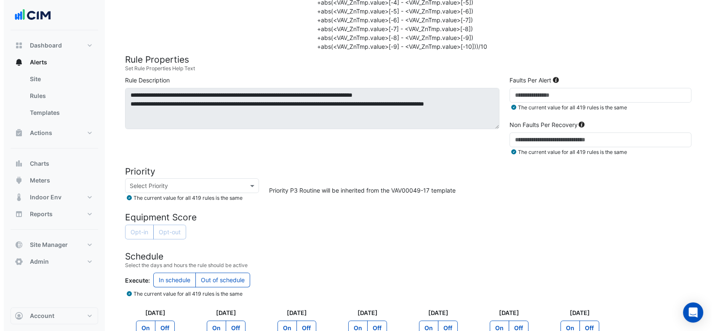
scroll to position [693, 0]
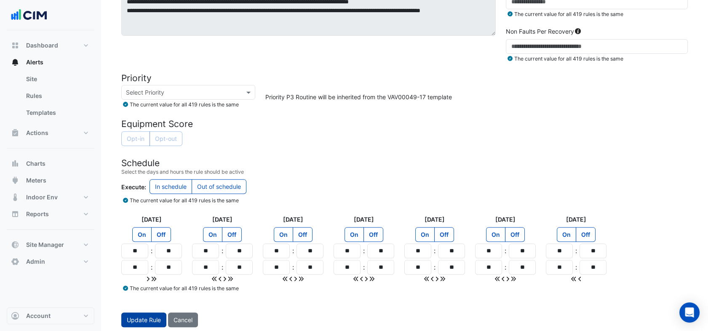
click at [140, 317] on span "Update Rule" at bounding box center [144, 320] width 34 height 7
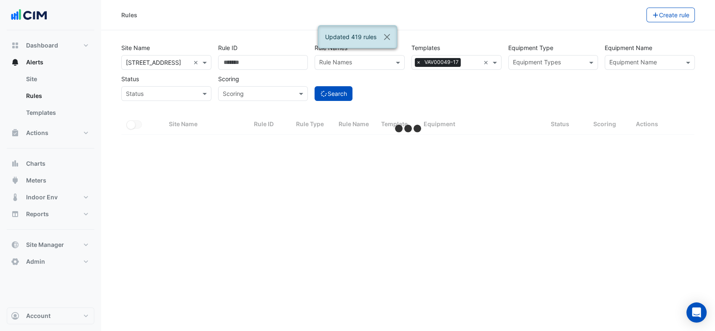
select select "***"
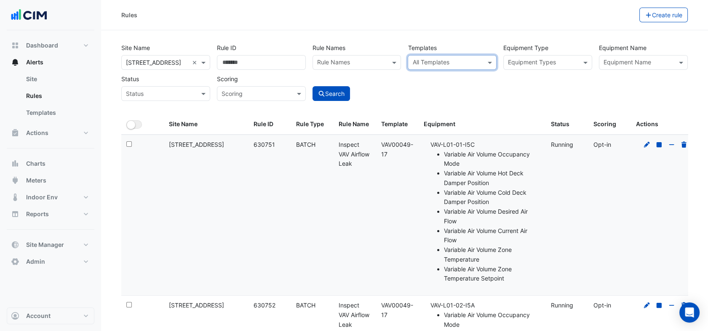
paste input "**********"
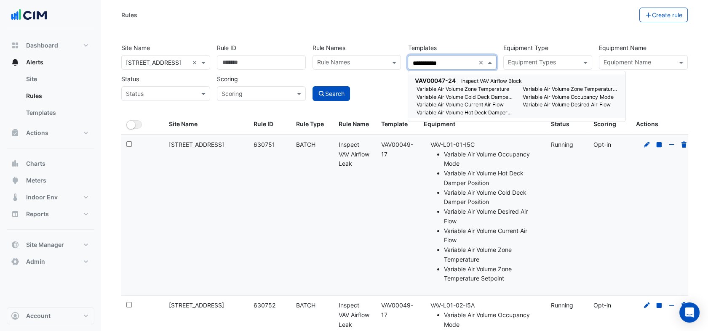
click at [476, 93] on small "Variable Air Volume Cold Deck Damper Position" at bounding box center [464, 97] width 106 height 8
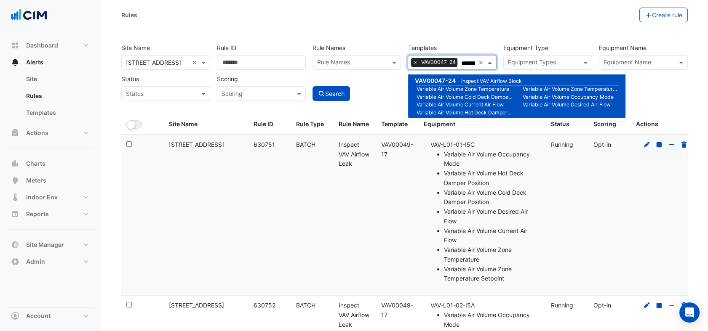
type input "**********"
click at [372, 95] on div "Search" at bounding box center [357, 86] width 96 height 29
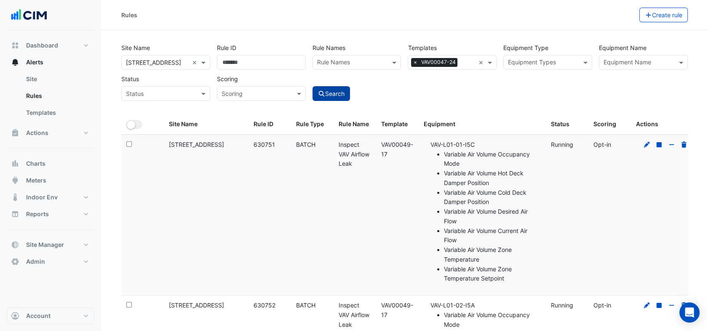
click at [334, 100] on button "Search" at bounding box center [331, 93] width 38 height 15
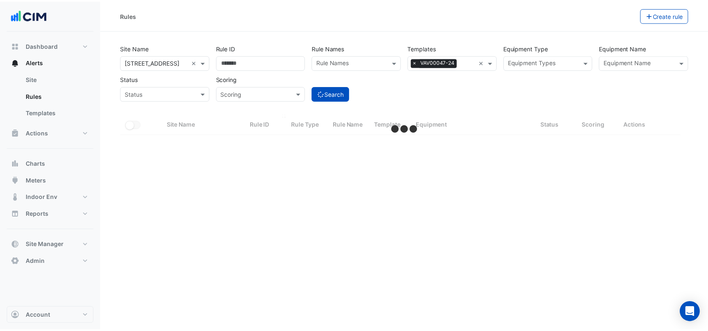
select select "***"
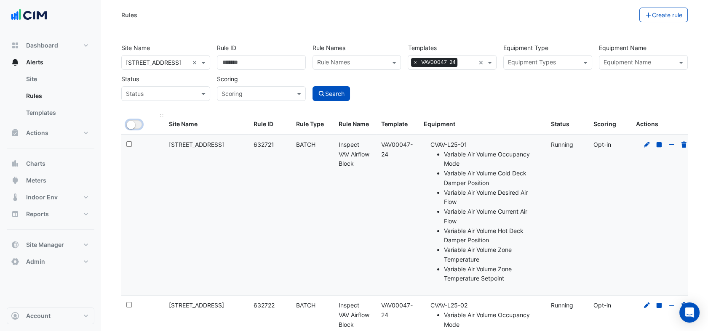
click at [140, 128] on button "All Selected" at bounding box center [134, 124] width 16 height 8
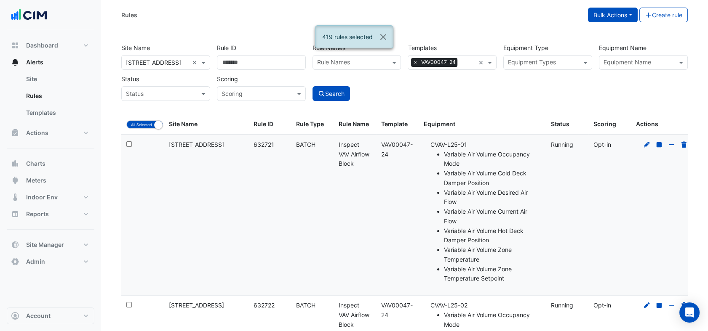
click at [626, 16] on button "Bulk Actions" at bounding box center [613, 15] width 50 height 15
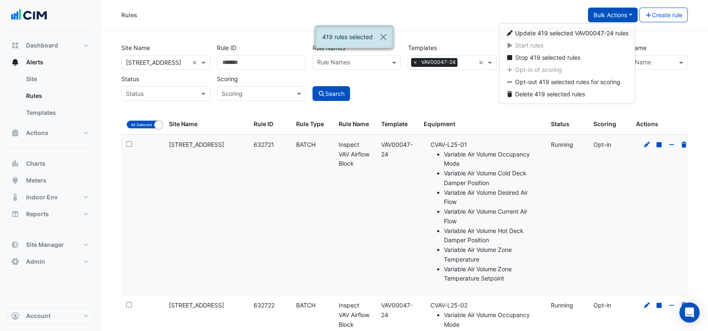
click at [589, 33] on span "Update 419 selected VAV00047-24 rules" at bounding box center [571, 32] width 113 height 7
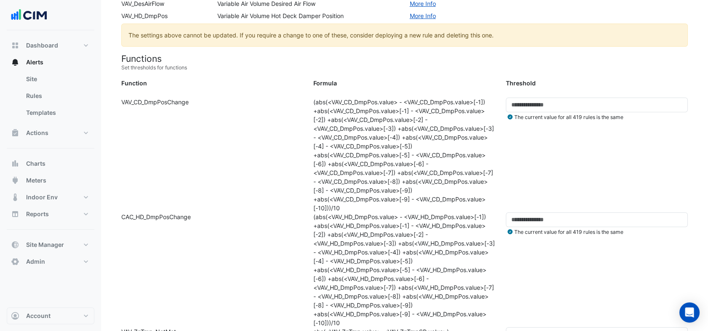
scroll to position [259, 0]
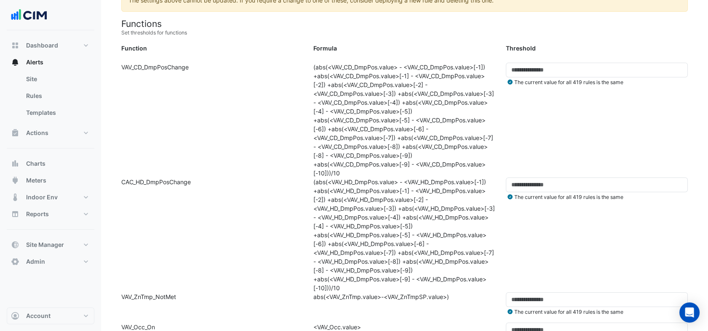
click at [239, 176] on div "Function: VAV_CD_DmpPosChange" at bounding box center [212, 120] width 192 height 115
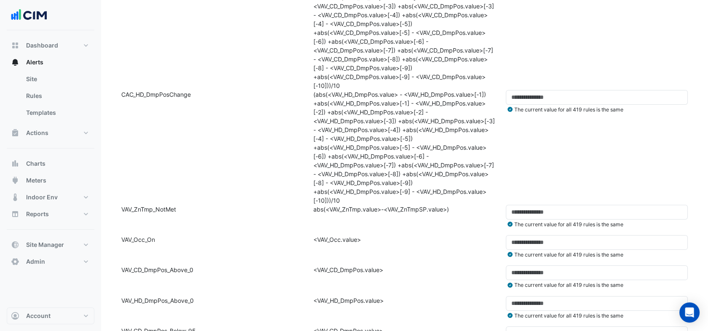
scroll to position [352, 0]
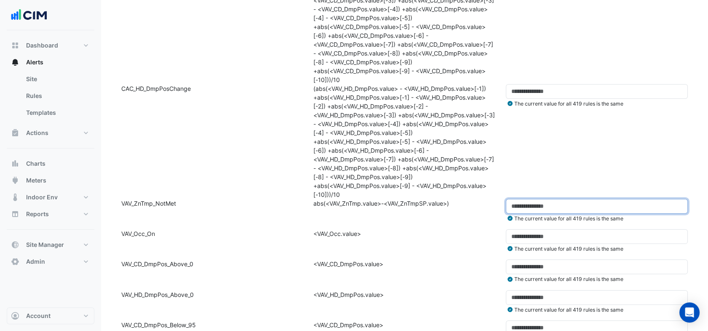
drag, startPoint x: 517, startPoint y: 208, endPoint x: 495, endPoint y: 210, distance: 22.9
click at [495, 210] on div "Function: VAV_ZnTmp_NotMet Formula: abs(<VAV_ZnTmp.value>-<VAV_ZnTmpSP.value>) …" at bounding box center [404, 214] width 576 height 30
drag, startPoint x: 533, startPoint y: 205, endPoint x: 490, endPoint y: 207, distance: 42.6
click at [490, 207] on div "Function: VAV_ZnTmp_NotMet Formula: abs(<VAV_ZnTmp.value>-<VAV_ZnTmpSP.value>) …" at bounding box center [404, 214] width 576 height 30
type input "***"
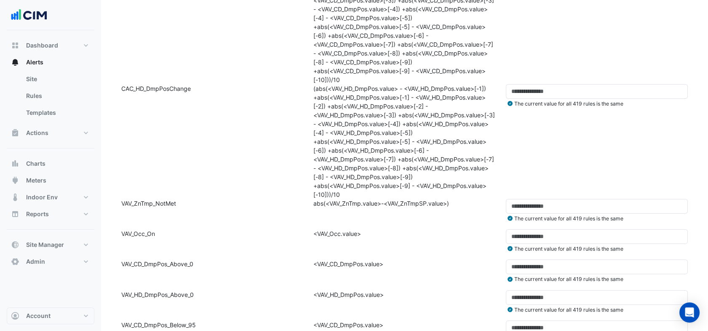
click at [471, 213] on div "Formula: abs(<VAV_ZnTmp.value>-<VAV_ZnTmpSP.value>)" at bounding box center [404, 214] width 192 height 30
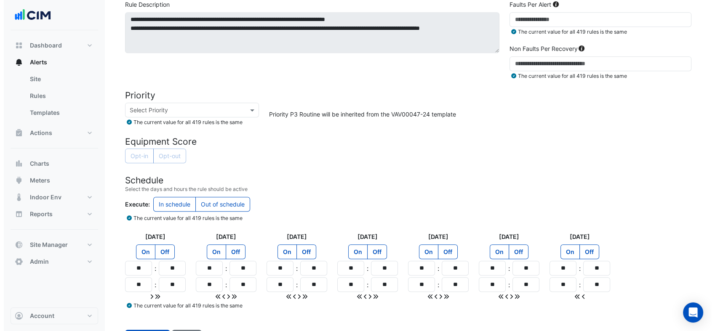
scroll to position [866, 0]
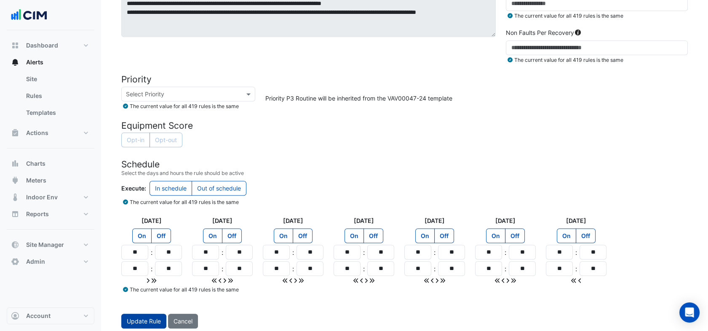
click at [144, 320] on span "Update Rule" at bounding box center [144, 321] width 34 height 7
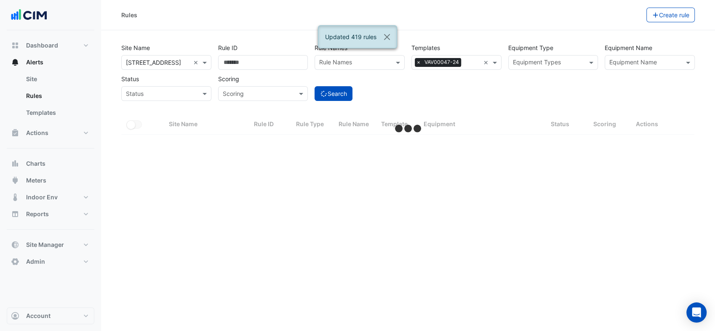
select select "***"
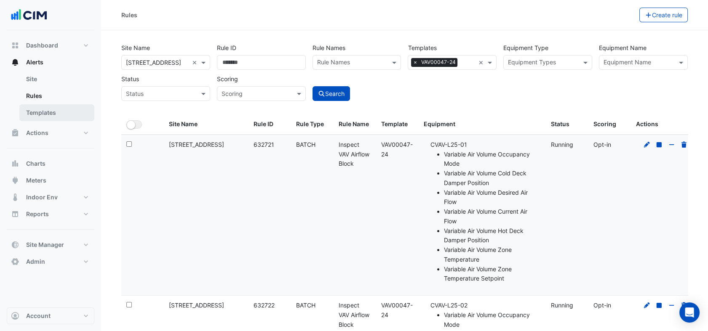
click at [53, 116] on link "Templates" at bounding box center [56, 112] width 75 height 17
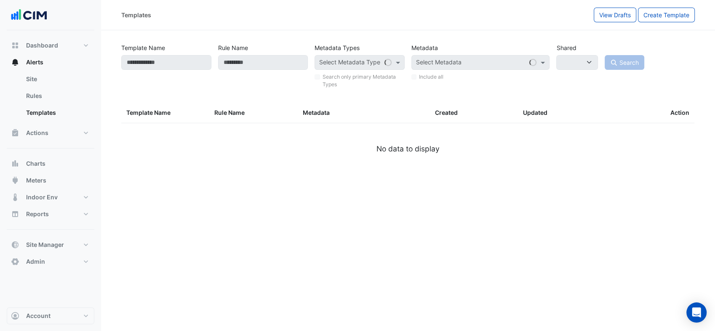
select select
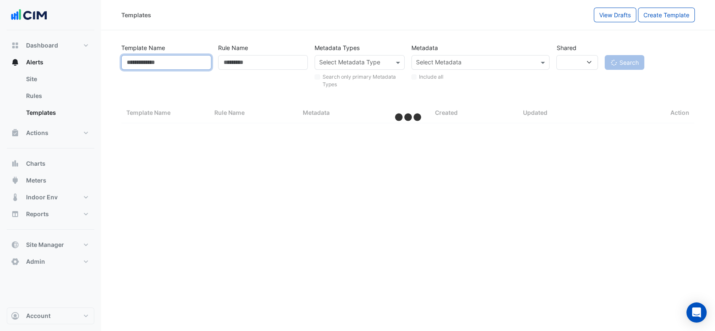
click at [145, 61] on input "Template Name" at bounding box center [166, 62] width 90 height 15
select select "***"
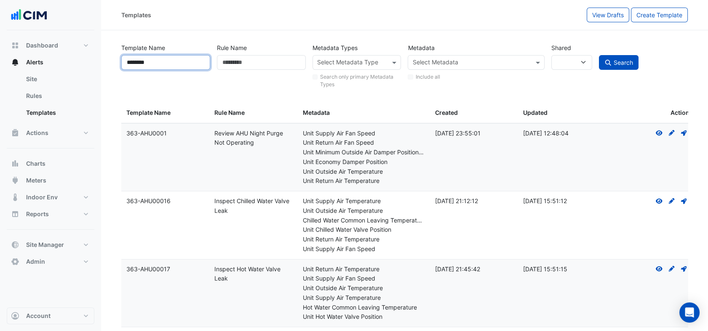
type input "********"
click at [599, 55] on button "Search" at bounding box center [619, 62] width 40 height 15
select select
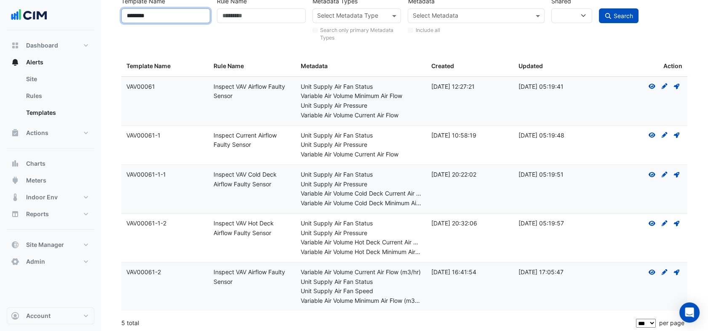
scroll to position [49, 0]
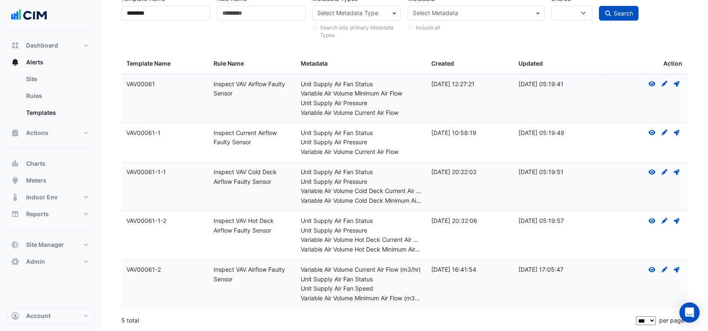
click at [363, 238] on div "Variable Air Volume Hot Deck Current Air Flow" at bounding box center [361, 240] width 120 height 10
click at [345, 298] on div "Variable Air Volume Minimum Air Flow (m3/hr)" at bounding box center [361, 299] width 120 height 10
click at [72, 246] on button "Site Manager" at bounding box center [51, 245] width 88 height 17
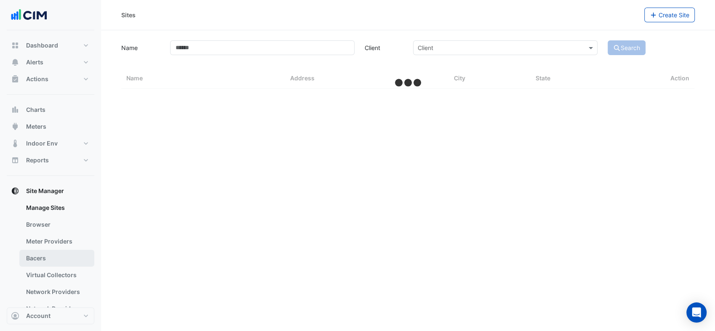
click at [48, 263] on link "Bacers" at bounding box center [56, 258] width 75 height 17
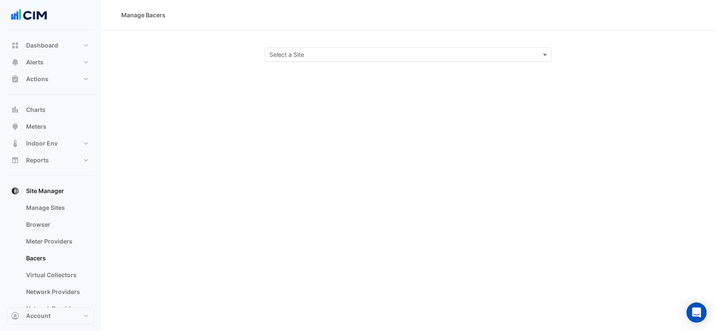
click at [402, 54] on input "text" at bounding box center [399, 55] width 261 height 9
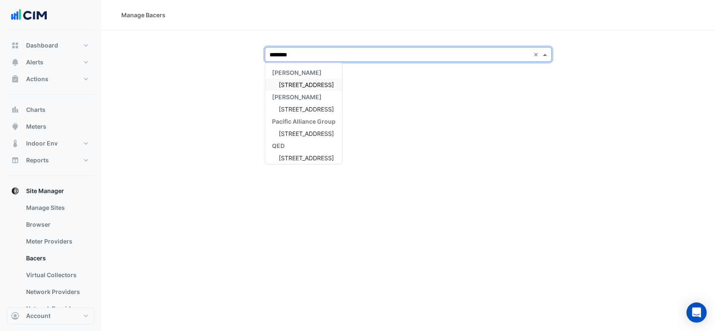
type input "*********"
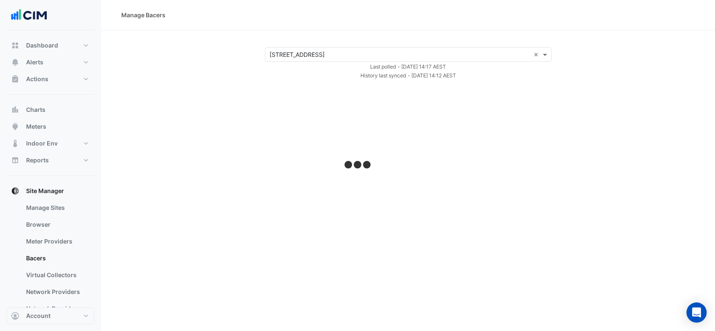
select select "***"
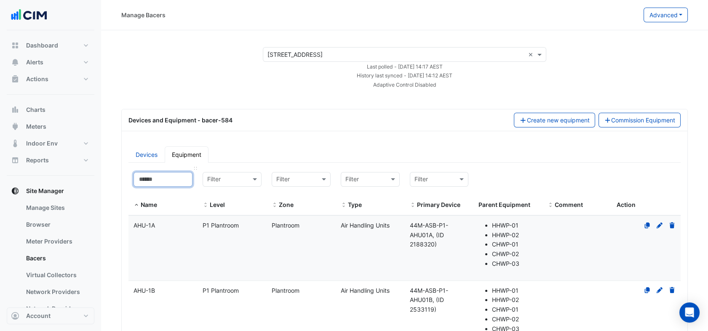
click at [174, 176] on input at bounding box center [162, 179] width 59 height 15
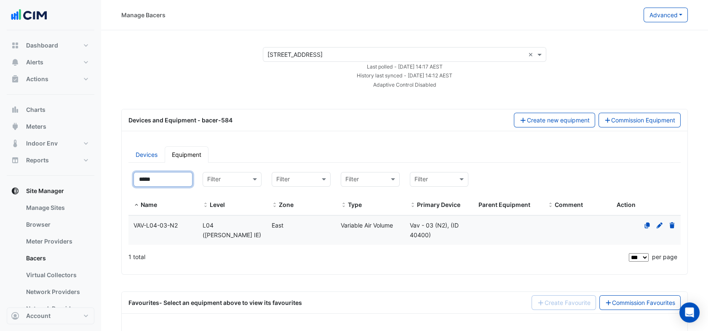
type input "*****"
click at [173, 231] on datatable-body-cell "Name VAV-L04-03-N2" at bounding box center [162, 230] width 69 height 29
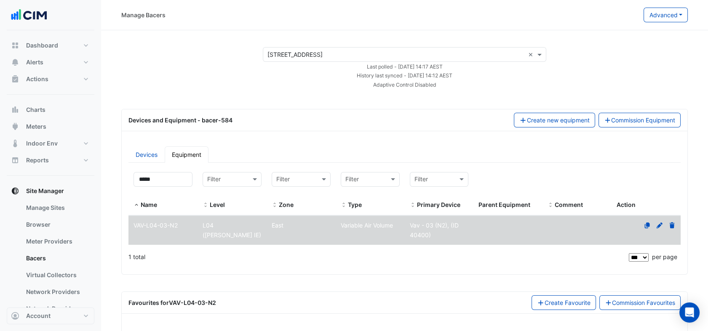
drag, startPoint x: 224, startPoint y: 301, endPoint x: 168, endPoint y: 303, distance: 56.0
click at [168, 303] on div "Favourites for VAV-L04-03-N2 Create Favourite Commission Favourites" at bounding box center [404, 303] width 552 height 15
click at [165, 302] on span "for VAV-L04-03-N2" at bounding box center [188, 302] width 56 height 7
drag, startPoint x: 169, startPoint y: 301, endPoint x: 219, endPoint y: 297, distance: 49.9
click at [219, 297] on div "Favourites for VAV-L04-03-N2 Create Favourite Commission Favourites" at bounding box center [404, 303] width 552 height 15
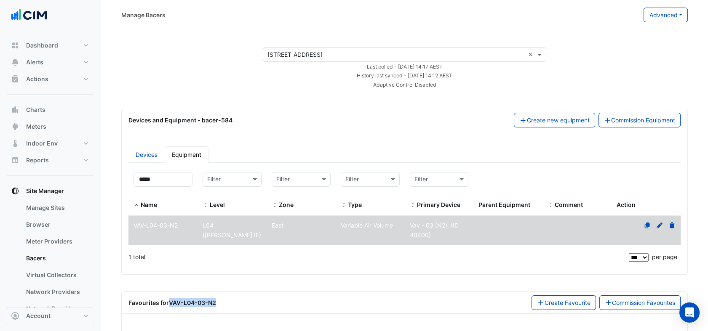
copy strong "VAV-L04-03-N2"
select select "***"
copy strong "VAV-L04-03-N2"
drag, startPoint x: 168, startPoint y: 177, endPoint x: 118, endPoint y: 179, distance: 50.1
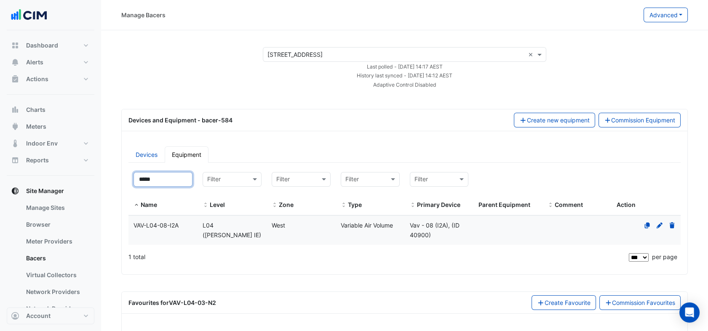
type input "*****"
click at [184, 233] on datatable-body-cell "Name VAV-L04-08-I2A" at bounding box center [162, 230] width 69 height 29
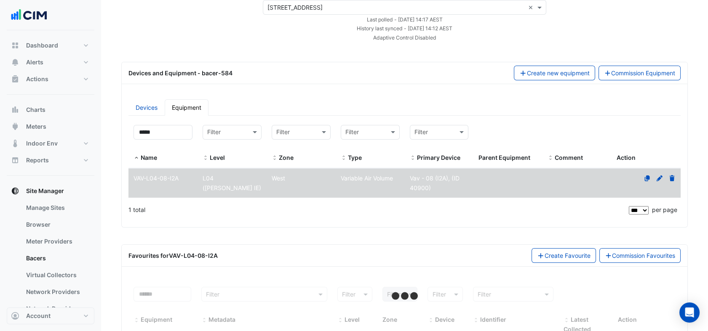
scroll to position [47, 0]
drag, startPoint x: 219, startPoint y: 253, endPoint x: 169, endPoint y: 257, distance: 49.5
click at [169, 257] on div "Favourites for VAV-L04-08-I2A Create Favourite Commission Favourites" at bounding box center [404, 256] width 552 height 15
copy strong "VAV-L04-08-I2A"
select select "***"
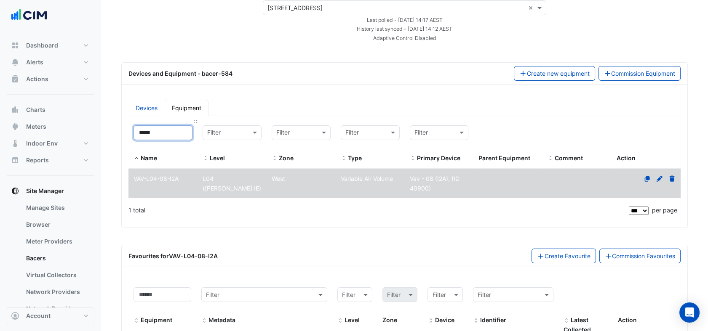
drag, startPoint x: 165, startPoint y: 130, endPoint x: 148, endPoint y: 132, distance: 17.0
click at [148, 132] on input "*****" at bounding box center [162, 132] width 59 height 15
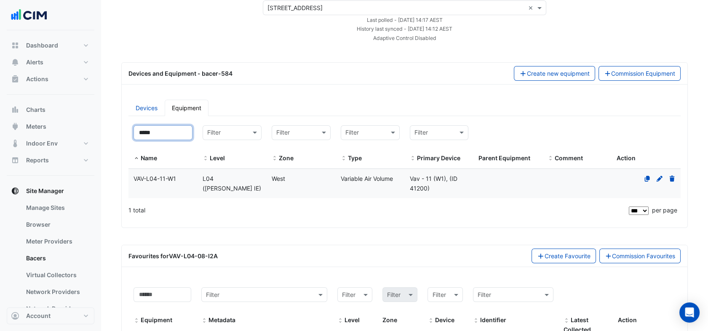
type input "*****"
click at [179, 196] on datatable-body-cell "Name VAV-L04-11-W1" at bounding box center [162, 183] width 69 height 29
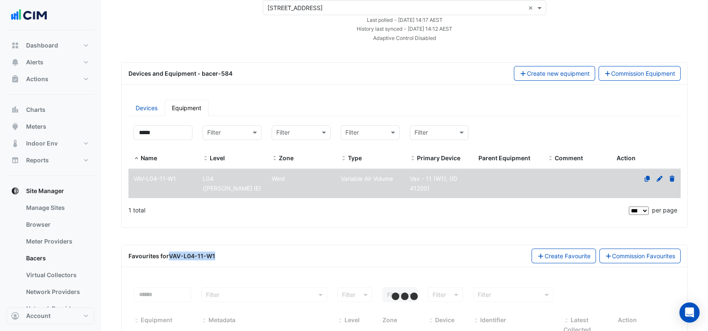
drag, startPoint x: 217, startPoint y: 259, endPoint x: 170, endPoint y: 255, distance: 47.3
click at [170, 255] on div "Favourites for VAV-L04-11-W1 Create Favourite Commission Favourites" at bounding box center [404, 256] width 552 height 15
drag, startPoint x: 168, startPoint y: 255, endPoint x: 196, endPoint y: 257, distance: 28.3
copy strong "VAV-L04-11-W1"
select select "***"
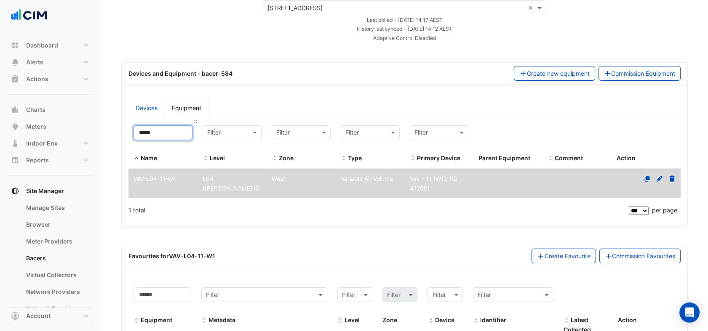
drag, startPoint x: 149, startPoint y: 131, endPoint x: 155, endPoint y: 131, distance: 5.5
click at [155, 131] on input "*****" at bounding box center [162, 132] width 59 height 15
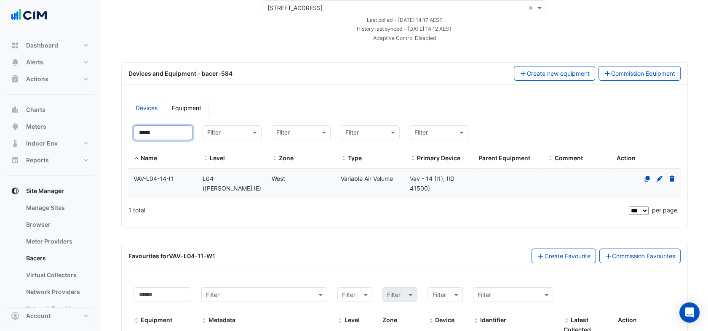
type input "*****"
click at [225, 186] on datatable-body-cell "Level L04 (NABERS IE)" at bounding box center [231, 183] width 69 height 29
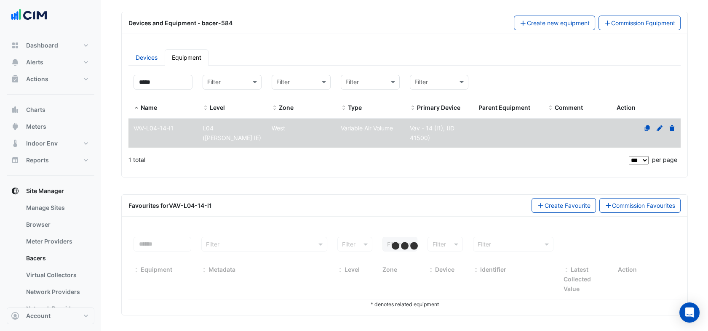
scroll to position [98, 0]
select select "***"
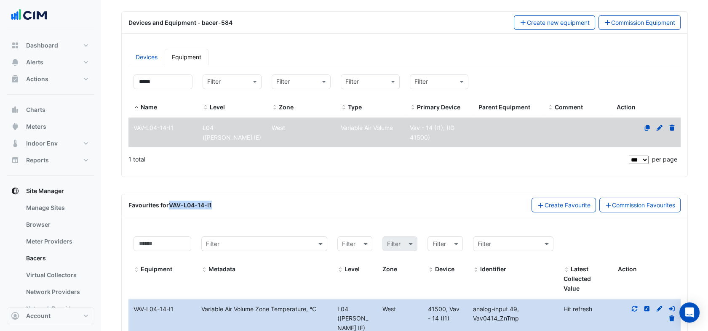
drag, startPoint x: 222, startPoint y: 202, endPoint x: 169, endPoint y: 208, distance: 53.4
click at [169, 208] on div "Favourites for VAV-L04-14-I1 Create Favourite Commission Favourites" at bounding box center [404, 205] width 552 height 15
copy strong "VAV-L04-14-I1"
click at [172, 78] on input "*****" at bounding box center [162, 82] width 59 height 15
drag, startPoint x: 152, startPoint y: 80, endPoint x: 161, endPoint y: 81, distance: 9.7
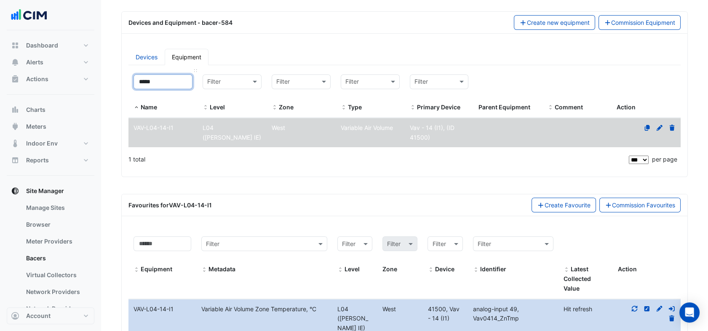
click at [161, 81] on input "*****" at bounding box center [162, 82] width 59 height 15
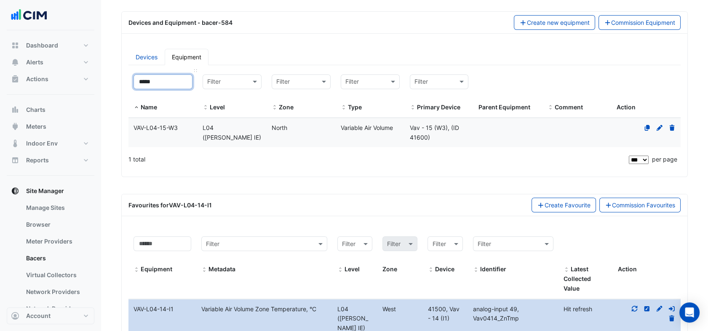
drag, startPoint x: 149, startPoint y: 77, endPoint x: 160, endPoint y: 75, distance: 11.1
click at [160, 75] on input "*****" at bounding box center [162, 82] width 59 height 15
type input "*****"
click at [304, 133] on datatable-body-cell "Zone North" at bounding box center [301, 132] width 69 height 29
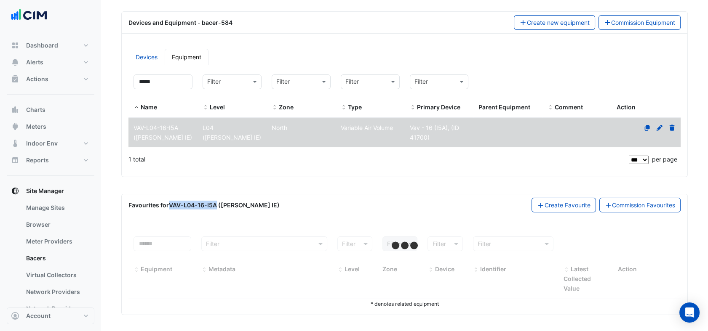
drag, startPoint x: 170, startPoint y: 202, endPoint x: 216, endPoint y: 205, distance: 45.6
click at [216, 205] on strong "VAV-L04-16-I5A (NABERS IE)" at bounding box center [224, 205] width 111 height 7
copy strong "VAV-L04-16-I5A"
select select "***"
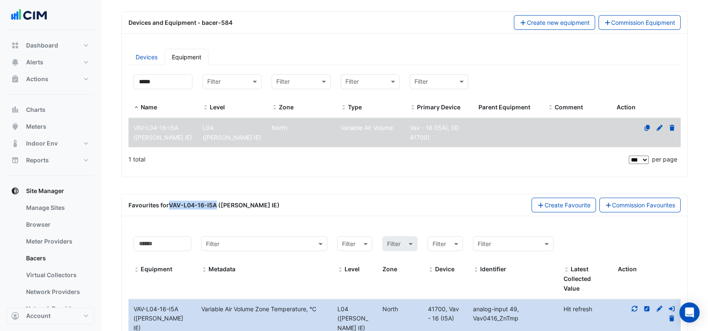
copy strong "VAV-L04-16-I5A"
drag, startPoint x: 169, startPoint y: 85, endPoint x: 151, endPoint y: 84, distance: 18.5
click at [151, 84] on input "*****" at bounding box center [162, 82] width 59 height 15
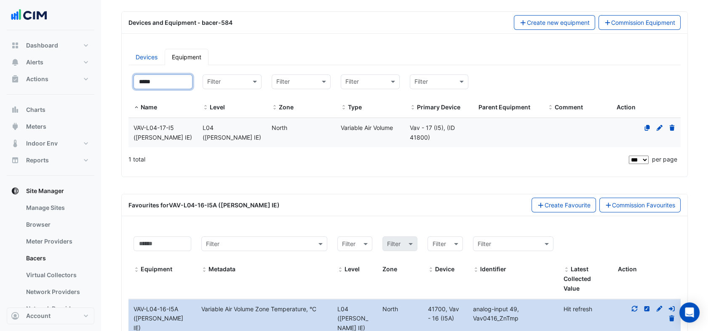
type input "*****"
click at [178, 131] on div "VAV-L04-17-I5 (NABERS IE)" at bounding box center [162, 132] width 69 height 19
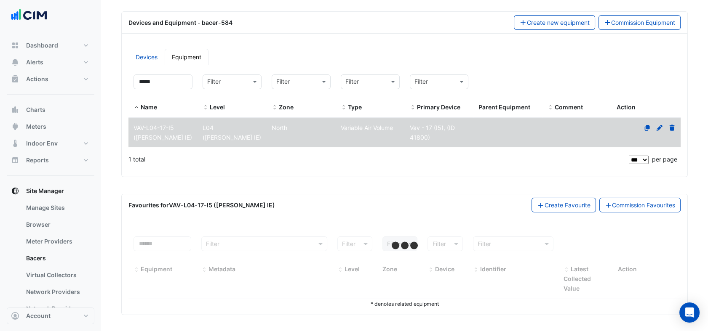
select select "***"
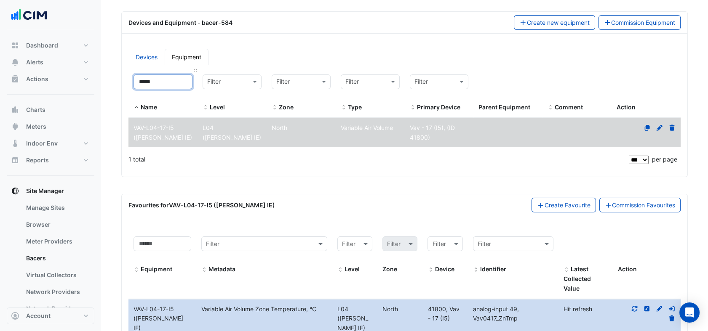
drag, startPoint x: 163, startPoint y: 77, endPoint x: 135, endPoint y: 80, distance: 28.4
click at [135, 80] on input "*****" at bounding box center [162, 82] width 59 height 15
drag, startPoint x: 171, startPoint y: 203, endPoint x: 211, endPoint y: 205, distance: 40.4
click at [211, 205] on strong "VAV-L04-17-I5 (NABERS IE)" at bounding box center [222, 205] width 106 height 7
copy strong "VAV-L04-17-I5"
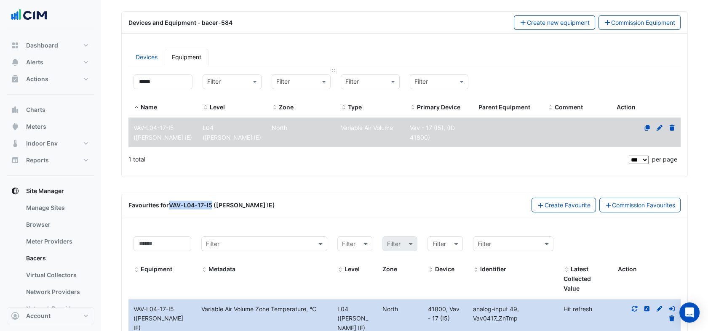
scroll to position [0, 0]
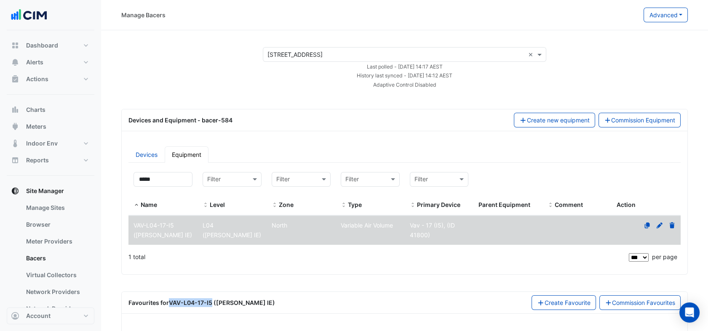
click at [328, 51] on input "text" at bounding box center [395, 55] width 257 height 9
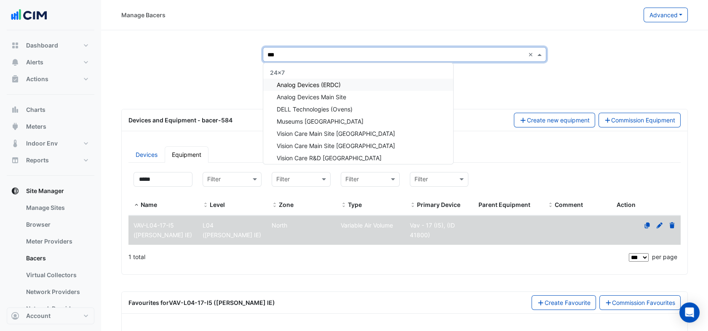
type input "****"
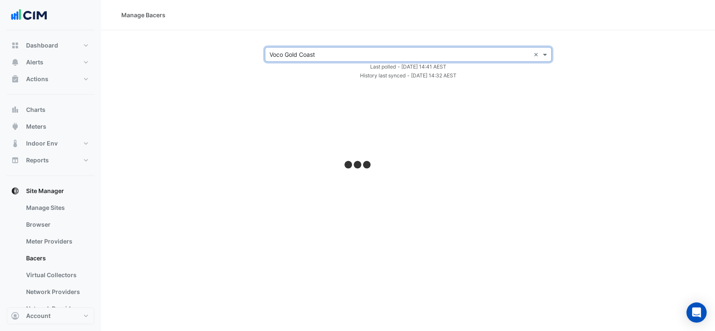
click at [185, 68] on div "× Voco Gold Coast × Last polled - Fri 19-Sep-2025 14:41 AEST History last synce…" at bounding box center [408, 63] width 594 height 33
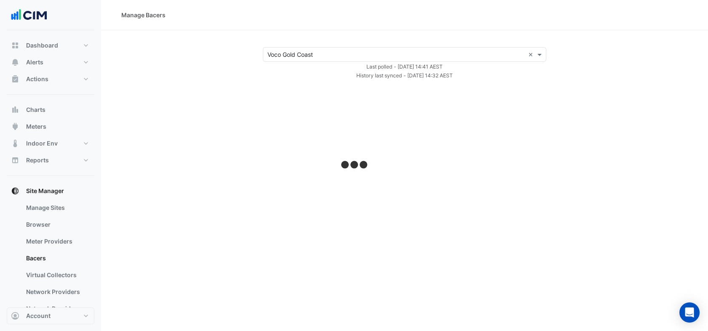
select select "***"
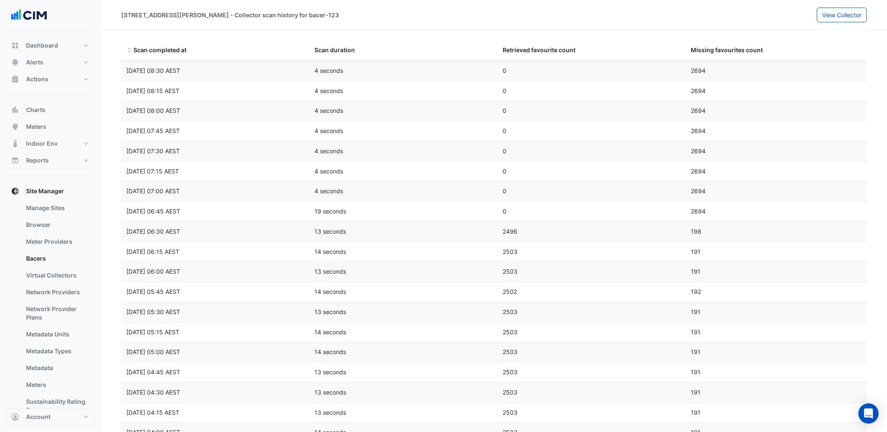
select select "***"
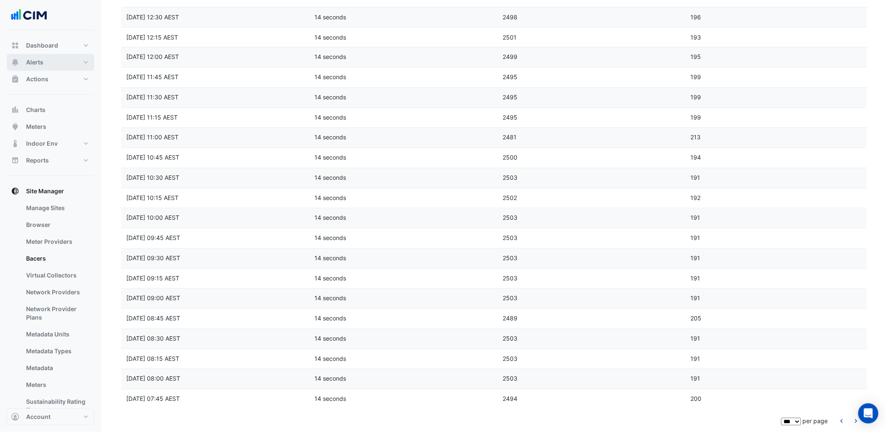
click at [79, 60] on button "Alerts" at bounding box center [51, 62] width 88 height 17
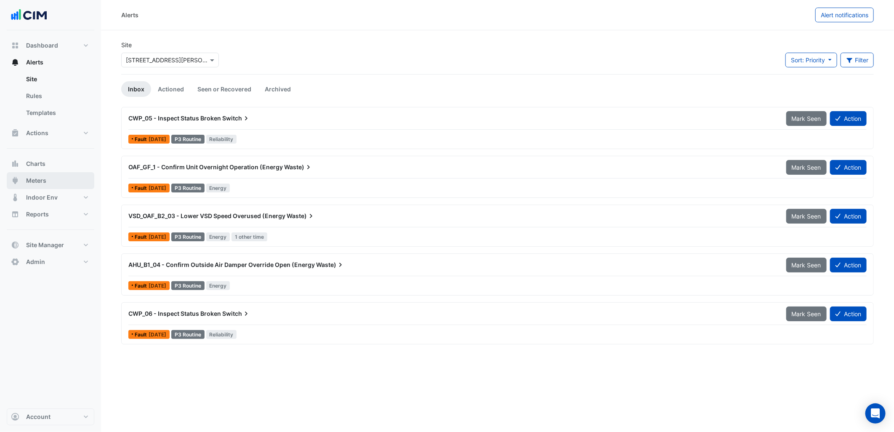
click at [70, 181] on button "Meters" at bounding box center [51, 180] width 88 height 17
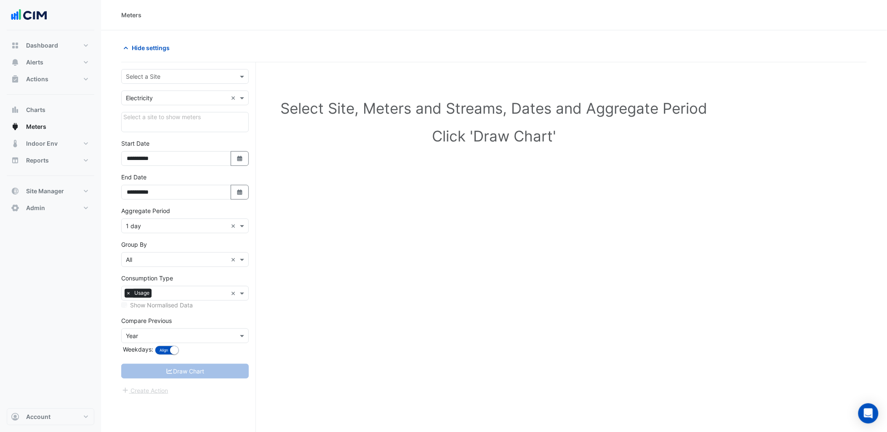
click at [182, 69] on div "Select a Site" at bounding box center [185, 76] width 128 height 15
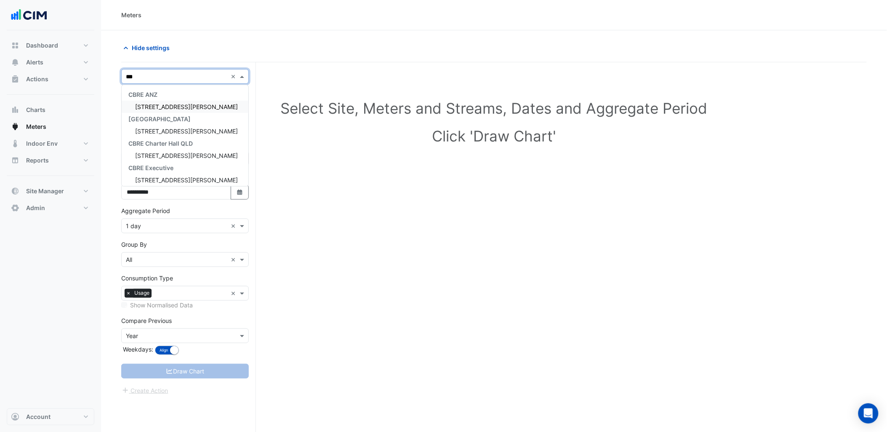
type input "***"
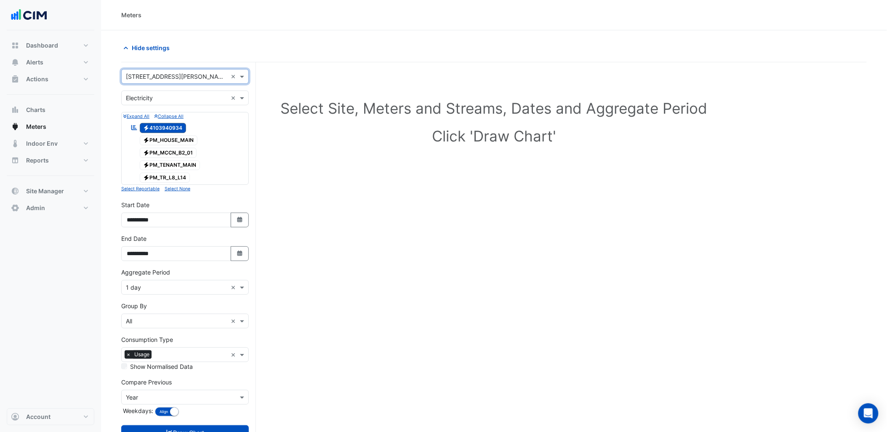
click at [164, 290] on input "text" at bounding box center [176, 287] width 101 height 9
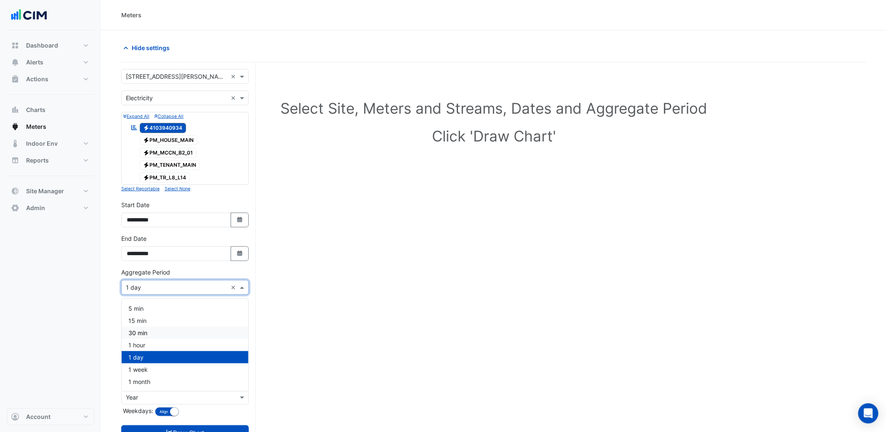
click at [157, 333] on div "30 min" at bounding box center [185, 333] width 127 height 12
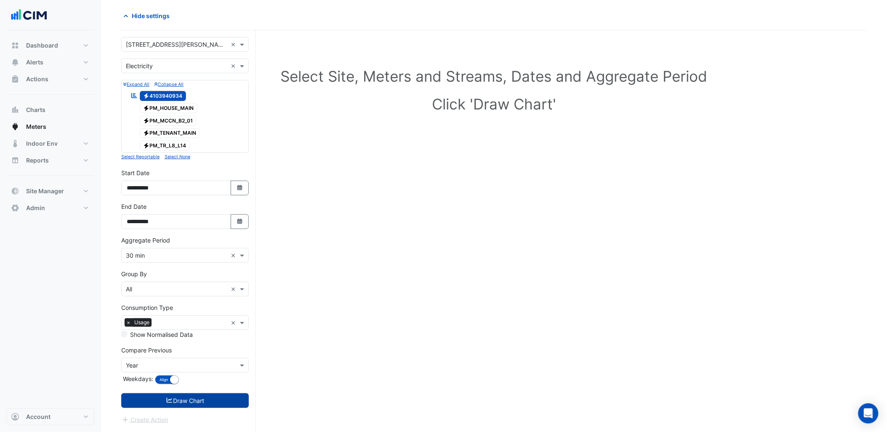
click at [194, 399] on button "Draw Chart" at bounding box center [185, 400] width 128 height 15
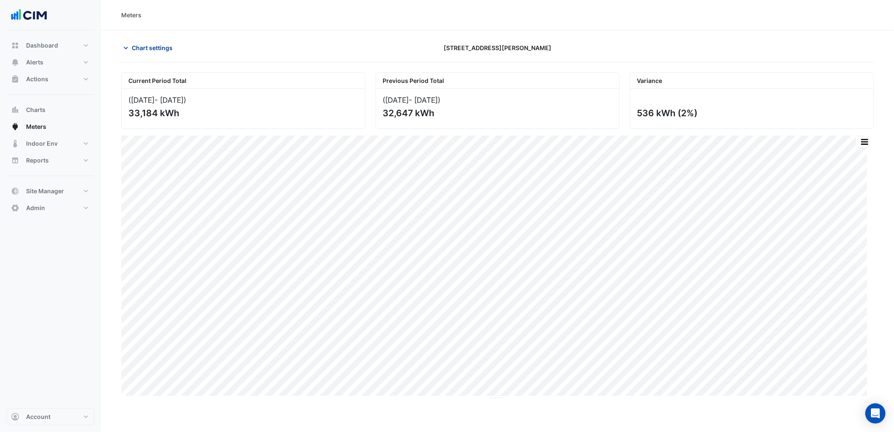
click at [152, 40] on button "Chart settings" at bounding box center [149, 47] width 57 height 15
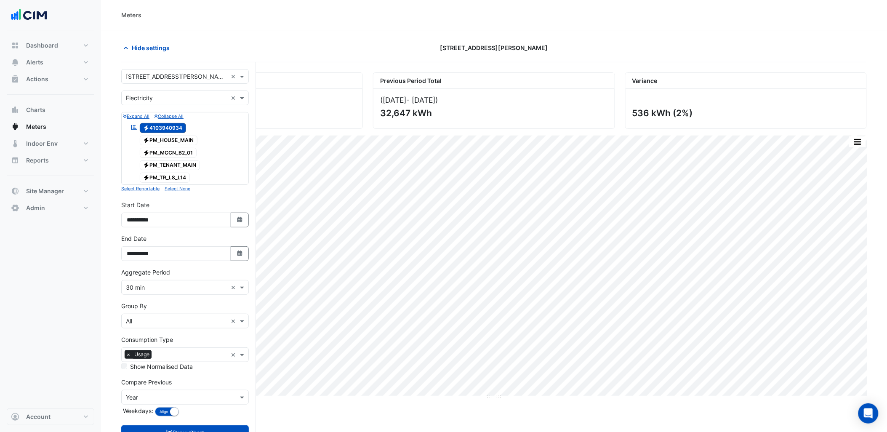
click at [174, 101] on input "text" at bounding box center [176, 98] width 101 height 9
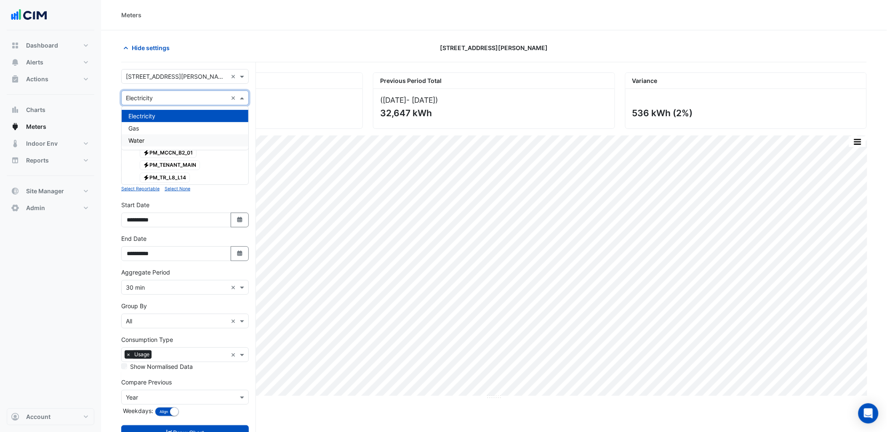
click at [138, 139] on span "Water" at bounding box center [136, 140] width 16 height 7
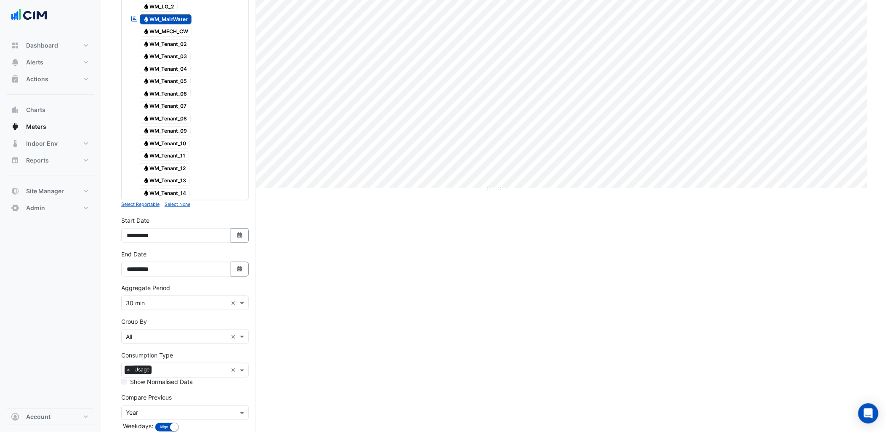
scroll to position [234, 0]
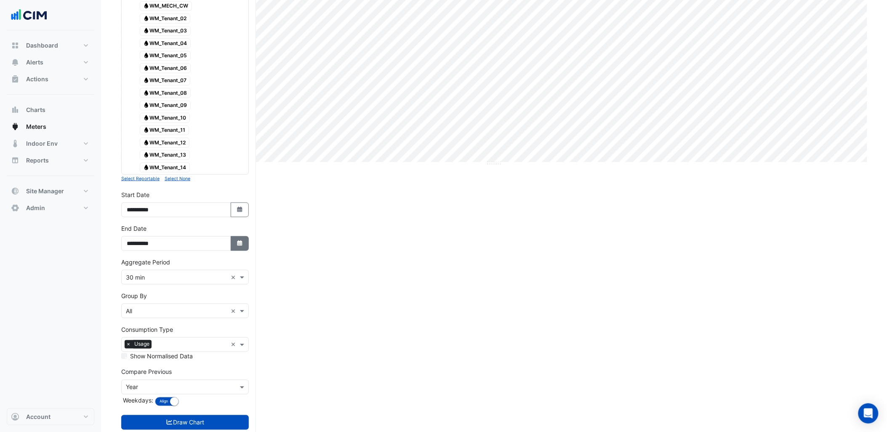
click at [232, 251] on button "Select Date" at bounding box center [240, 243] width 19 height 15
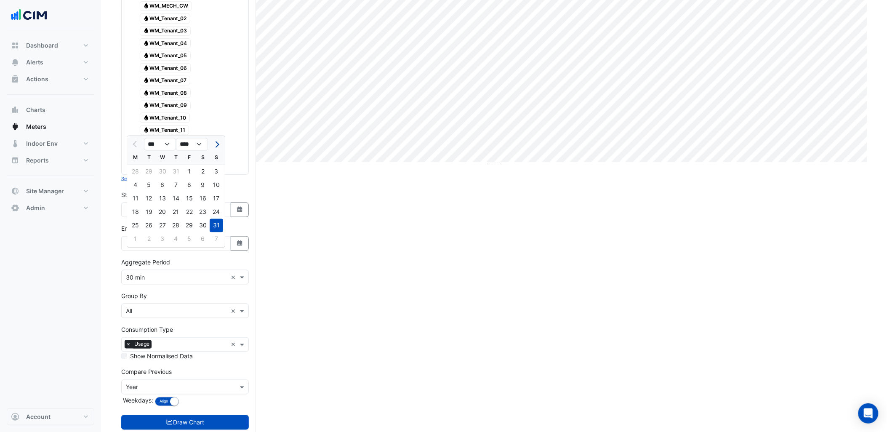
click at [215, 138] on button "Next month" at bounding box center [216, 144] width 10 height 13
select select "*"
click at [218, 200] on div "21" at bounding box center [216, 198] width 13 height 13
type input "**********"
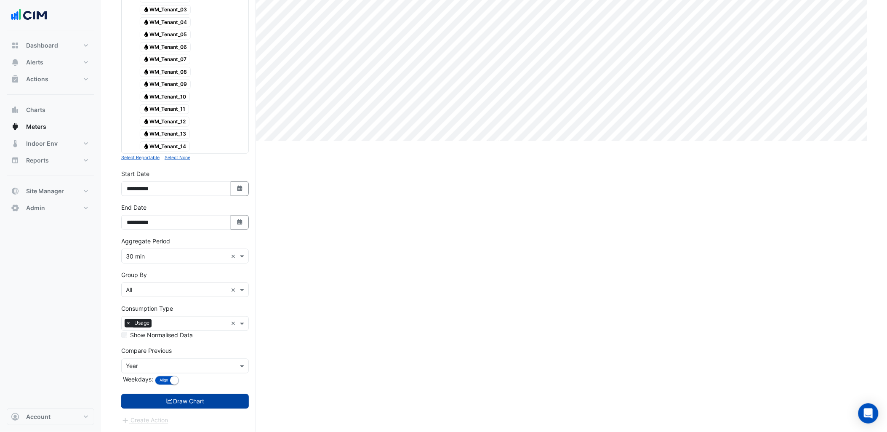
click at [190, 399] on button "Draw Chart" at bounding box center [185, 401] width 128 height 15
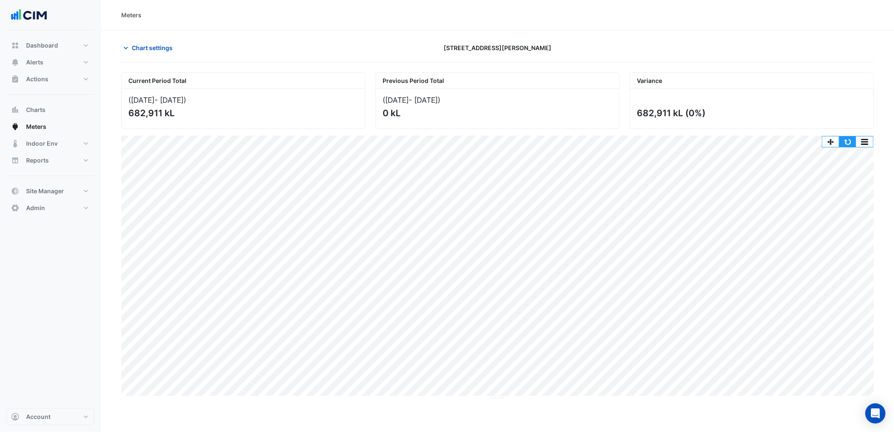
click at [845, 143] on button "button" at bounding box center [848, 141] width 17 height 11
click at [88, 59] on button "Alerts" at bounding box center [51, 62] width 88 height 17
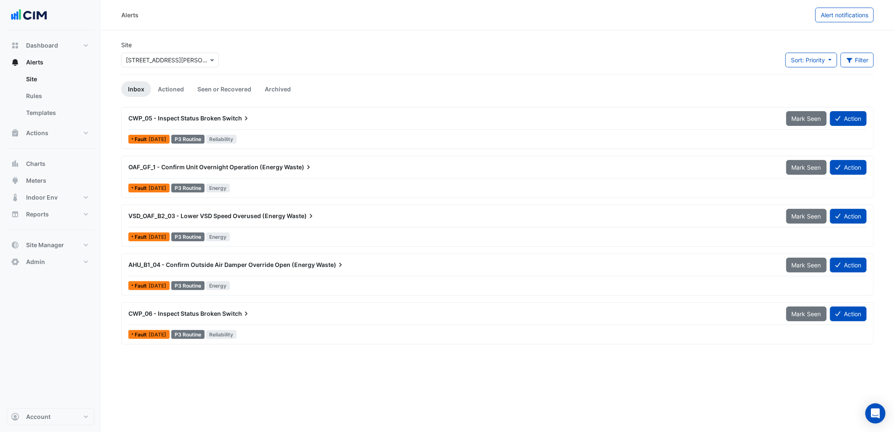
click at [183, 57] on input "text" at bounding box center [162, 60] width 72 height 9
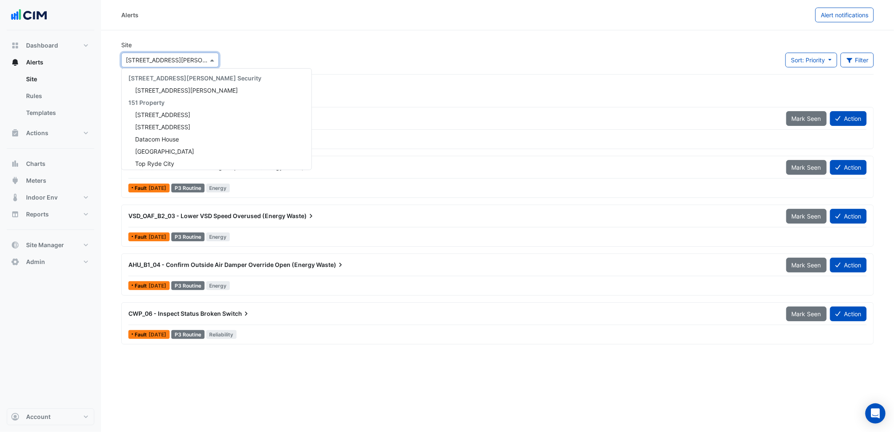
scroll to position [1577, 0]
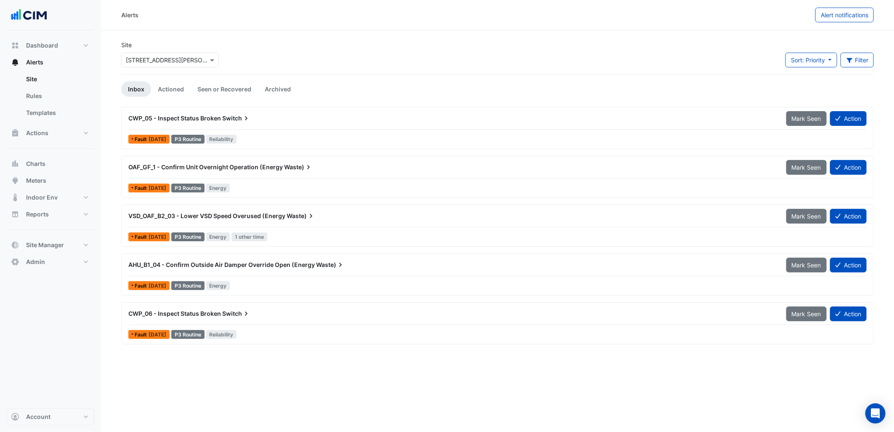
click at [135, 59] on input "text" at bounding box center [162, 60] width 72 height 9
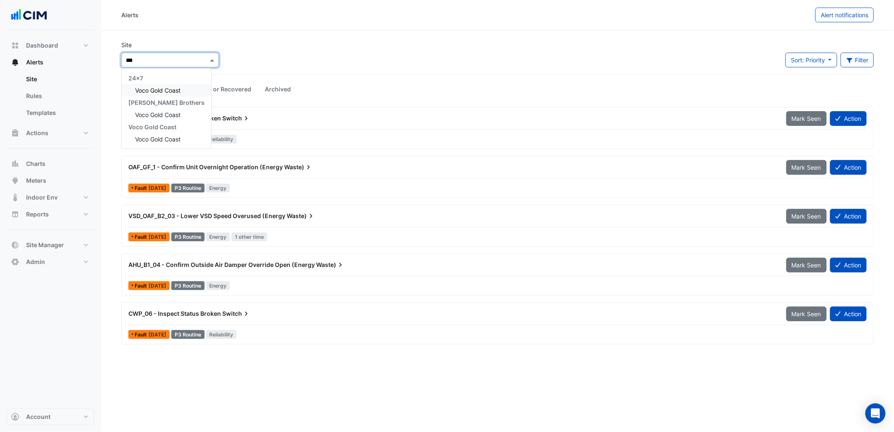
scroll to position [0, 0]
type input "****"
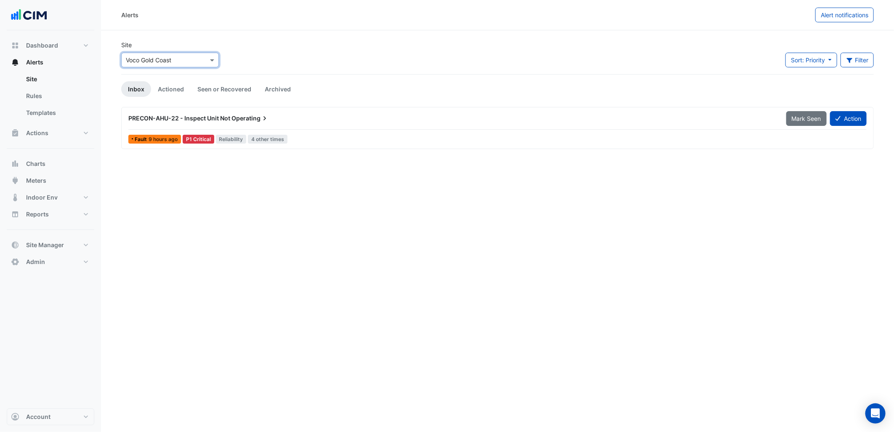
click at [285, 194] on div "Alerts Alert notifications Site × Voco [GEOGRAPHIC_DATA] Sort: Priority Priorit…" at bounding box center [497, 216] width 793 height 432
click at [188, 113] on div "PRECON-AHU-22 - Inspect Unit Not Operating" at bounding box center [452, 118] width 658 height 15
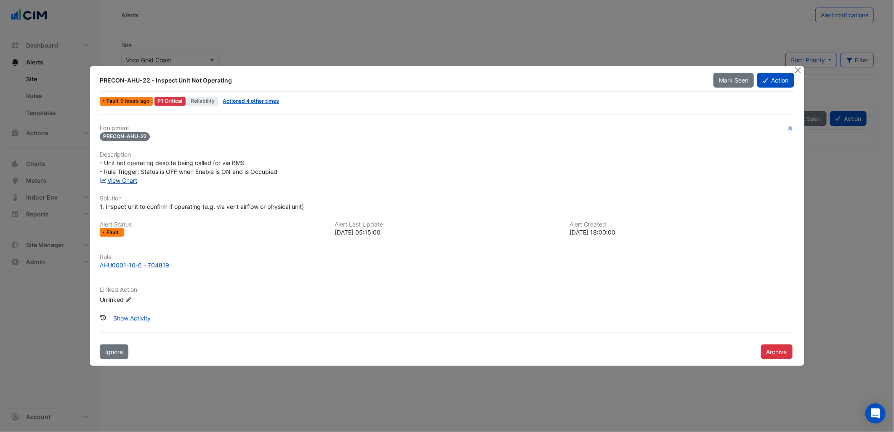
click at [129, 179] on link "View Chart" at bounding box center [118, 180] width 37 height 7
click at [800, 66] on button "Close" at bounding box center [798, 70] width 9 height 9
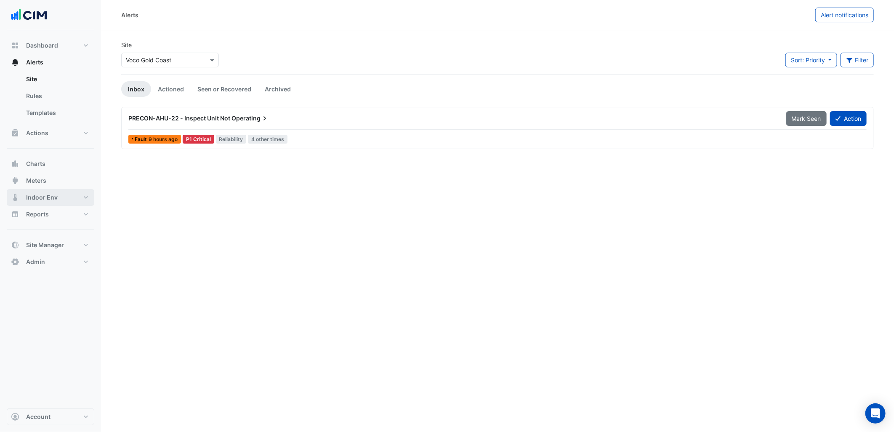
click at [64, 205] on button "Indoor Env" at bounding box center [51, 197] width 88 height 17
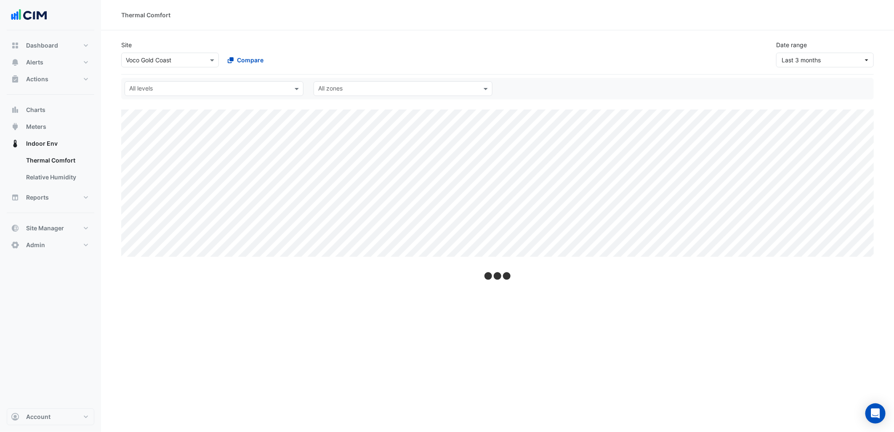
click at [67, 210] on div "Reports Actions Custom" at bounding box center [51, 201] width 88 height 24
click at [74, 195] on button "Reports" at bounding box center [51, 197] width 88 height 17
select select "***"
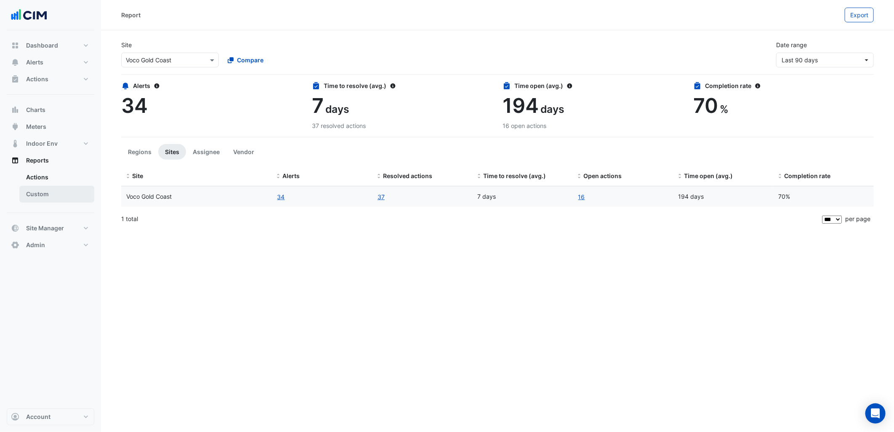
click at [62, 194] on link "Custom" at bounding box center [56, 194] width 75 height 17
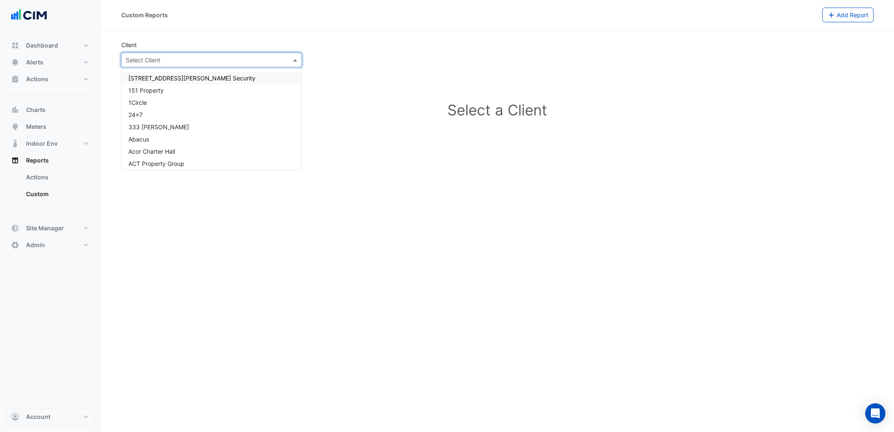
click at [182, 56] on input "text" at bounding box center [203, 60] width 155 height 9
type input "****"
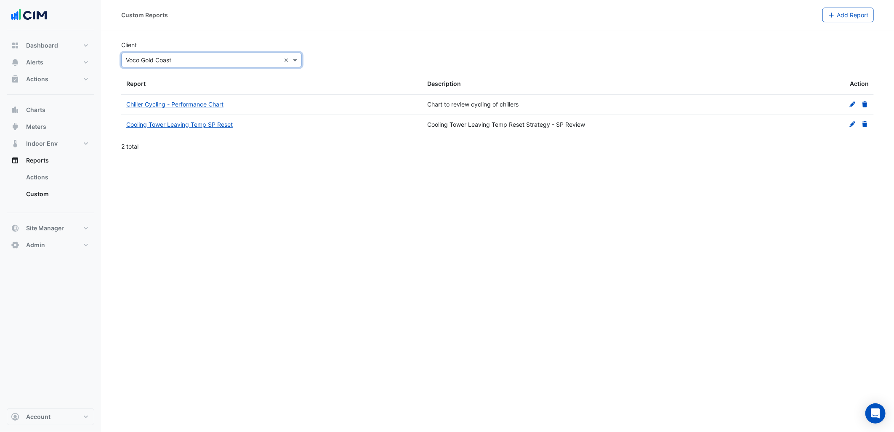
click at [263, 188] on div "Custom Reports Add Report Client × Voco Gold Coast × Report Description Action …" at bounding box center [497, 216] width 793 height 432
click at [229, 244] on div "Custom Reports Add Report Client × Voco Gold Coast × Report Description Action …" at bounding box center [497, 216] width 793 height 432
click at [67, 67] on button "Alerts" at bounding box center [51, 62] width 88 height 17
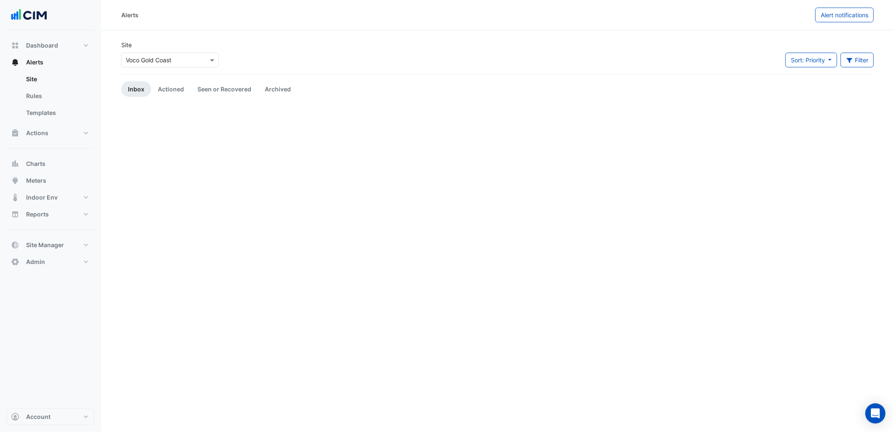
click at [158, 60] on input "text" at bounding box center [162, 60] width 72 height 9
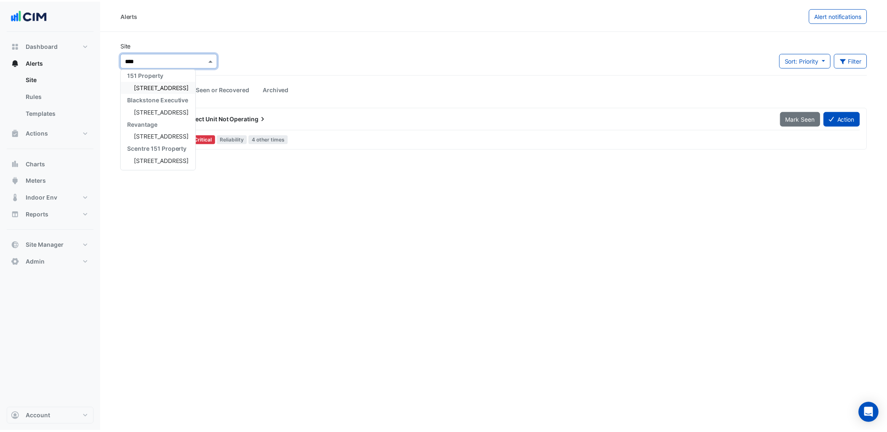
scroll to position [3, 0]
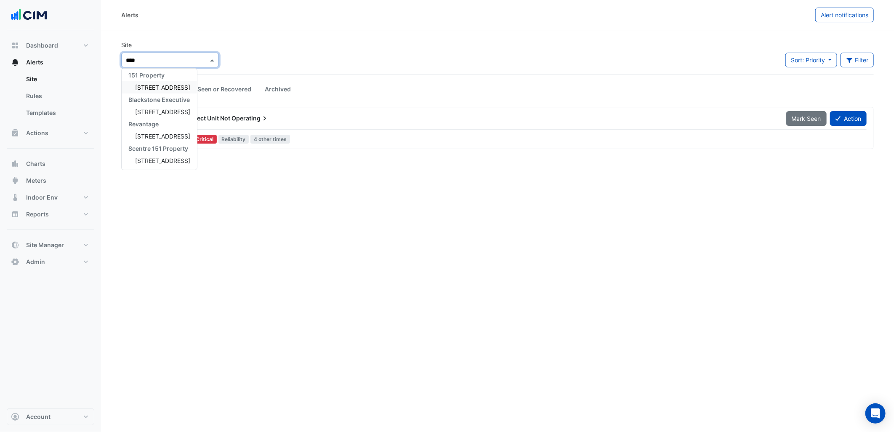
type input "*****"
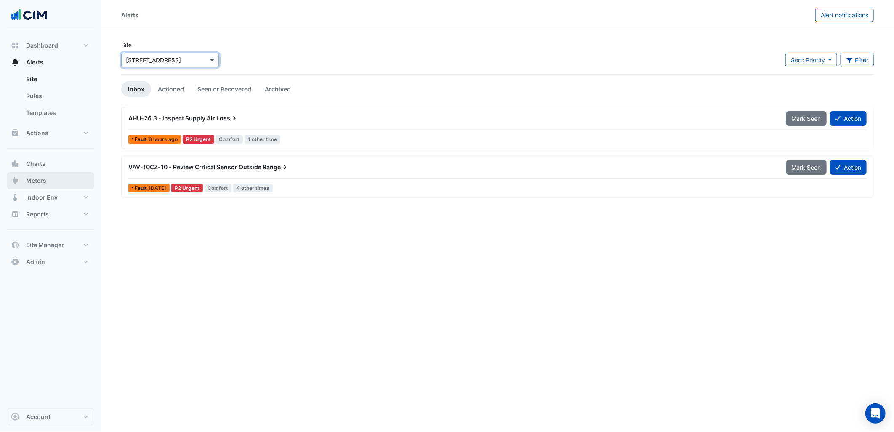
click at [72, 182] on button "Meters" at bounding box center [51, 180] width 88 height 17
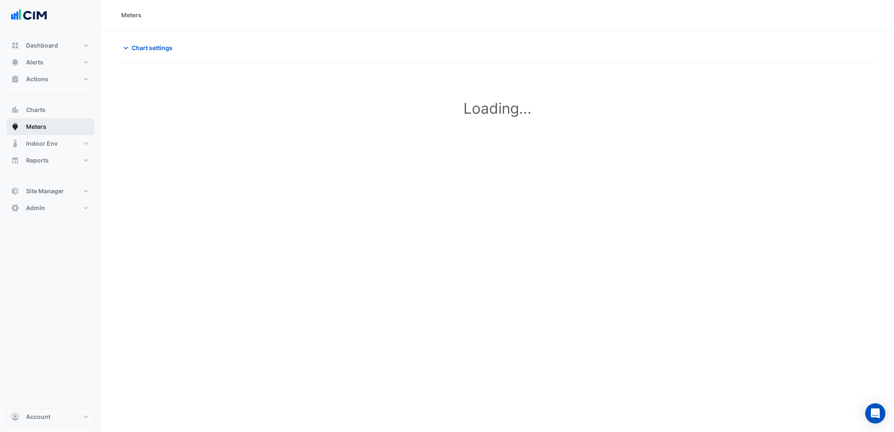
type input "**********"
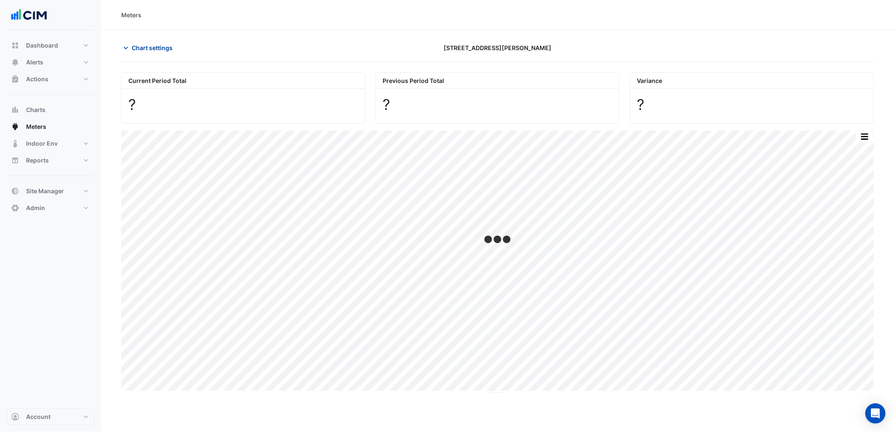
click at [149, 44] on span "Chart settings" at bounding box center [152, 47] width 41 height 9
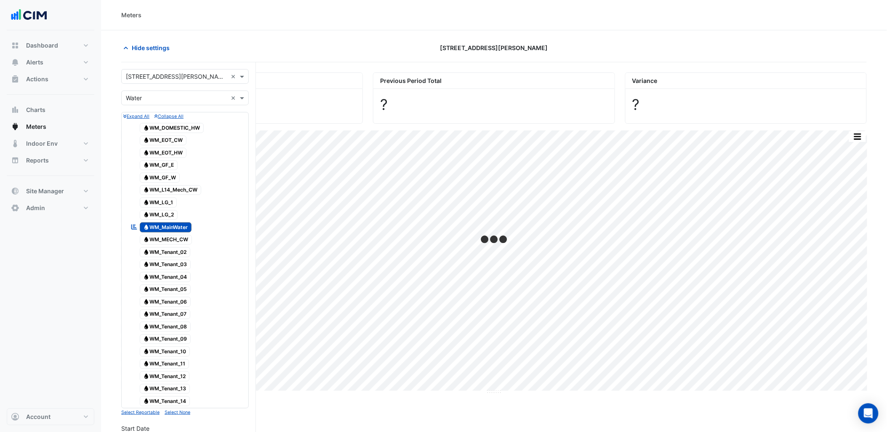
click at [194, 78] on input "text" at bounding box center [176, 76] width 101 height 9
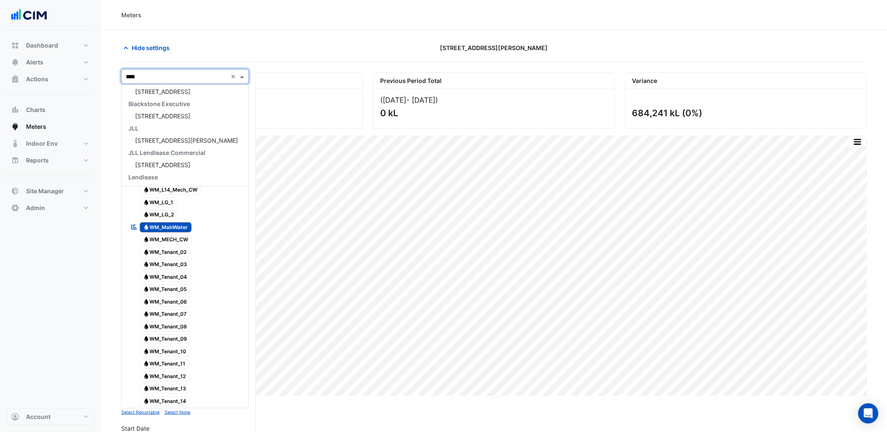
scroll to position [3, 0]
type input "******"
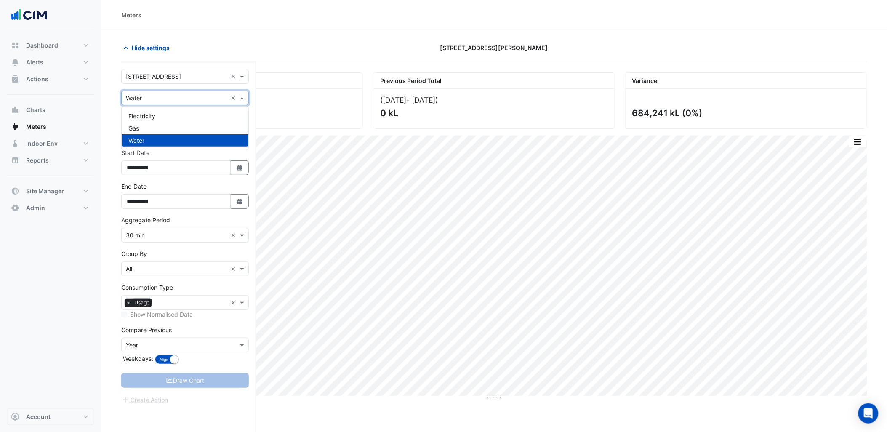
click at [165, 99] on input "text" at bounding box center [176, 98] width 101 height 9
click at [149, 119] on span "Electricity" at bounding box center [141, 115] width 27 height 7
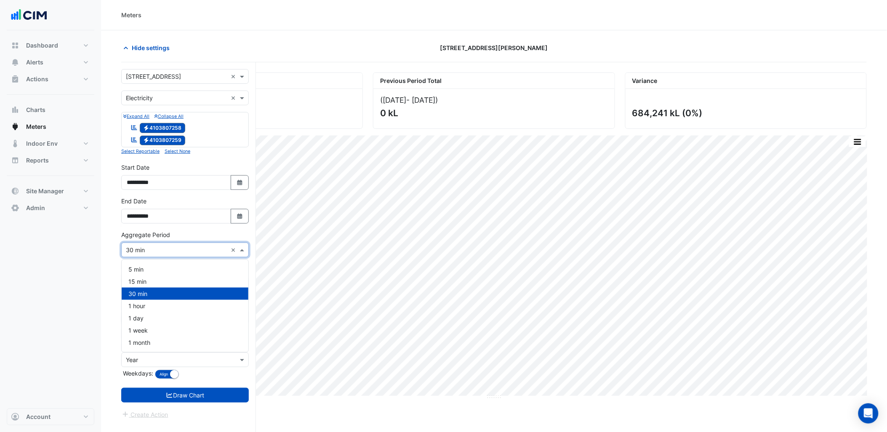
click at [153, 246] on input "text" at bounding box center [176, 250] width 101 height 9
click at [153, 289] on div "30 min" at bounding box center [185, 294] width 127 height 12
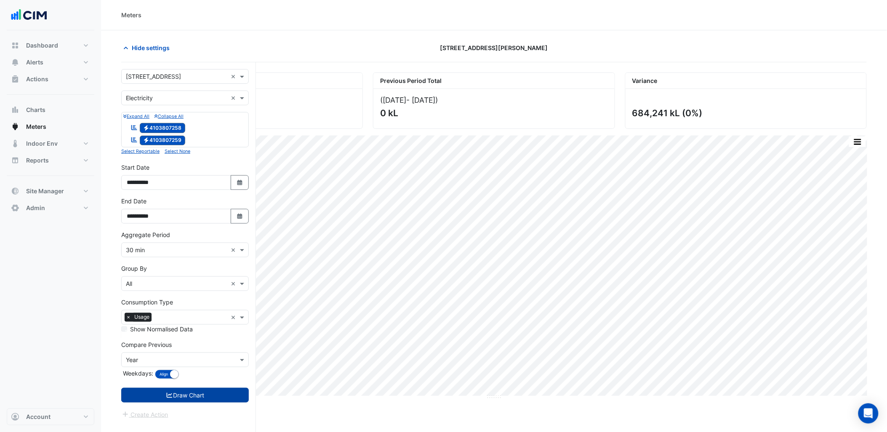
click at [182, 397] on button "Draw Chart" at bounding box center [185, 395] width 128 height 15
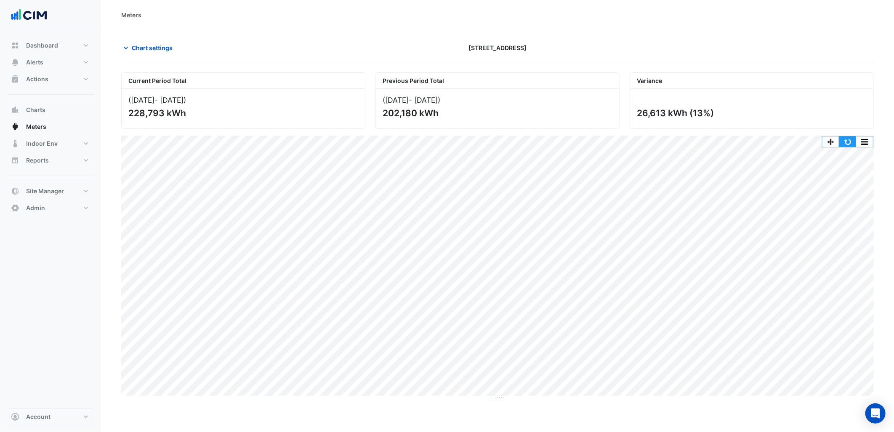
click at [843, 144] on button "button" at bounding box center [848, 141] width 17 height 11
click at [852, 142] on button "button" at bounding box center [848, 141] width 17 height 11
click at [57, 79] on button "Actions" at bounding box center [51, 79] width 88 height 17
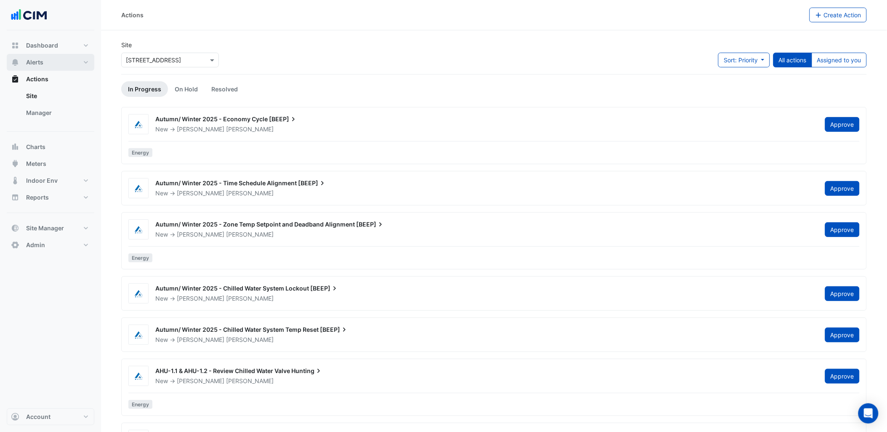
click at [77, 65] on button "Alerts" at bounding box center [51, 62] width 88 height 17
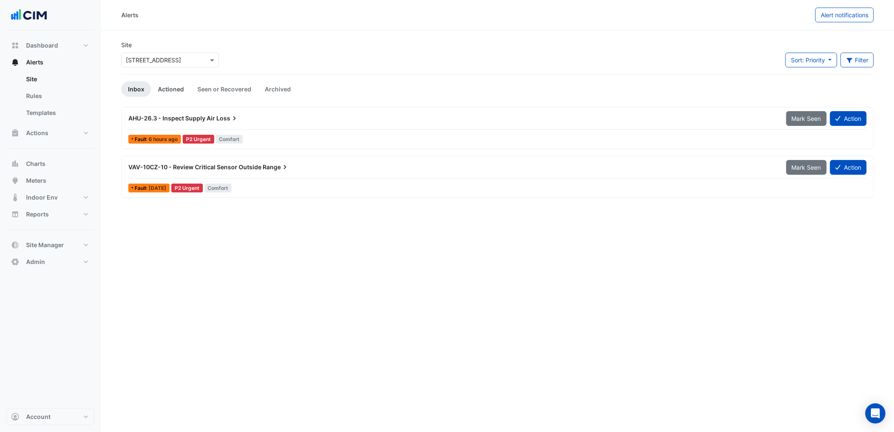
click at [184, 90] on link "Actioned" at bounding box center [171, 89] width 40 height 16
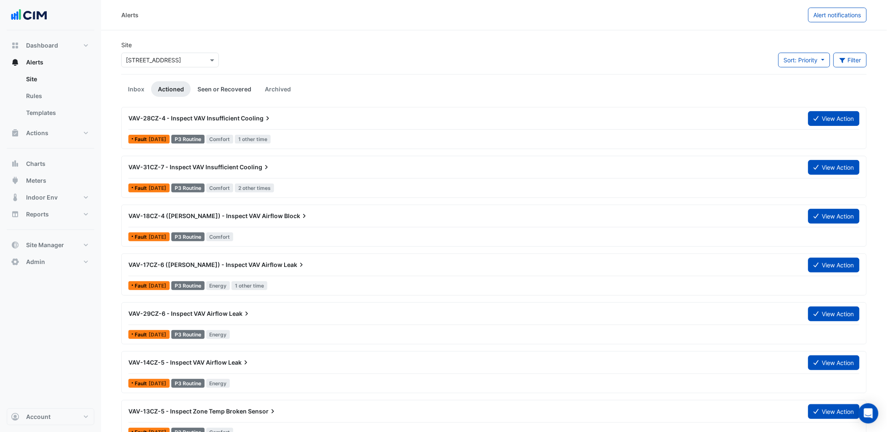
click at [232, 91] on link "Seen or Recovered" at bounding box center [224, 89] width 67 height 16
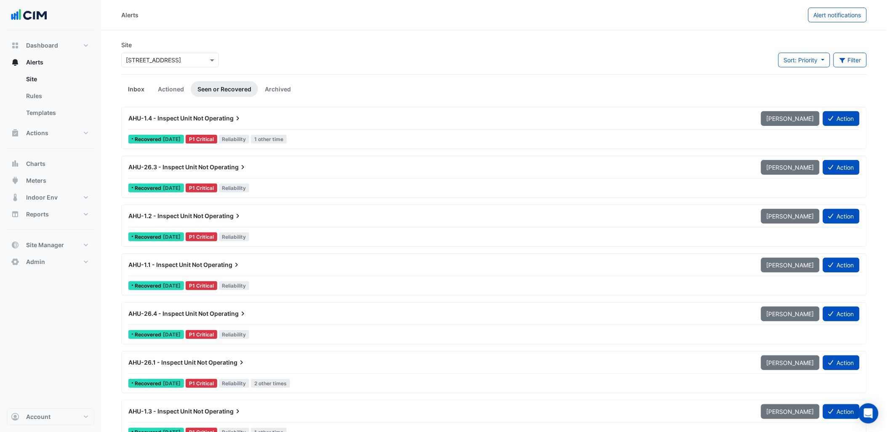
click at [127, 82] on link "Inbox" at bounding box center [136, 89] width 30 height 16
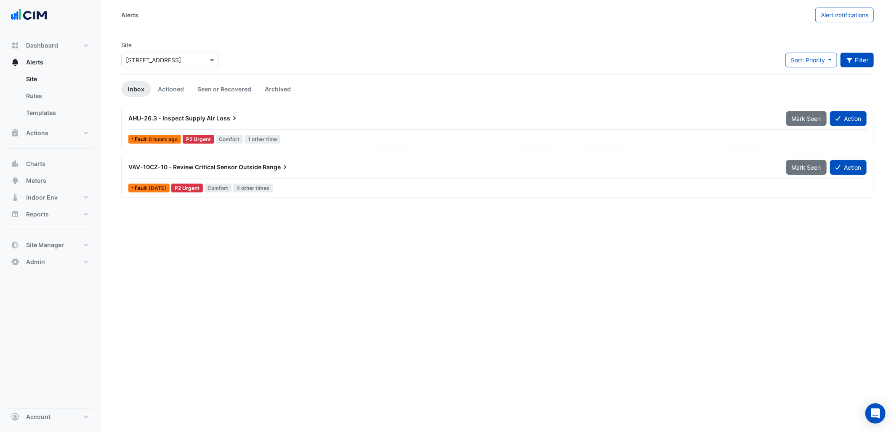
click at [866, 66] on button "Filter" at bounding box center [858, 60] width 34 height 15
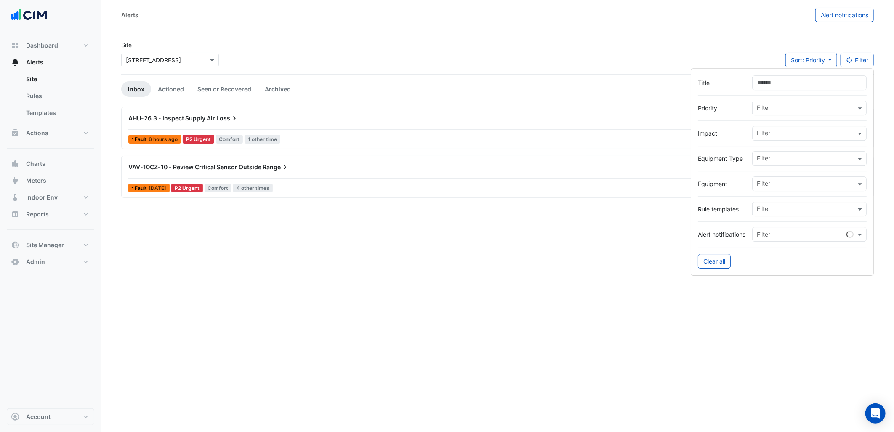
click at [777, 83] on input "Title" at bounding box center [809, 82] width 115 height 15
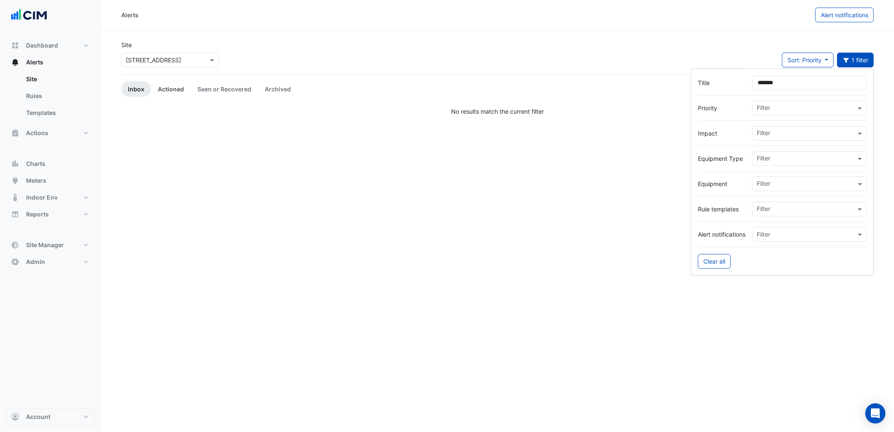
type input "*******"
click at [159, 88] on link "Actioned" at bounding box center [171, 89] width 40 height 16
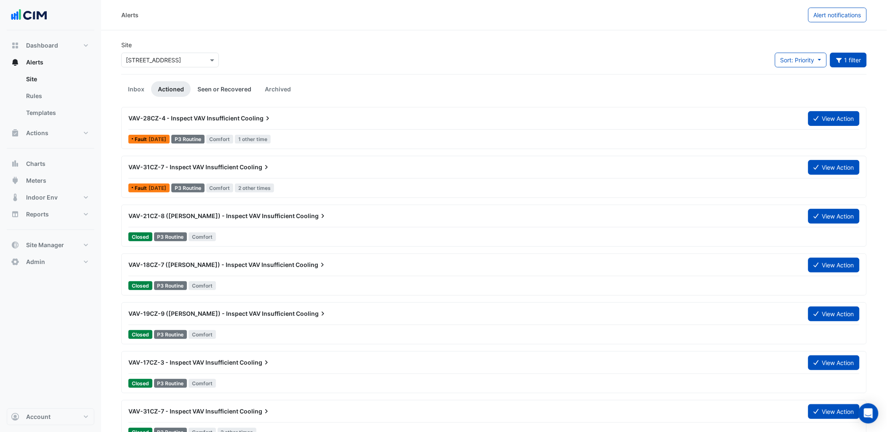
click at [228, 89] on link "Seen or Recovered" at bounding box center [224, 89] width 67 height 16
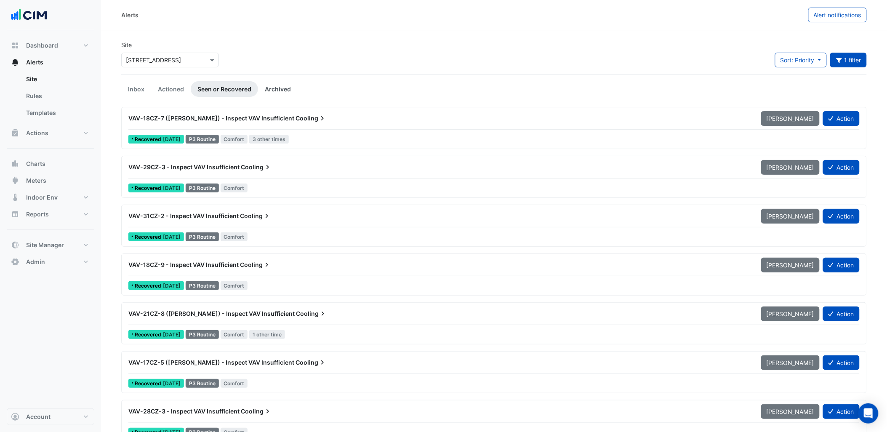
click at [281, 94] on link "Archived" at bounding box center [278, 89] width 40 height 16
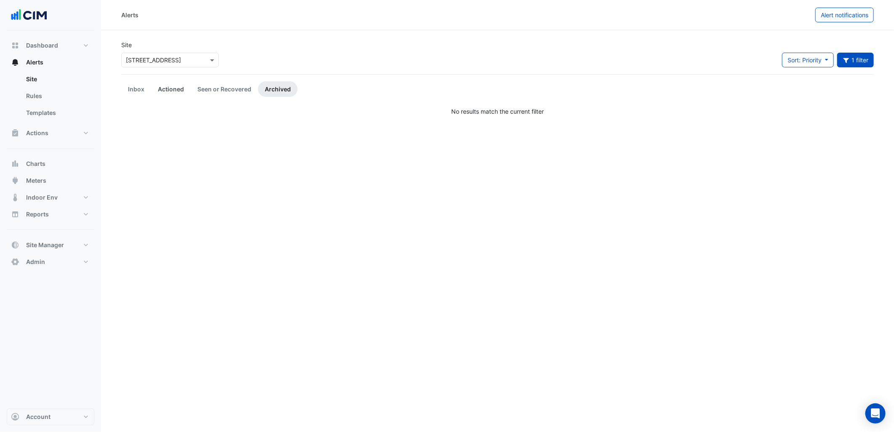
click at [177, 89] on link "Actioned" at bounding box center [171, 89] width 40 height 16
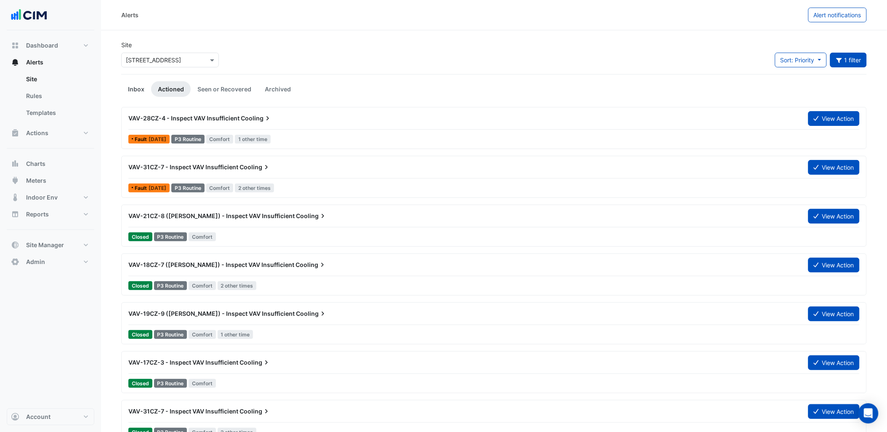
click at [134, 90] on link "Inbox" at bounding box center [136, 89] width 30 height 16
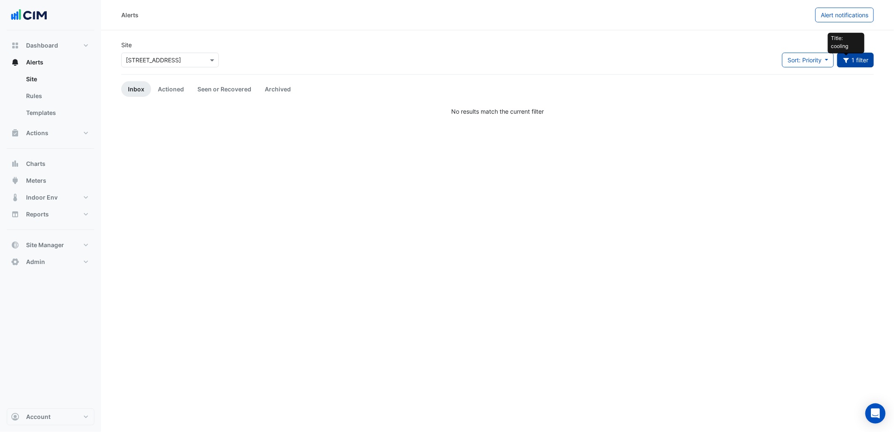
click at [848, 58] on icon "button" at bounding box center [847, 60] width 8 height 6
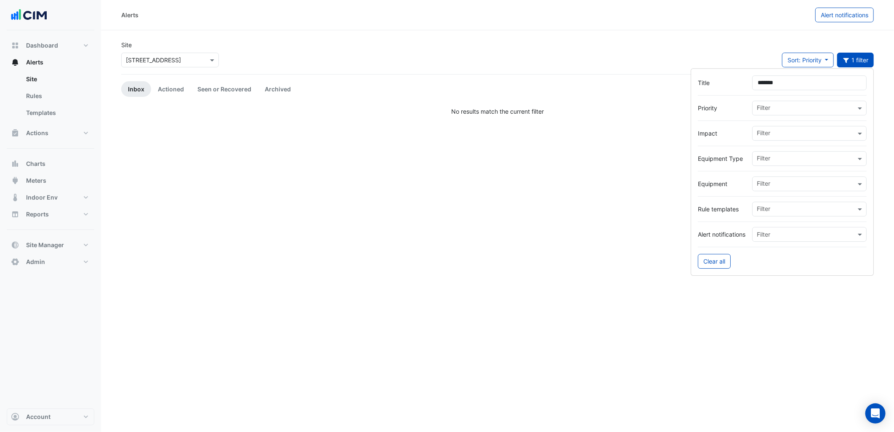
drag, startPoint x: 776, startPoint y: 81, endPoint x: 733, endPoint y: 87, distance: 43.3
click at [733, 87] on div "Title *******" at bounding box center [782, 82] width 169 height 15
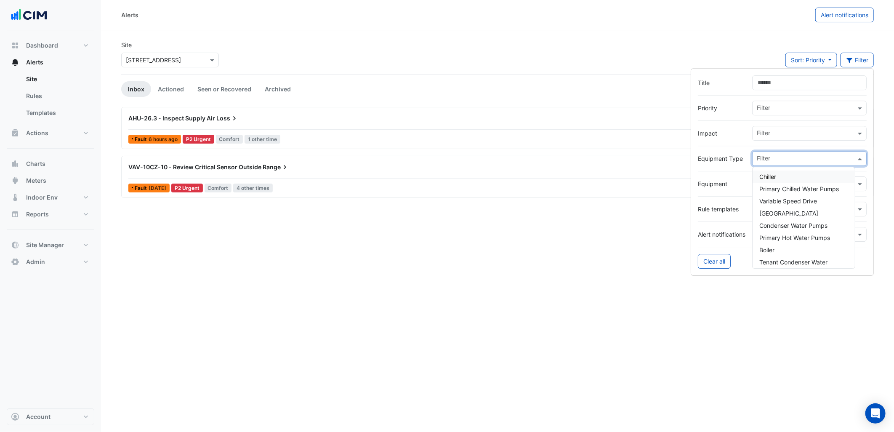
click at [801, 157] on input "text" at bounding box center [806, 159] width 99 height 9
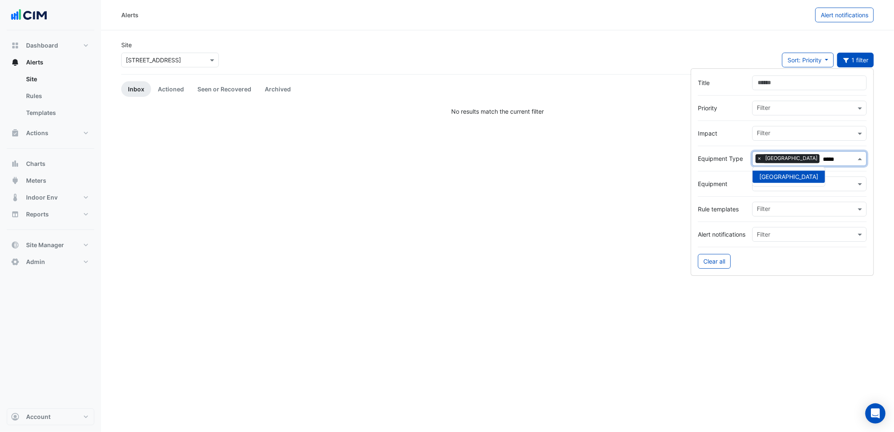
type input "*****"
click at [495, 51] on div "Site × 85 Castlereagh St Sort: Priority Priority Updated 1 filter" at bounding box center [497, 57] width 763 height 34
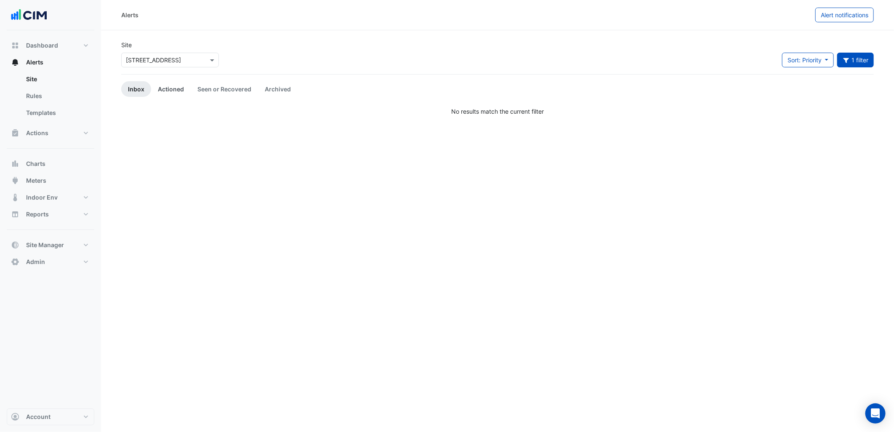
click at [179, 92] on link "Actioned" at bounding box center [171, 89] width 40 height 16
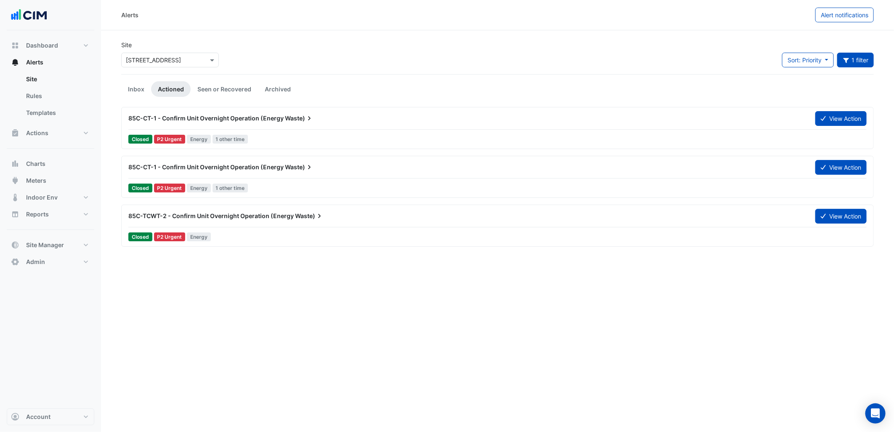
click at [266, 128] on div "85C-CT-1 - Confirm Unit Overnight Operation (Energy Waste) View Action" at bounding box center [497, 120] width 738 height 19
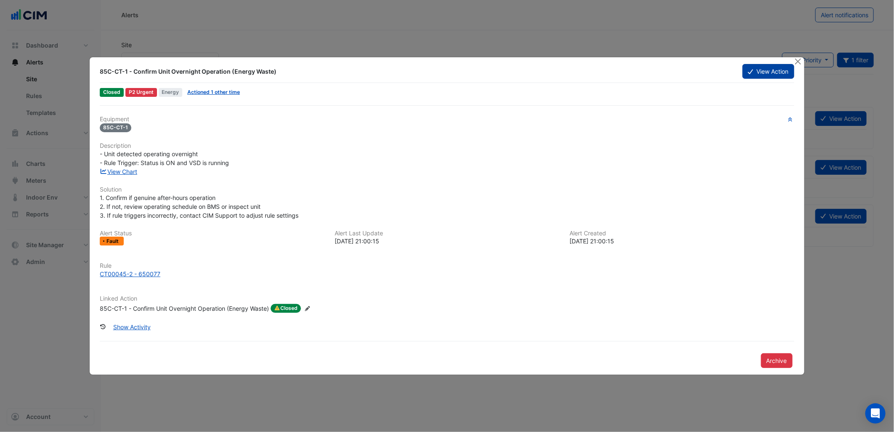
click at [779, 73] on button "View Action" at bounding box center [768, 71] width 51 height 15
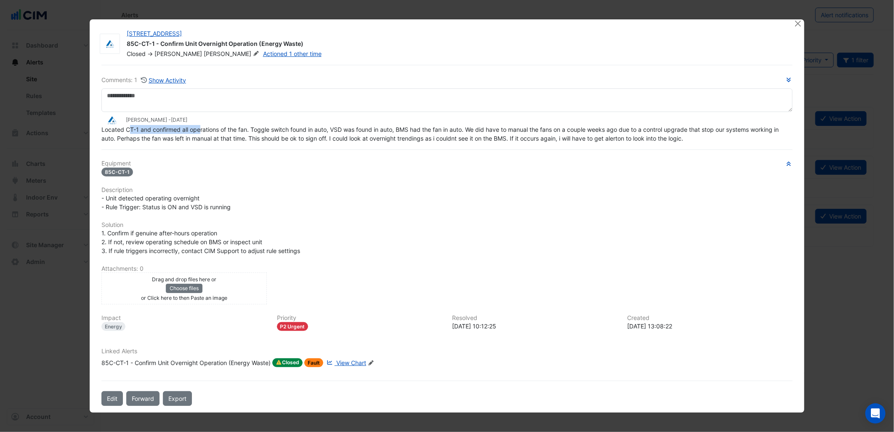
drag, startPoint x: 144, startPoint y: 140, endPoint x: 202, endPoint y: 132, distance: 58.6
click at [202, 132] on span "Located CT-1 and confirmed all operations of the fan. Toggle switch found in au…" at bounding box center [440, 134] width 679 height 16
drag, startPoint x: 202, startPoint y: 132, endPoint x: 265, endPoint y: 157, distance: 67.9
click at [265, 157] on div "Comments: 1 Show Activity William Devine - 1 day ago Located CT-1 and confirmed…" at bounding box center [446, 235] width 701 height 341
click at [352, 363] on span "View Chart" at bounding box center [351, 362] width 30 height 7
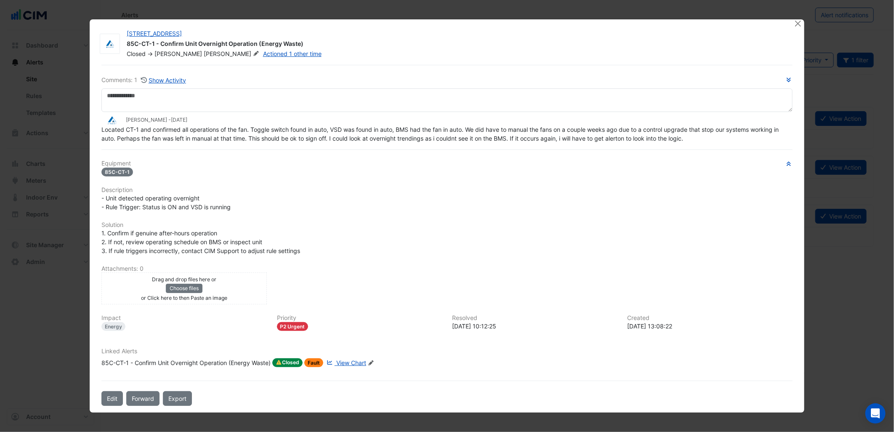
click at [352, 356] on div "Linked Alerts 85C-CT-1 - Confirm Unit Overnight Operation (Energy Waste) Closed…" at bounding box center [446, 357] width 701 height 19
click at [349, 359] on span "View Chart" at bounding box center [351, 362] width 30 height 7
click at [331, 219] on div "Equipment 85C-CT-1 Description - Unit detected operating overnight - Rule Trigg…" at bounding box center [446, 267] width 691 height 214
click at [399, 198] on div "- Unit detected operating overnight - Rule Trigger: Status is ON and VSD is run…" at bounding box center [446, 203] width 691 height 18
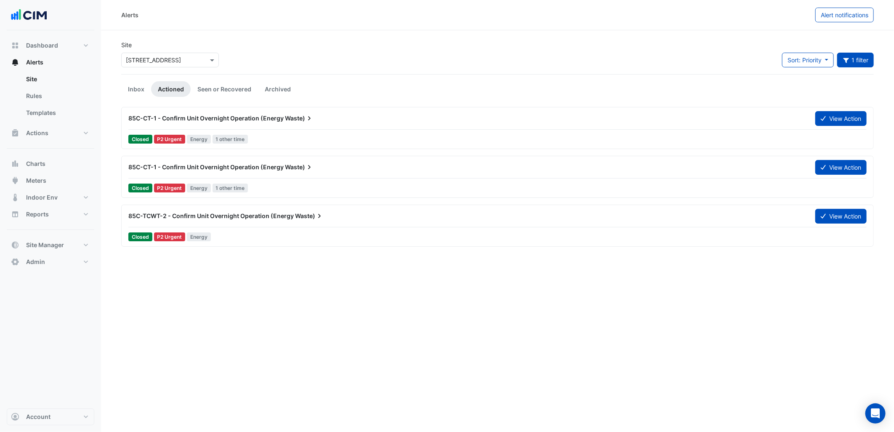
click at [190, 343] on div "Alerts Alert notifications Site × 85 Castlereagh St Sort: Priority Priority Upd…" at bounding box center [497, 216] width 793 height 432
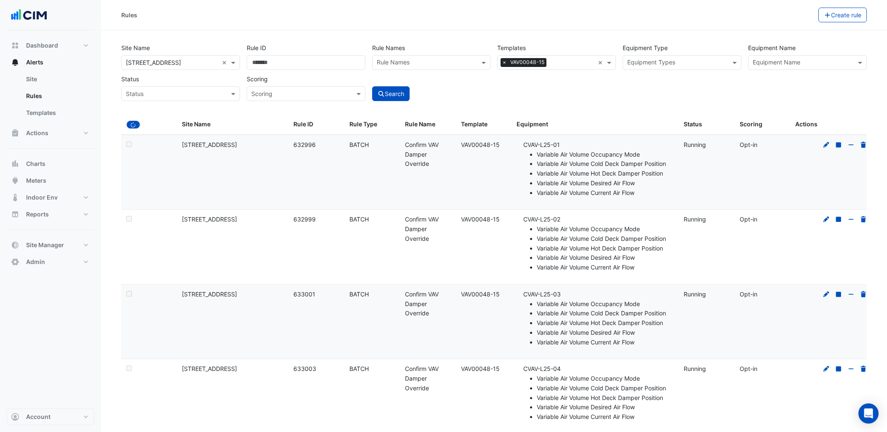
select select "***"
click at [702, 88] on div "Site Name × [STREET_ADDRESS] × Rule ID Rule Names Rule Names Templates × VAV000…" at bounding box center [494, 70] width 752 height 62
click at [785, 16] on button "Bulk Actions" at bounding box center [792, 15] width 50 height 15
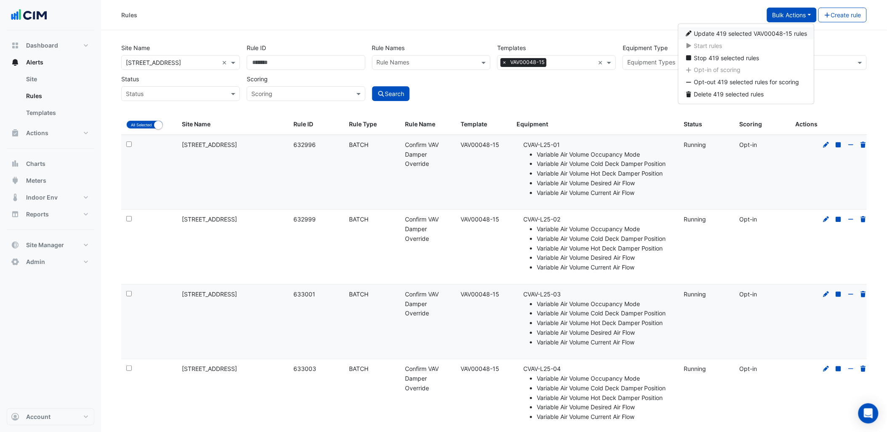
click at [749, 31] on span "Update 419 selected VAV00048-15 rules" at bounding box center [750, 33] width 113 height 7
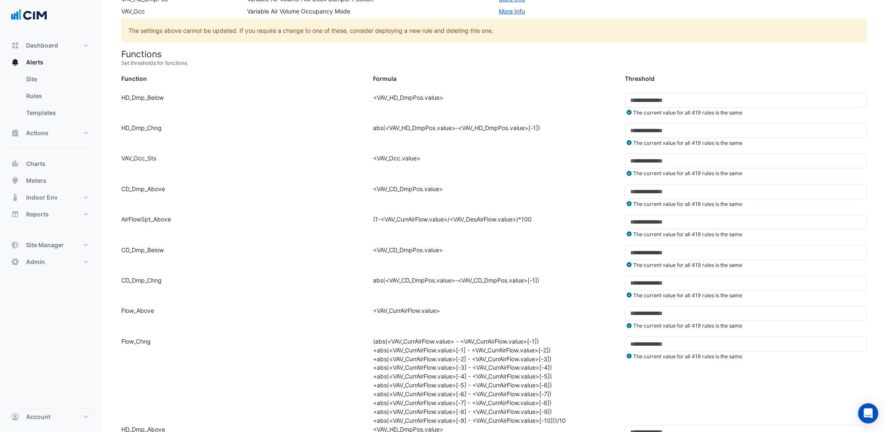
scroll to position [187, 0]
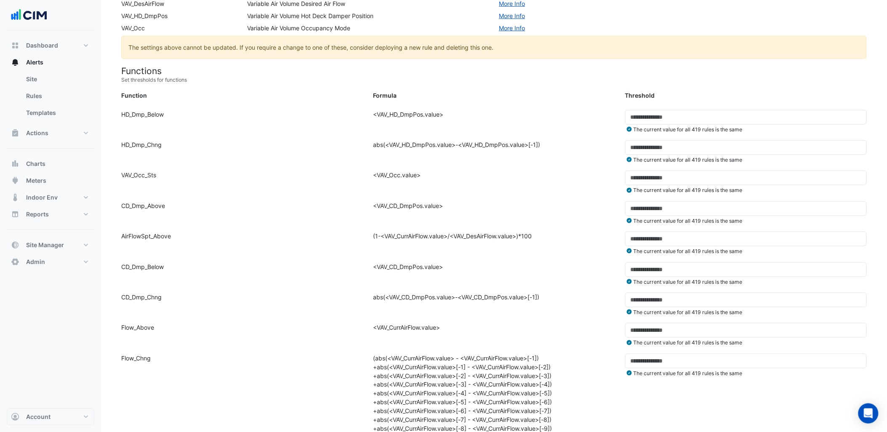
click at [438, 117] on div "Formula: <VAV_HD_DmpPos.value>" at bounding box center [494, 125] width 252 height 30
click at [474, 144] on div "Formula: abs(<VAV_HD_DmpPos.value>-<VAV_HD_DmpPos.value>[-1])" at bounding box center [494, 155] width 252 height 30
click at [431, 176] on div "Formula: <VAV_Occ.value>" at bounding box center [494, 186] width 252 height 30
drag, startPoint x: 643, startPoint y: 238, endPoint x: 621, endPoint y: 235, distance: 22.6
click at [621, 235] on div "Threshold: ** The current value for all 419 rules is the same" at bounding box center [746, 244] width 252 height 24
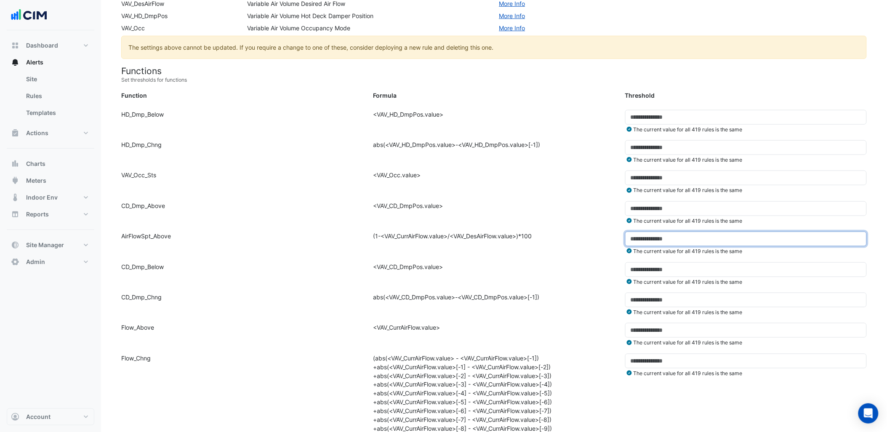
type input "**"
click at [574, 235] on div "Formula: (1-<VAV_CurrAirFlow.value>/<VAV_DesAirFlow.value>)*100" at bounding box center [494, 247] width 252 height 30
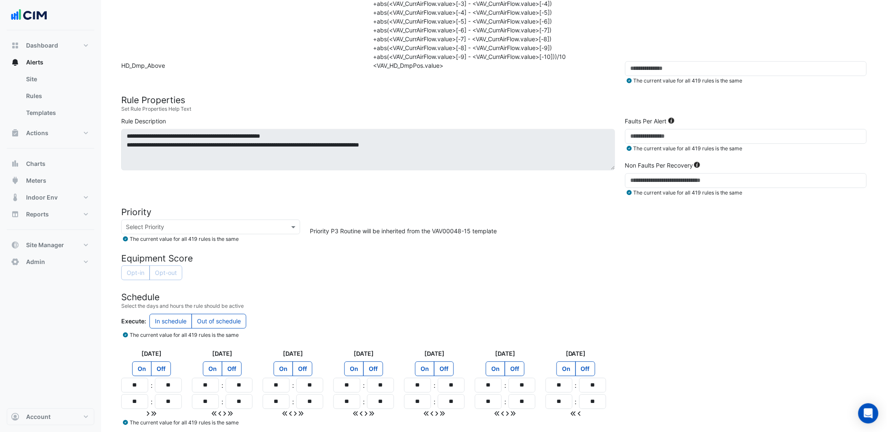
scroll to position [556, 0]
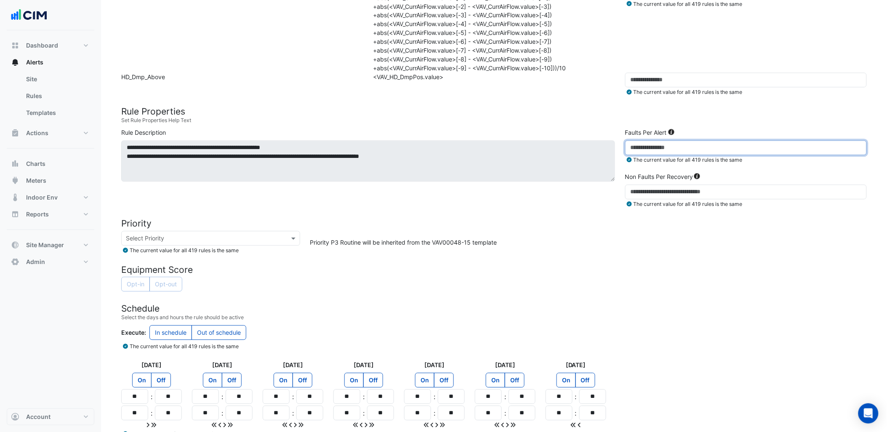
drag, startPoint x: 636, startPoint y: 148, endPoint x: 607, endPoint y: 146, distance: 29.1
click at [607, 146] on div "**********" at bounding box center [494, 170] width 756 height 84
type input "**"
click at [521, 248] on div "Priority P3 Routine will be inherited from the VAV00048-15 template" at bounding box center [588, 243] width 567 height 24
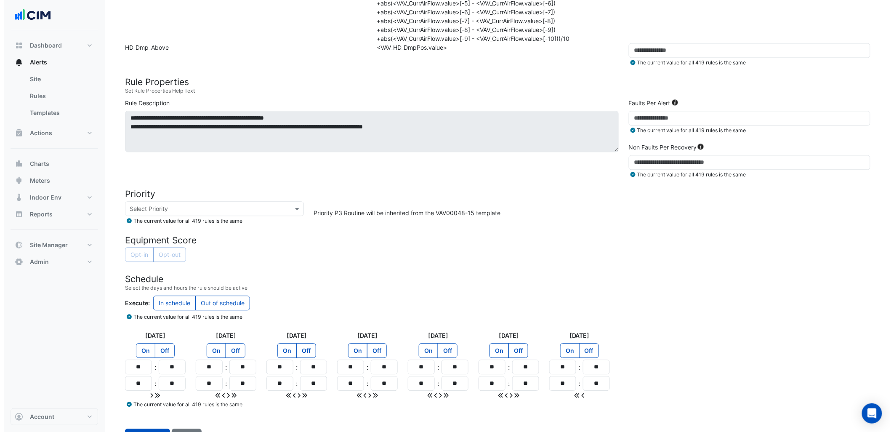
scroll to position [603, 0]
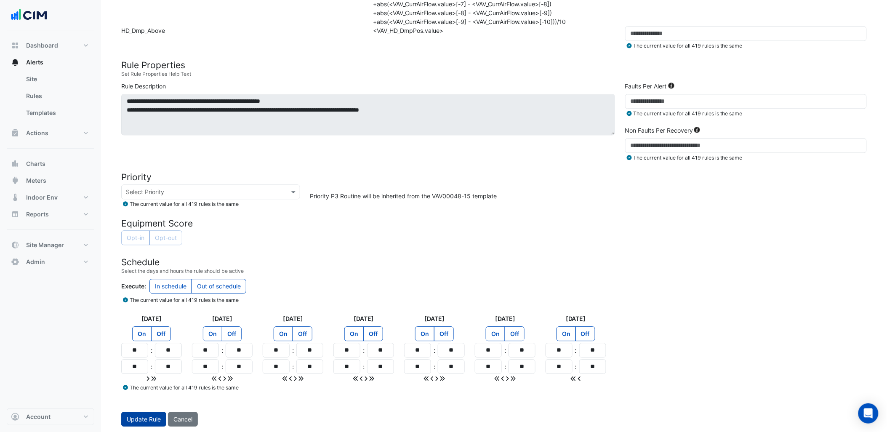
click at [159, 412] on button "Update Rule" at bounding box center [143, 419] width 45 height 15
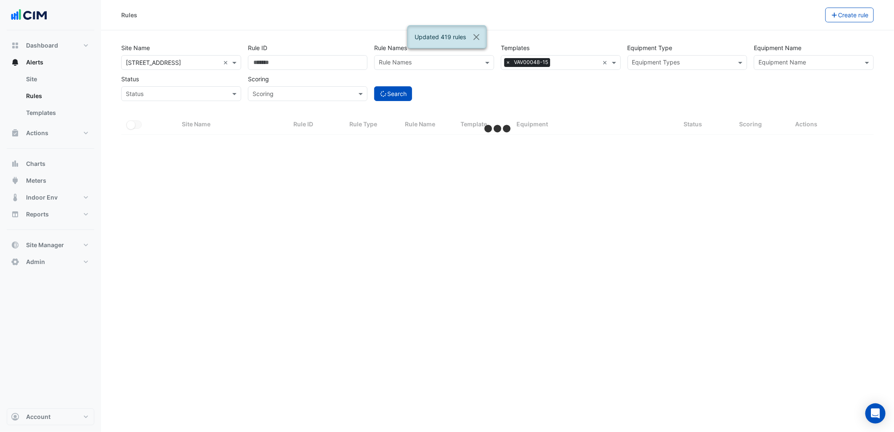
select select "***"
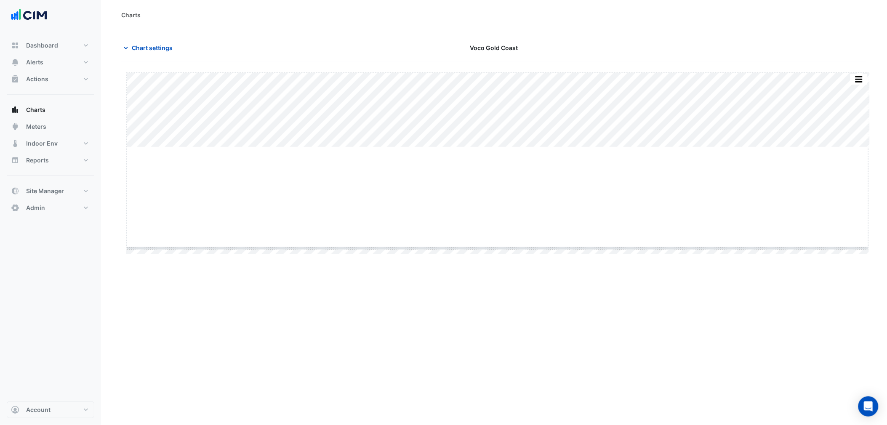
drag, startPoint x: 499, startPoint y: 147, endPoint x: 492, endPoint y: 188, distance: 41.5
click at [152, 44] on span "Chart settings" at bounding box center [152, 47] width 41 height 9
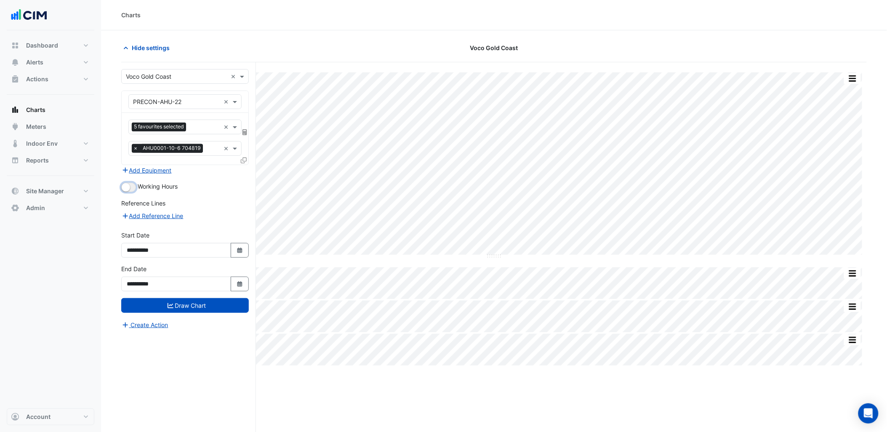
click at [128, 190] on button "button" at bounding box center [128, 187] width 15 height 9
click at [137, 147] on span "×" at bounding box center [136, 148] width 8 height 8
click at [129, 187] on small "button" at bounding box center [131, 187] width 8 height 8
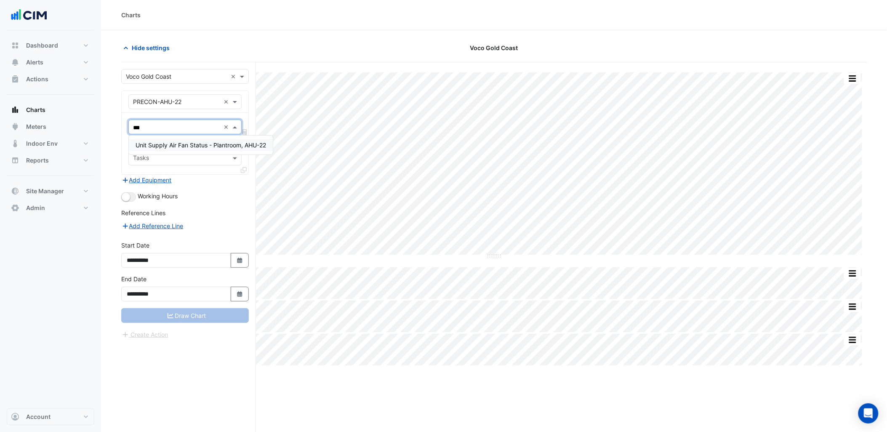
type input "****"
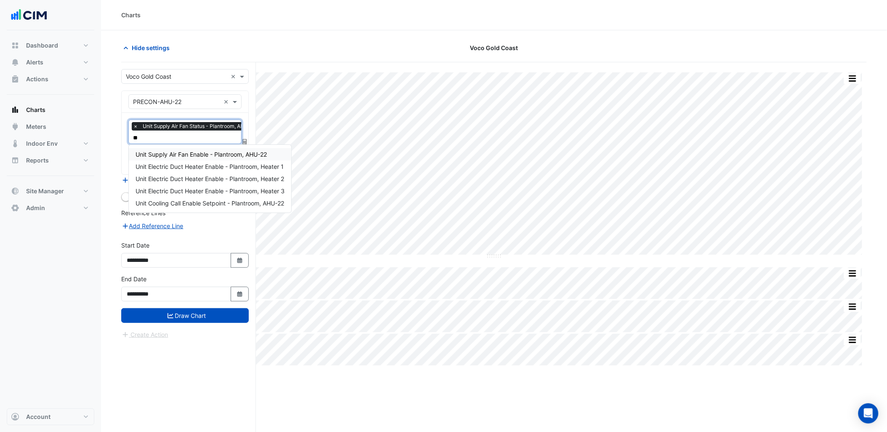
type input "***"
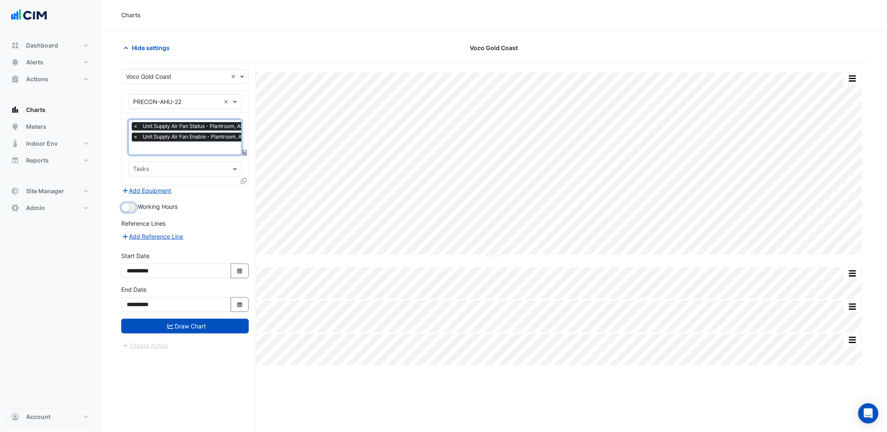
click at [125, 209] on small "button" at bounding box center [126, 207] width 8 height 8
click at [133, 202] on div "Working Hours" at bounding box center [185, 207] width 128 height 10
click at [136, 207] on button "button" at bounding box center [128, 207] width 15 height 9
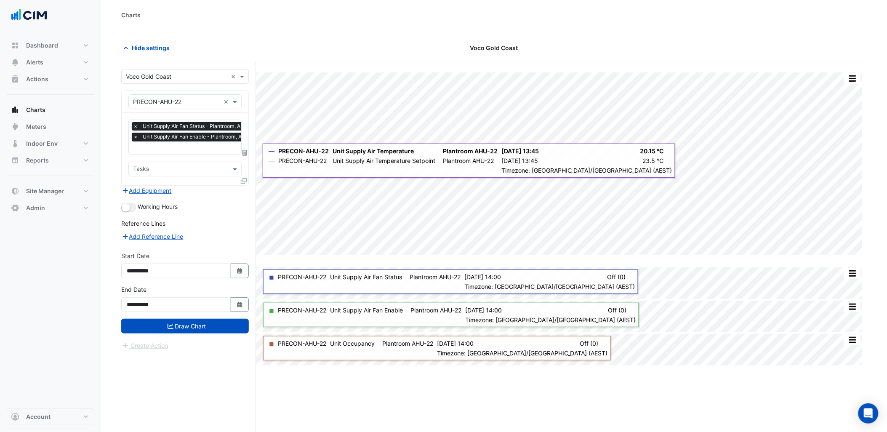
click at [245, 180] on icon at bounding box center [244, 181] width 6 height 6
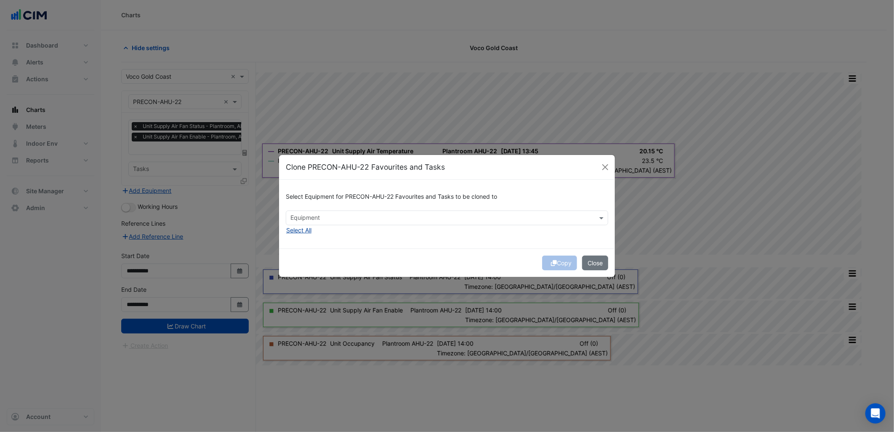
click at [302, 226] on button "Select All" at bounding box center [299, 230] width 26 height 10
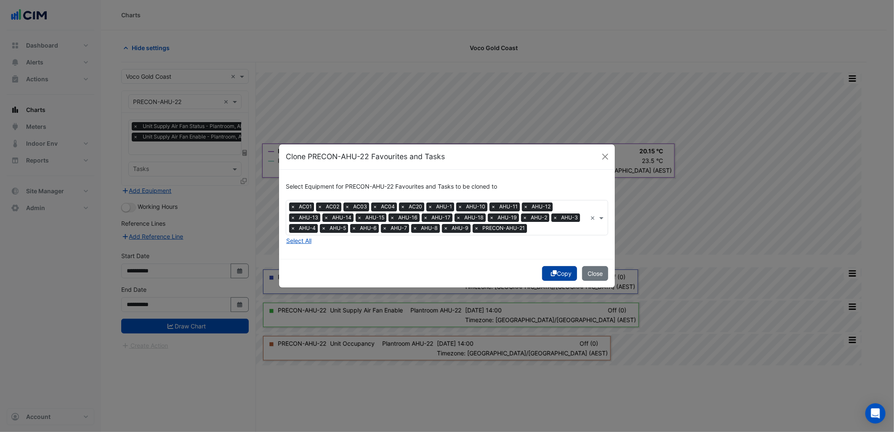
click at [572, 273] on button "Copy" at bounding box center [559, 273] width 35 height 15
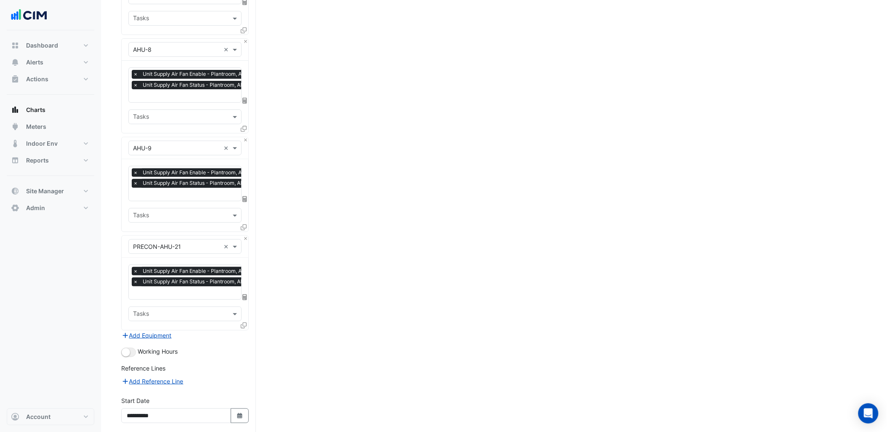
scroll to position [2367, 0]
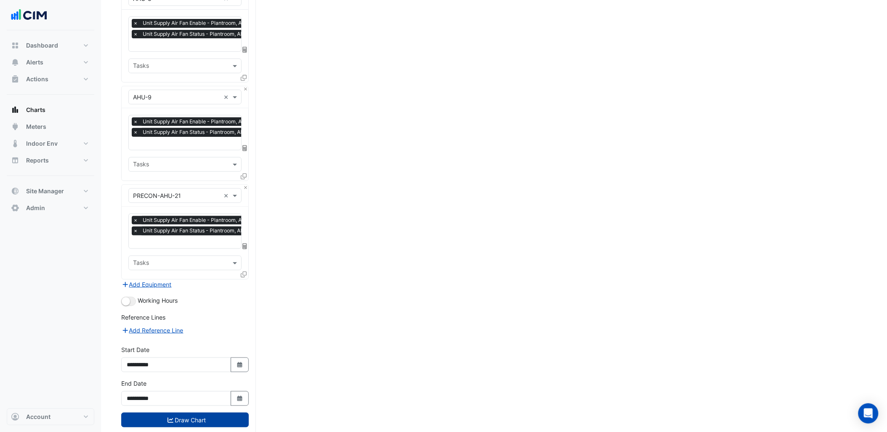
click at [213, 413] on button "Draw Chart" at bounding box center [185, 420] width 128 height 15
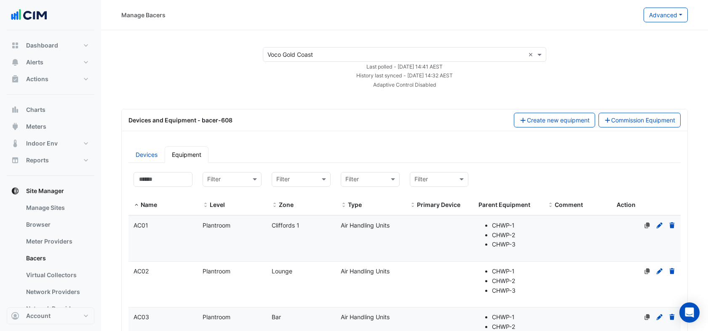
select select "***"
click at [163, 176] on input at bounding box center [162, 179] width 59 height 15
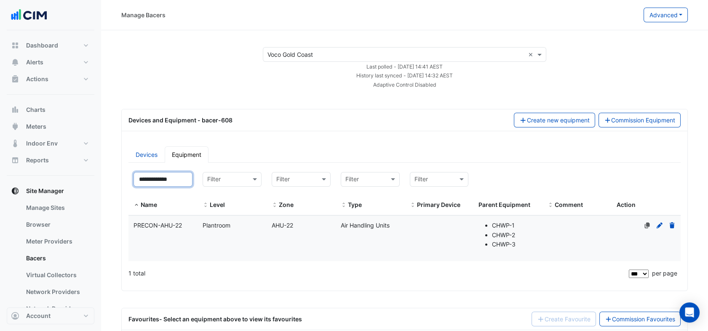
type input "**********"
click at [237, 244] on datatable-body-cell "Level Plantroom" at bounding box center [231, 238] width 69 height 45
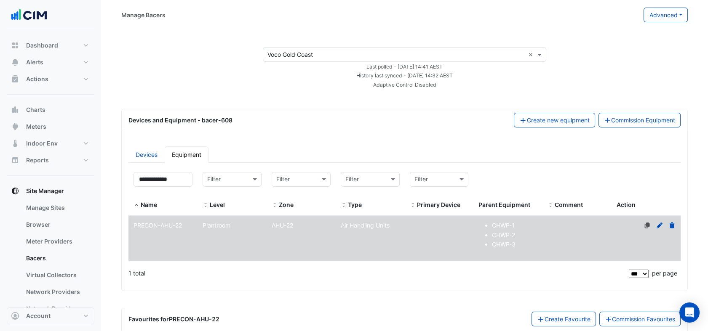
select select "***"
click at [297, 145] on div "**********" at bounding box center [404, 215] width 565 height 151
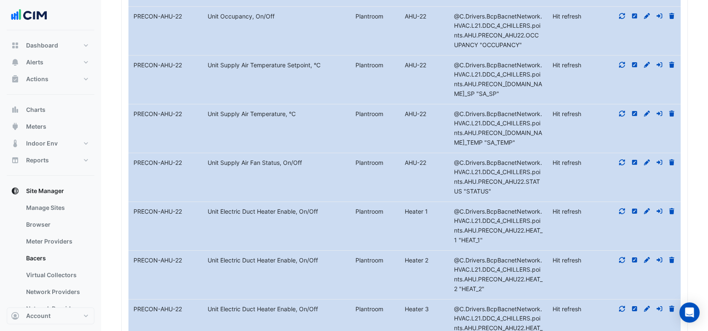
scroll to position [608, 0]
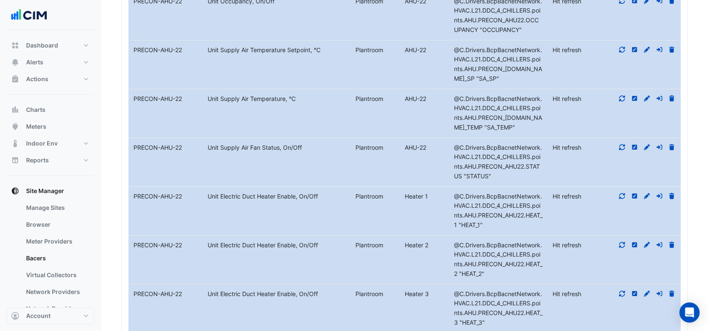
click at [275, 157] on datatable-body-cell "Metadata Unit Supply Air Fan Status, On/Off" at bounding box center [277, 162] width 148 height 48
click at [502, 182] on datatable-body-cell "Identifier @C.Drivers.BcpBacnetNetwork.HVAC.L21.DDC_4_CHILLERS.points.AHU.PRECO…" at bounding box center [498, 162] width 99 height 48
click at [620, 147] on icon at bounding box center [622, 147] width 6 height 6
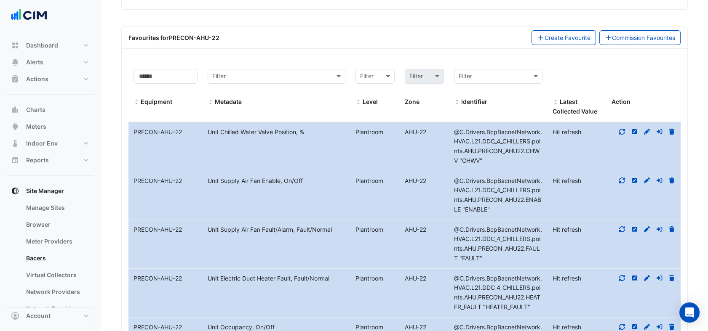
scroll to position [296, 0]
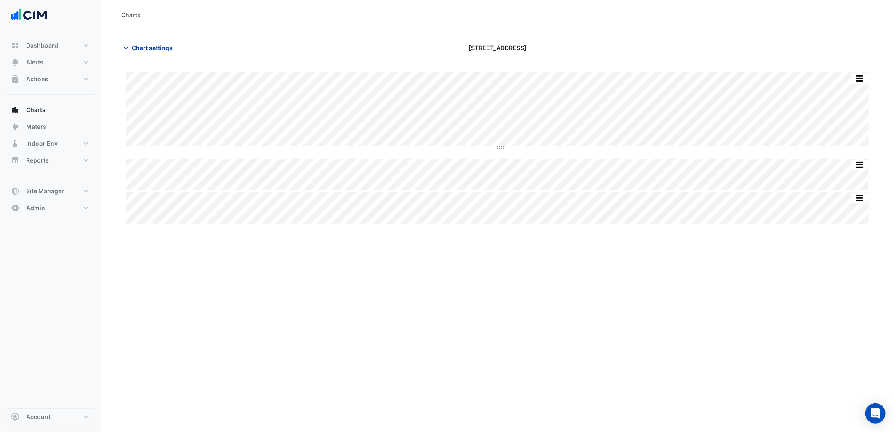
click at [163, 47] on span "Chart settings" at bounding box center [152, 47] width 41 height 9
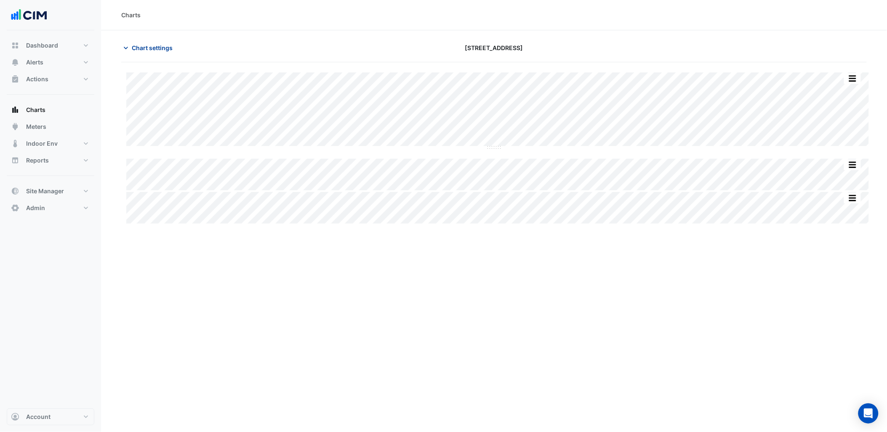
type input "**********"
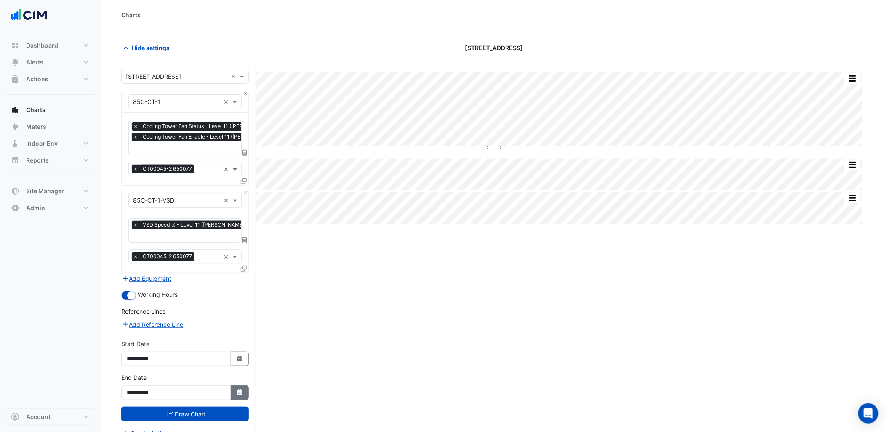
click at [241, 391] on icon "button" at bounding box center [239, 391] width 5 height 5
select select "*"
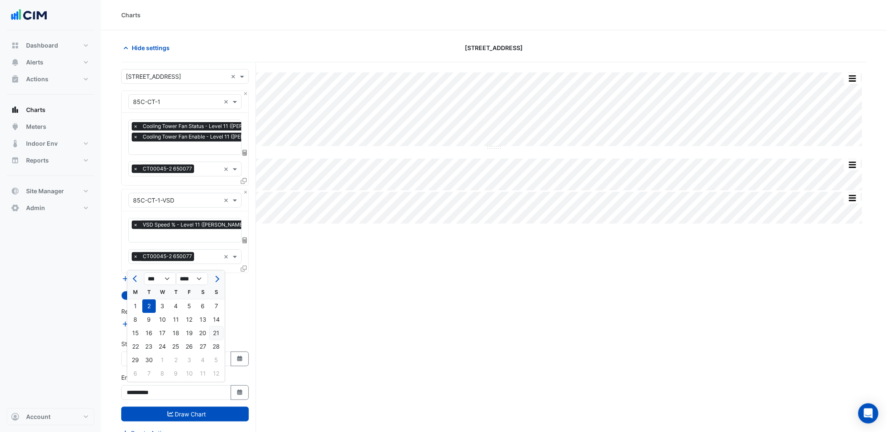
click at [216, 337] on div "21" at bounding box center [216, 332] width 13 height 13
type input "**********"
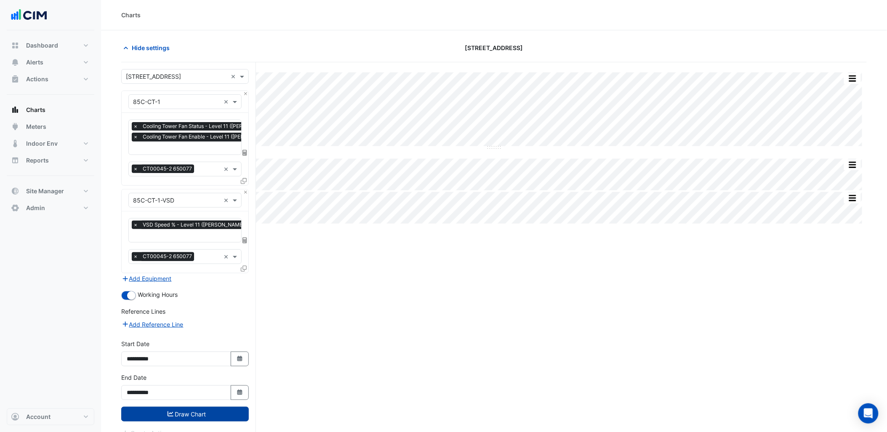
click at [229, 408] on button "Draw Chart" at bounding box center [185, 414] width 128 height 15
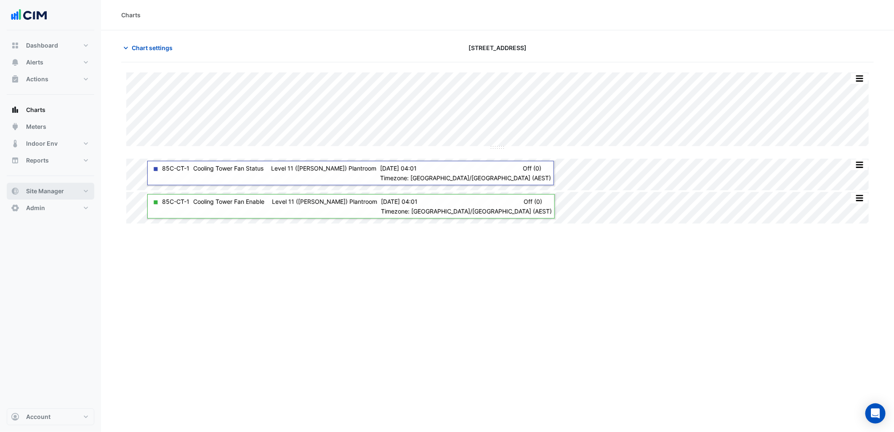
click at [64, 189] on button "Site Manager" at bounding box center [51, 191] width 88 height 17
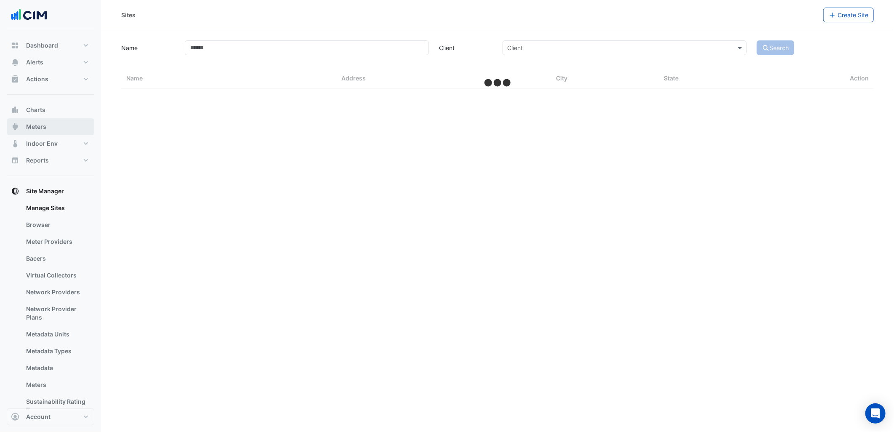
click at [61, 125] on button "Meters" at bounding box center [51, 126] width 88 height 17
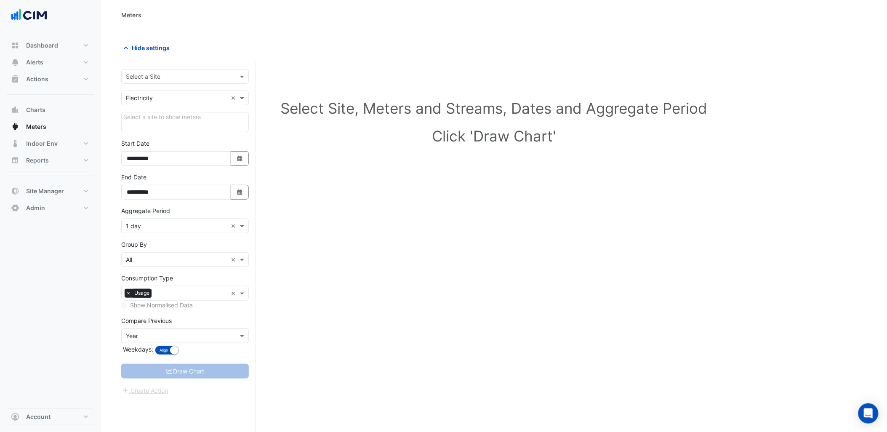
click at [194, 70] on div "Select a Site" at bounding box center [185, 76] width 128 height 15
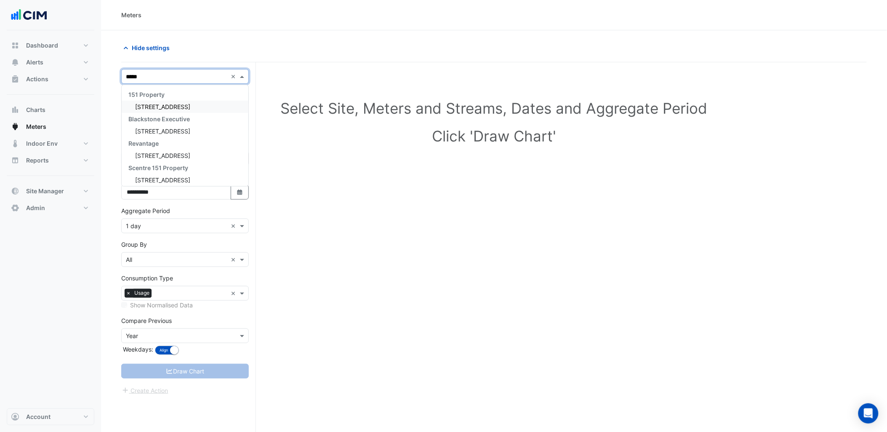
type input "******"
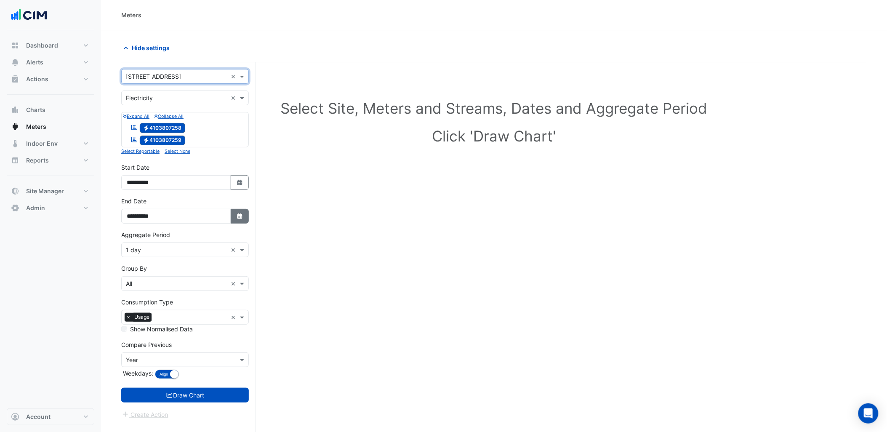
click at [246, 221] on button "Select Date" at bounding box center [240, 216] width 19 height 15
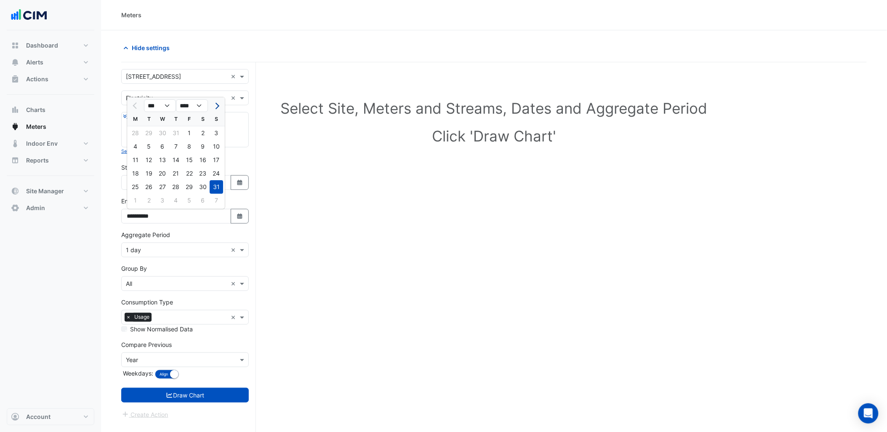
click at [213, 112] on button "Next month" at bounding box center [216, 105] width 10 height 13
select select "*"
click at [196, 160] on div "20" at bounding box center [202, 159] width 13 height 13
type input "**********"
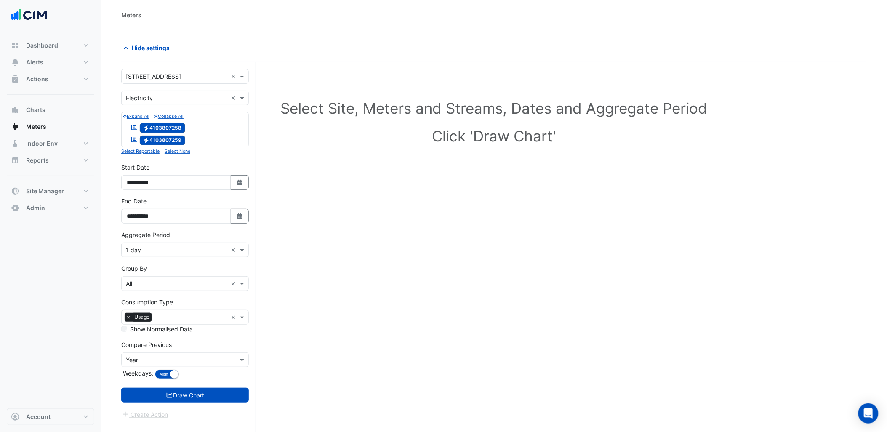
click at [161, 253] on input "text" at bounding box center [176, 250] width 101 height 9
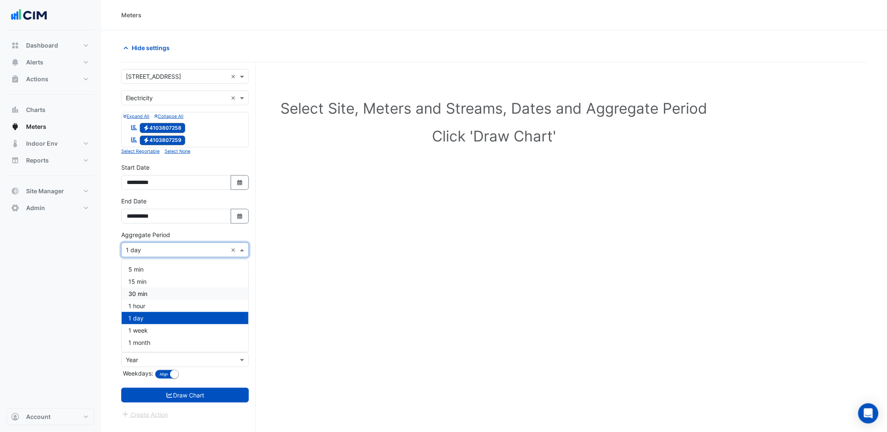
click at [162, 296] on div "30 min" at bounding box center [185, 294] width 127 height 12
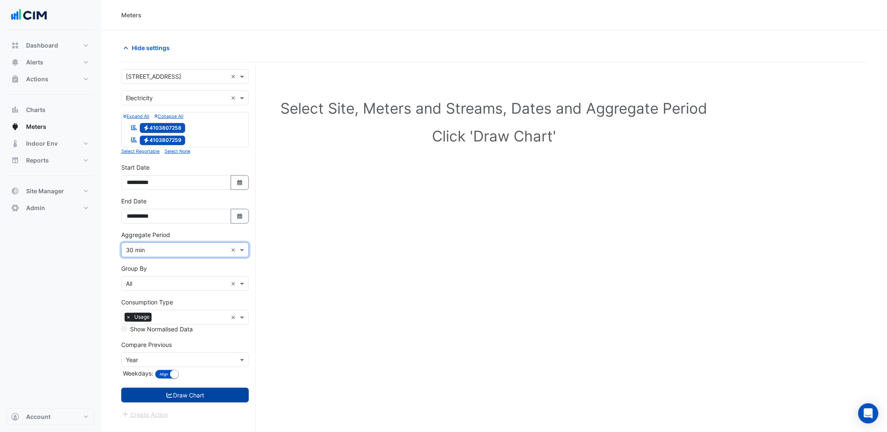
click at [203, 392] on button "Draw Chart" at bounding box center [185, 395] width 128 height 15
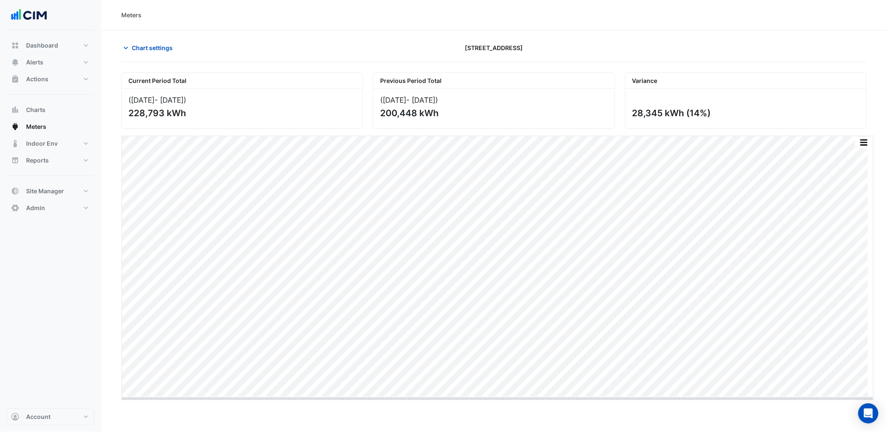
drag, startPoint x: 504, startPoint y: 397, endPoint x: 493, endPoint y: 432, distance: 35.9
click at [853, 145] on button "button" at bounding box center [857, 141] width 17 height 11
click at [843, 281] on div "Select Chart Type" at bounding box center [841, 278] width 51 height 20
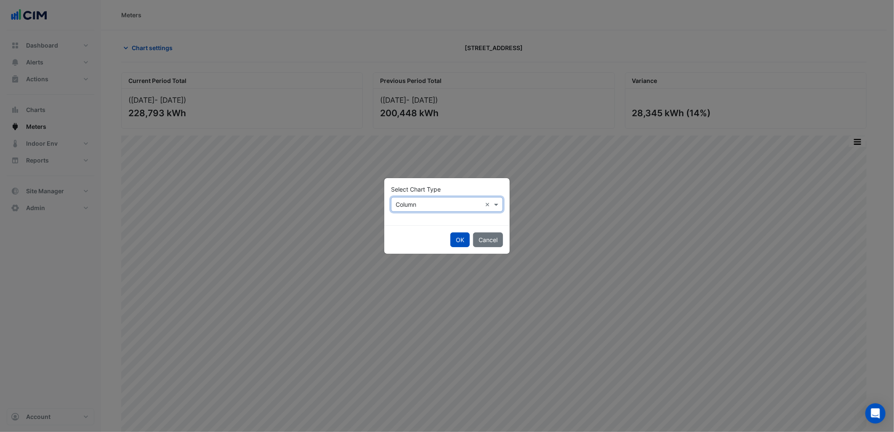
click at [458, 203] on input "text" at bounding box center [439, 204] width 86 height 9
click at [402, 224] on span "Line" at bounding box center [403, 222] width 11 height 7
click at [458, 238] on button "OK" at bounding box center [459, 239] width 19 height 15
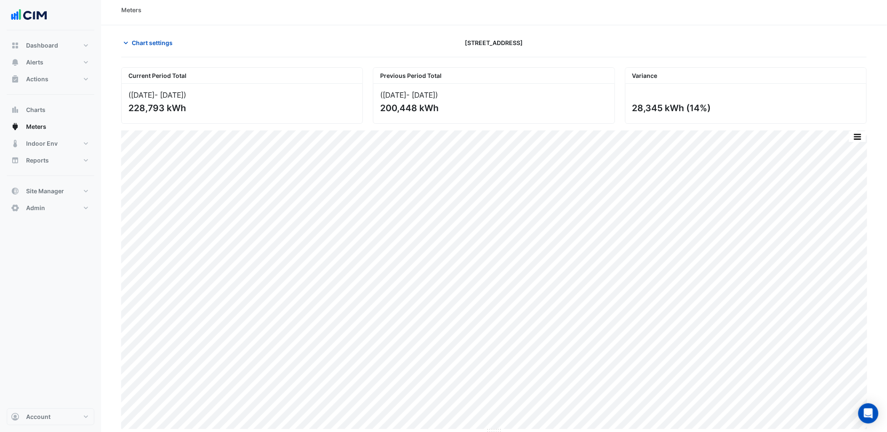
scroll to position [6, 0]
click at [843, 133] on button "button" at bounding box center [840, 135] width 17 height 11
click at [148, 46] on button "Chart settings" at bounding box center [149, 41] width 57 height 15
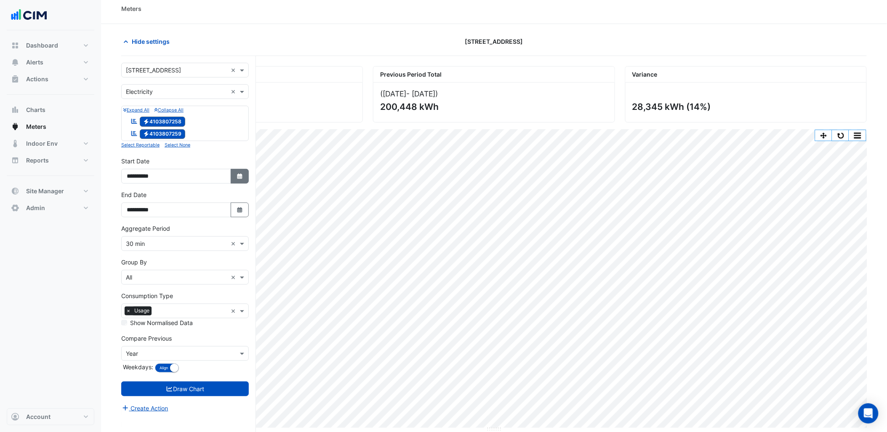
click at [241, 177] on icon "button" at bounding box center [239, 175] width 5 height 5
select select "*"
select select "****"
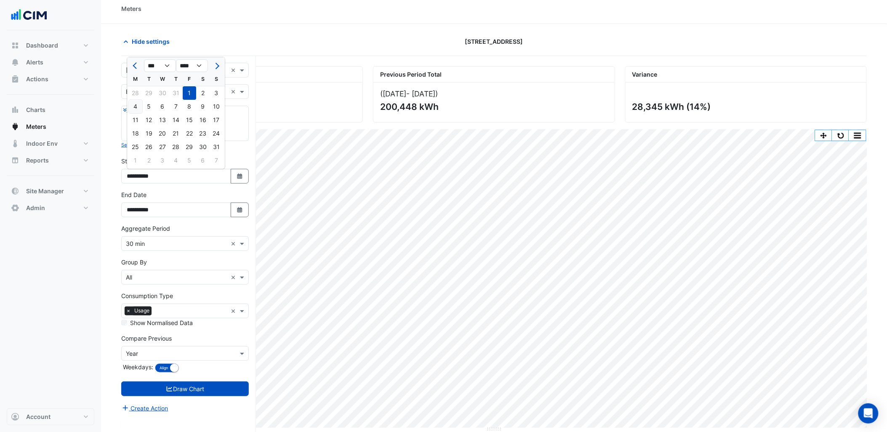
click at [130, 109] on div "4" at bounding box center [135, 106] width 13 height 13
type input "**********"
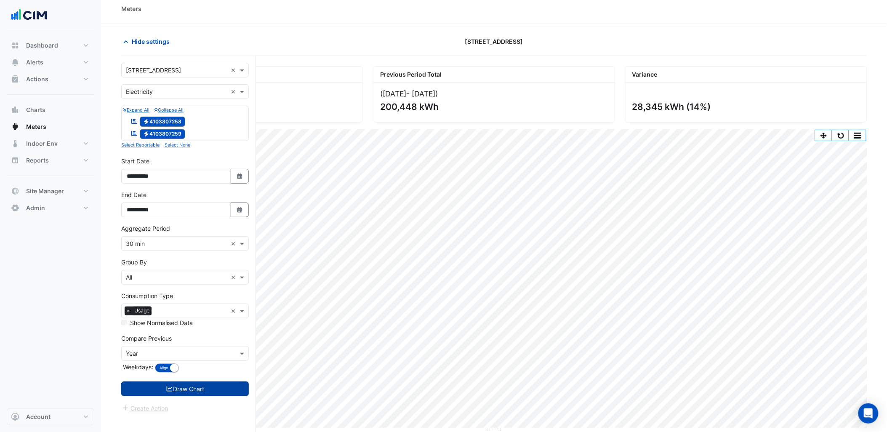
click at [184, 391] on button "Draw Chart" at bounding box center [185, 388] width 128 height 15
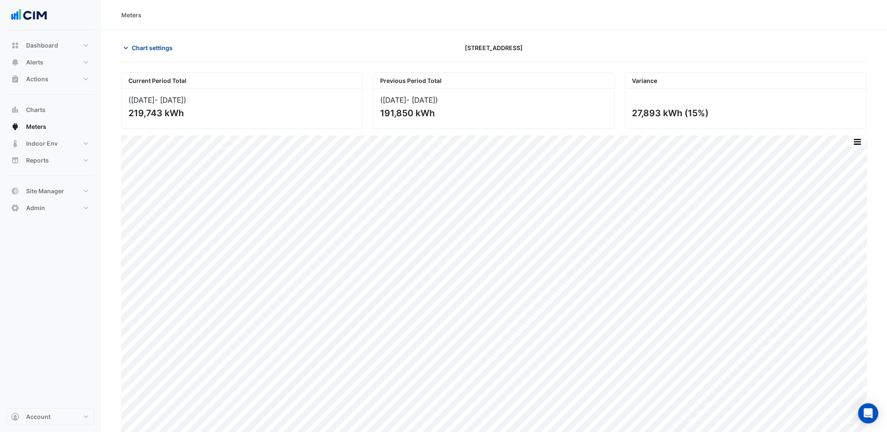
click at [167, 50] on span "Chart settings" at bounding box center [152, 47] width 41 height 9
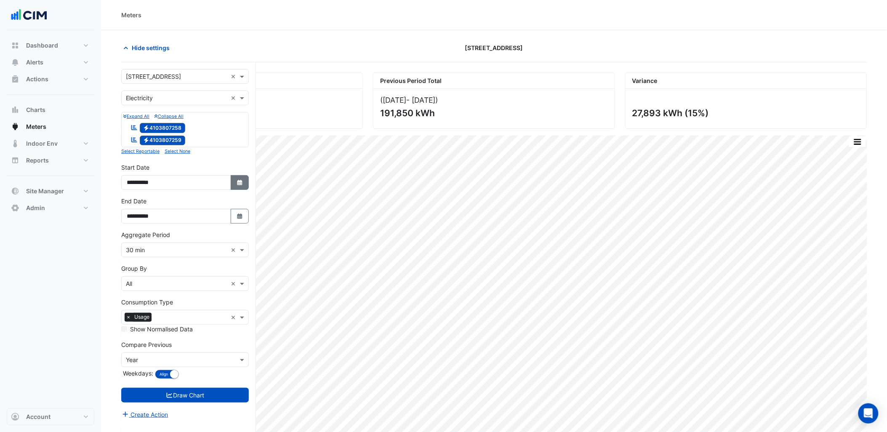
click at [233, 184] on button "Select Date" at bounding box center [240, 182] width 19 height 15
select select "*"
select select "****"
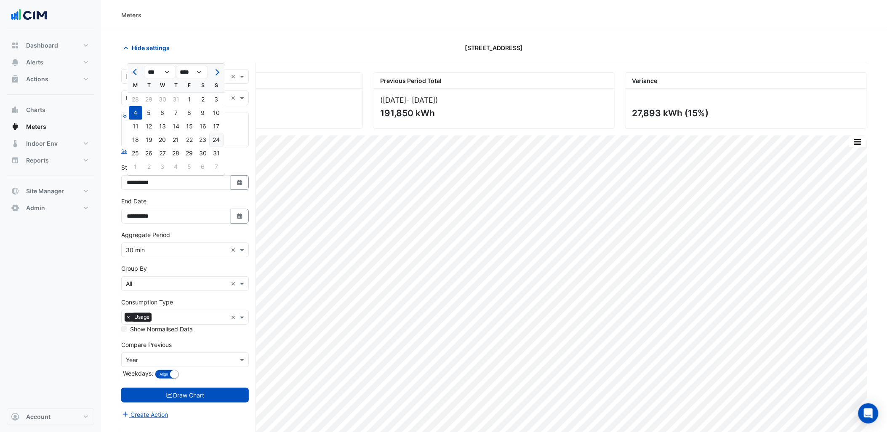
click at [217, 140] on div "24" at bounding box center [216, 139] width 13 height 13
type input "**********"
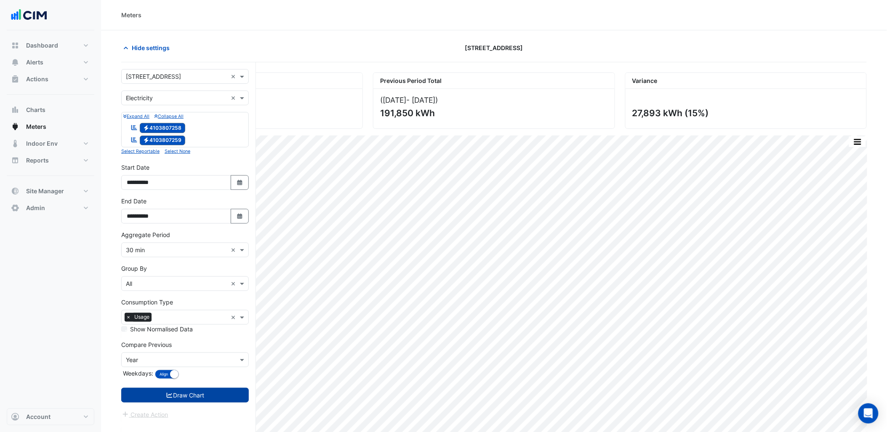
click at [216, 393] on button "Draw Chart" at bounding box center [185, 395] width 128 height 15
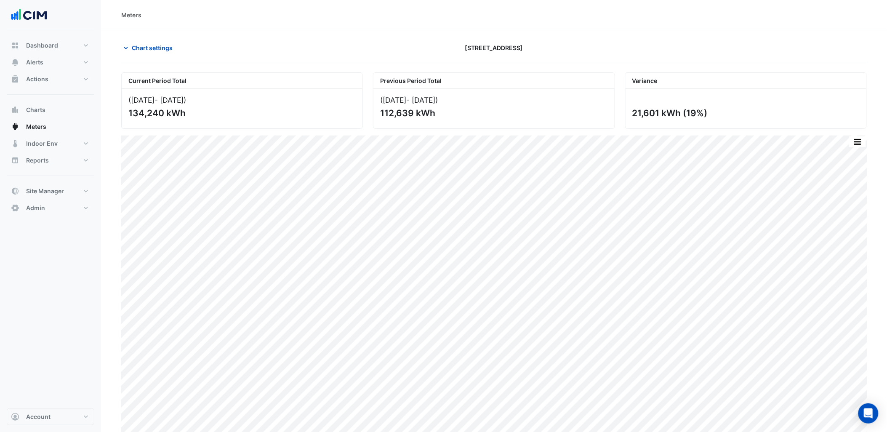
click at [149, 40] on section "Chart settings 85 Castlereagh St Current Period Total (24 Aug 25 - 20 Sep 25 ) …" at bounding box center [494, 234] width 786 height 408
click at [156, 51] on span "Chart settings" at bounding box center [152, 47] width 41 height 9
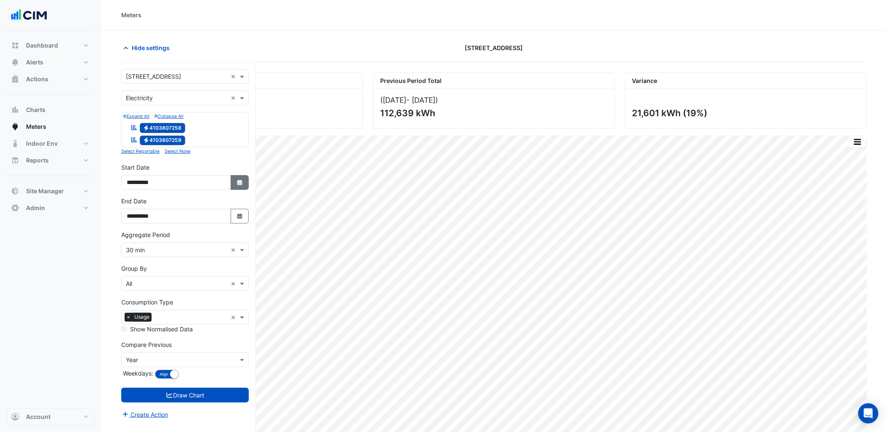
click at [241, 184] on icon "Select Date" at bounding box center [240, 183] width 8 height 6
select select "*"
select select "****"
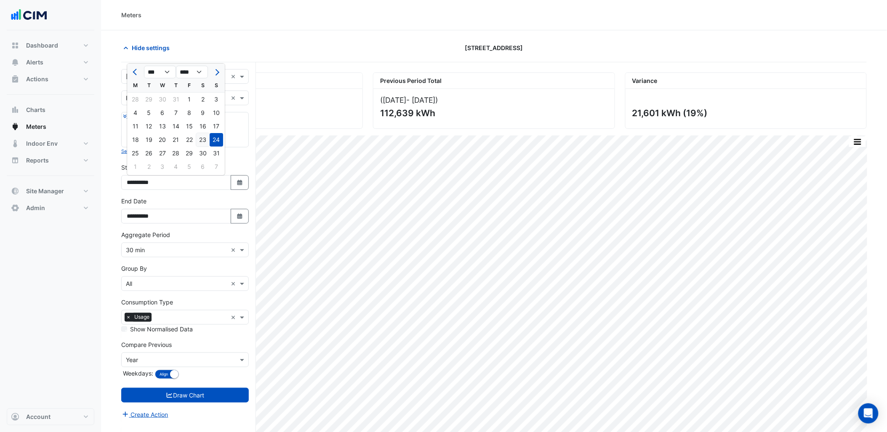
click at [206, 137] on div "23" at bounding box center [202, 139] width 13 height 13
type input "**********"
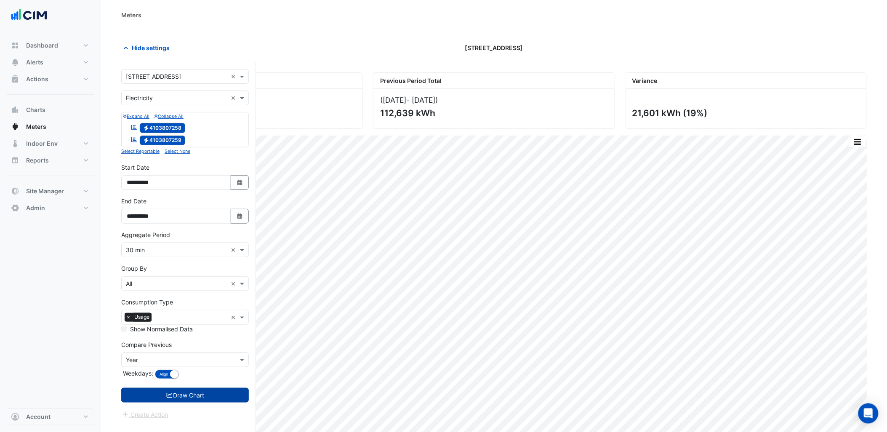
click at [202, 395] on button "Draw Chart" at bounding box center [185, 395] width 128 height 15
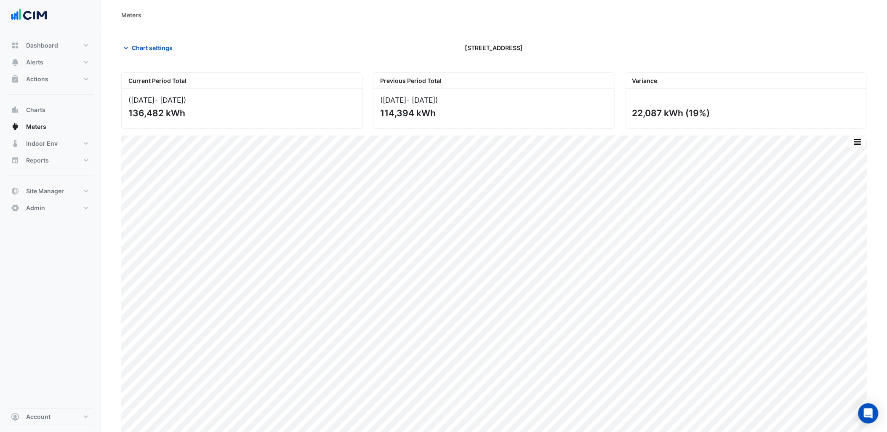
drag, startPoint x: 633, startPoint y: 110, endPoint x: 661, endPoint y: 117, distance: 29.1
click at [661, 117] on div "22,087 kWh (19%)" at bounding box center [745, 113] width 226 height 11
copy div "22,087"
click at [141, 49] on span "Chart settings" at bounding box center [152, 47] width 41 height 9
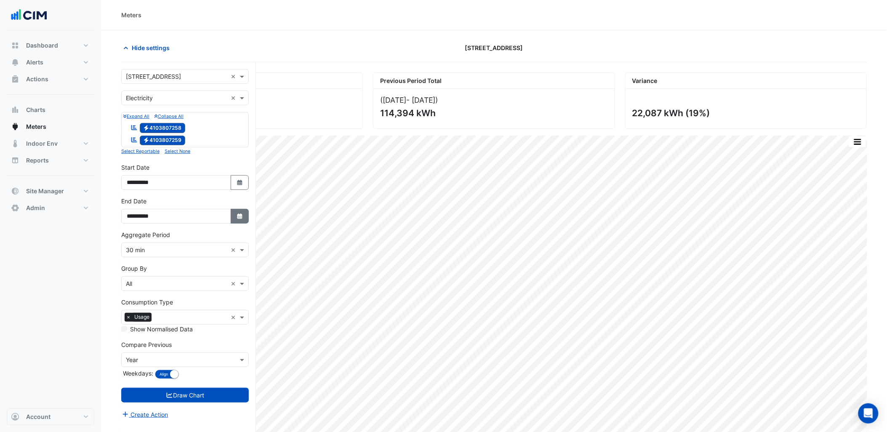
click at [231, 218] on button "Select Date" at bounding box center [240, 216] width 19 height 15
select select "*"
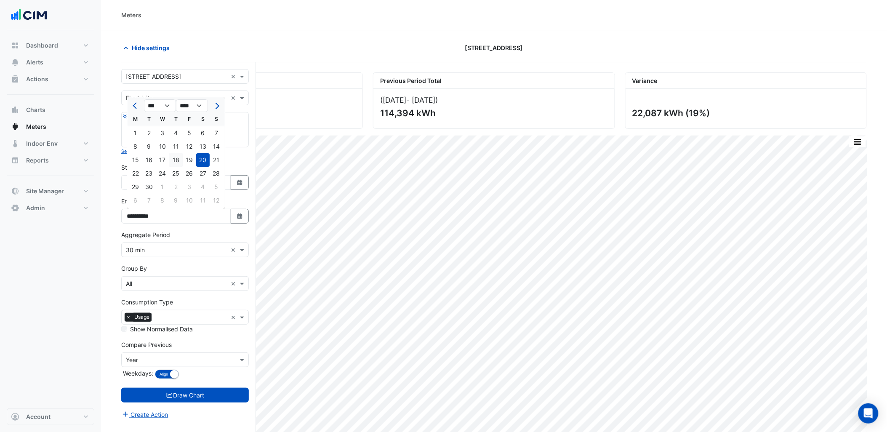
click at [174, 157] on div "18" at bounding box center [175, 159] width 13 height 13
type input "**********"
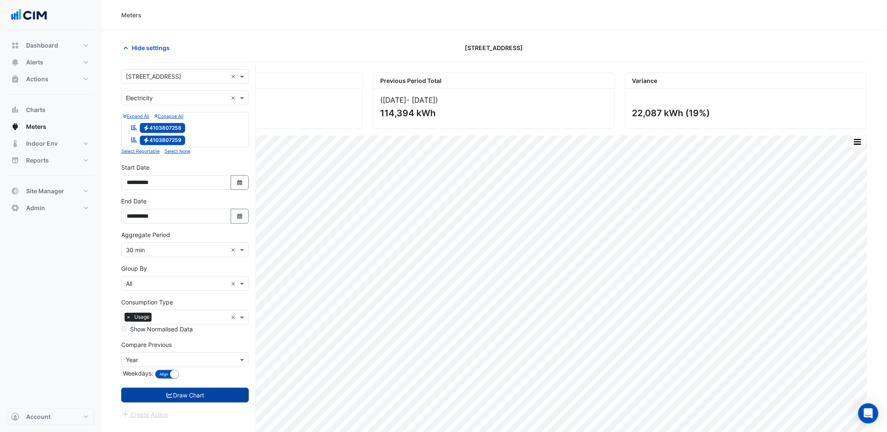
click at [202, 399] on button "Draw Chart" at bounding box center [185, 395] width 128 height 15
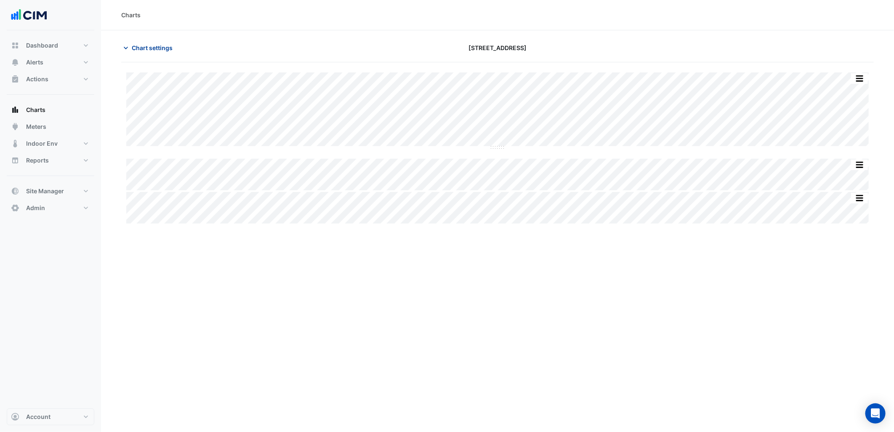
click at [149, 50] on span "Chart settings" at bounding box center [152, 47] width 41 height 9
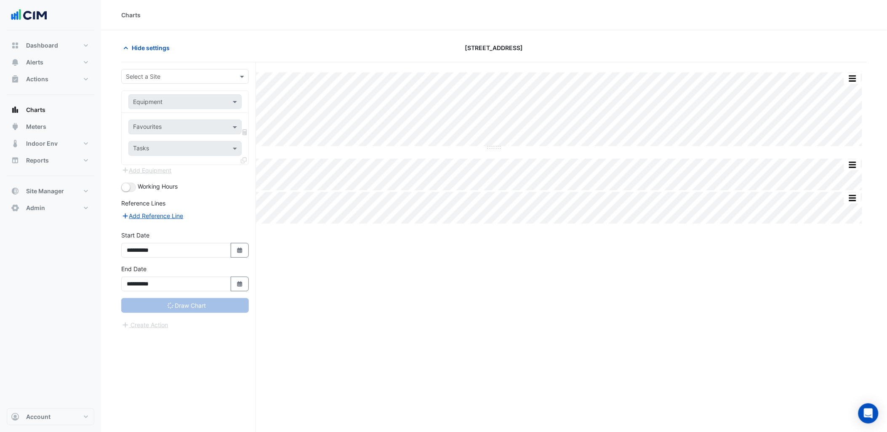
type input "**********"
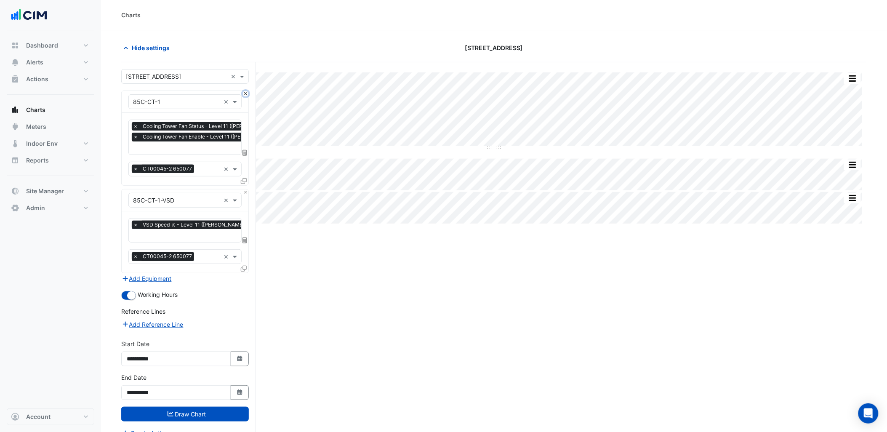
click at [243, 94] on button "Close" at bounding box center [245, 93] width 5 height 5
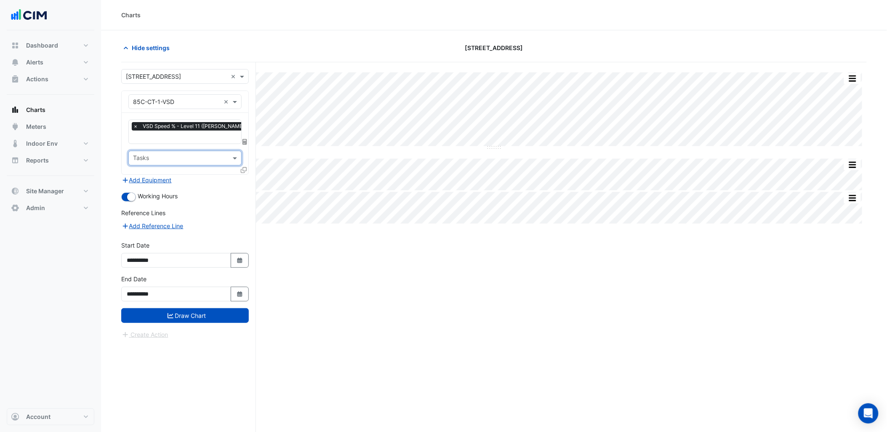
click at [205, 141] on input "text" at bounding box center [205, 137] width 144 height 9
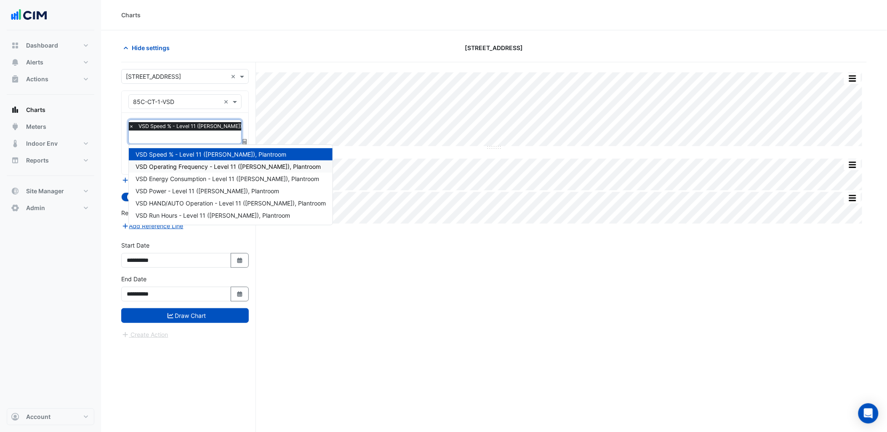
click at [191, 170] on div "VSD Operating Frequency - Level 11 ([PERSON_NAME]), Plantroom" at bounding box center [231, 166] width 204 height 12
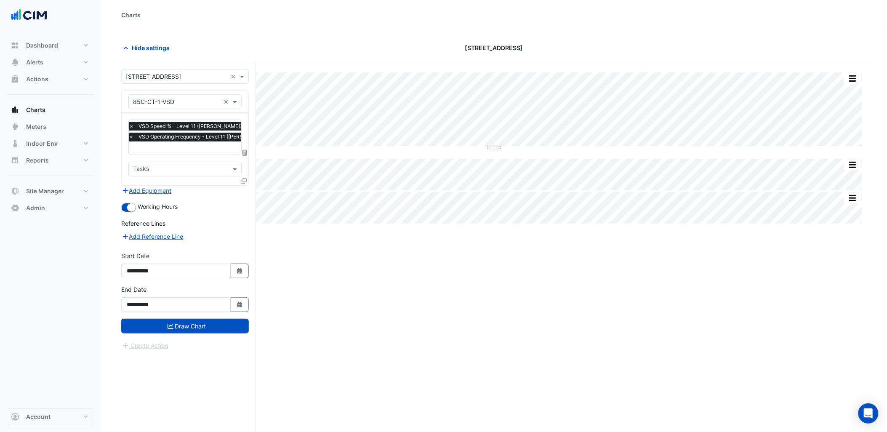
click at [246, 179] on icon at bounding box center [244, 181] width 6 height 6
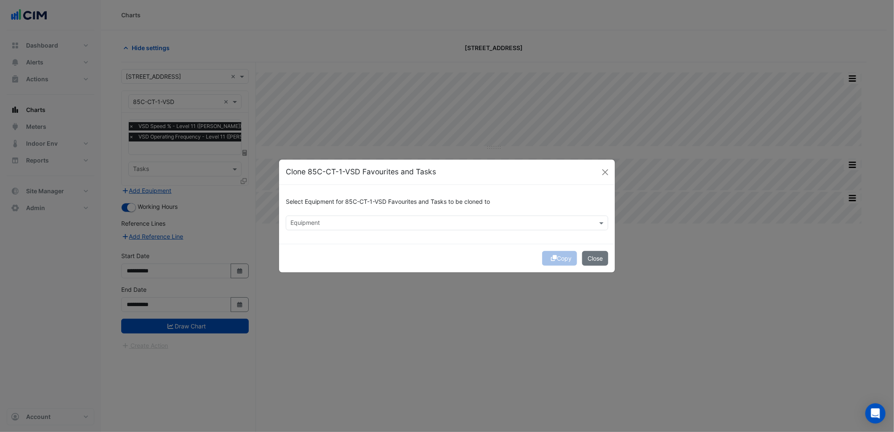
click at [310, 226] on input "text" at bounding box center [443, 223] width 304 height 9
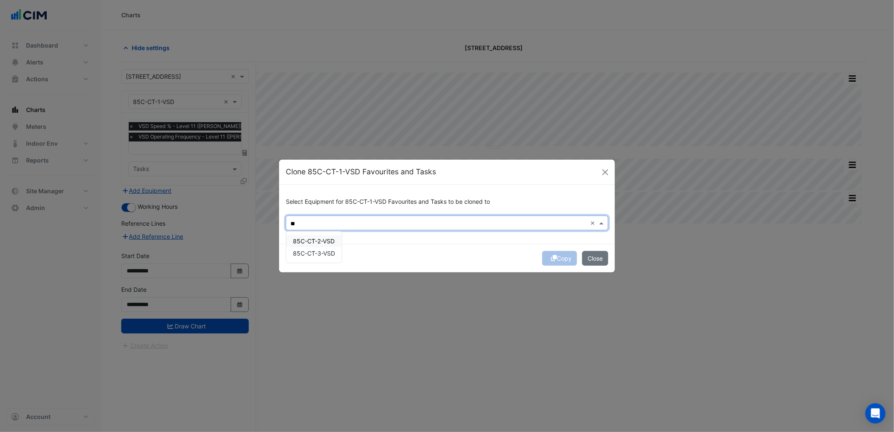
click at [317, 243] on span "85C-CT-2-VSD" at bounding box center [314, 240] width 42 height 7
click at [326, 248] on div "85C-CT-3-VSD" at bounding box center [314, 253] width 56 height 12
type input "**"
click at [440, 263] on div "Copy Close" at bounding box center [447, 258] width 336 height 29
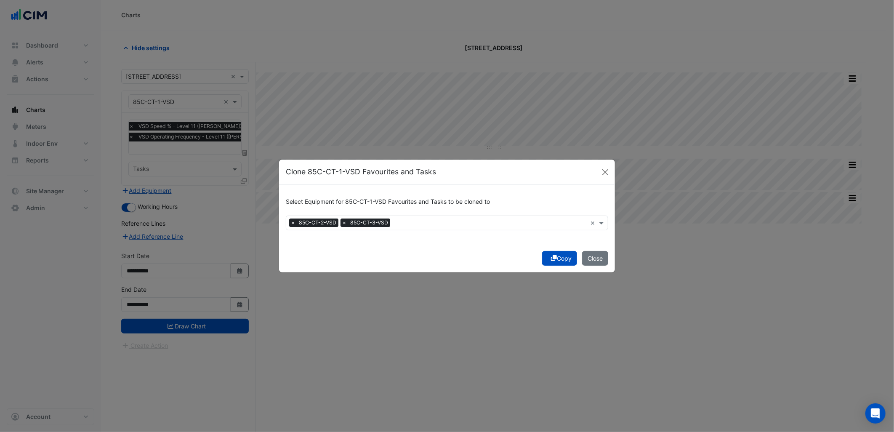
click at [561, 258] on button "Copy" at bounding box center [559, 258] width 35 height 15
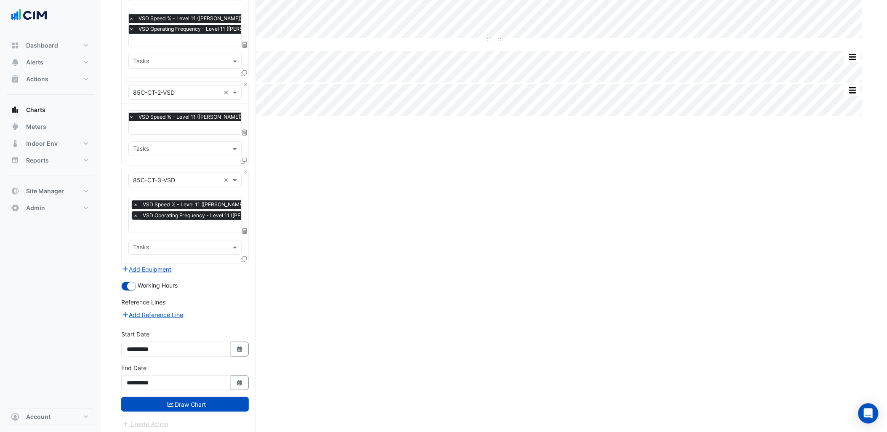
click at [208, 132] on div at bounding box center [201, 128] width 146 height 11
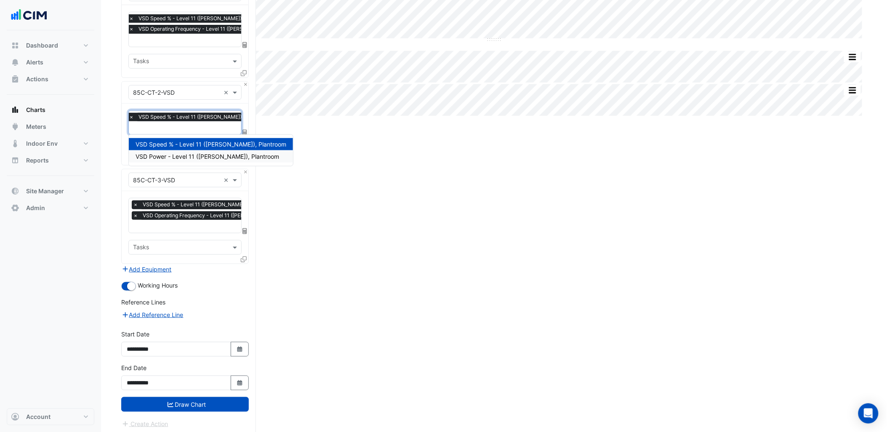
click at [188, 154] on span "VSD Power - Level 11 ([PERSON_NAME]), Plantroom" at bounding box center [208, 156] width 144 height 7
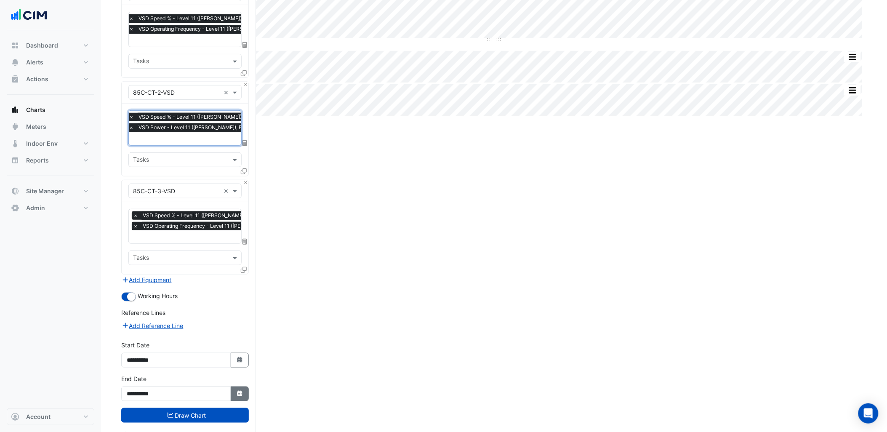
click at [243, 392] on icon "Select Date" at bounding box center [240, 394] width 8 height 6
select select "*"
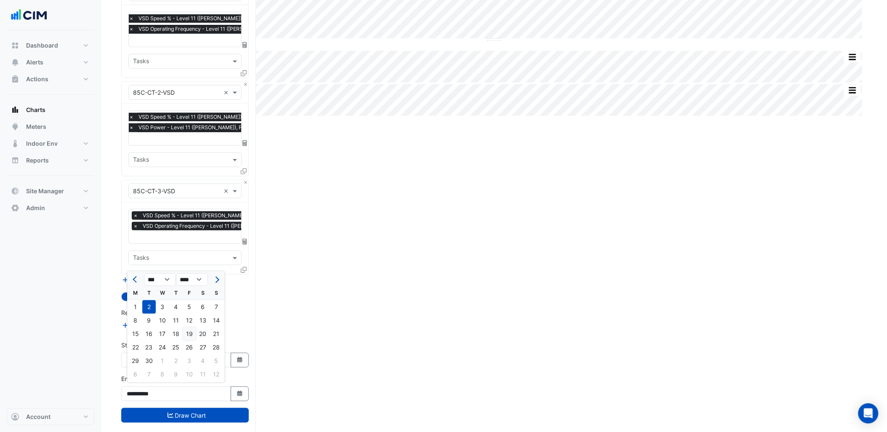
click at [191, 331] on div "19" at bounding box center [189, 333] width 13 height 13
type input "**********"
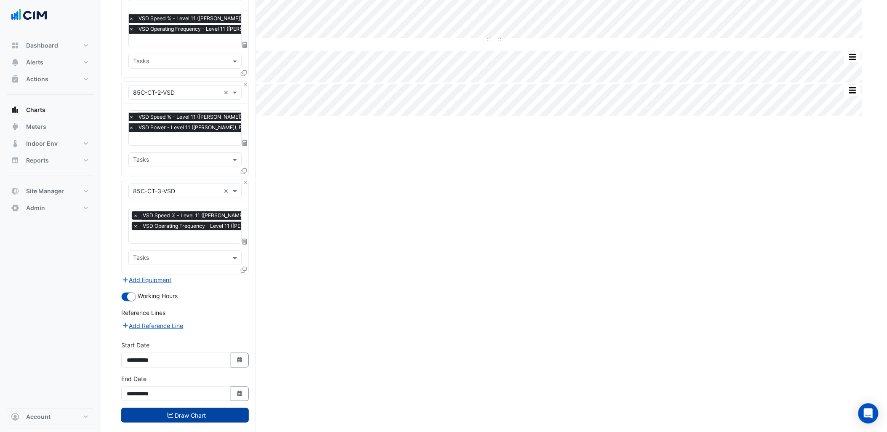
click at [184, 417] on button "Draw Chart" at bounding box center [185, 415] width 128 height 15
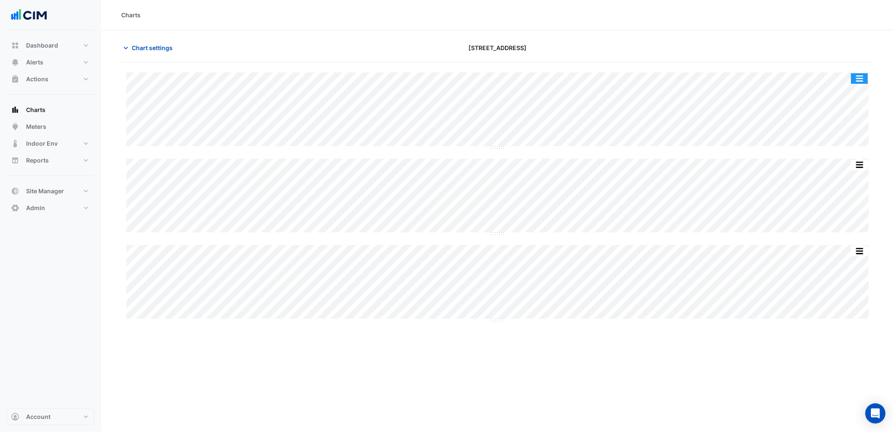
click at [860, 75] on button "button" at bounding box center [859, 78] width 17 height 11
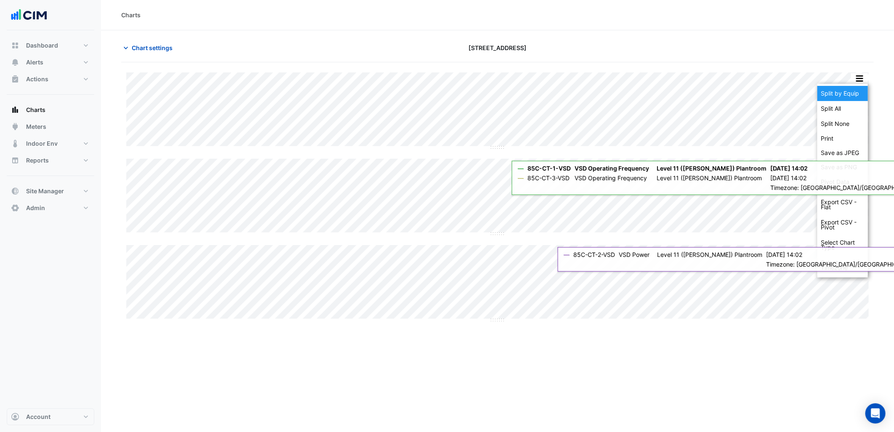
click at [855, 91] on div "Split by Equip" at bounding box center [843, 93] width 51 height 15
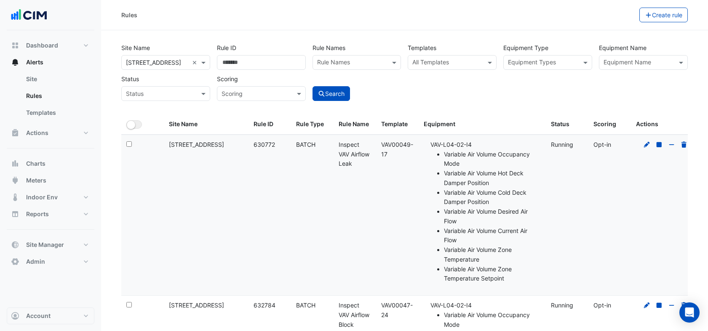
select select "***"
click at [301, 218] on datatable-body-cell "Rule Type: BATCH" at bounding box center [312, 215] width 43 height 160
click at [185, 231] on datatable-body-cell "Site Name: 44 Market Street" at bounding box center [206, 215] width 85 height 160
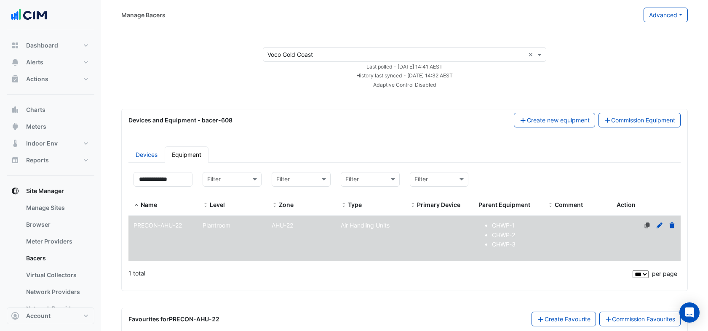
select select "***"
click at [273, 154] on ul "Devices Equipment" at bounding box center [404, 155] width 552 height 16
drag, startPoint x: 185, startPoint y: 175, endPoint x: 84, endPoint y: 198, distance: 103.6
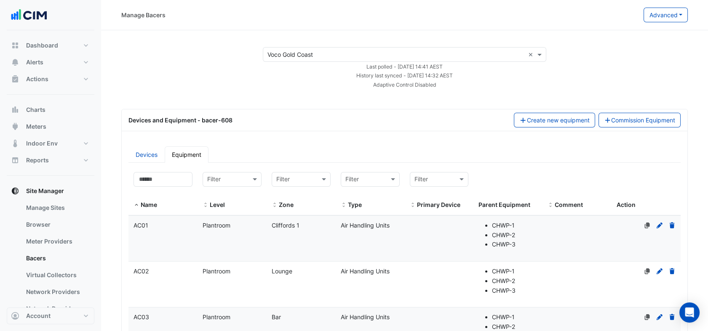
click at [300, 121] on div "Devices and Equipment - bacer-608" at bounding box center [315, 120] width 385 height 9
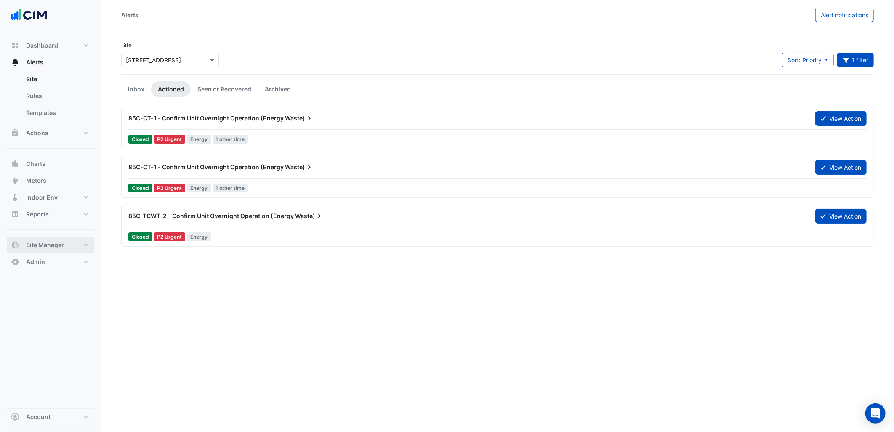
click at [67, 246] on button "Site Manager" at bounding box center [51, 245] width 88 height 17
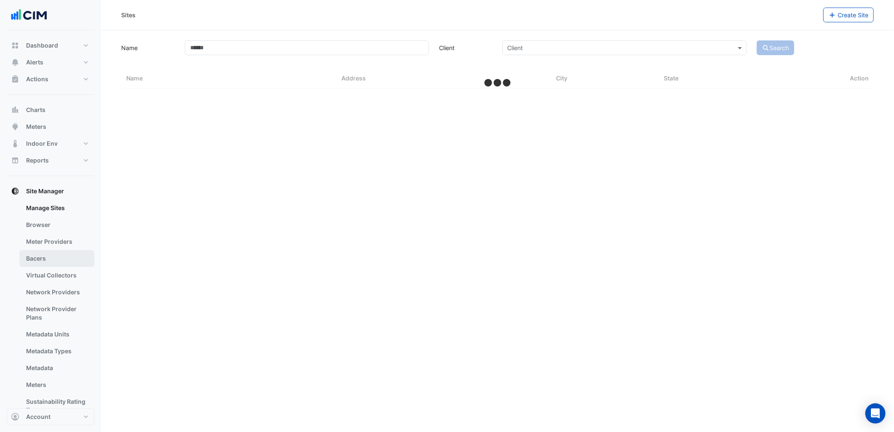
click at [54, 262] on link "Bacers" at bounding box center [56, 258] width 75 height 17
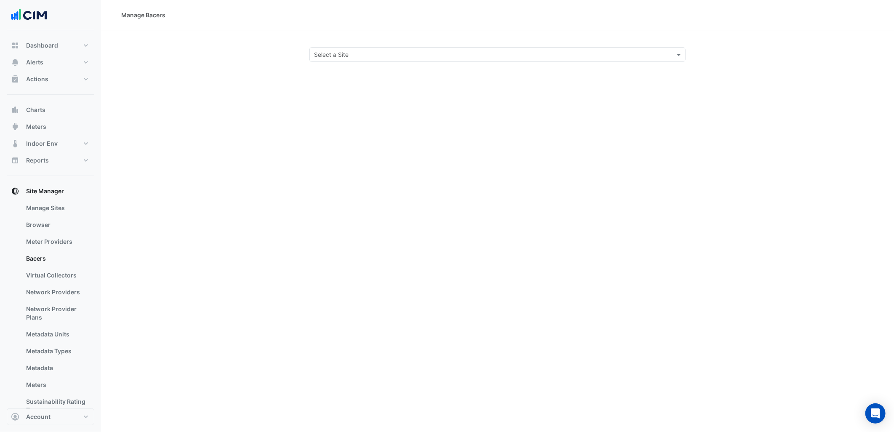
click at [340, 51] on input "text" at bounding box center [489, 55] width 350 height 9
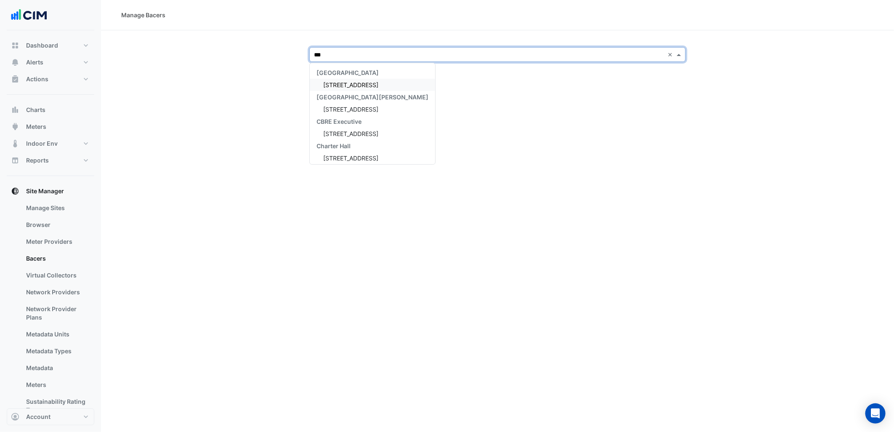
type input "***"
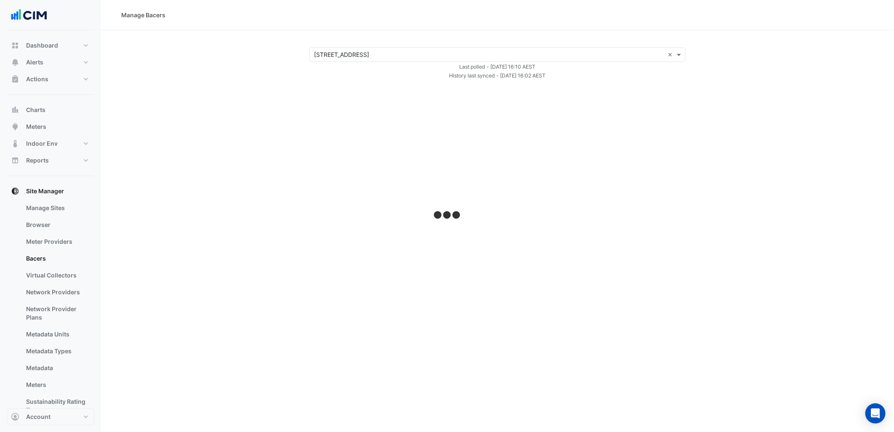
select select "***"
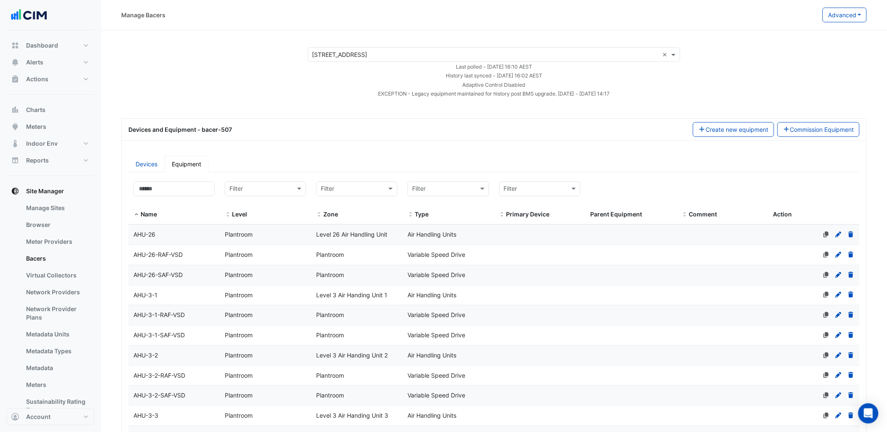
click at [495, 48] on div "× 150 Lonsdale Street ×" at bounding box center [494, 54] width 373 height 15
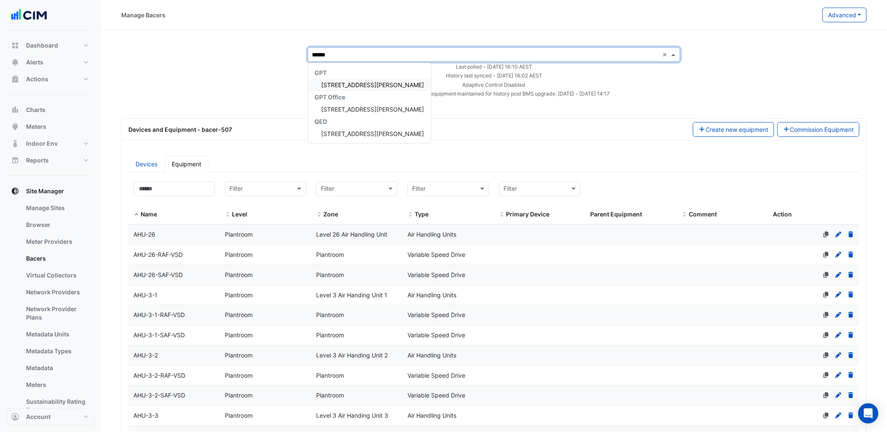
type input "*******"
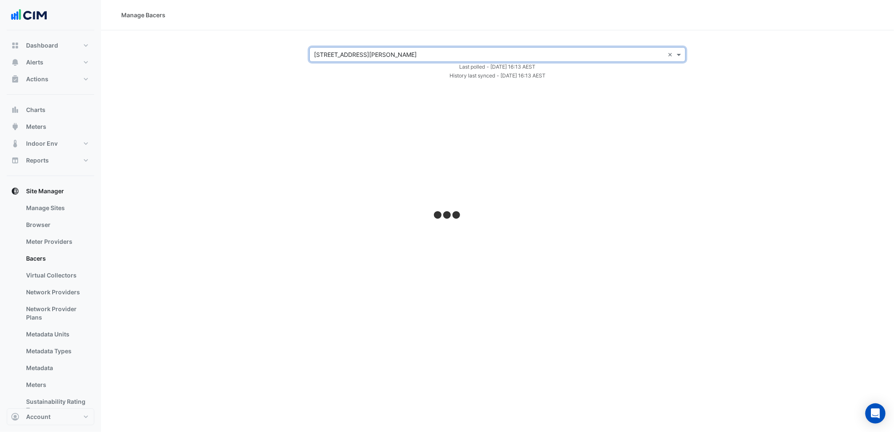
select select "***"
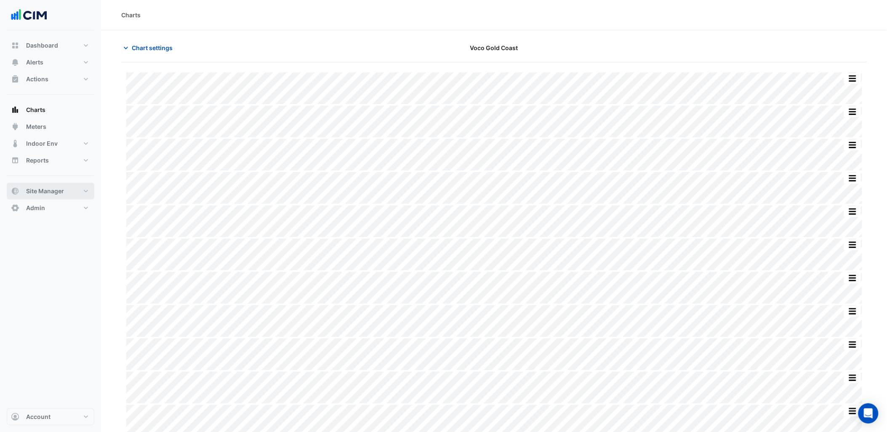
click at [81, 191] on button "Site Manager" at bounding box center [51, 191] width 88 height 17
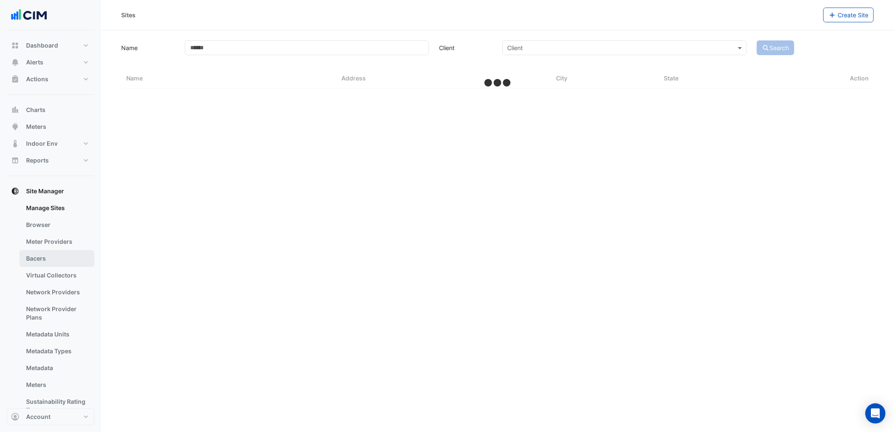
click at [53, 256] on link "Bacers" at bounding box center [56, 258] width 75 height 17
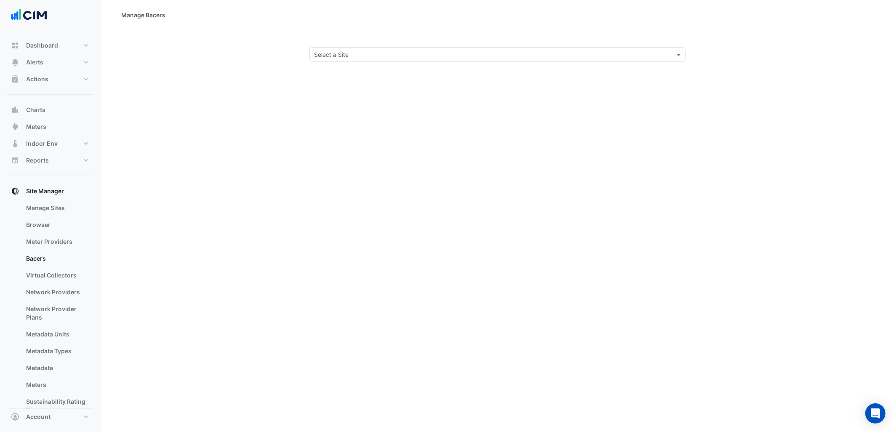
click at [389, 55] on input "text" at bounding box center [489, 55] width 350 height 9
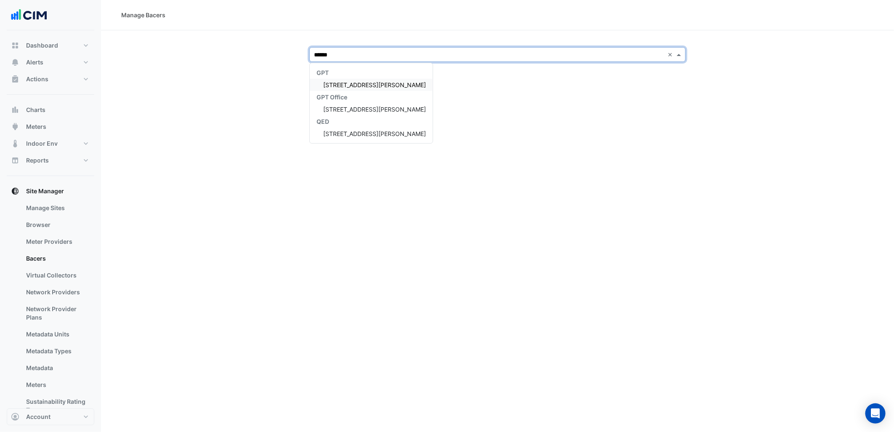
type input "*******"
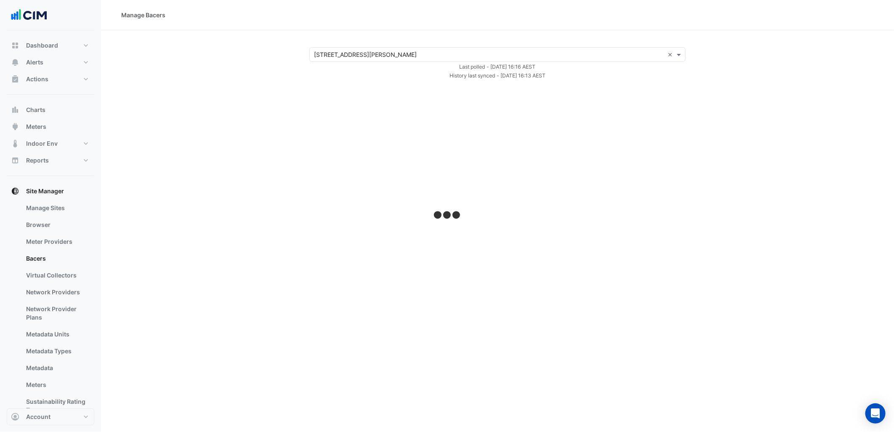
select select "***"
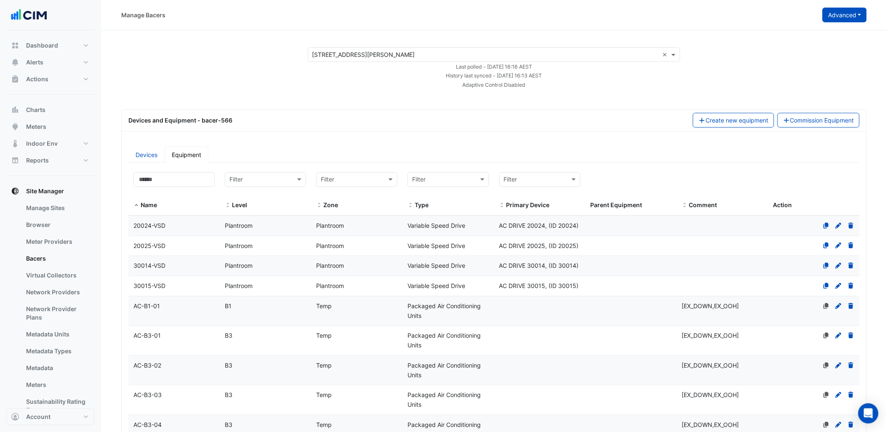
click at [861, 21] on button "Advanced" at bounding box center [845, 15] width 44 height 15
click at [825, 48] on button "View scan history" at bounding box center [812, 45] width 109 height 12
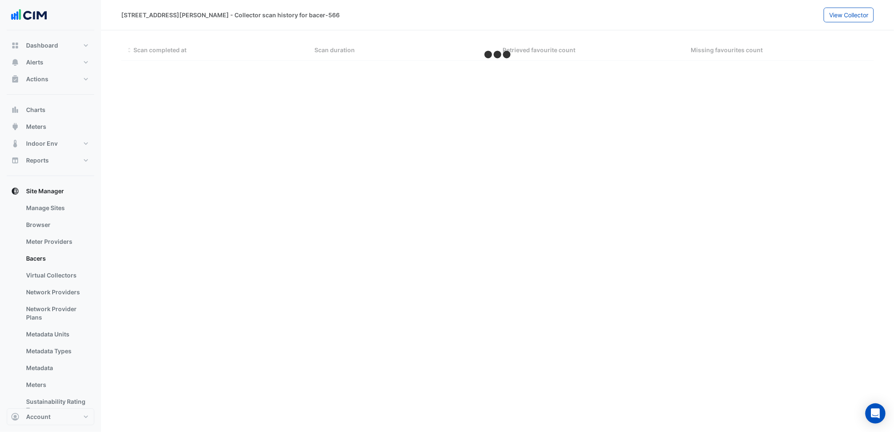
select select "***"
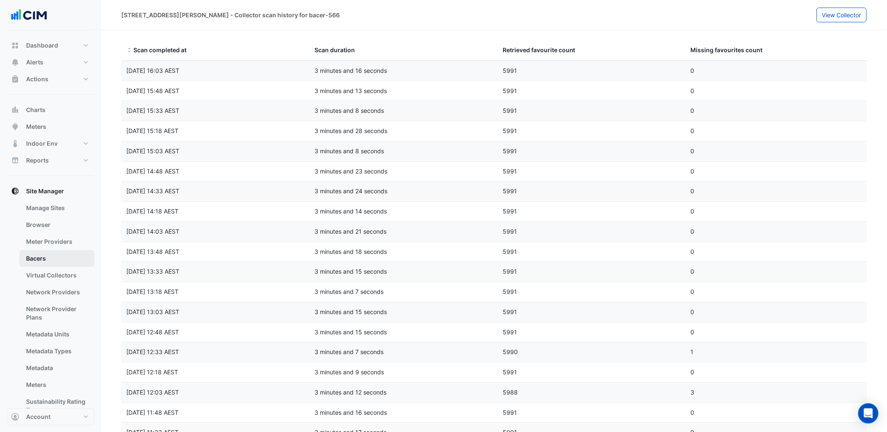
click at [55, 263] on link "Bacers" at bounding box center [56, 258] width 75 height 17
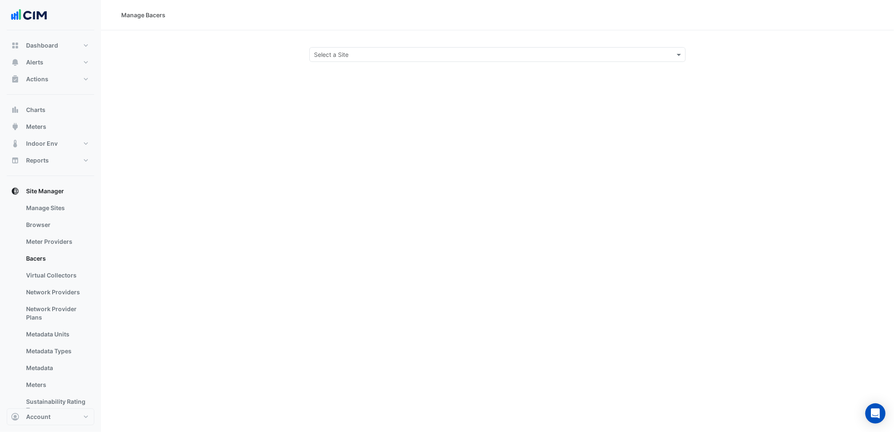
click at [351, 56] on input "text" at bounding box center [489, 55] width 350 height 9
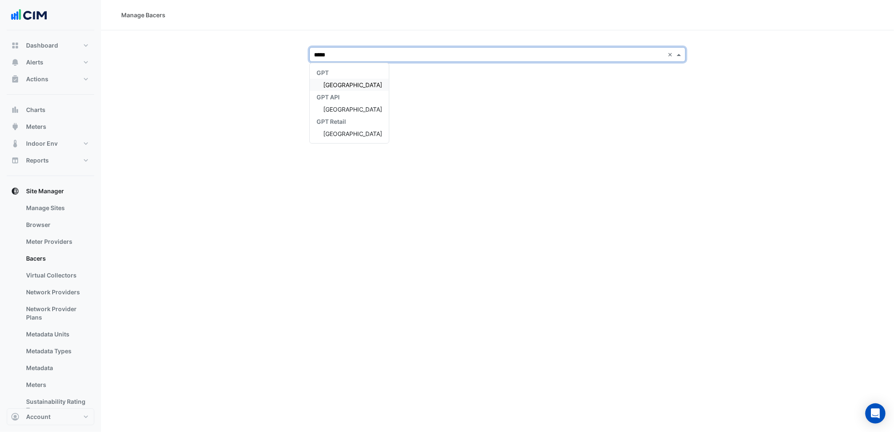
type input "******"
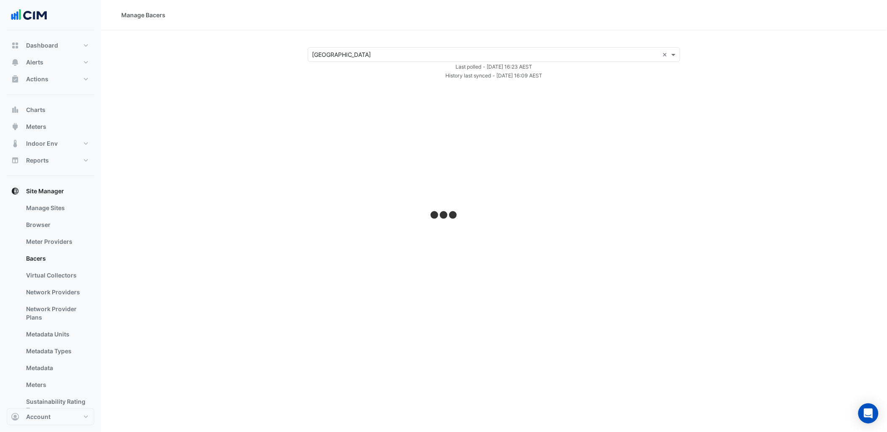
select select "***"
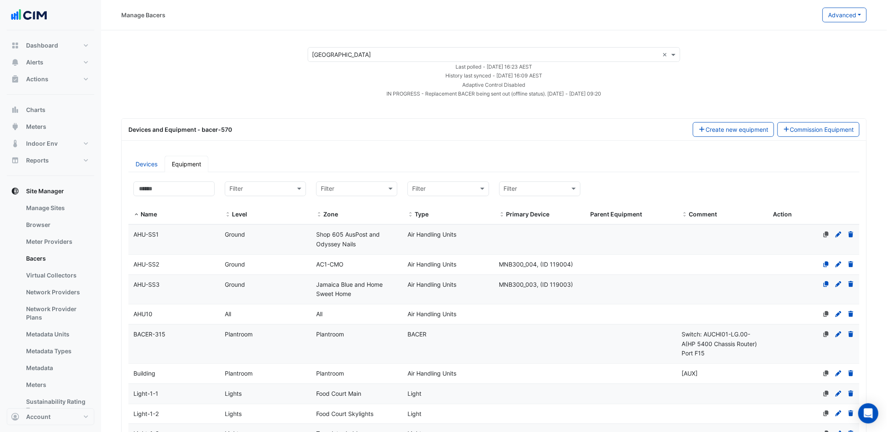
click at [266, 69] on div "× Chirnside Park Shopping Centre × Last polled - Fri 19-Sep-2025 16:23 AEST His…" at bounding box center [494, 72] width 766 height 51
click at [451, 189] on input "text" at bounding box center [439, 189] width 55 height 10
type input "********"
click at [454, 210] on div "Water Meters" at bounding box center [448, 206] width 80 height 12
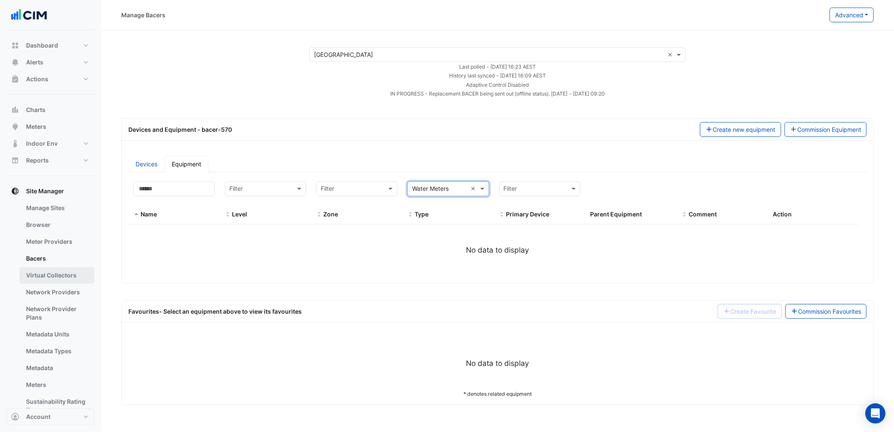
click at [55, 279] on link "Virtual Collectors" at bounding box center [56, 275] width 75 height 17
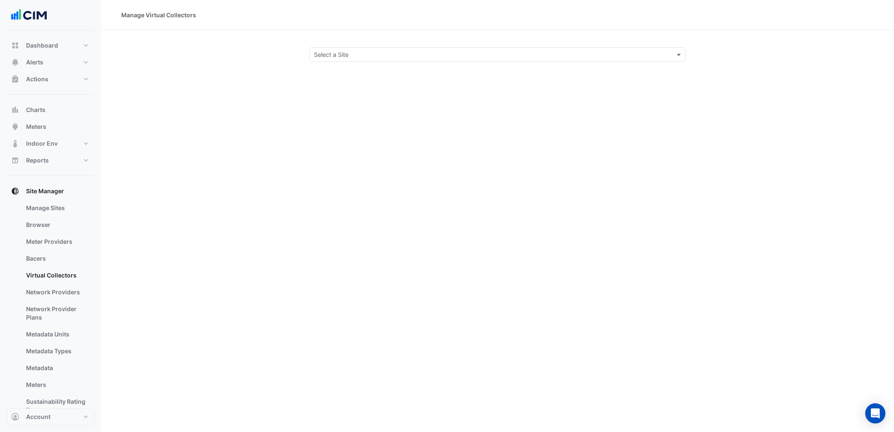
click at [371, 53] on input "text" at bounding box center [489, 55] width 350 height 9
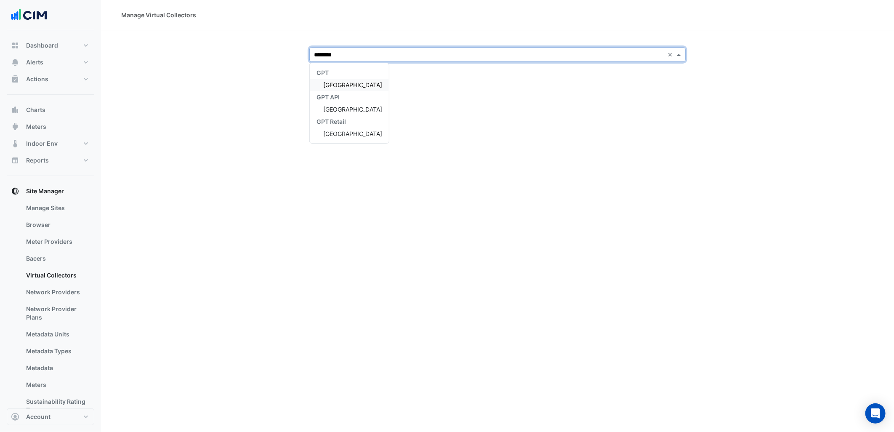
type input "*********"
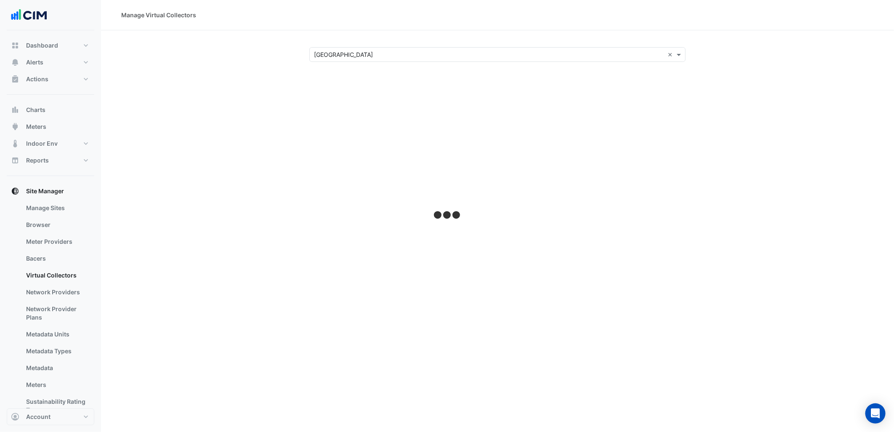
select select "***"
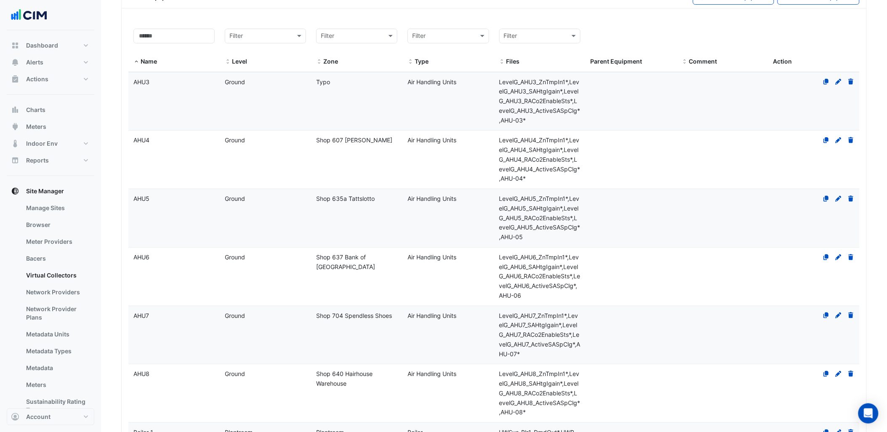
scroll to position [2152, 0]
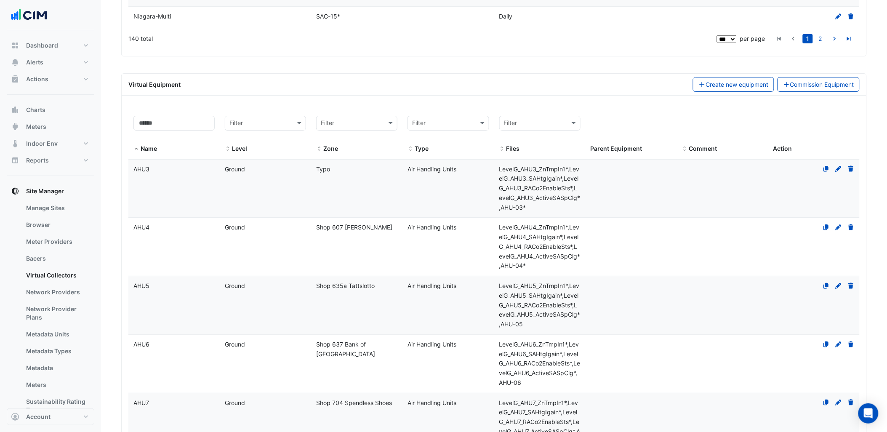
click at [493, 129] on datatable-header-cell "Filter Type" at bounding box center [447, 135] width 91 height 48
click at [478, 128] on span at bounding box center [483, 123] width 11 height 10
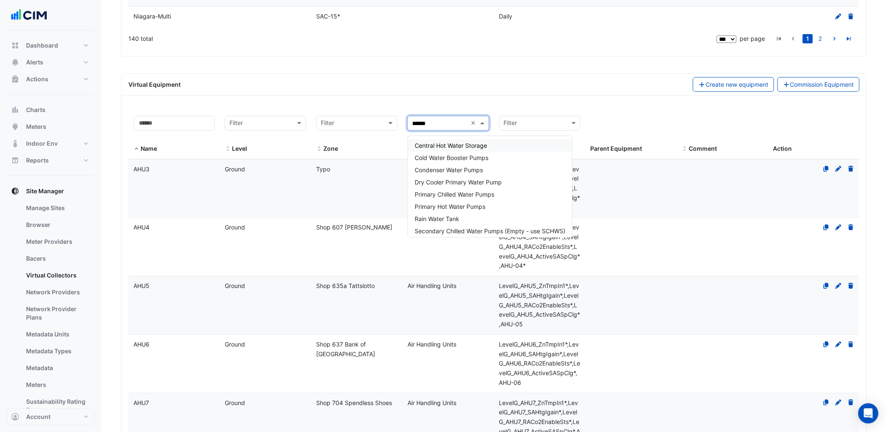
type input "*******"
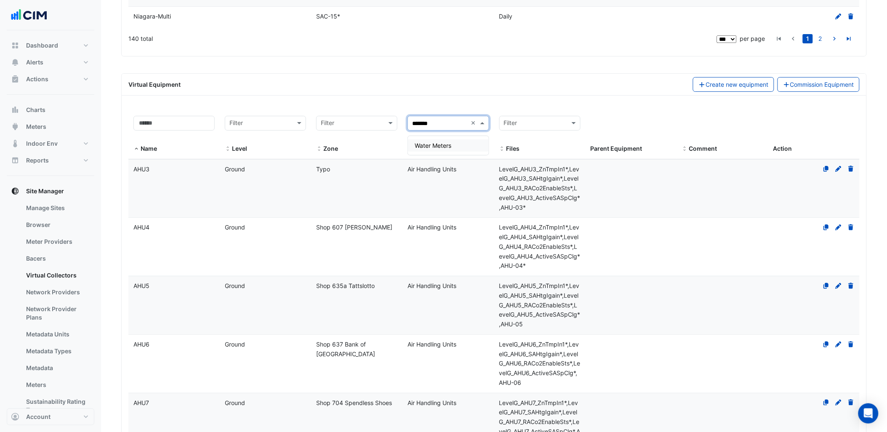
click at [446, 146] on span "Water Meters" at bounding box center [433, 145] width 37 height 7
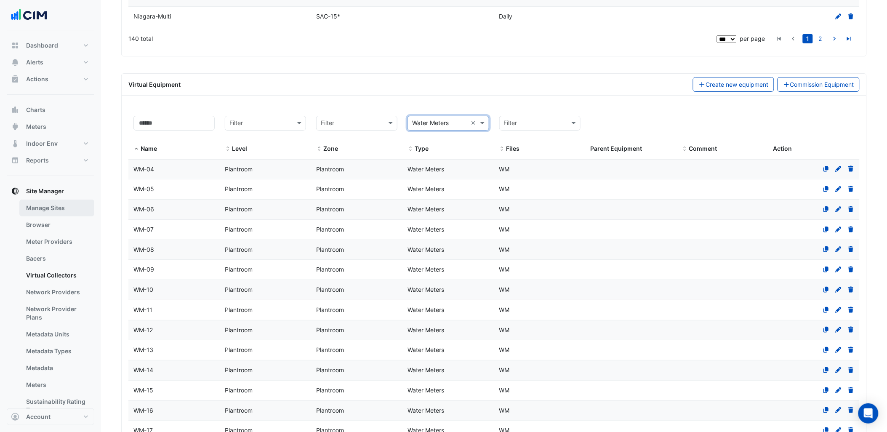
click at [48, 202] on link "Manage Sites" at bounding box center [56, 208] width 75 height 17
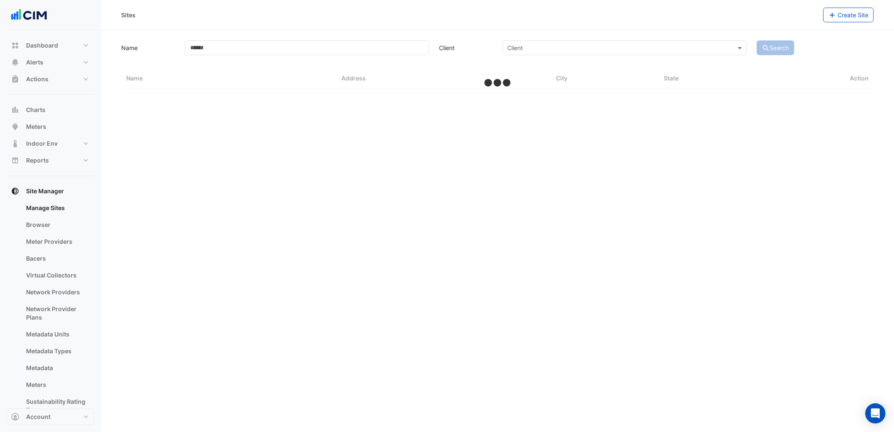
select select "***"
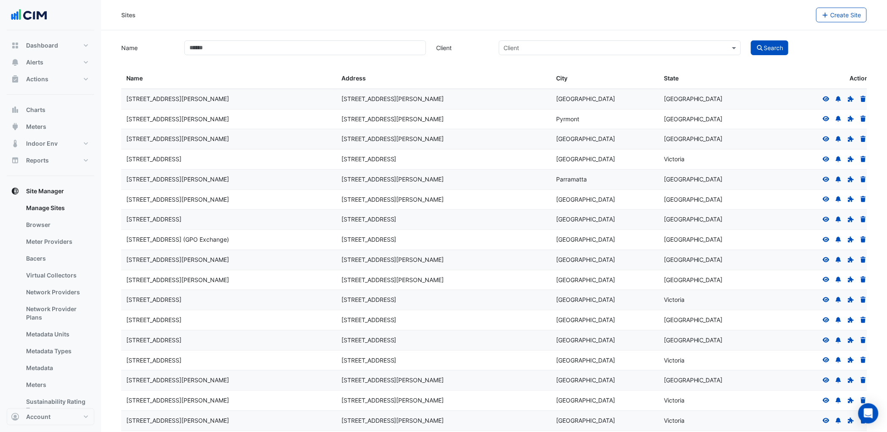
click at [829, 156] on icon at bounding box center [827, 159] width 8 height 6
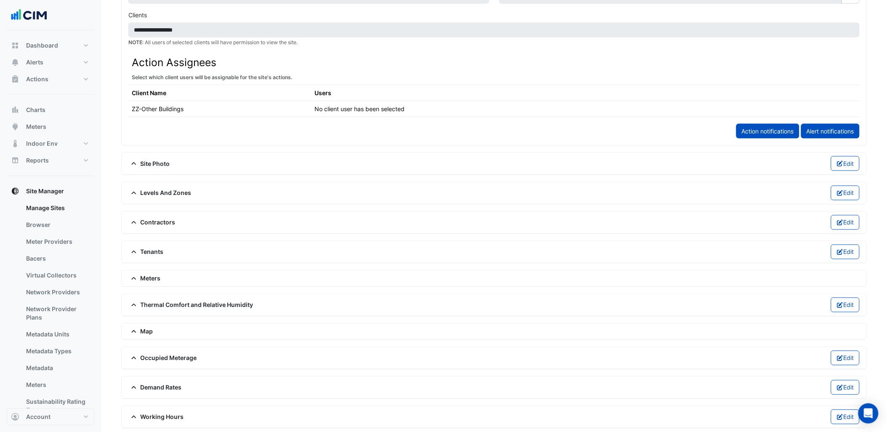
scroll to position [374, 0]
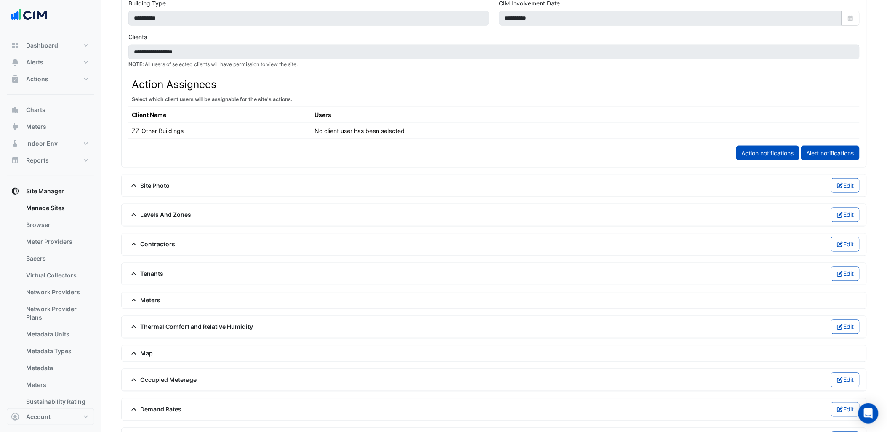
click at [149, 296] on div "Meters" at bounding box center [494, 301] width 745 height 16
click at [146, 301] on span "Meters" at bounding box center [144, 300] width 32 height 9
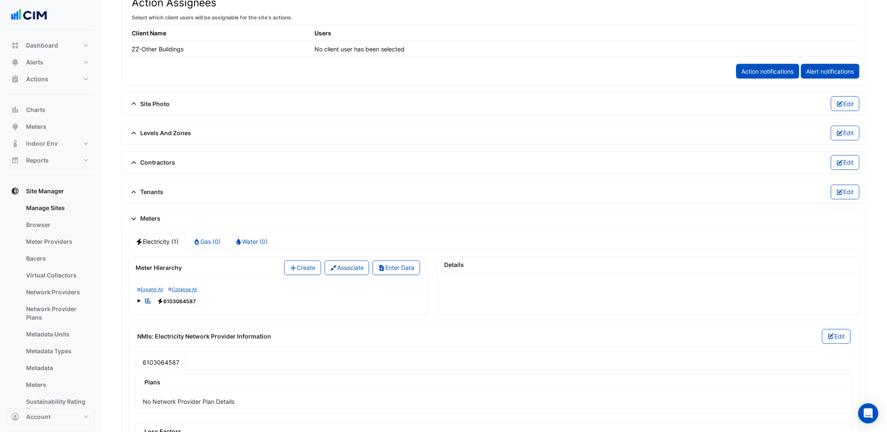
scroll to position [421, 0]
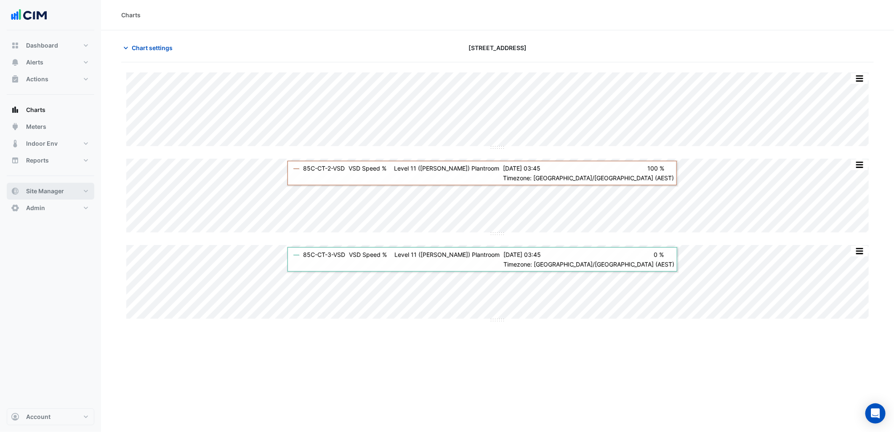
click at [72, 186] on button "Site Manager" at bounding box center [51, 191] width 88 height 17
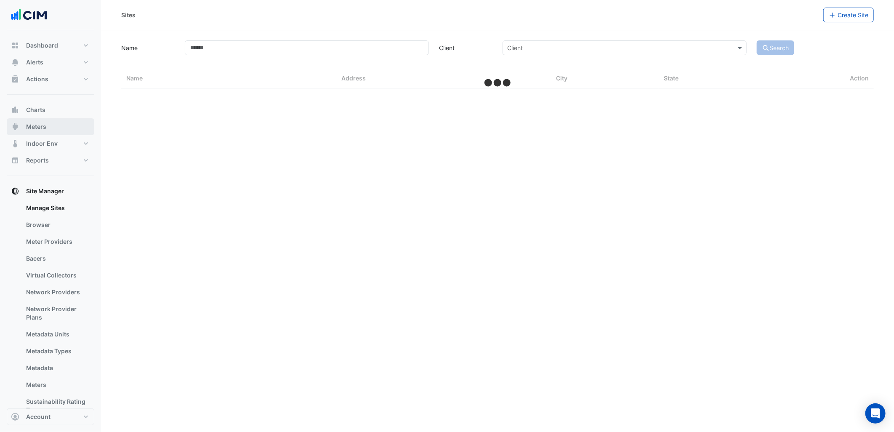
click at [64, 126] on button "Meters" at bounding box center [51, 126] width 88 height 17
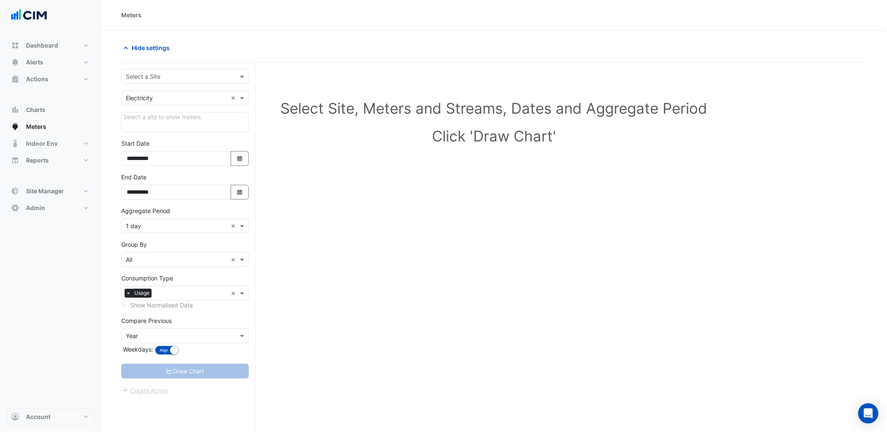
click at [175, 74] on input "text" at bounding box center [176, 76] width 101 height 9
type input "*********"
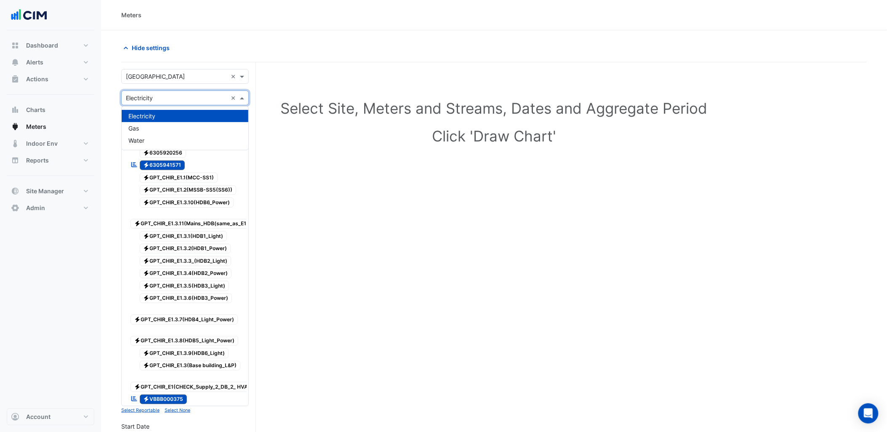
click at [171, 99] on input "text" at bounding box center [176, 98] width 101 height 9
click at [149, 136] on div "Water" at bounding box center [185, 140] width 127 height 12
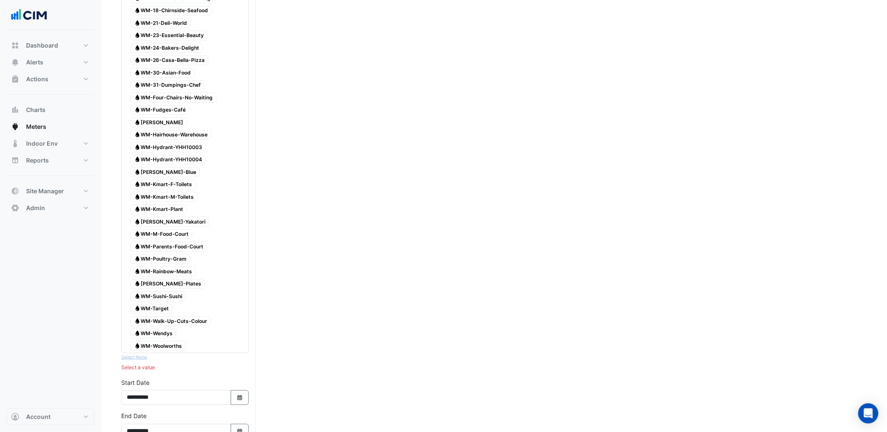
scroll to position [140, 0]
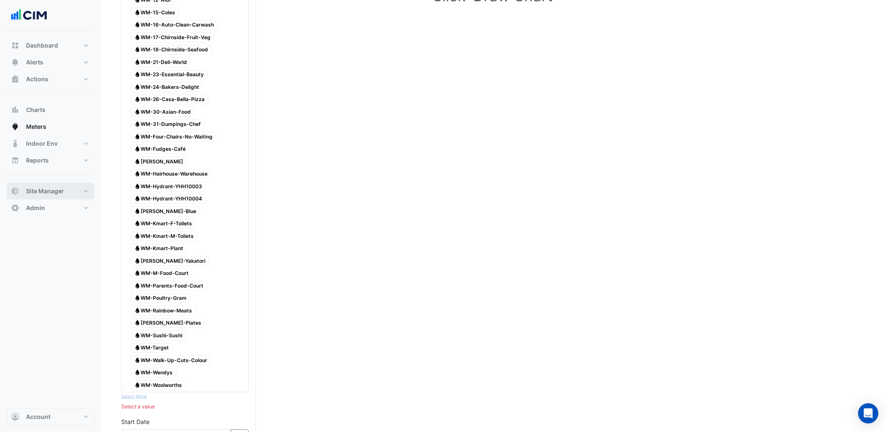
click at [76, 195] on button "Site Manager" at bounding box center [51, 191] width 88 height 17
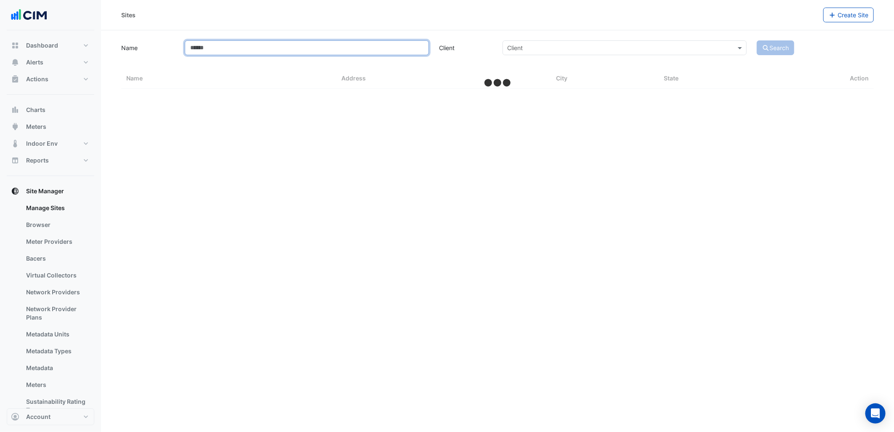
click at [262, 50] on input "Name" at bounding box center [307, 47] width 244 height 15
select select "***"
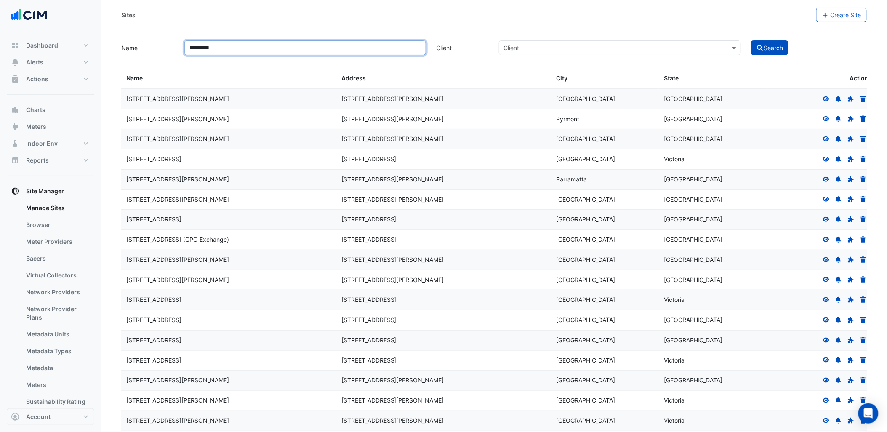
type input "*********"
click at [751, 40] on button "Search" at bounding box center [770, 47] width 38 height 15
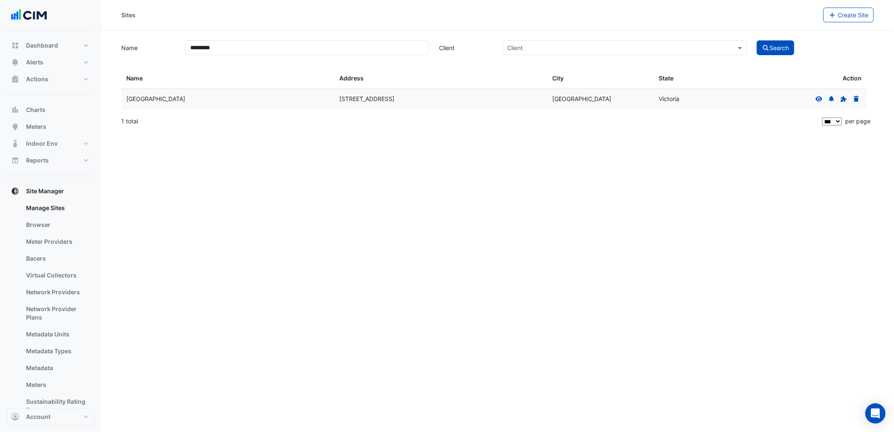
click at [823, 100] on icon at bounding box center [820, 99] width 8 height 6
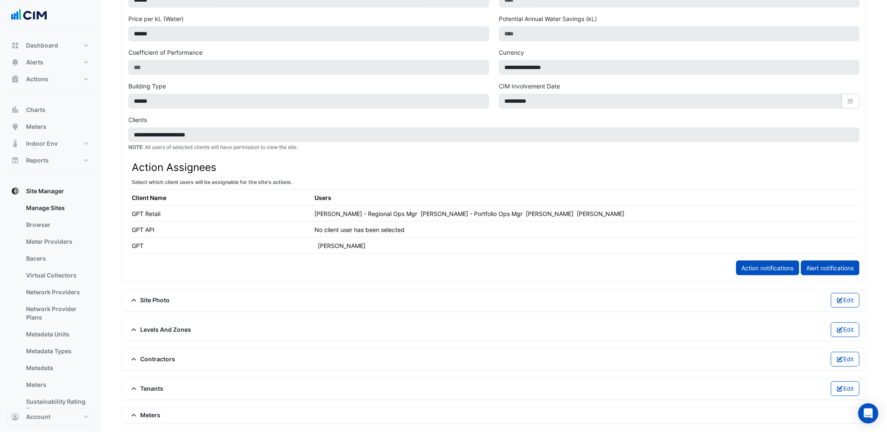
scroll to position [374, 0]
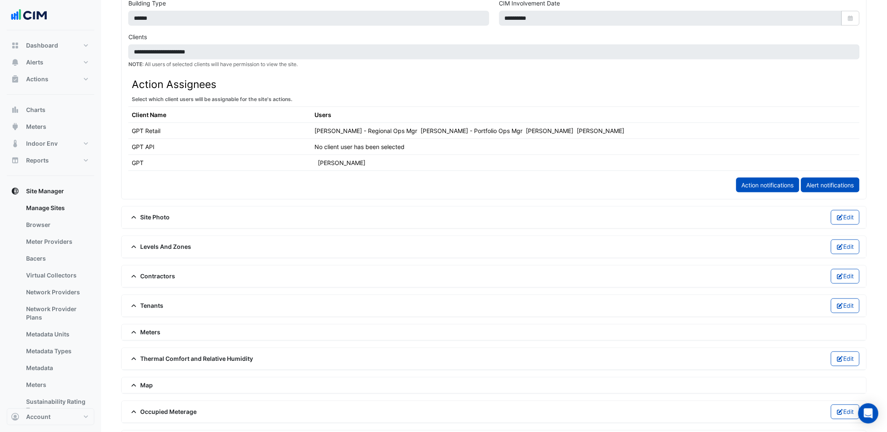
click at [147, 337] on span "Meters" at bounding box center [144, 332] width 32 height 9
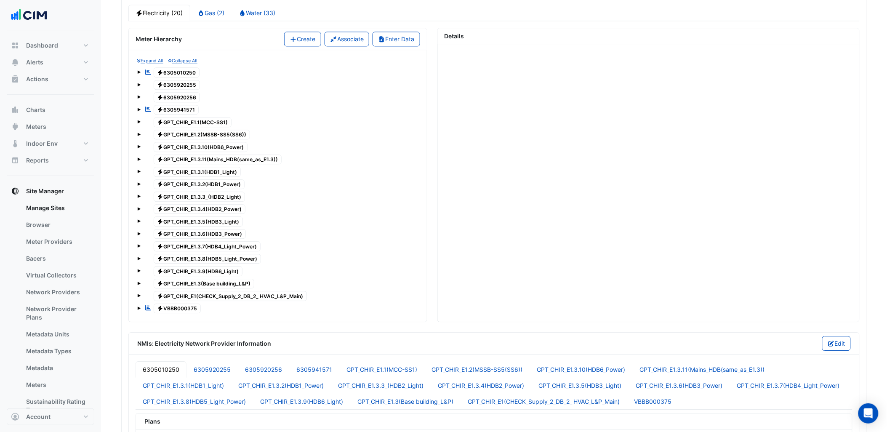
scroll to position [655, 0]
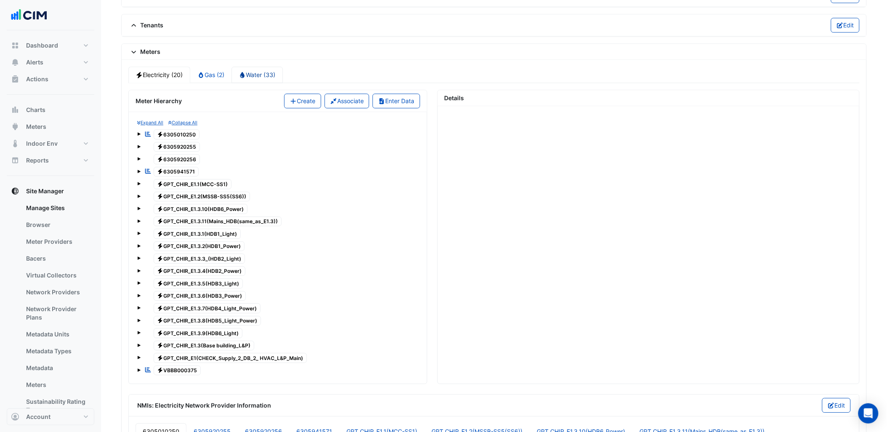
click at [261, 76] on link "Water (33)" at bounding box center [257, 75] width 51 height 16
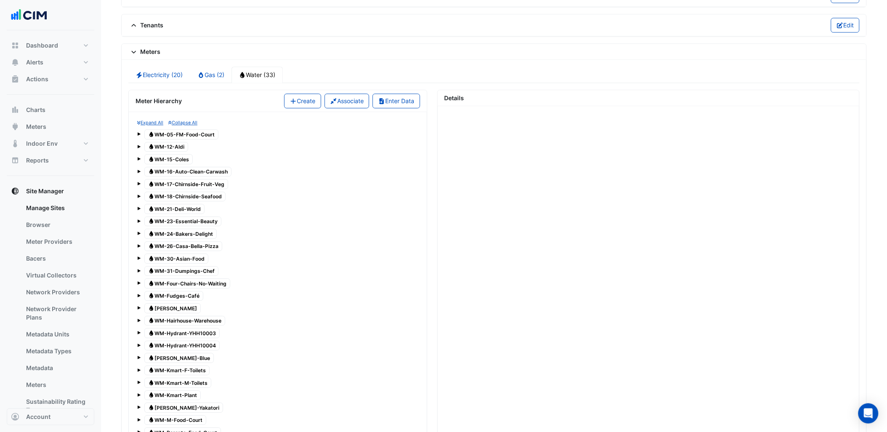
click at [139, 260] on span at bounding box center [138, 257] width 3 height 3
click at [158, 276] on span "1" at bounding box center [158, 271] width 10 height 10
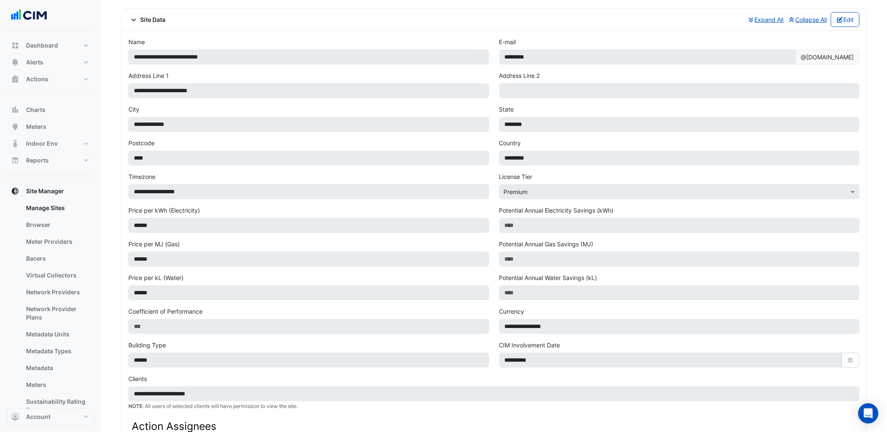
scroll to position [47, 0]
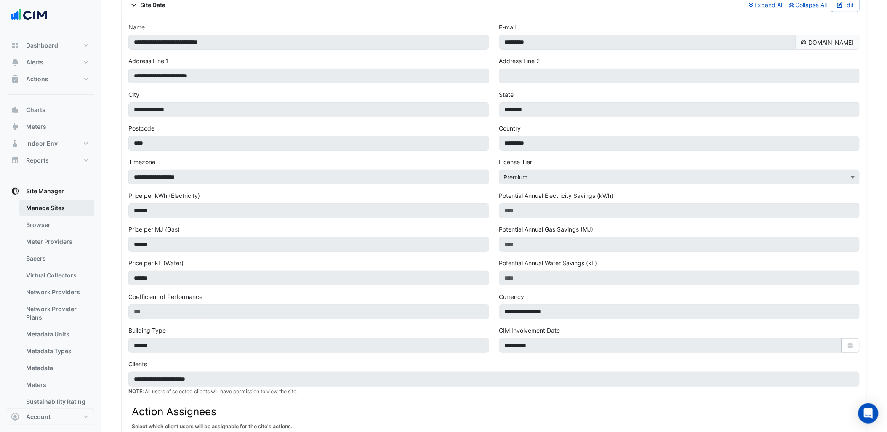
click at [75, 208] on link "Manage Sites" at bounding box center [56, 208] width 75 height 17
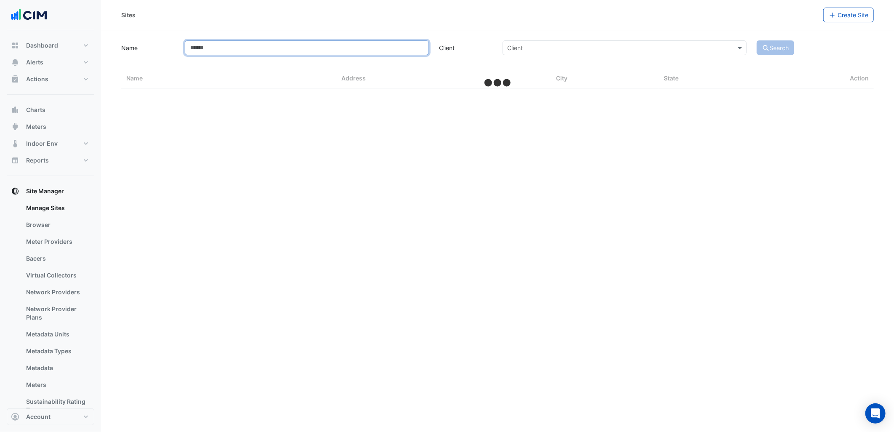
click at [246, 53] on input "Name" at bounding box center [307, 47] width 244 height 15
type input "***"
select select "***"
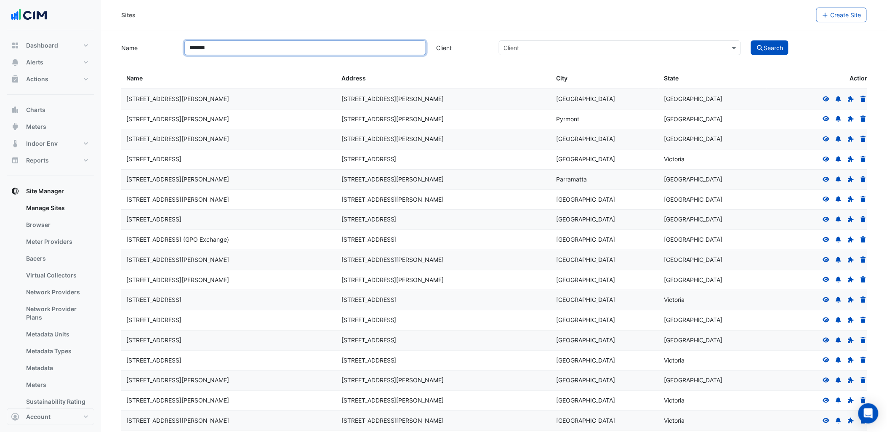
type input "*******"
click at [751, 40] on button "Search" at bounding box center [770, 47] width 38 height 15
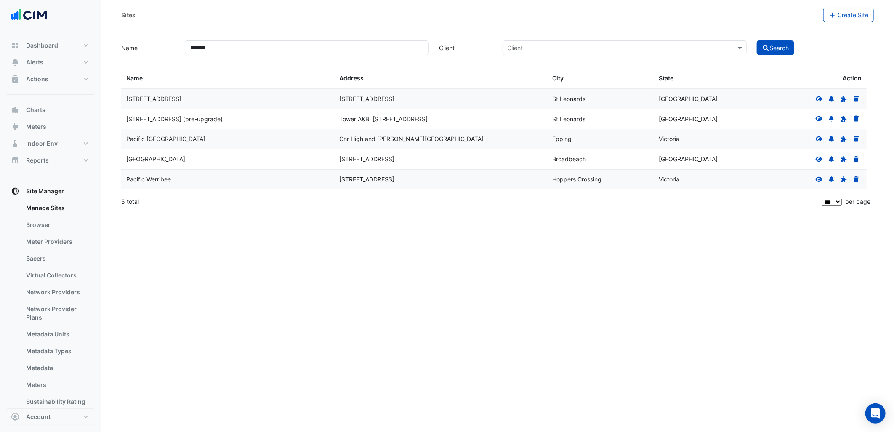
click at [817, 160] on icon at bounding box center [820, 159] width 8 height 6
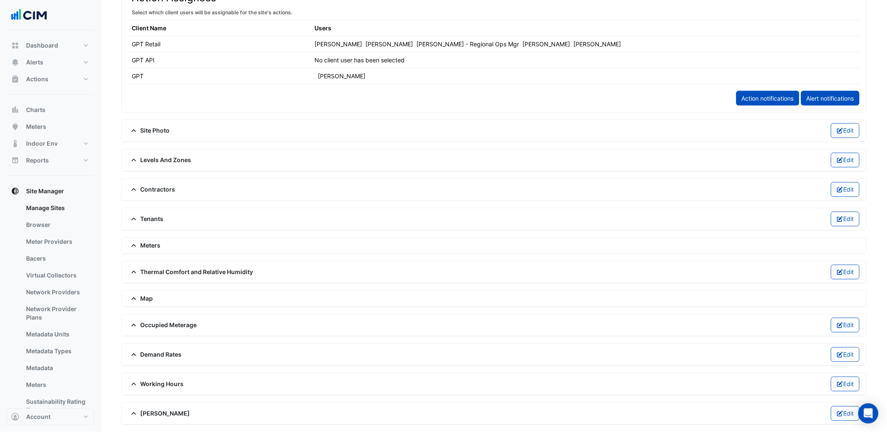
click at [156, 243] on span "Meters" at bounding box center [144, 245] width 32 height 9
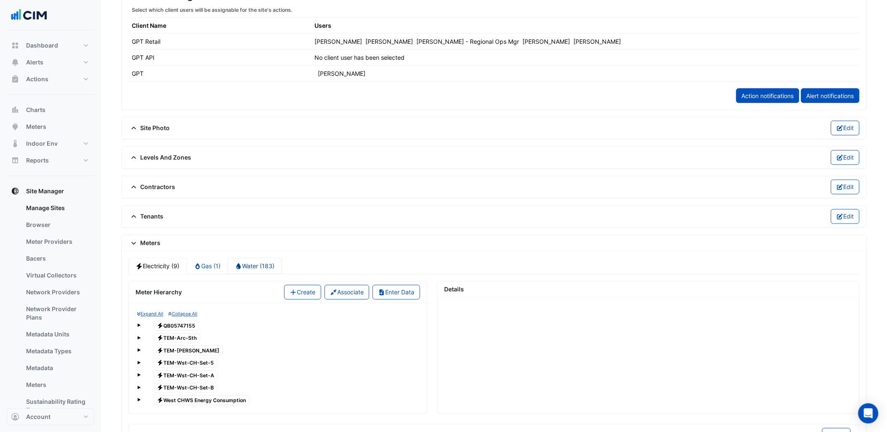
click at [268, 275] on link "Water (183)" at bounding box center [255, 266] width 54 height 16
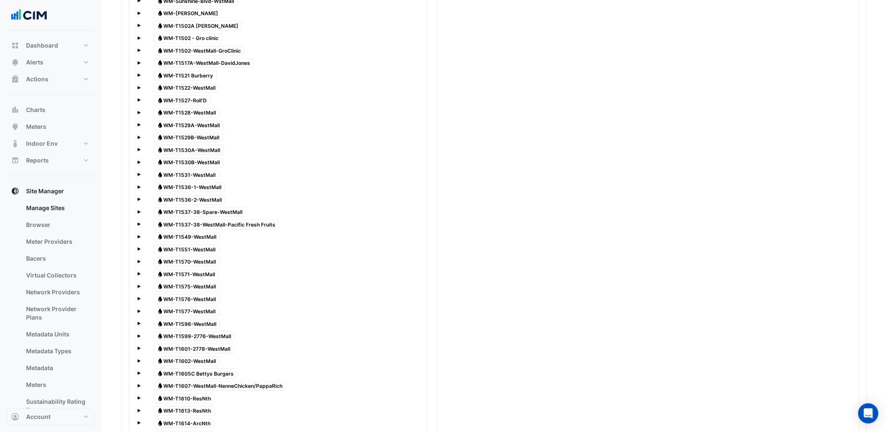
scroll to position [1726, 0]
